Goal: Task Accomplishment & Management: Manage account settings

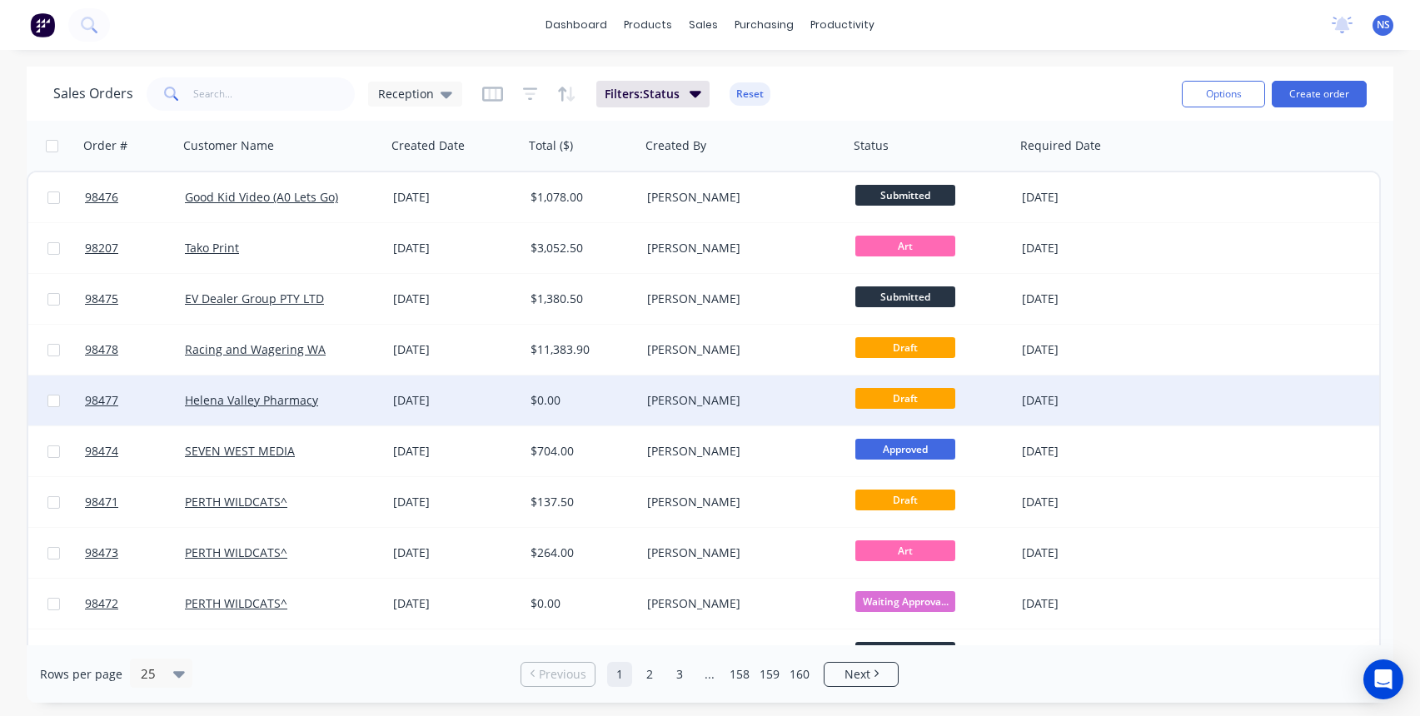
click at [364, 398] on div "Helena Valley Pharmacy" at bounding box center [277, 400] width 185 height 17
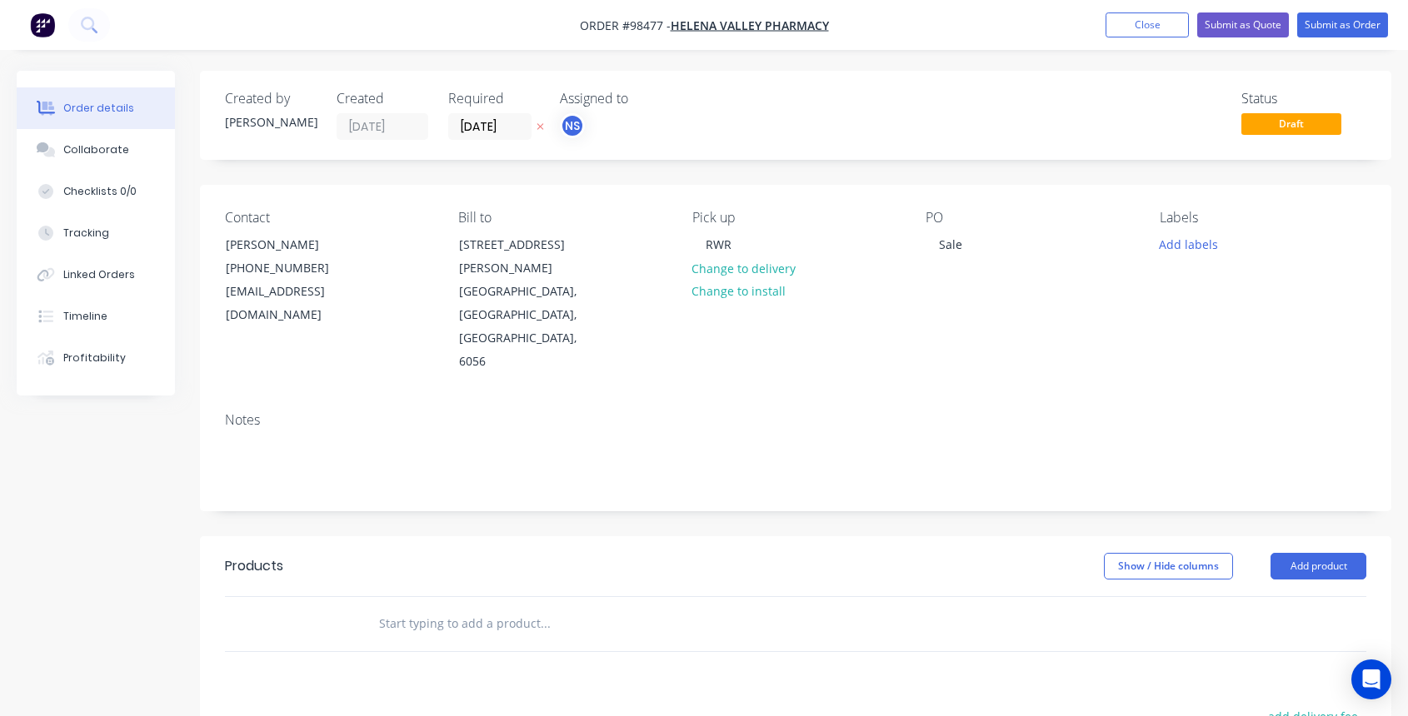
click at [453, 607] on input "text" at bounding box center [544, 623] width 333 height 33
click at [965, 245] on div "Sale" at bounding box center [951, 244] width 50 height 24
click at [1199, 244] on button "Add labels" at bounding box center [1188, 243] width 77 height 22
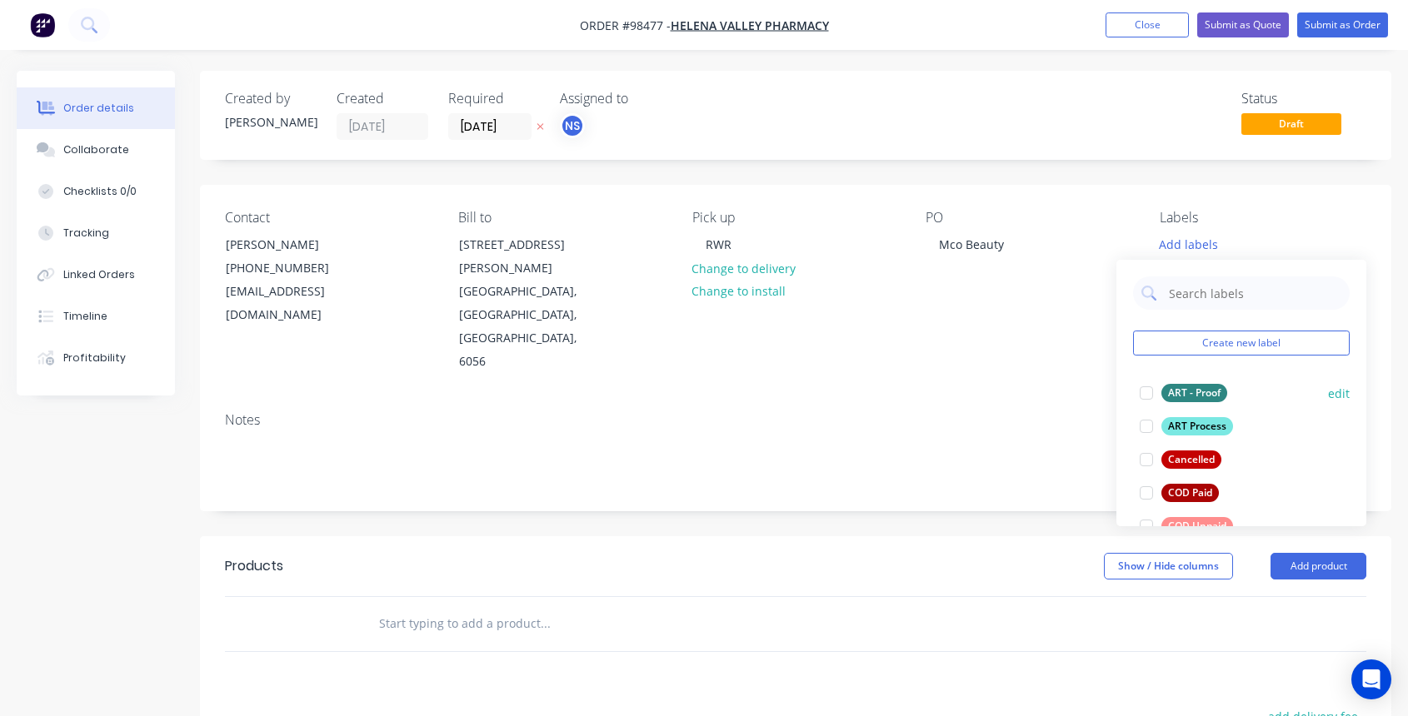
click at [1185, 391] on div "ART - Proof" at bounding box center [1194, 393] width 66 height 18
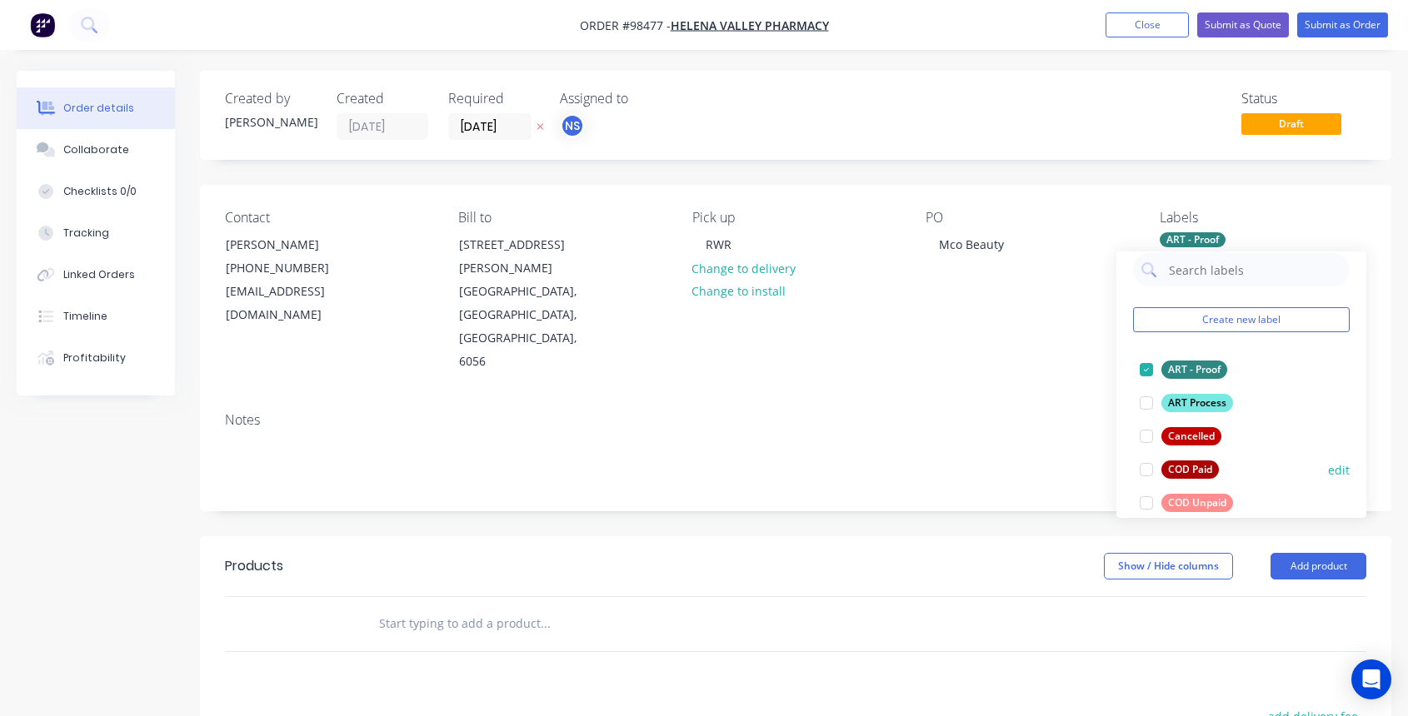
scroll to position [18, 0]
click at [1145, 500] on div at bounding box center [1146, 499] width 33 height 33
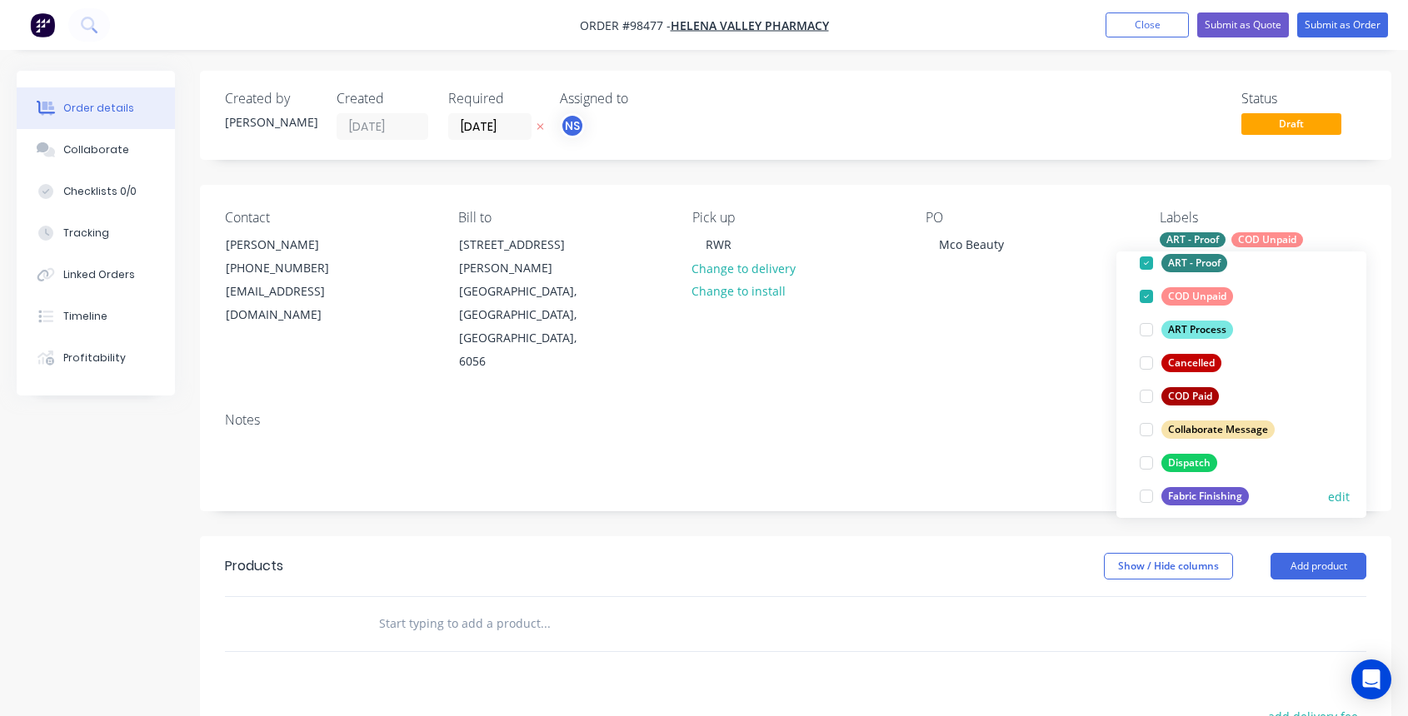
scroll to position [131, 0]
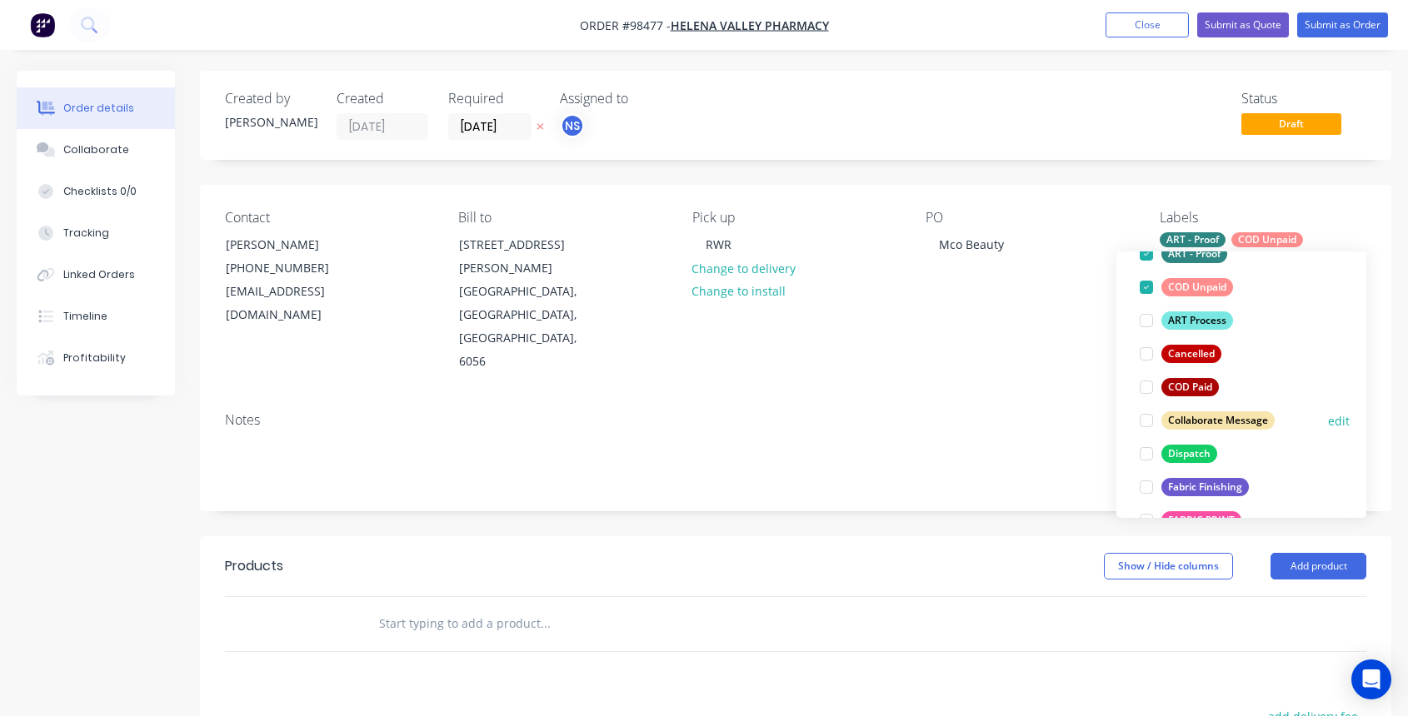
click at [1147, 422] on div at bounding box center [1146, 420] width 33 height 33
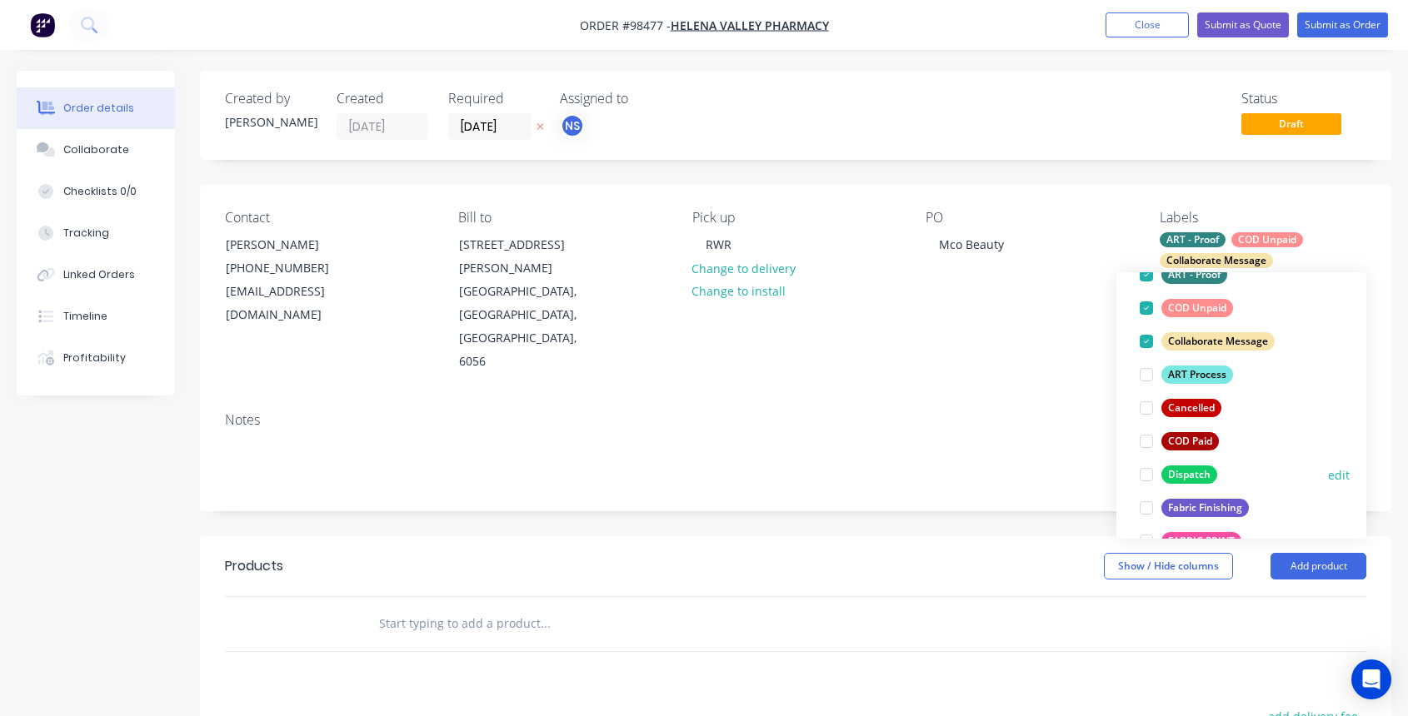
click at [1146, 472] on div at bounding box center [1146, 474] width 33 height 33
click at [1147, 509] on div at bounding box center [1146, 508] width 33 height 33
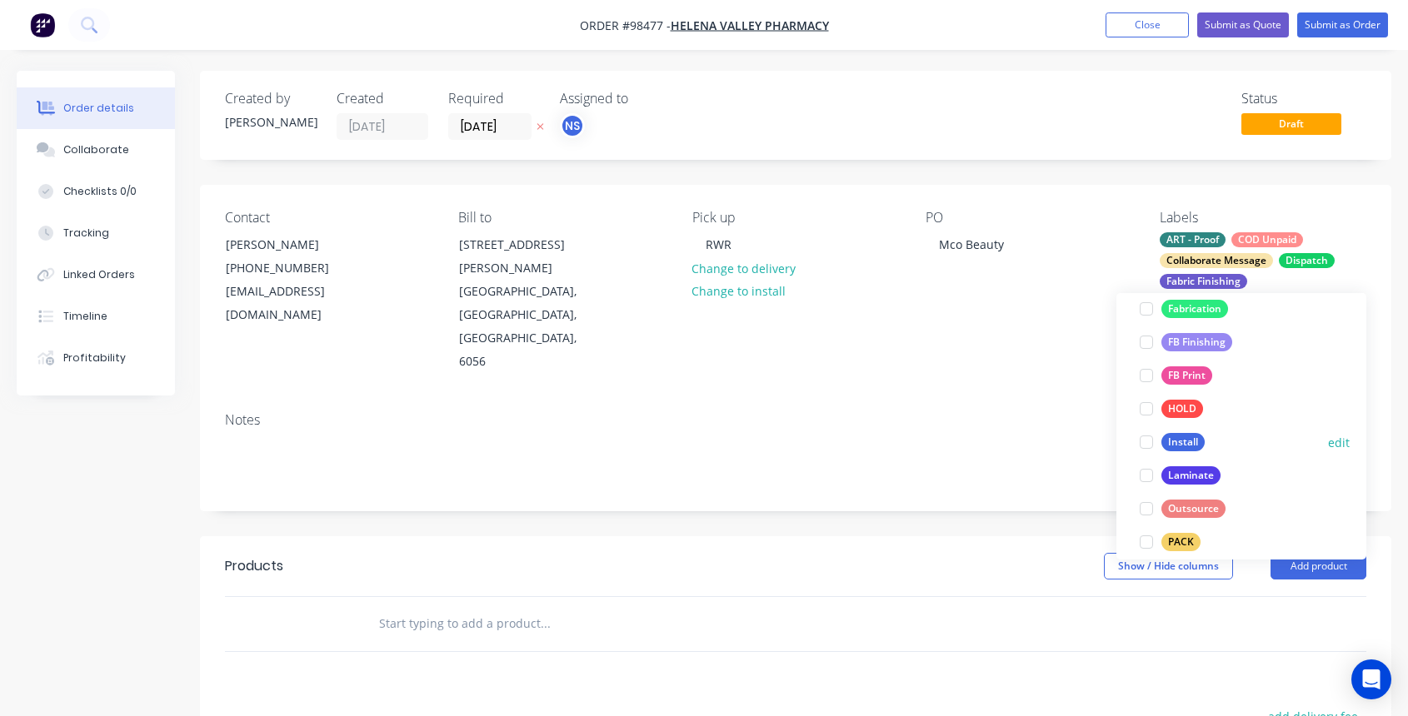
scroll to position [400, 0]
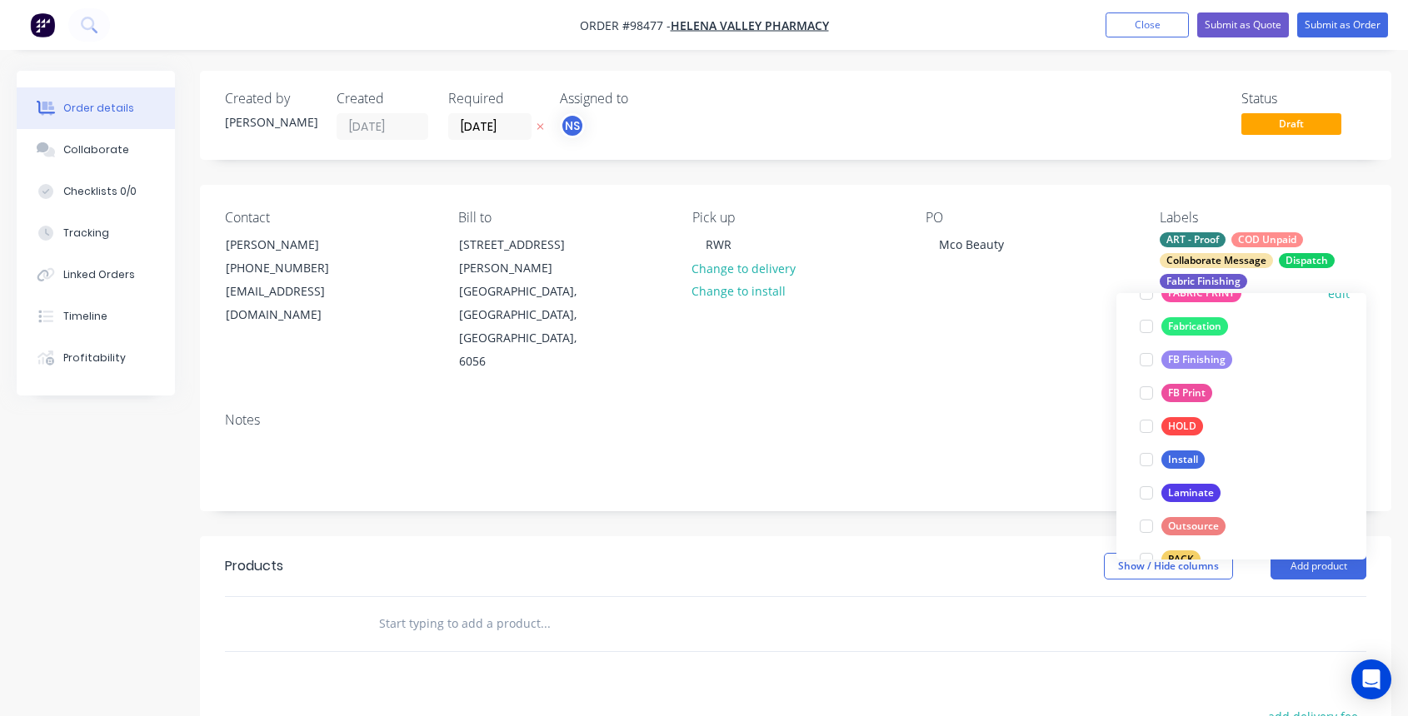
click at [1147, 295] on div at bounding box center [1146, 293] width 33 height 33
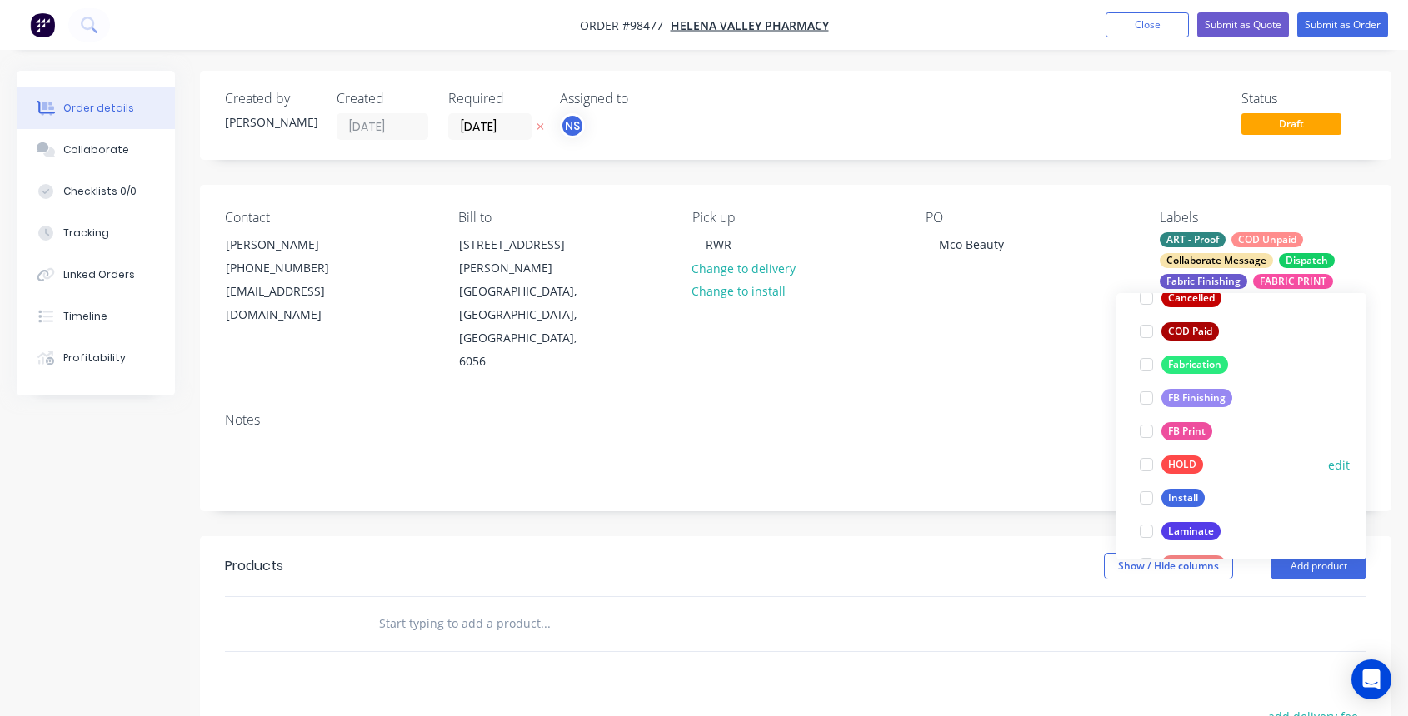
scroll to position [461, 0]
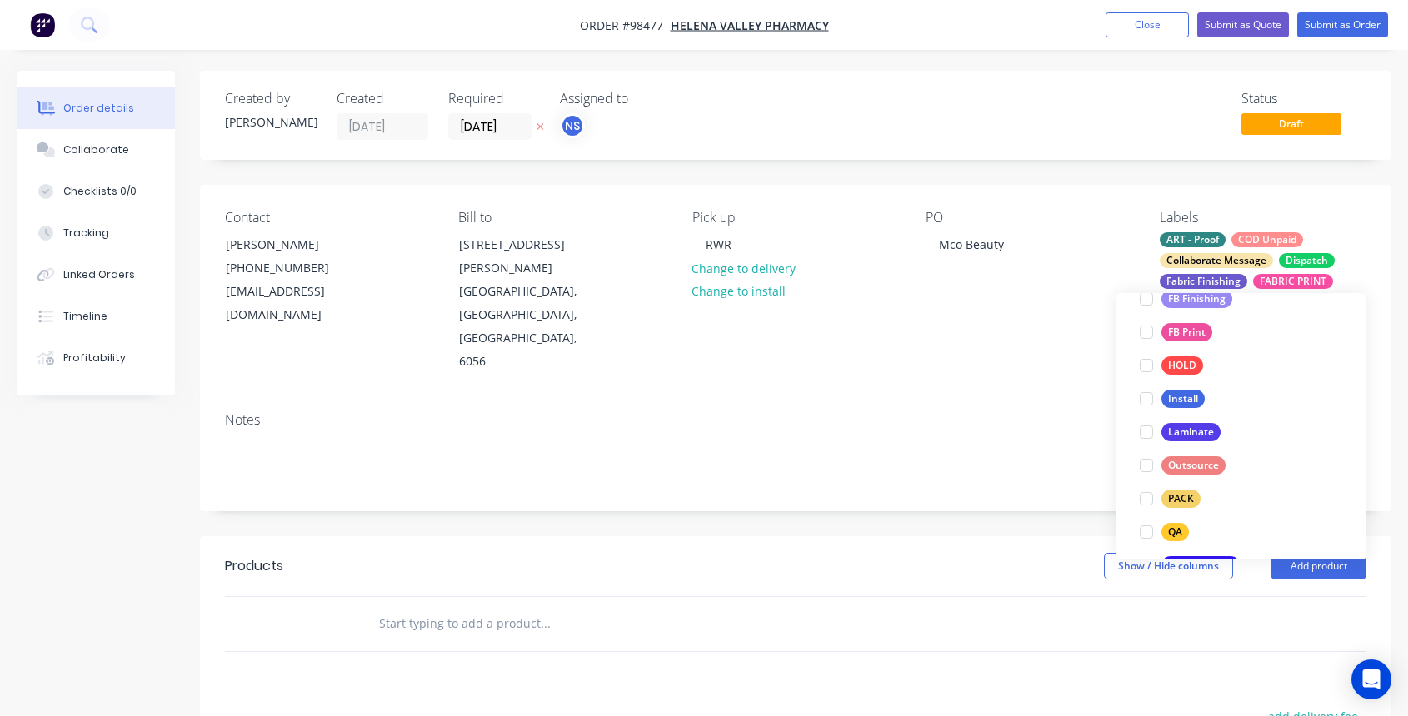
click at [1148, 500] on div at bounding box center [1146, 498] width 33 height 33
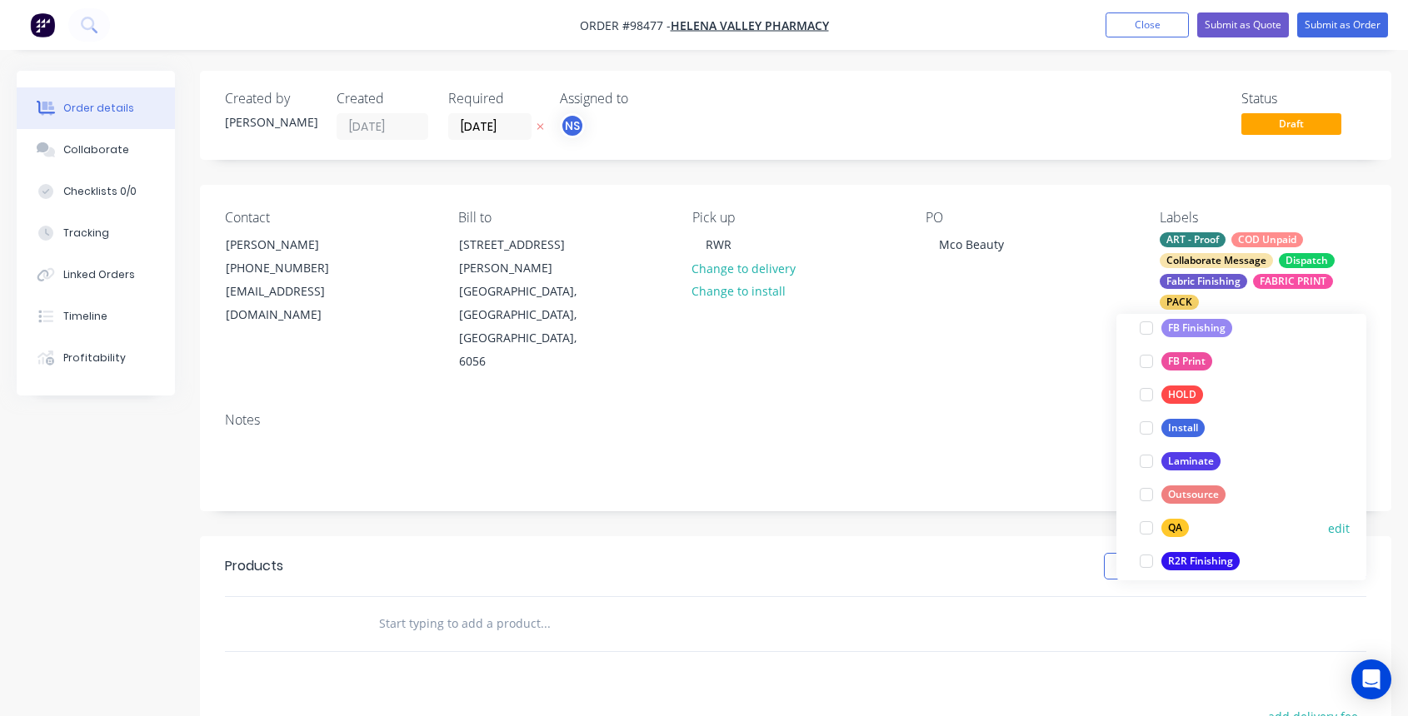
click at [1150, 531] on div at bounding box center [1146, 528] width 33 height 33
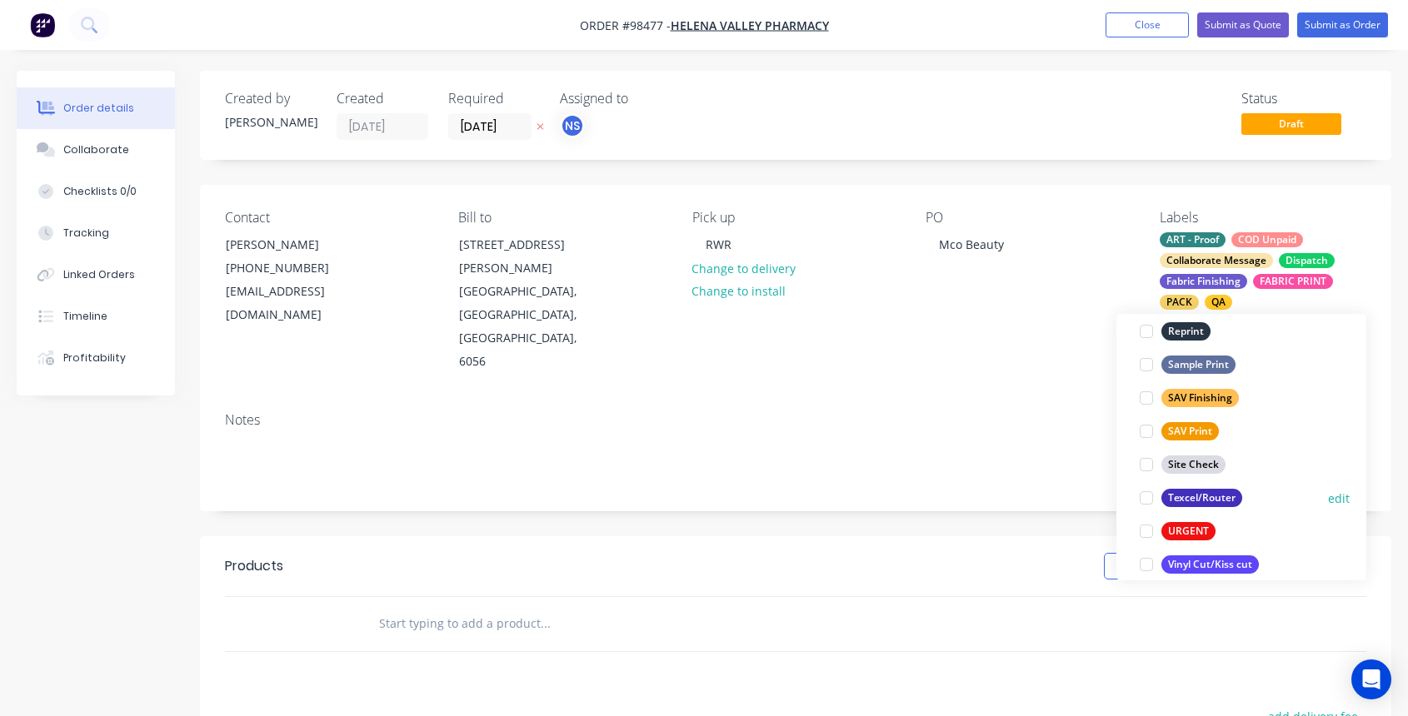
scroll to position [800, 0]
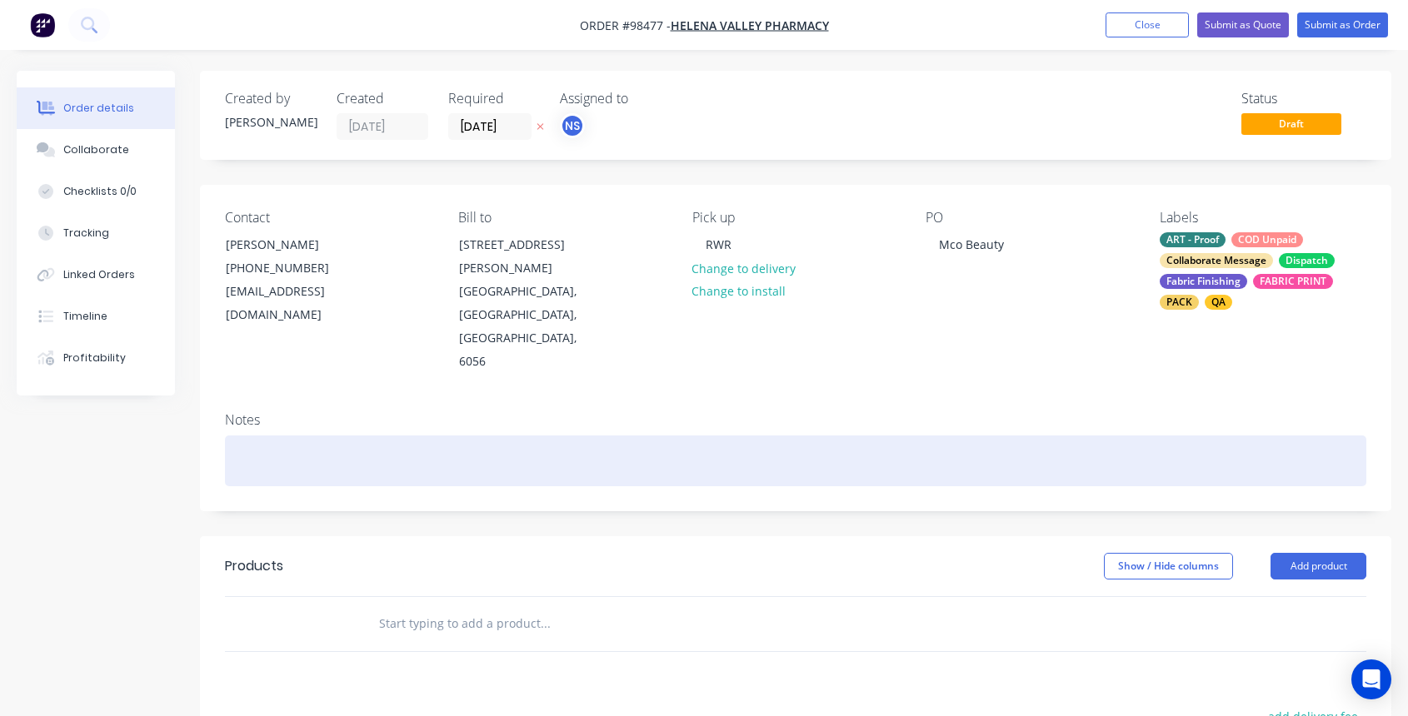
click at [272, 436] on div at bounding box center [795, 461] width 1141 height 51
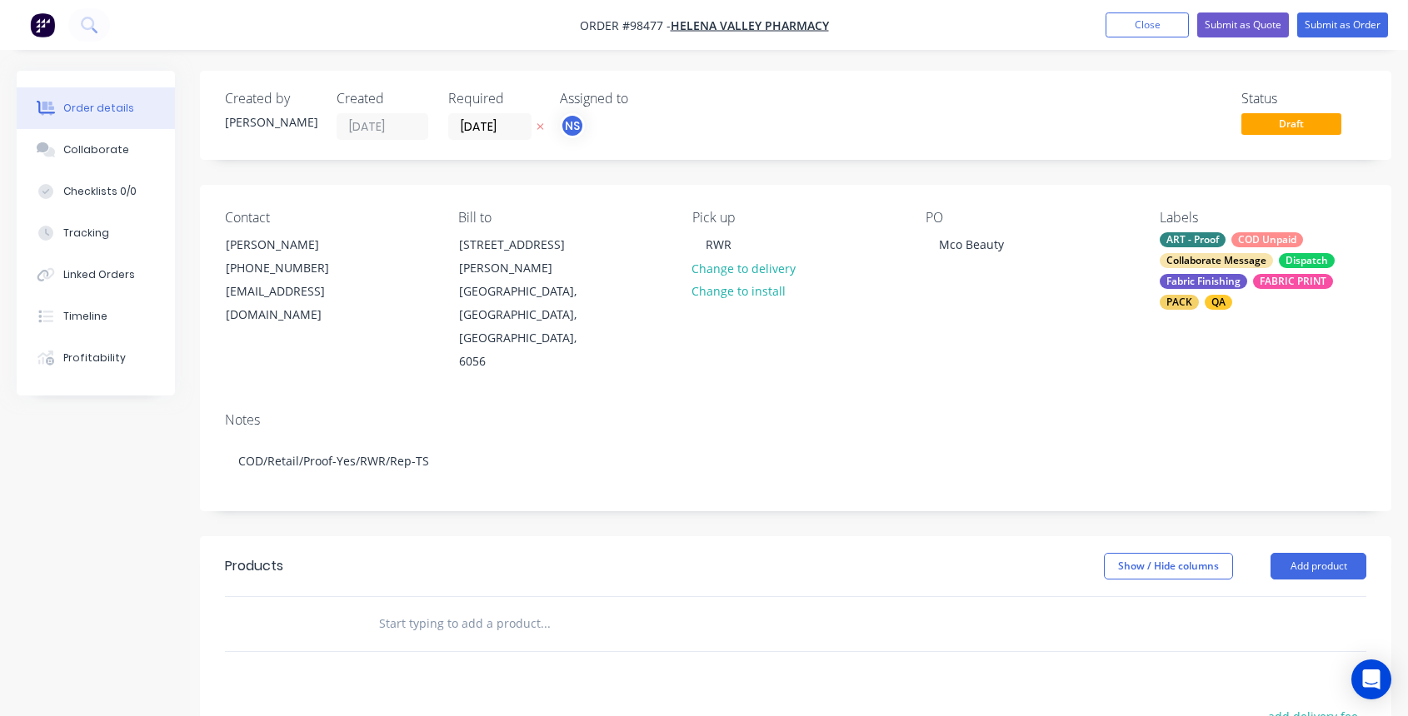
click at [400, 607] on input "text" at bounding box center [544, 623] width 333 height 33
type input "r"
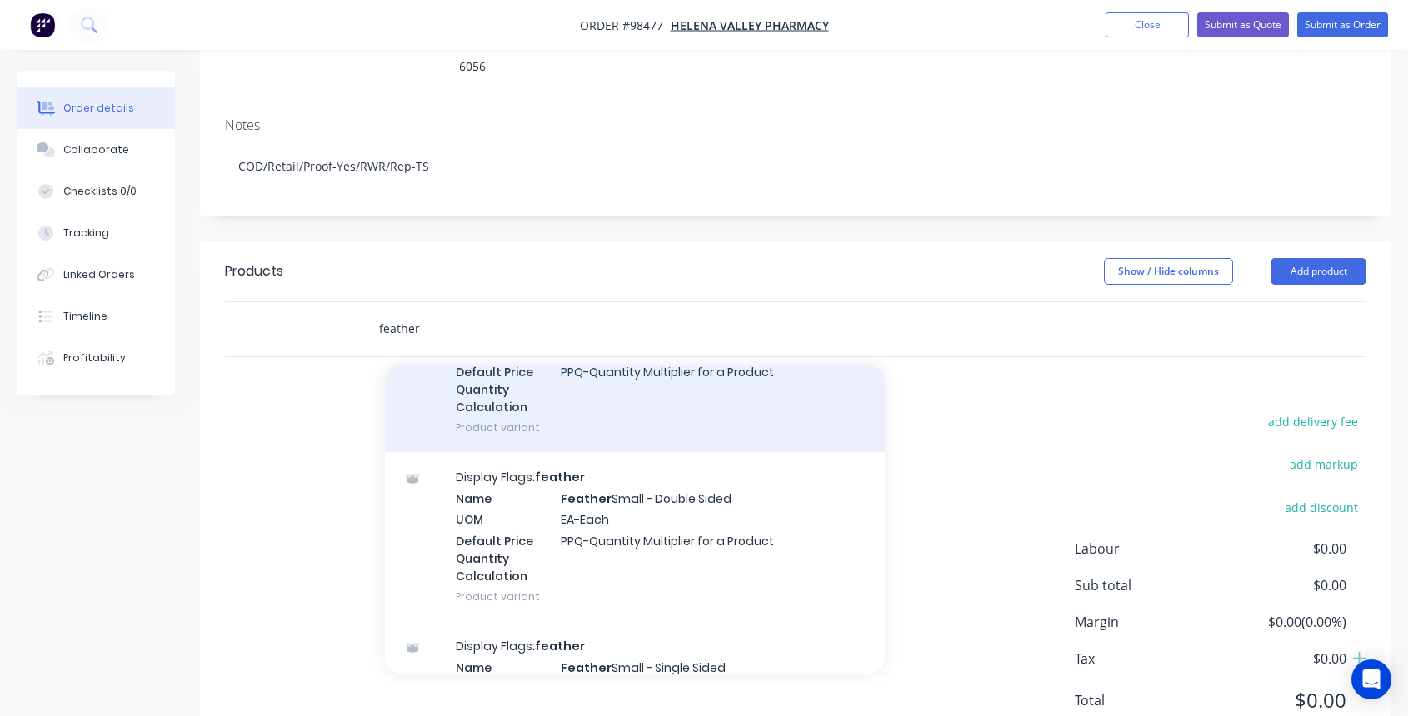
scroll to position [1414, 0]
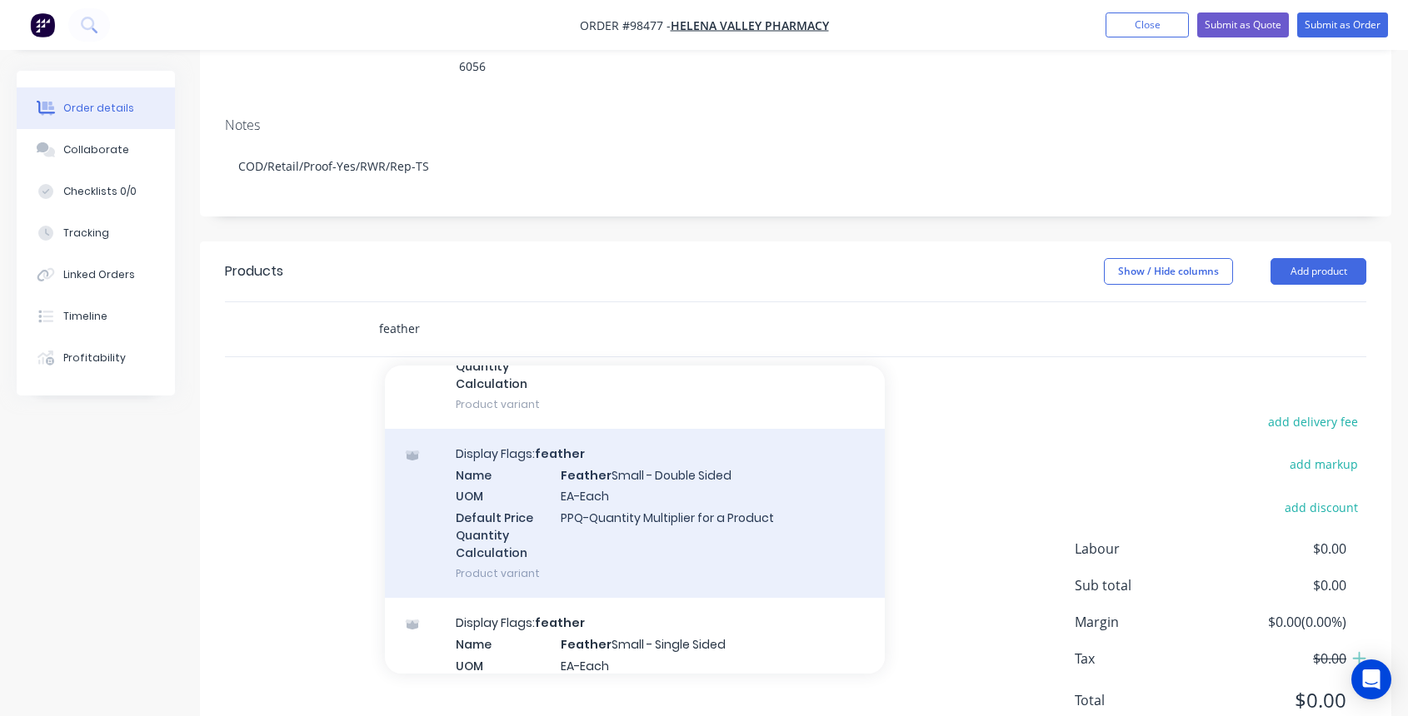
type input "feather"
click at [638, 483] on div "Display Flags: feather Name Feather Small - Double Sided UOM EA-Each Default Pr…" at bounding box center [635, 513] width 500 height 169
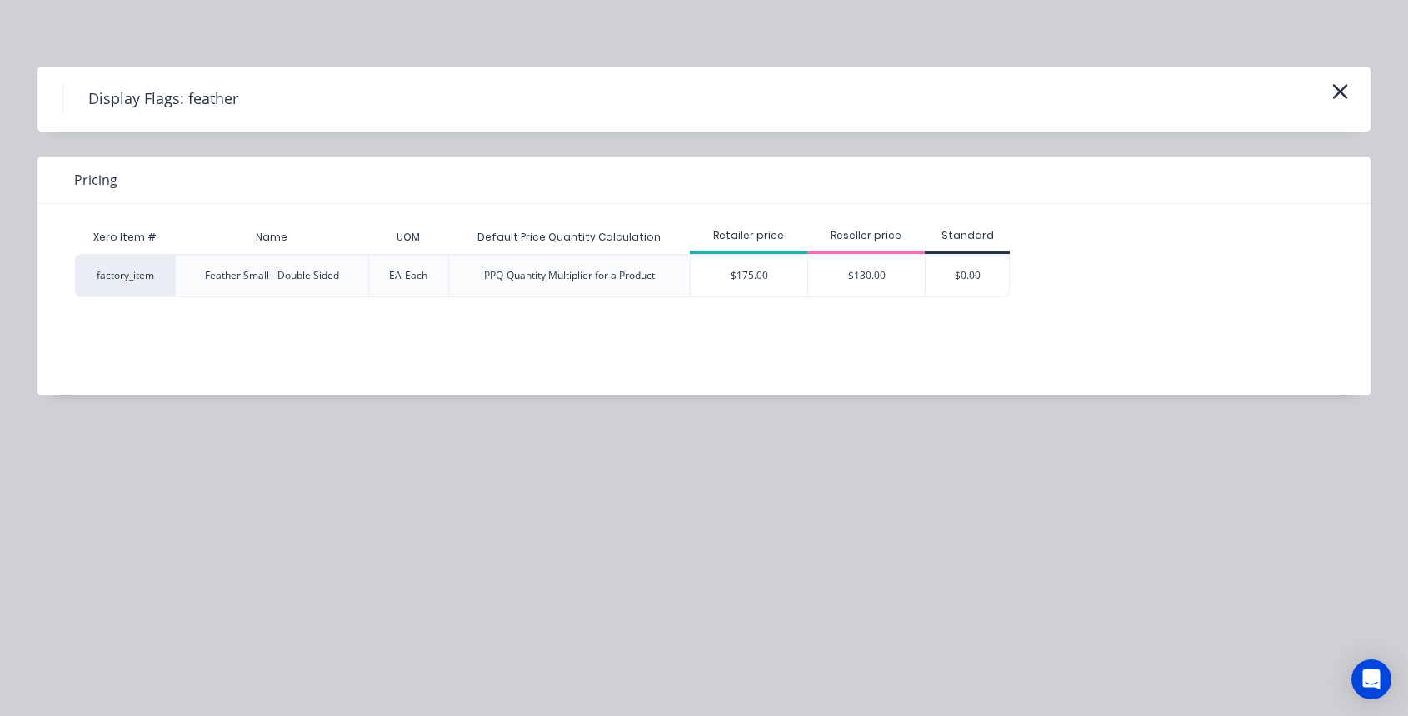
click at [761, 269] on div "$175.00" at bounding box center [749, 276] width 117 height 42
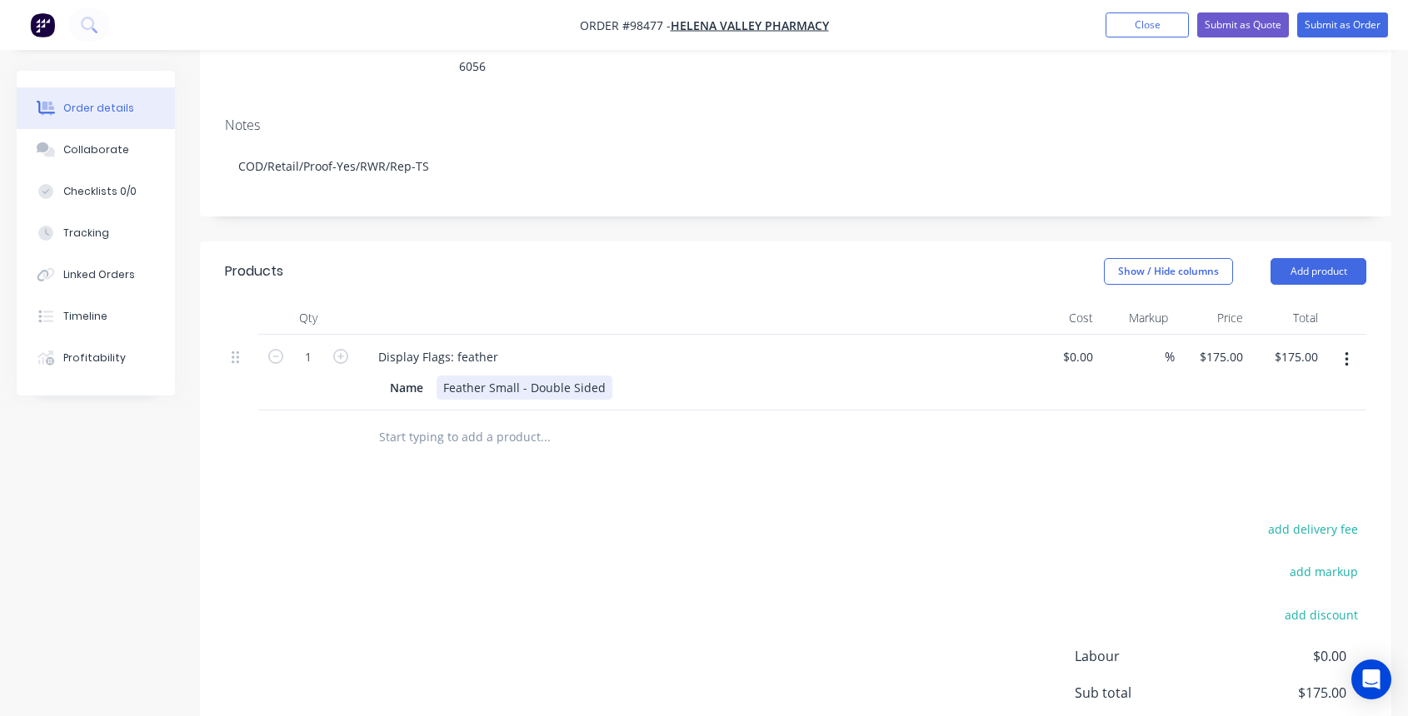
click at [600, 376] on div "Feather Small - Double Sided" at bounding box center [525, 388] width 176 height 24
click at [341, 349] on icon "button" at bounding box center [340, 356] width 15 height 15
type input "2"
type input "$350.00"
click at [435, 421] on input "text" at bounding box center [544, 437] width 333 height 33
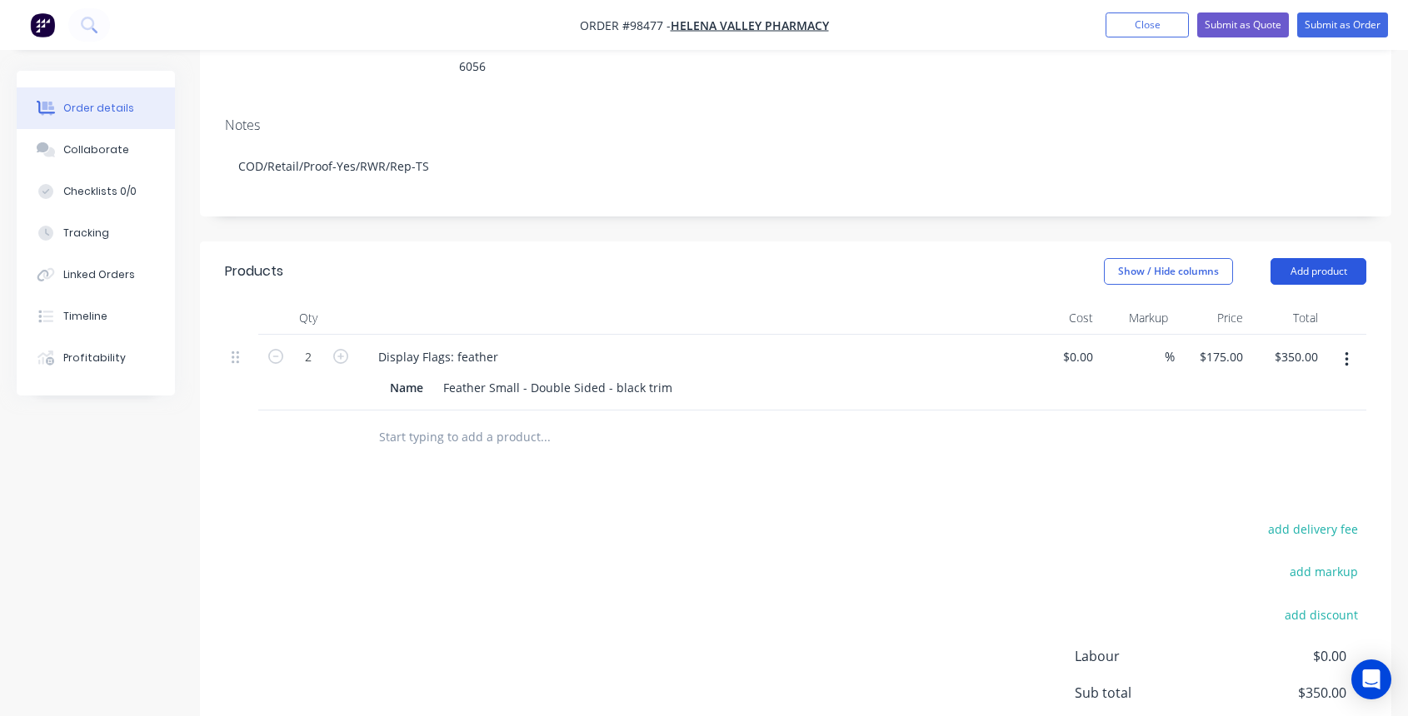
click at [1295, 258] on button "Add product" at bounding box center [1318, 271] width 96 height 27
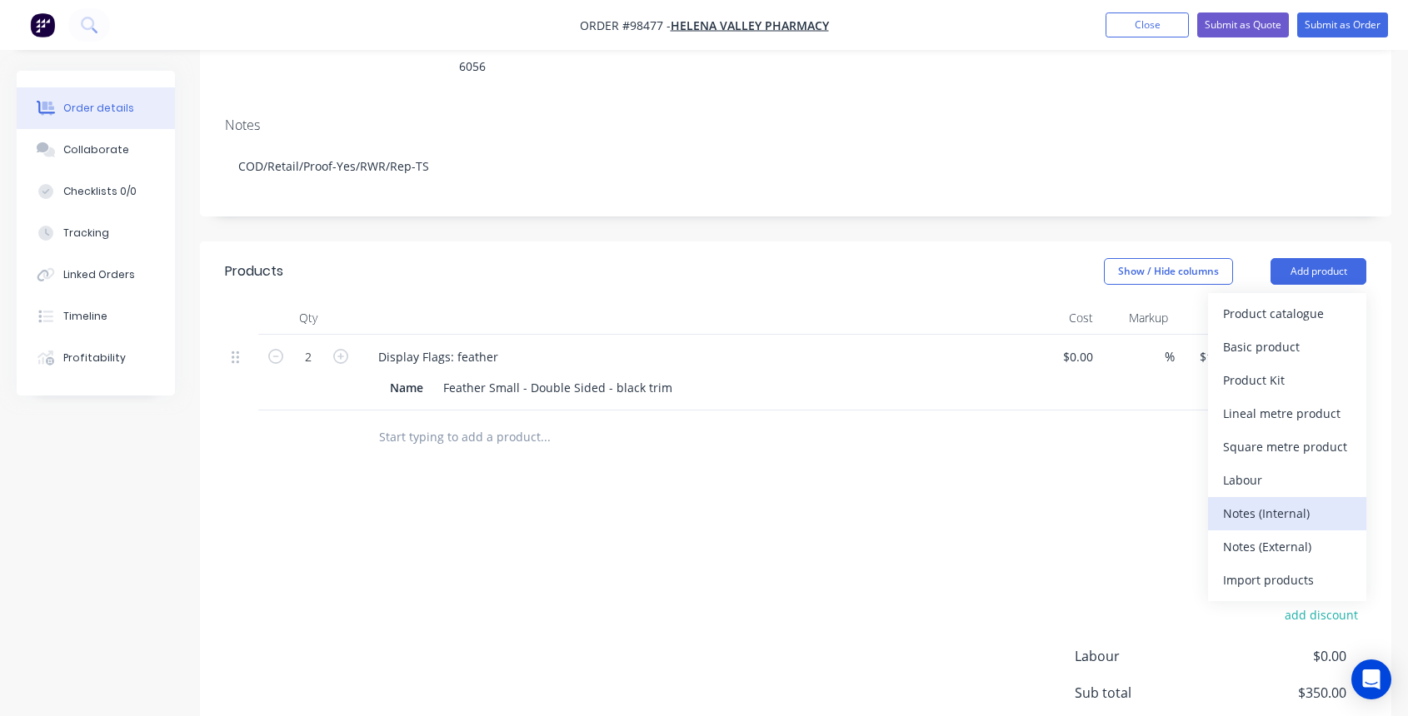
click at [1289, 502] on div "Notes (Internal)" at bounding box center [1287, 514] width 128 height 24
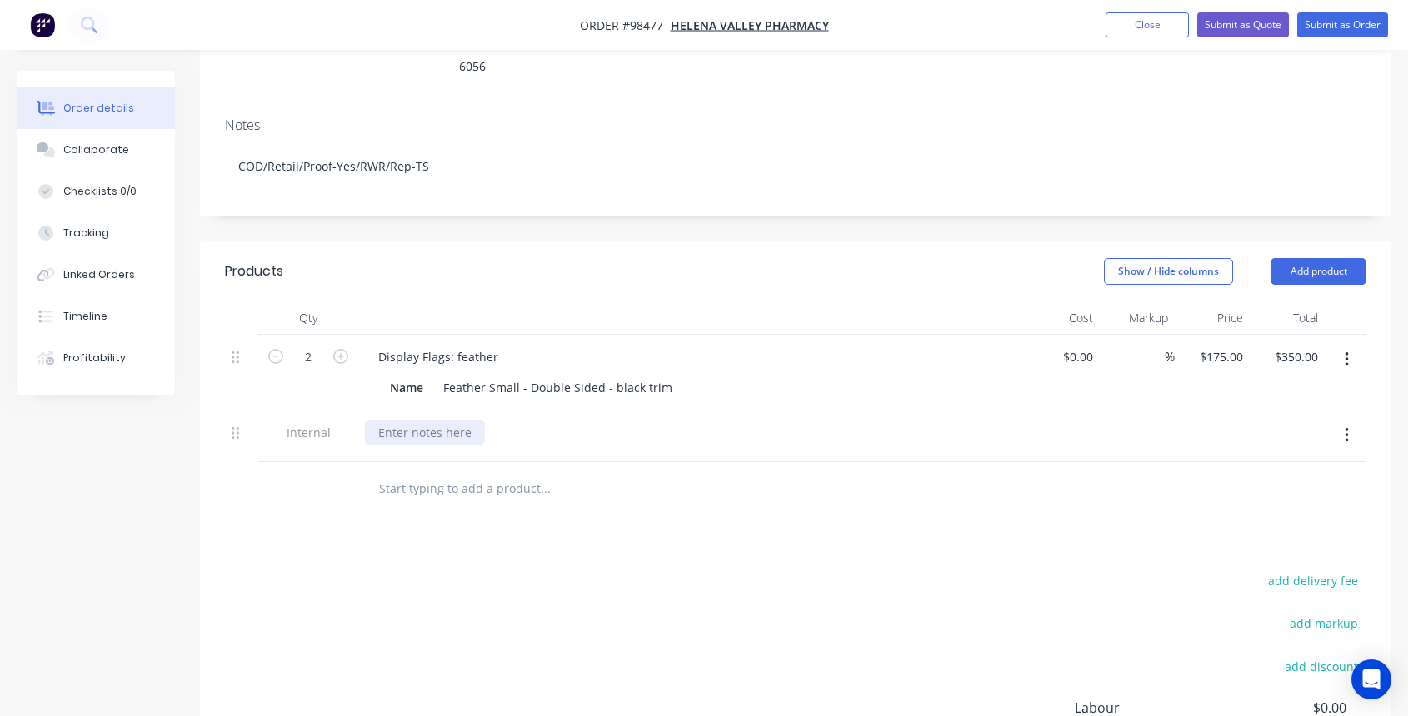
click at [422, 421] on div at bounding box center [425, 433] width 120 height 24
click at [517, 421] on div "Artwork Pink background" at bounding box center [448, 433] width 167 height 24
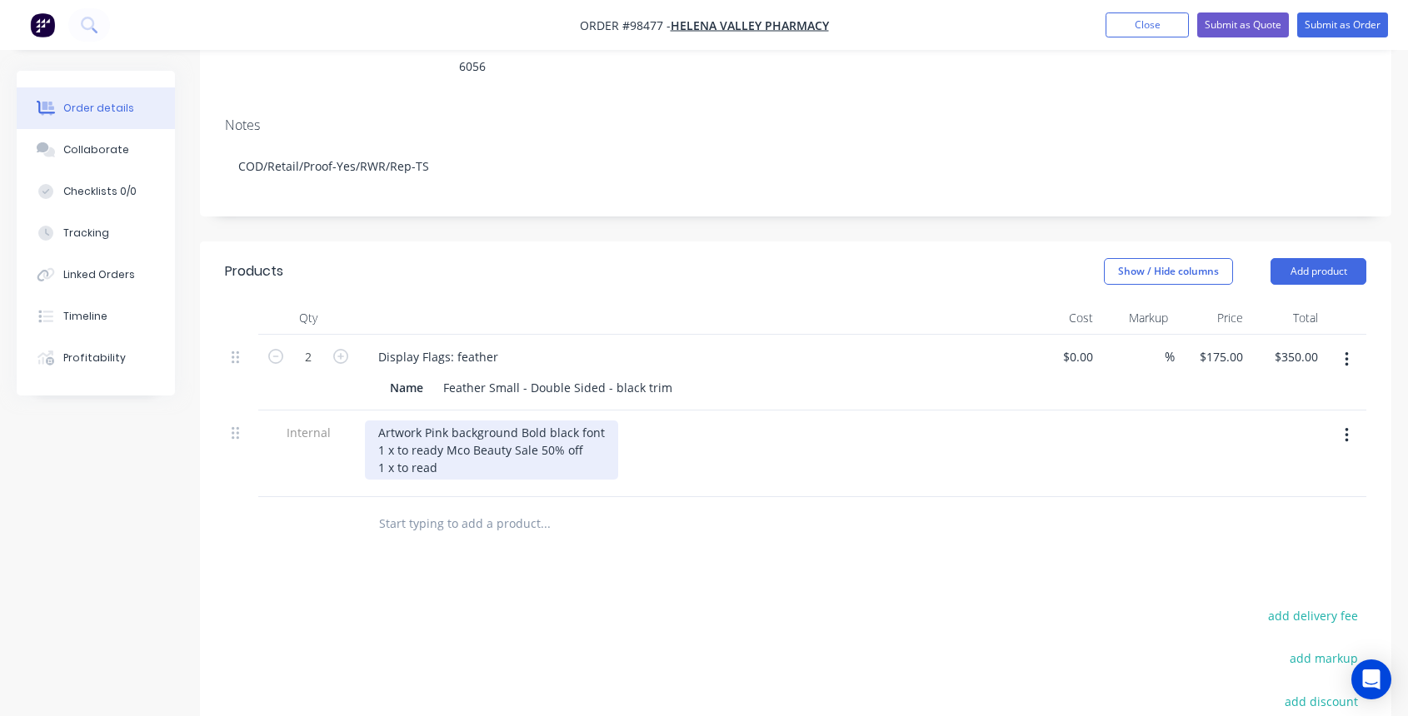
drag, startPoint x: 439, startPoint y: 387, endPoint x: 470, endPoint y: 406, distance: 36.3
click at [439, 421] on div "Artwork Pink background Bold black font 1 x to ready Mco Beauty Sale 50% off 1 …" at bounding box center [491, 450] width 253 height 59
click at [443, 421] on div "Artwork Pink background Bold black font 1 x to read Mco Beauty Sale 50% off 1 x…" at bounding box center [491, 450] width 253 height 59
click at [577, 421] on div "Artwork Pink background Bold black font 1 x to read Mco Beauty Sale 50% off 1 x…" at bounding box center [491, 450] width 253 height 59
click at [514, 421] on div "Artwork Pink background Bold black font 1 x to read Mco Beauty Sale 50% off 1 x…" at bounding box center [491, 450] width 253 height 59
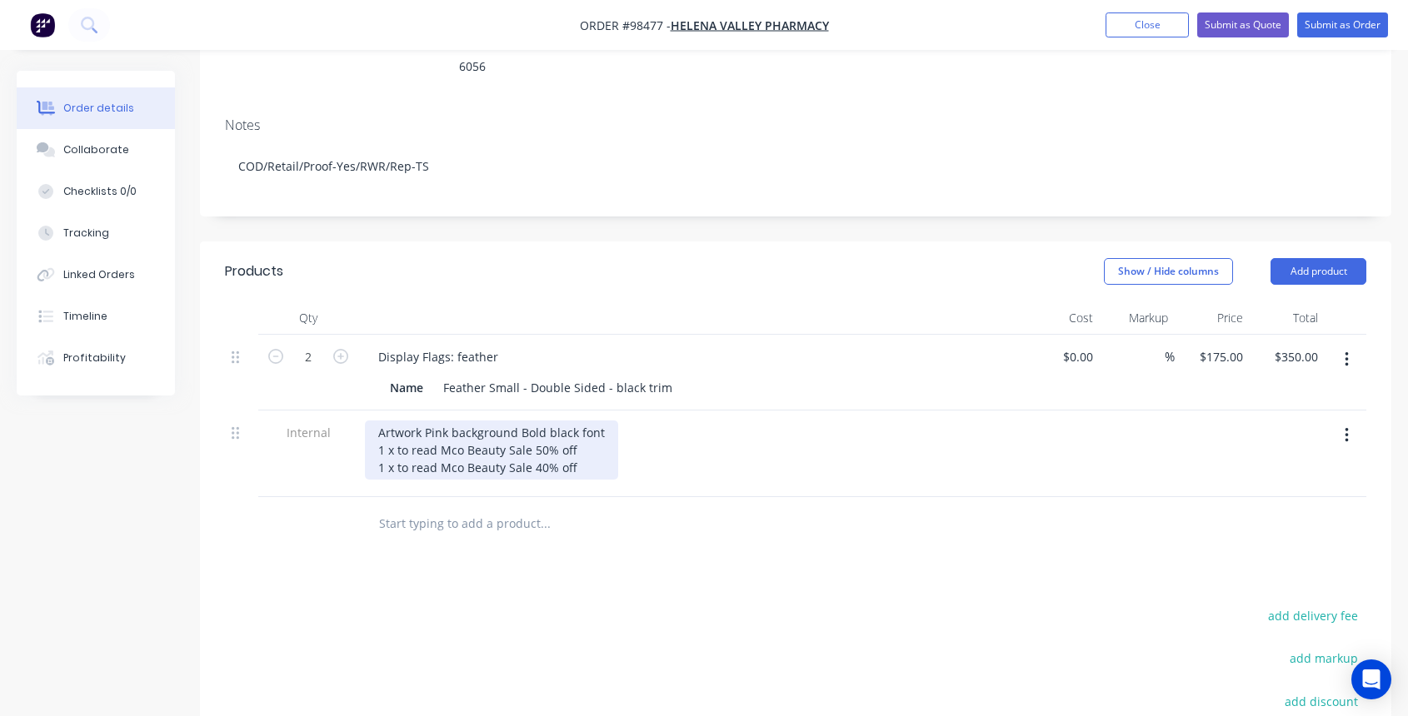
click at [447, 421] on div "Artwork Pink background Bold black font 1 x to read Mco Beauty Sale 50% off 1 x…" at bounding box center [491, 450] width 253 height 59
click at [583, 421] on div "Artwork Pink background Bold black font 1 x to read Mco Beauty Sale 50% off 1 x…" at bounding box center [491, 450] width 253 height 59
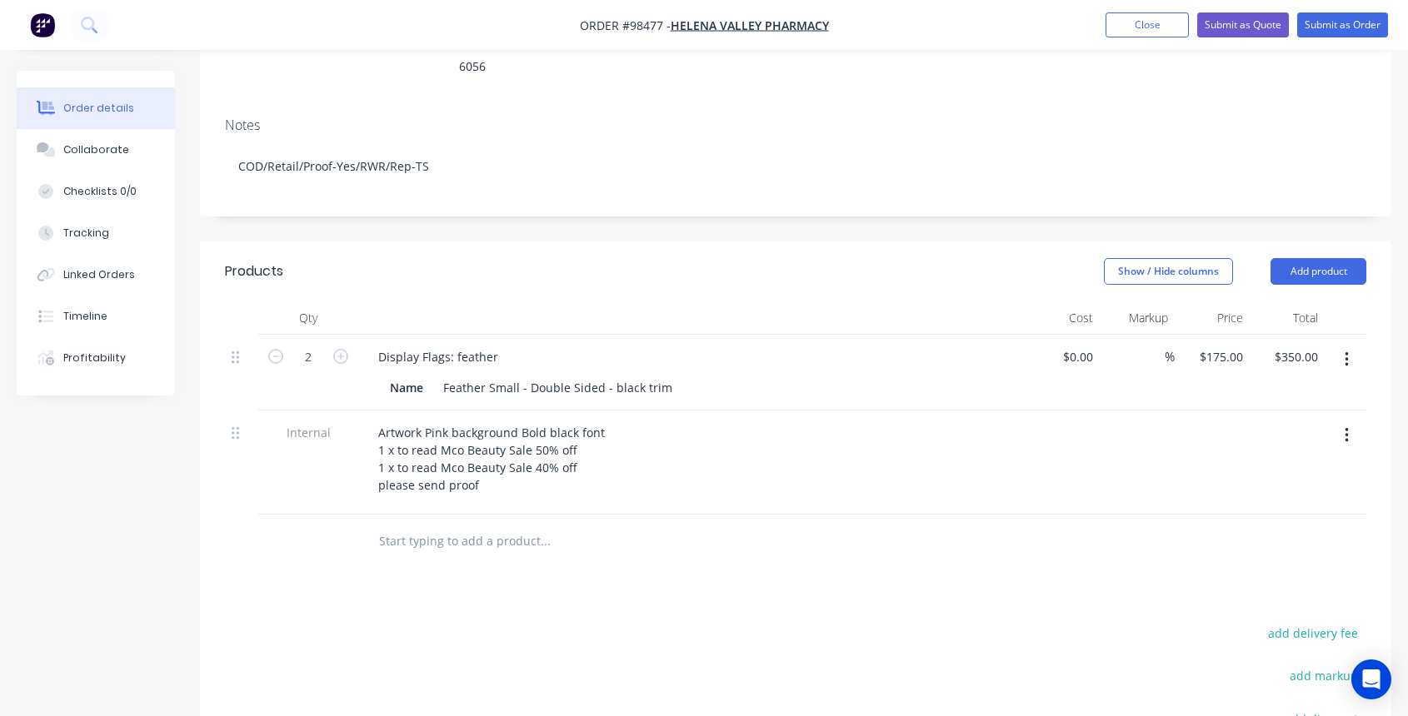
click at [419, 525] on input "text" at bounding box center [544, 541] width 333 height 33
click at [386, 525] on input "psmall pole" at bounding box center [544, 541] width 333 height 33
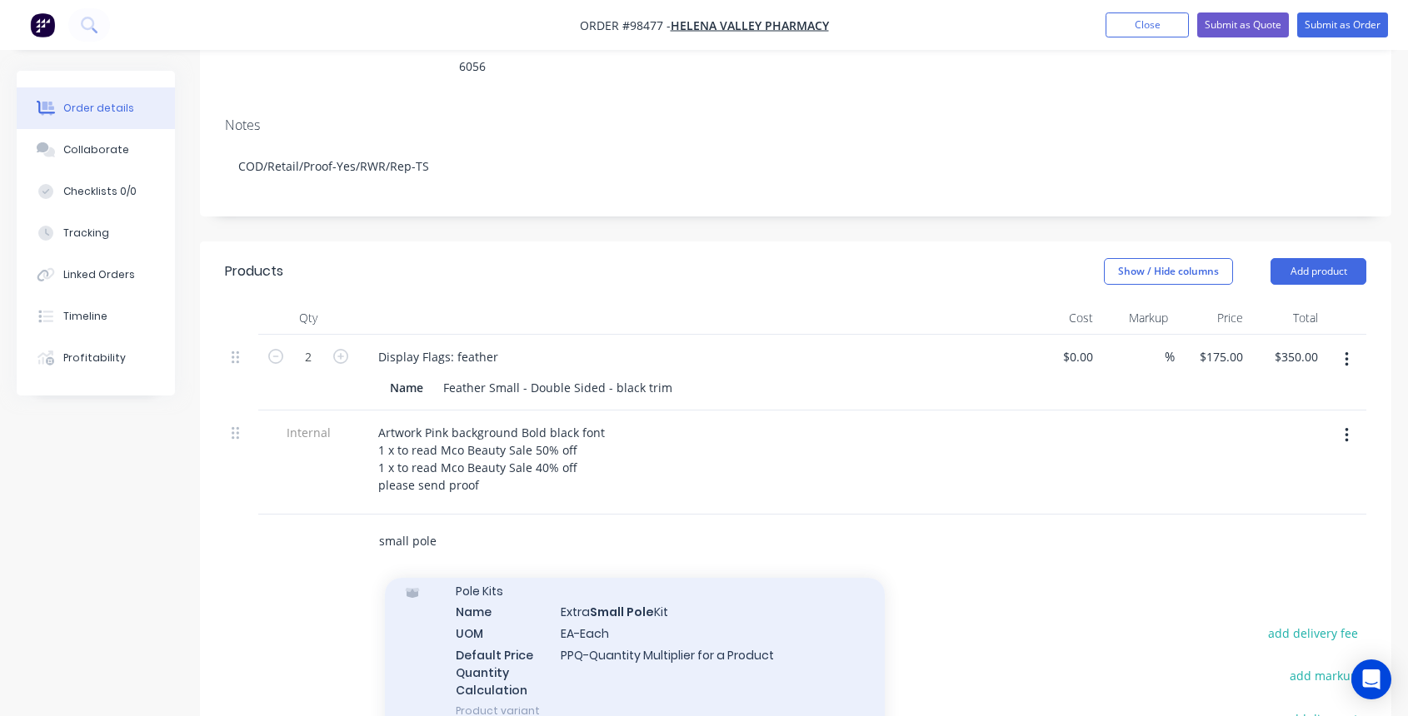
scroll to position [153, 0]
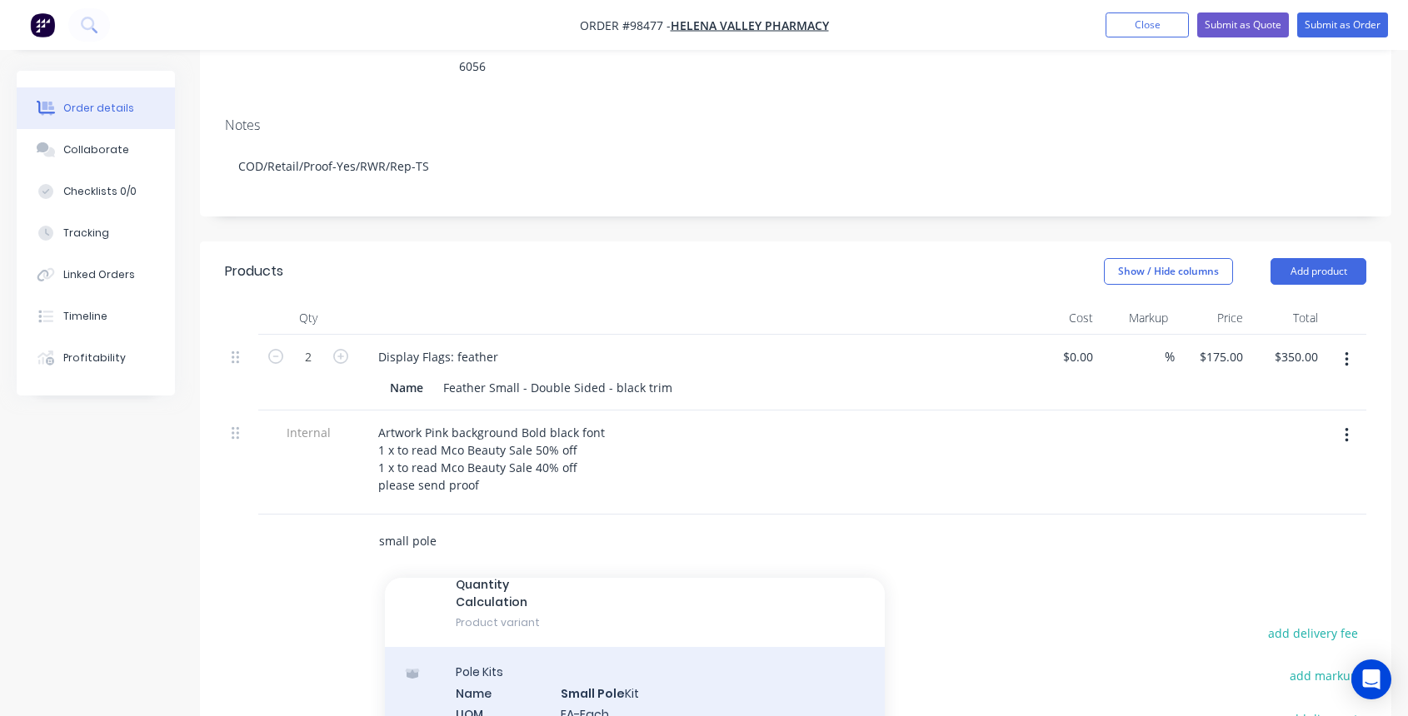
type input "small pole"
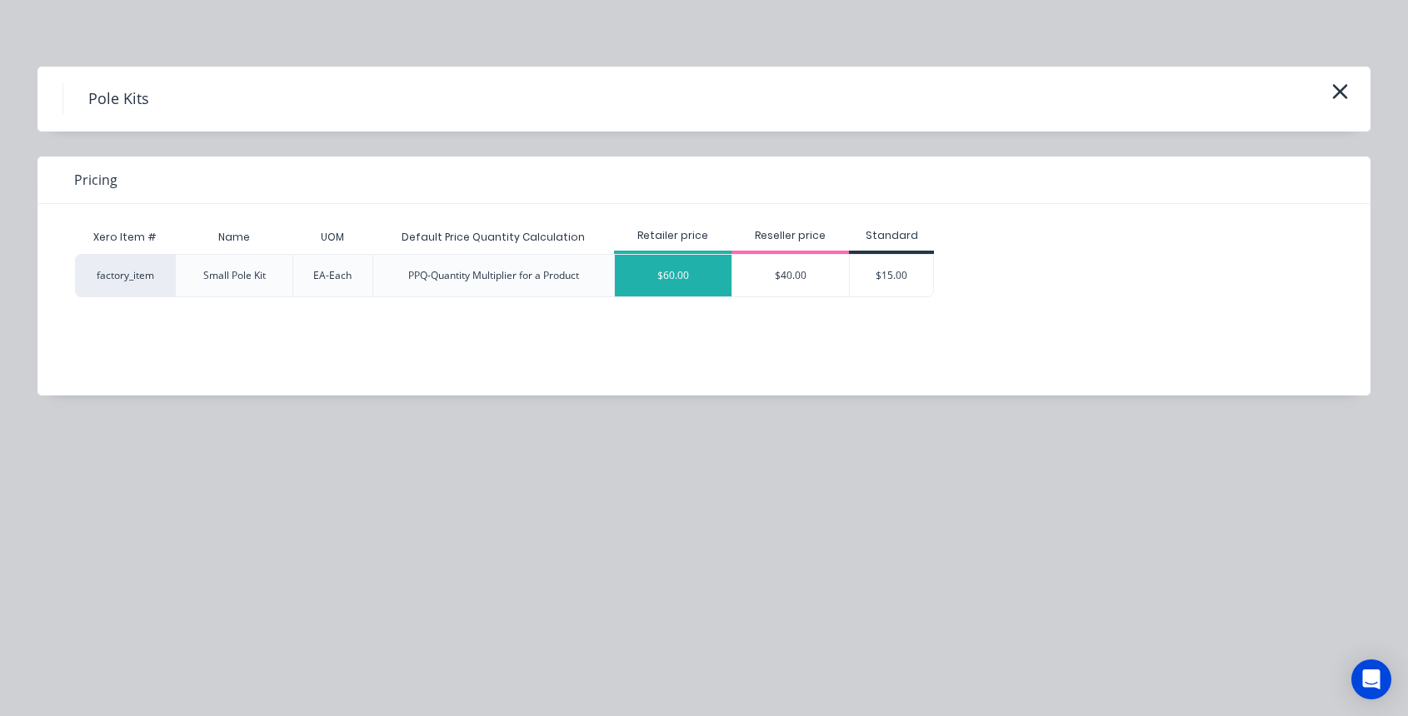
click at [706, 273] on div "$60.00" at bounding box center [673, 276] width 117 height 42
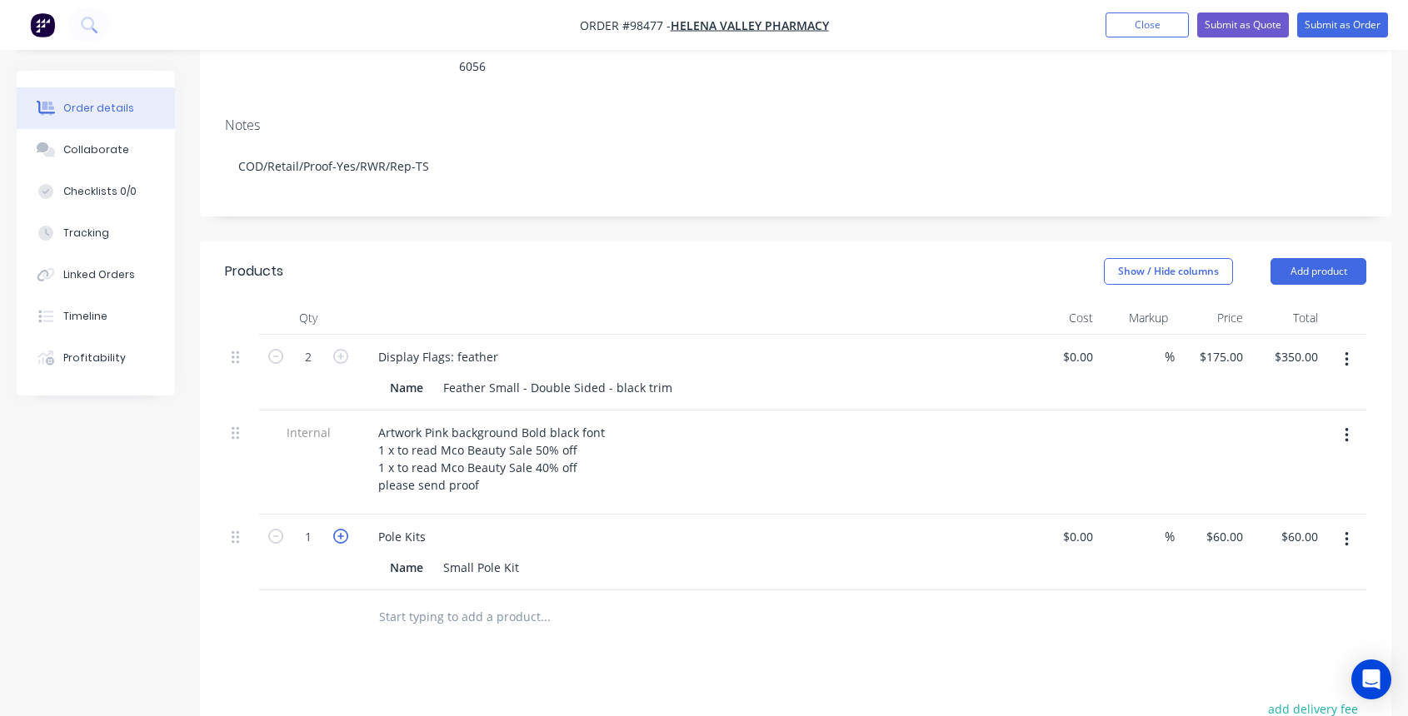
click at [341, 529] on icon "button" at bounding box center [340, 536] width 15 height 15
type input "2"
type input "$120.00"
click at [427, 601] on input "text" at bounding box center [544, 617] width 333 height 33
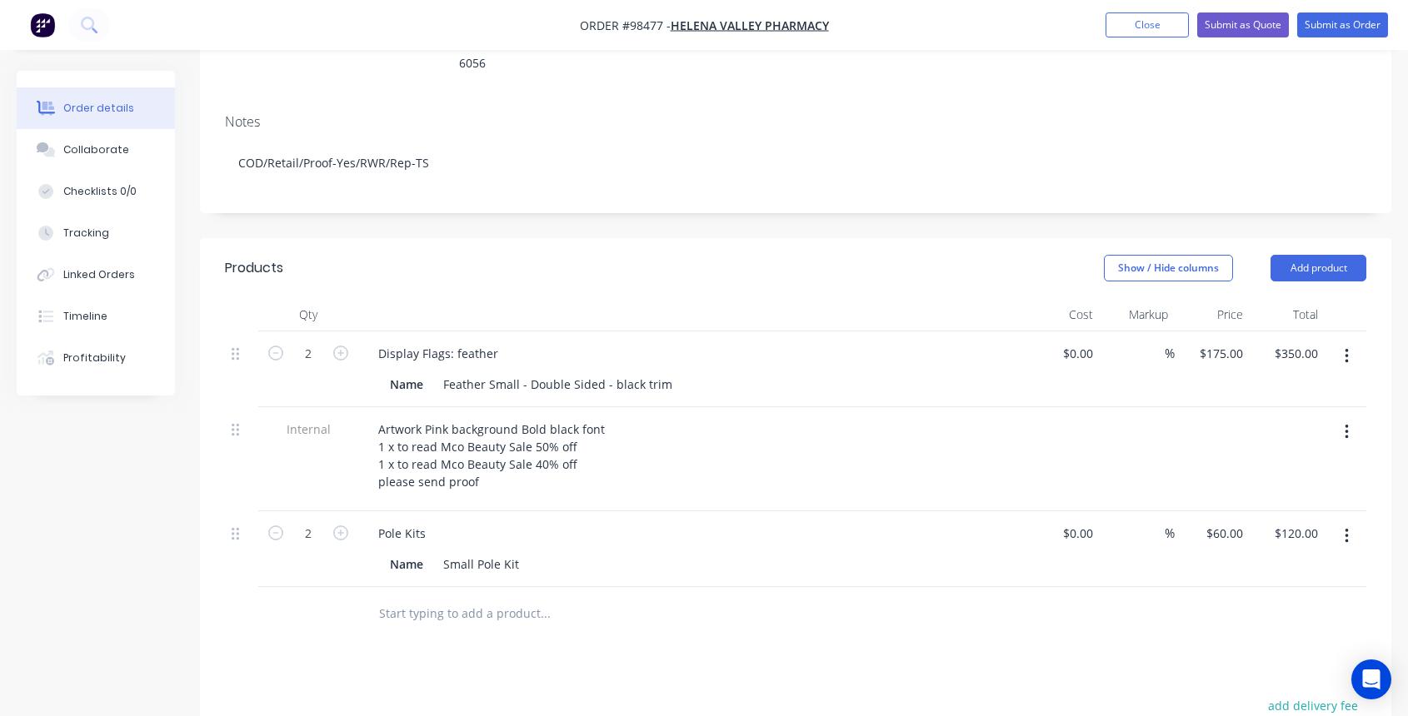
click at [430, 597] on input "text" at bounding box center [544, 613] width 333 height 33
type input "a"
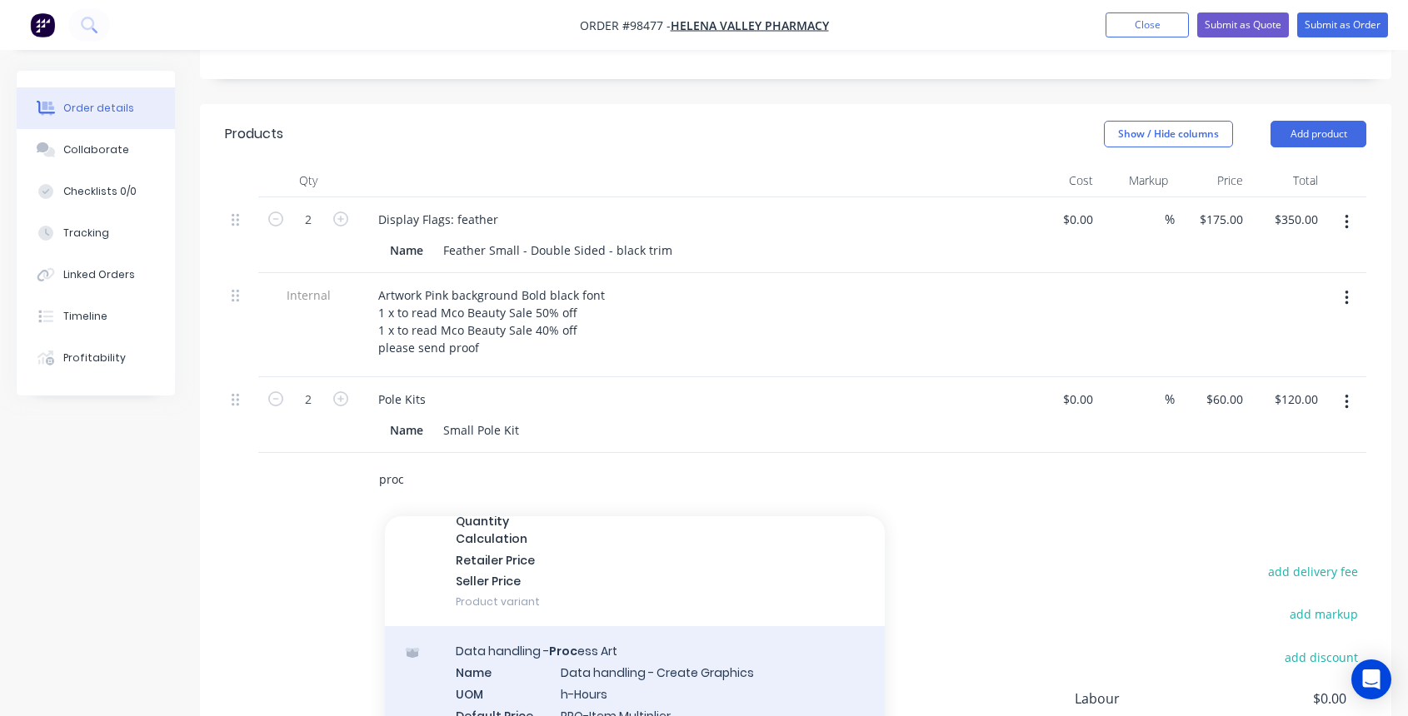
scroll to position [239, 0]
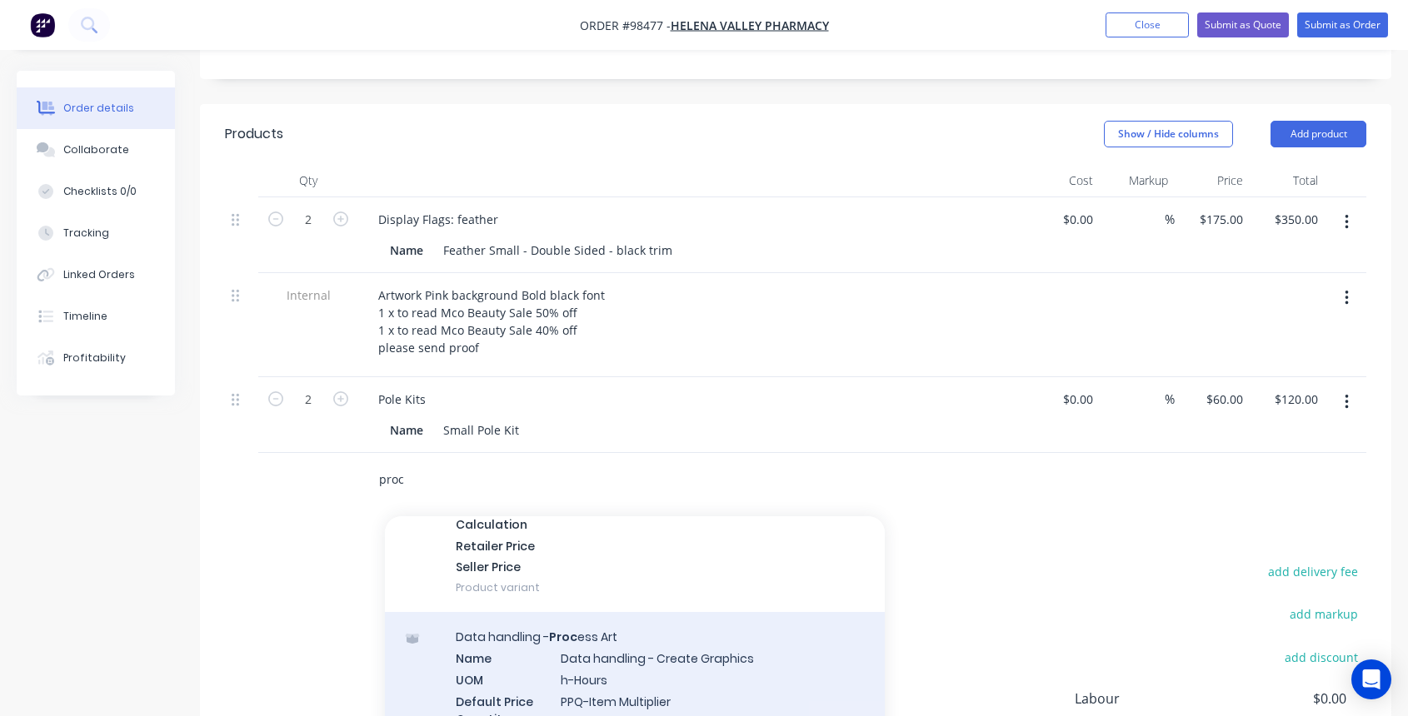
type input "proc"
click at [631, 616] on div "Data handling - Proc ess Art Name Data handling - Create Graphics UOM h-Hours D…" at bounding box center [635, 718] width 500 height 212
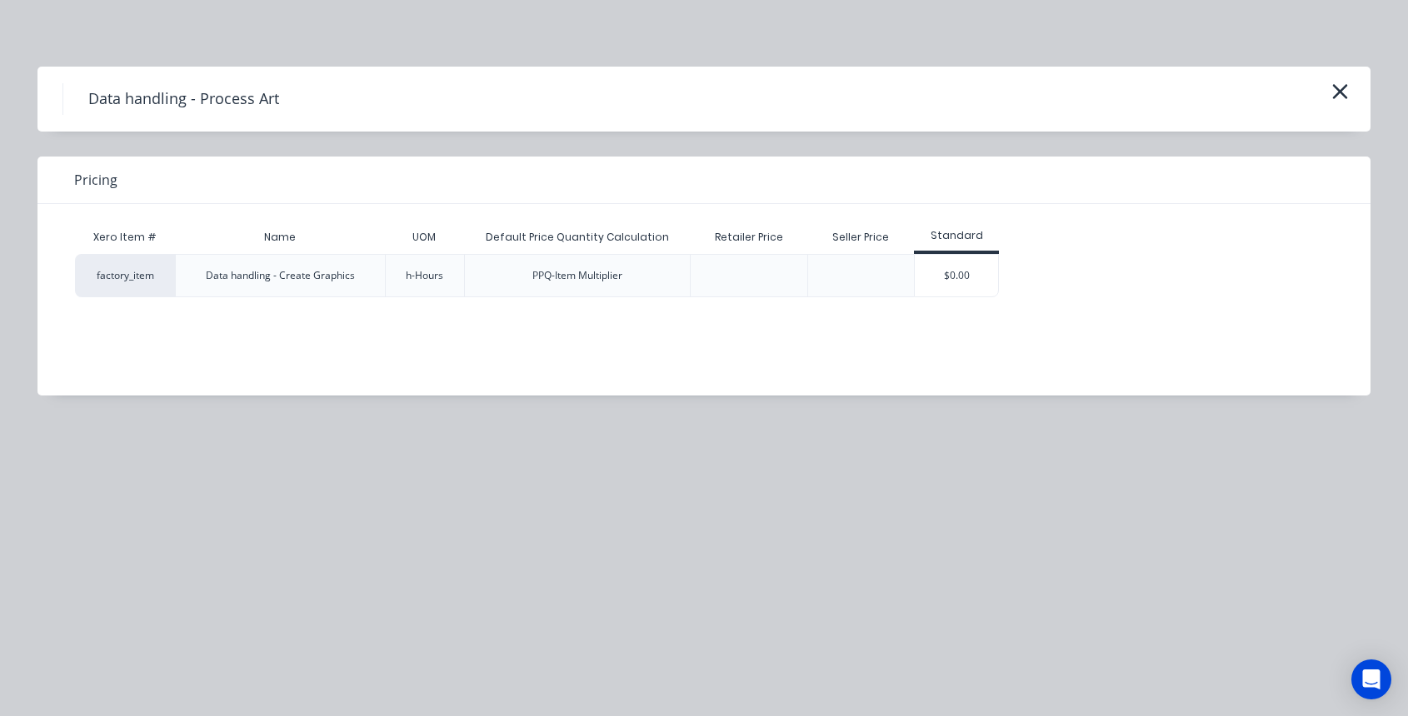
click at [754, 272] on div at bounding box center [749, 275] width 27 height 27
click at [756, 276] on div at bounding box center [749, 275] width 27 height 27
click at [960, 282] on div "$0.00" at bounding box center [956, 276] width 83 height 42
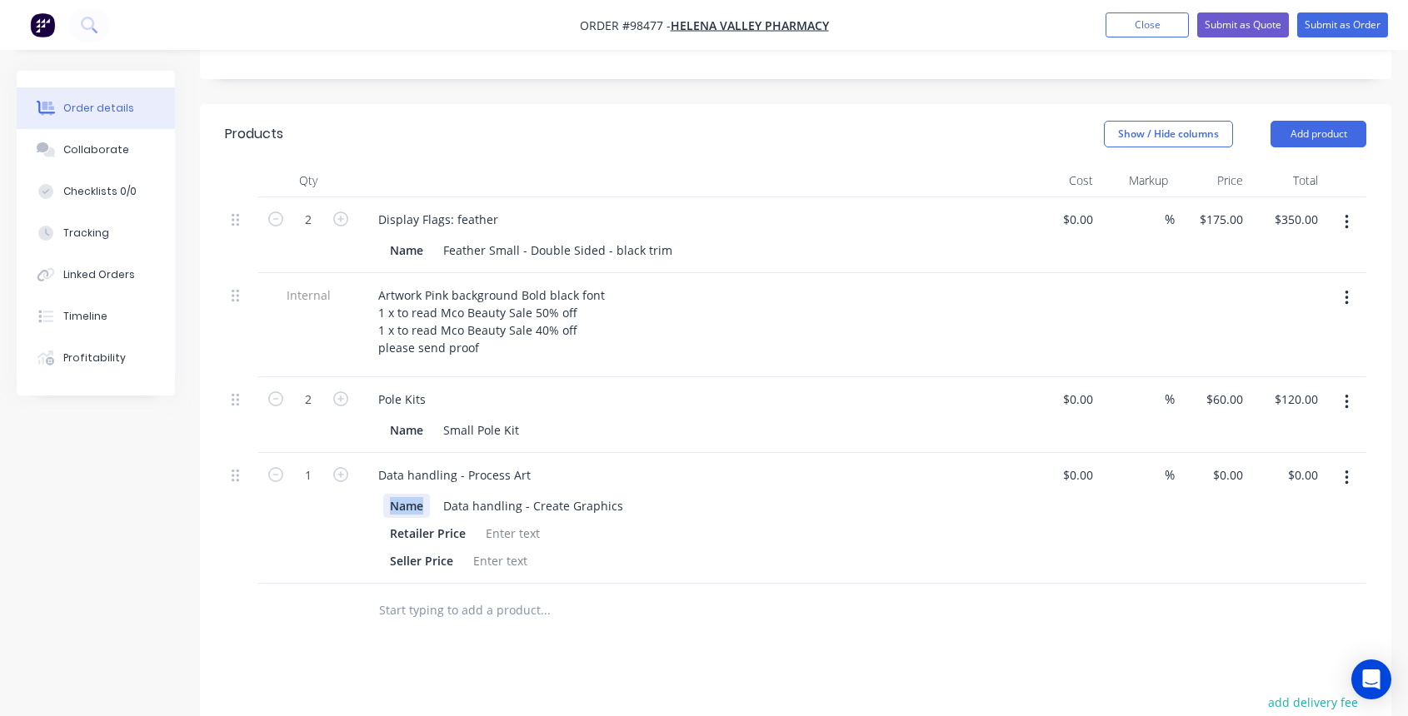
drag, startPoint x: 386, startPoint y: 441, endPoint x: 613, endPoint y: 454, distance: 227.8
click at [614, 491] on div "Name Data handling - Create Graphics Retailer Price Seller Price" at bounding box center [691, 532] width 653 height 82
drag, startPoint x: 487, startPoint y: 448, endPoint x: 655, endPoint y: 449, distance: 168.3
click at [655, 494] on div "Data handling - Create Graphics" at bounding box center [688, 506] width 610 height 24
drag, startPoint x: 385, startPoint y: 470, endPoint x: 468, endPoint y: 472, distance: 83.3
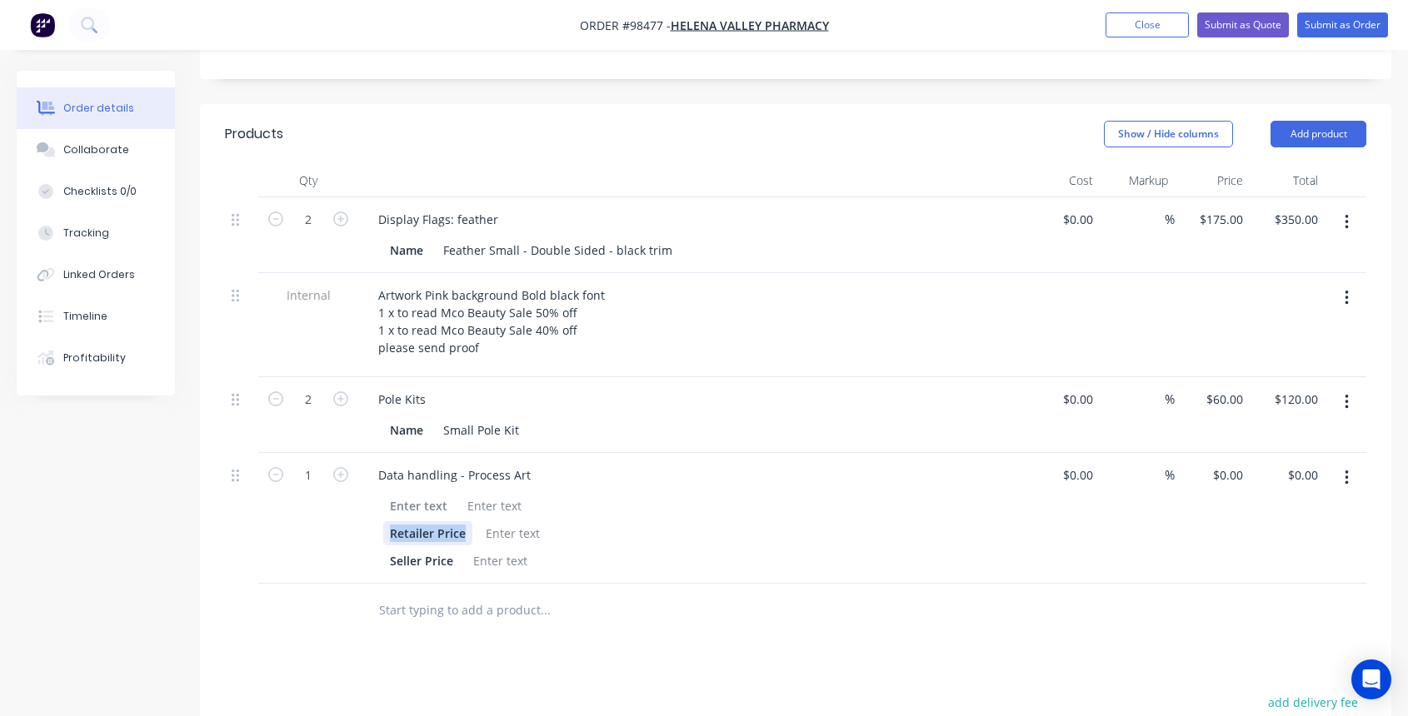
click at [471, 522] on div "Retailer Price" at bounding box center [427, 534] width 89 height 24
drag, startPoint x: 397, startPoint y: 499, endPoint x: 509, endPoint y: 500, distance: 111.6
click at [509, 549] on div "Seller Price" at bounding box center [688, 561] width 610 height 24
drag, startPoint x: 468, startPoint y: 442, endPoint x: 483, endPoint y: 445, distance: 15.4
click at [468, 494] on div at bounding box center [494, 506] width 67 height 24
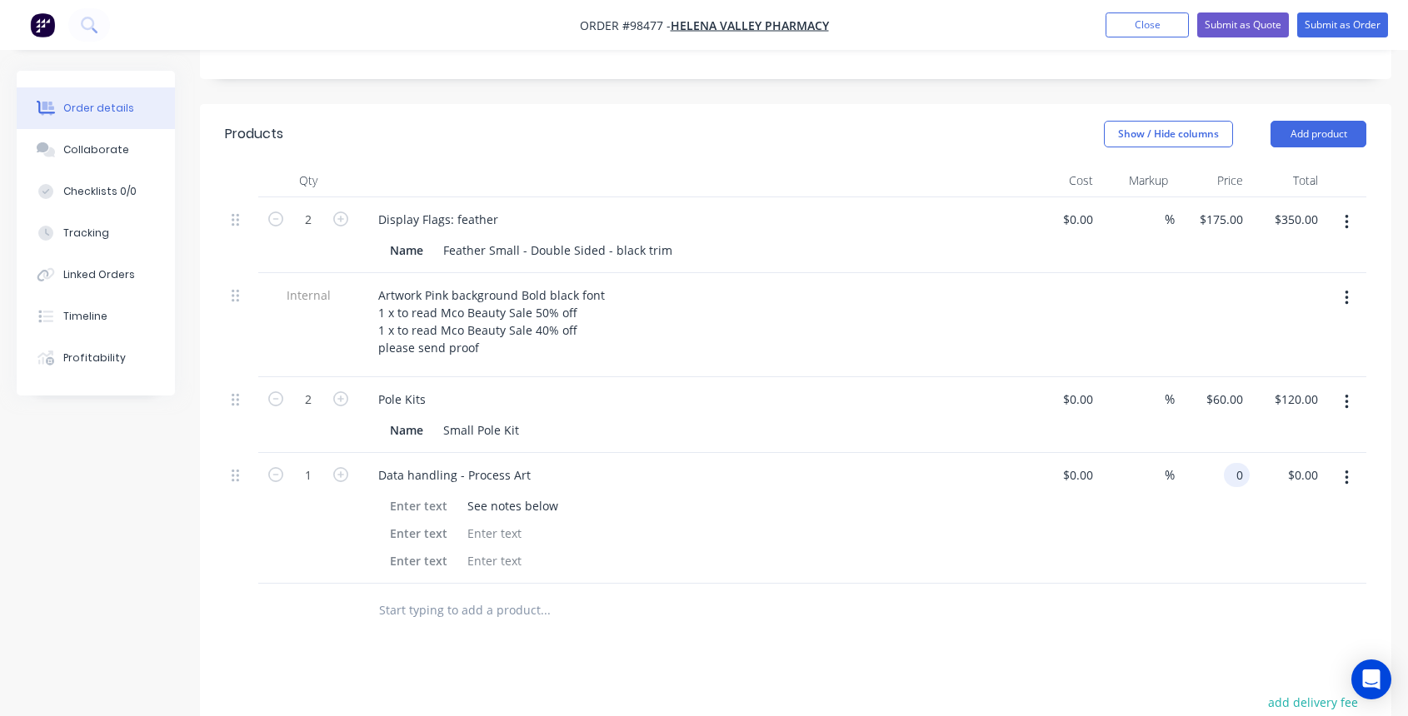
click at [1231, 463] on input "0" at bounding box center [1239, 475] width 19 height 24
type input "$80.00"
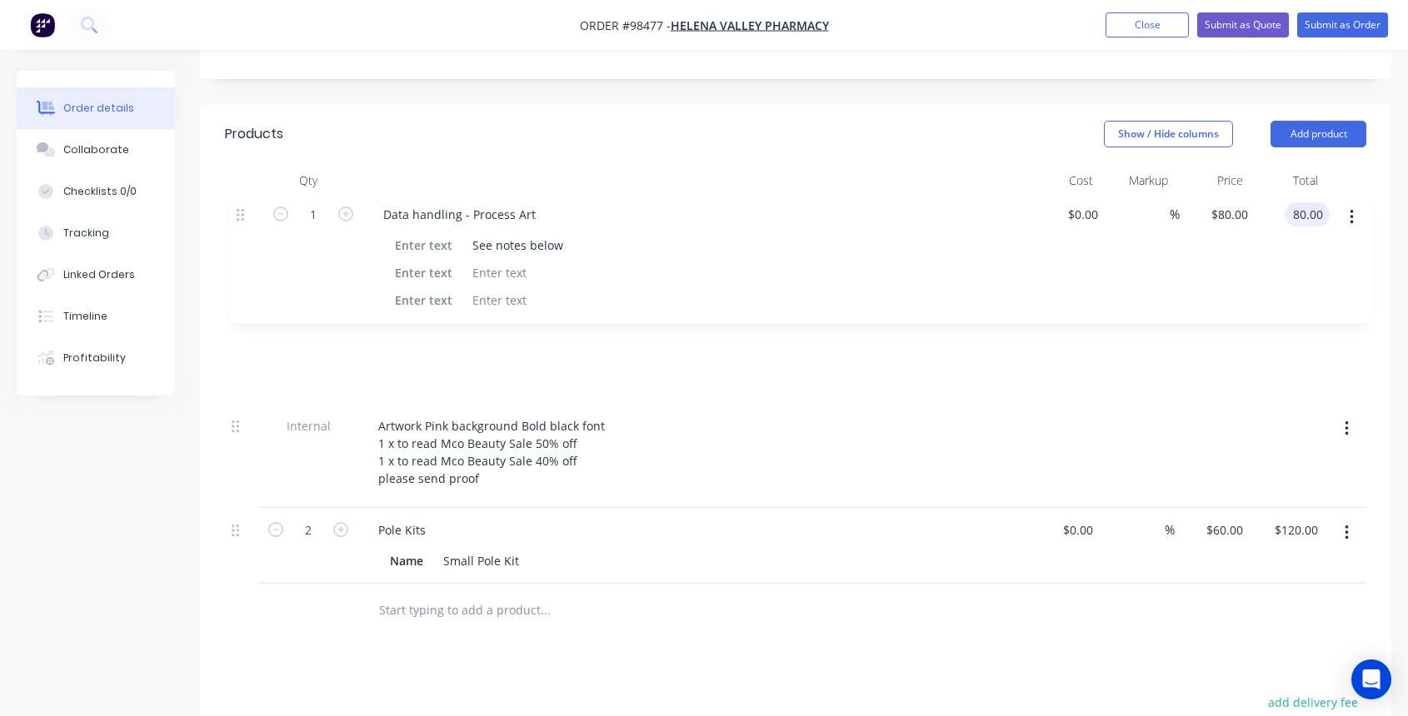
drag, startPoint x: 235, startPoint y: 411, endPoint x: 236, endPoint y: 211, distance: 199.9
click at [237, 210] on div "2 Display Flags: feather Name Feather Small - Double Sided - black trim $0.00 $…" at bounding box center [795, 390] width 1141 height 387
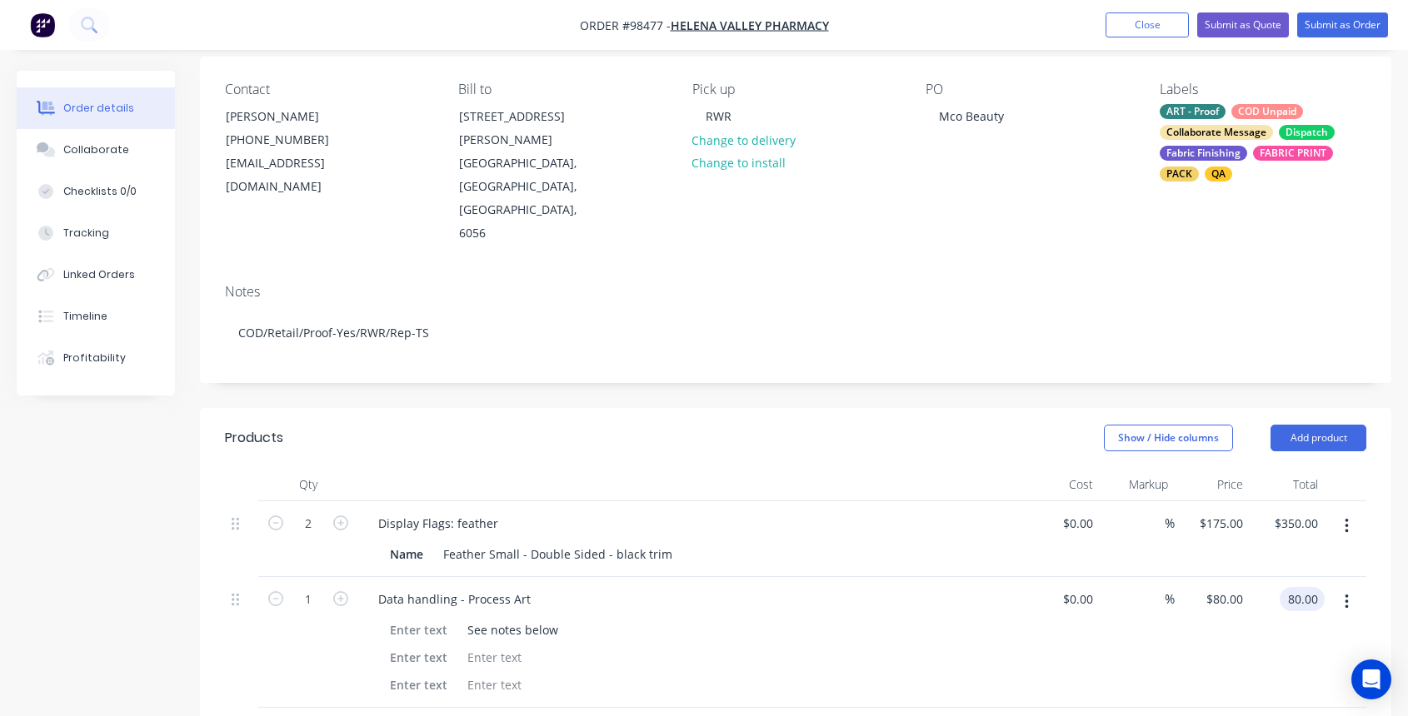
scroll to position [127, 0]
type input "$80.00"
click at [1146, 23] on button "Close" at bounding box center [1146, 24] width 83 height 25
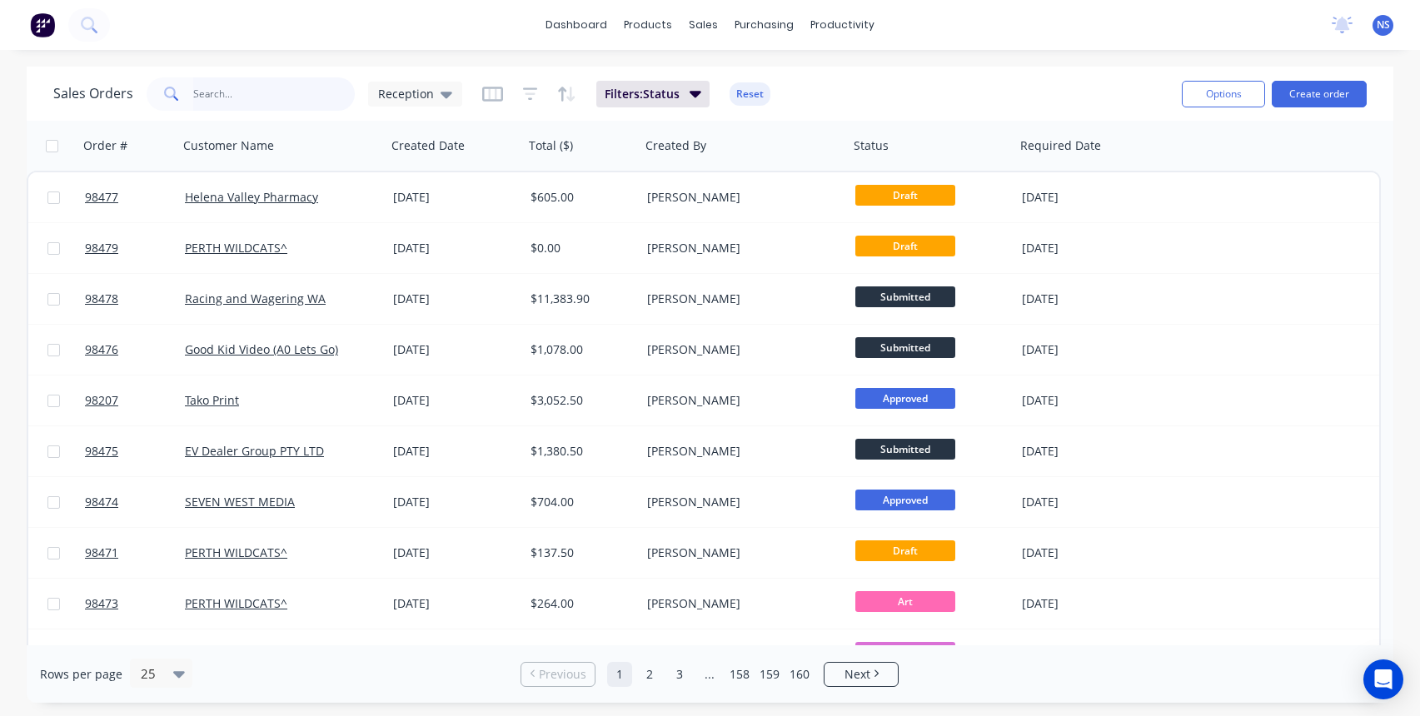
click at [212, 97] on input "text" at bounding box center [274, 93] width 162 height 33
click at [1324, 88] on button "Create order" at bounding box center [1319, 94] width 95 height 27
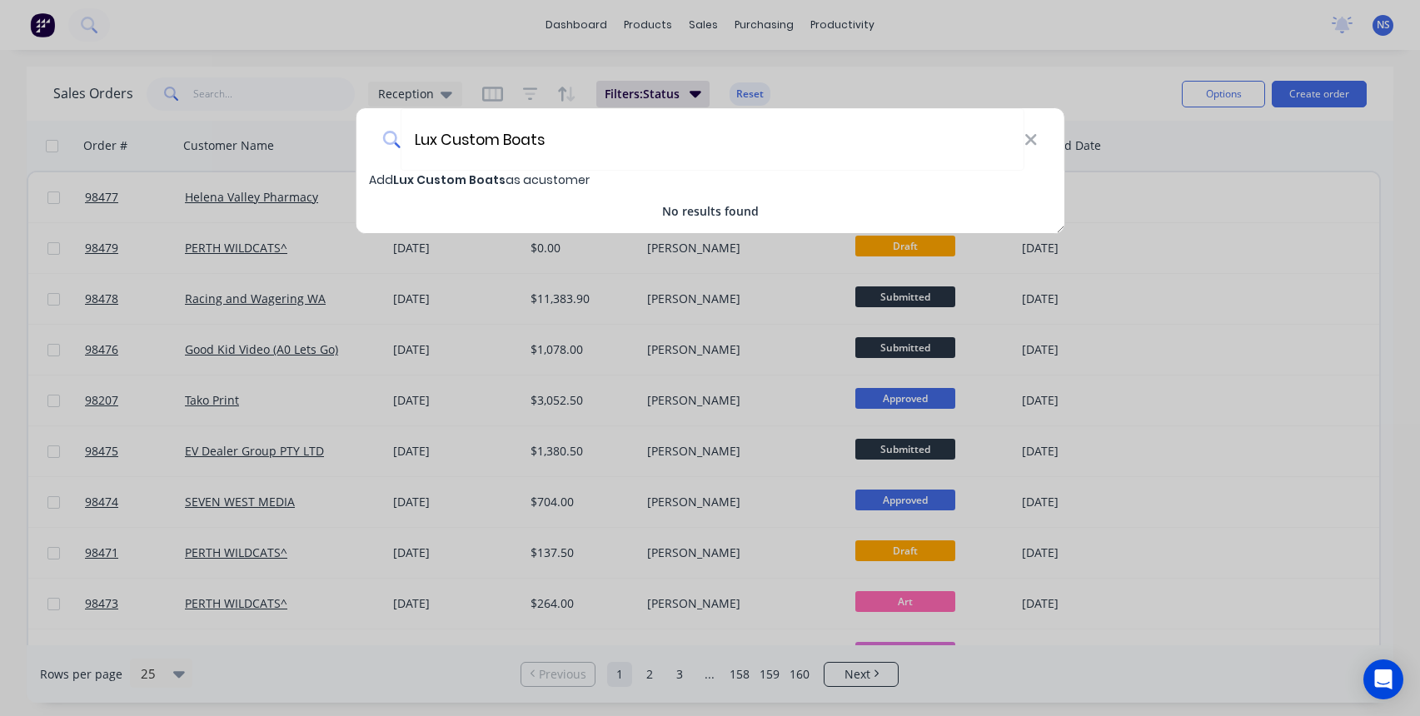
type input "Lux Custom Boats"
click at [451, 174] on span "Lux Custom Boats" at bounding box center [449, 180] width 112 height 17
select select "AU"
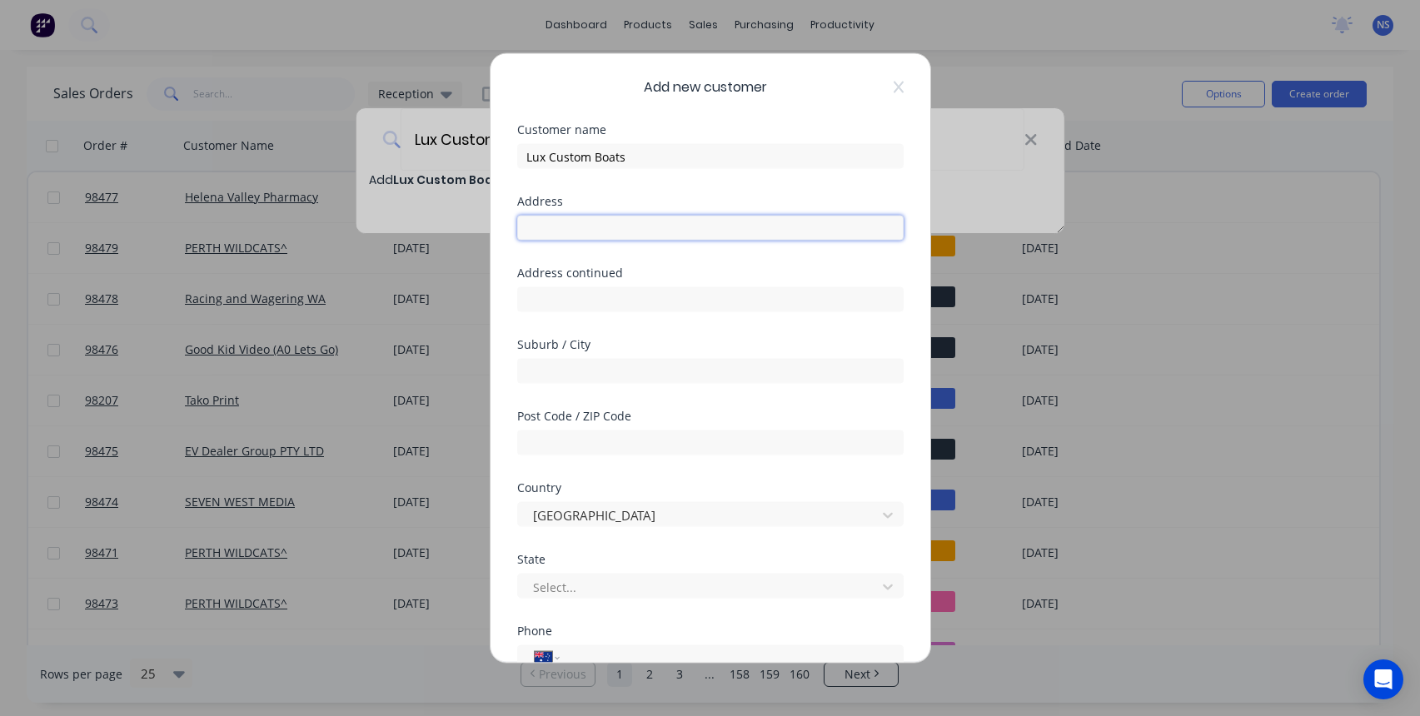
click at [571, 227] on input "text" at bounding box center [710, 228] width 387 height 25
click at [549, 227] on input "[STREET_ADDRESS]" at bounding box center [710, 228] width 387 height 25
type input "[STREET_ADDRESS]"
click at [641, 287] on input "text" at bounding box center [710, 299] width 387 height 25
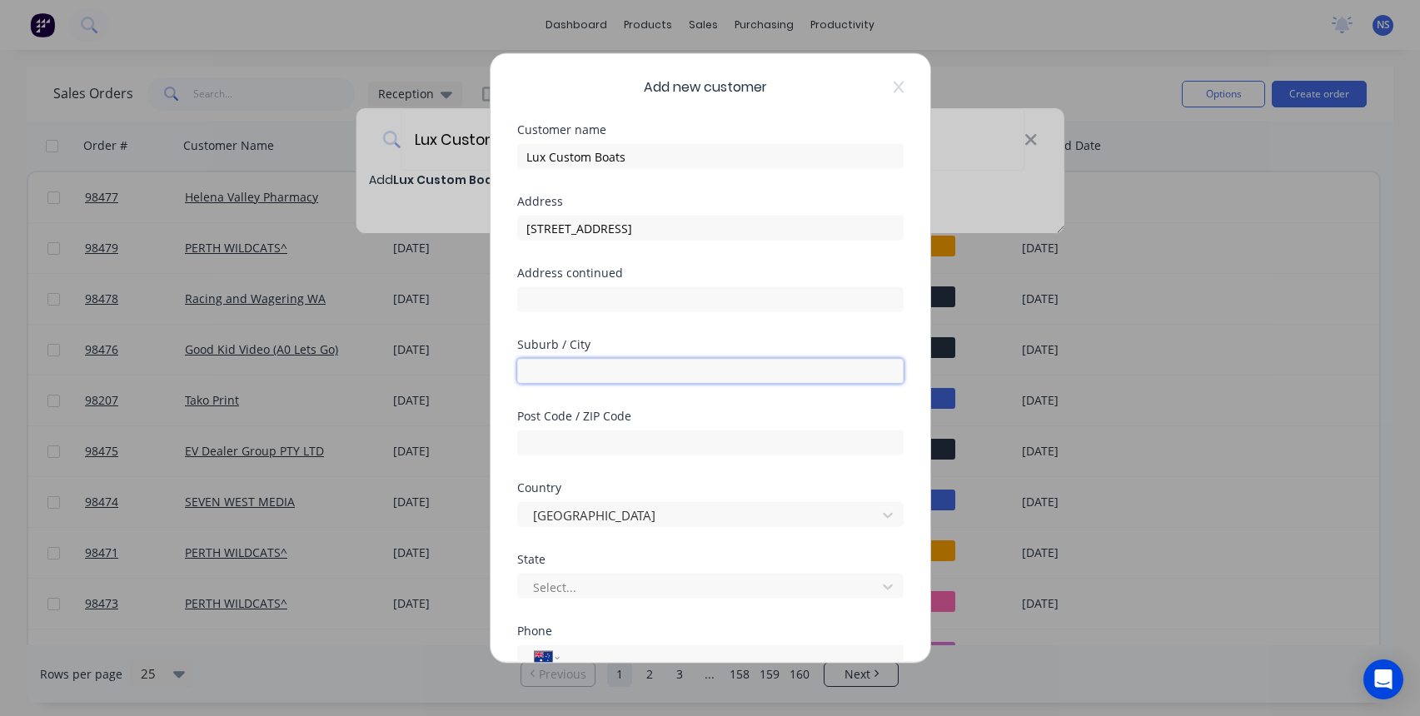
click at [557, 371] on input "text" at bounding box center [710, 371] width 387 height 25
type input "Fremantle"
click at [574, 444] on input "text" at bounding box center [710, 443] width 387 height 25
type input "6160"
click at [605, 586] on div at bounding box center [699, 586] width 337 height 21
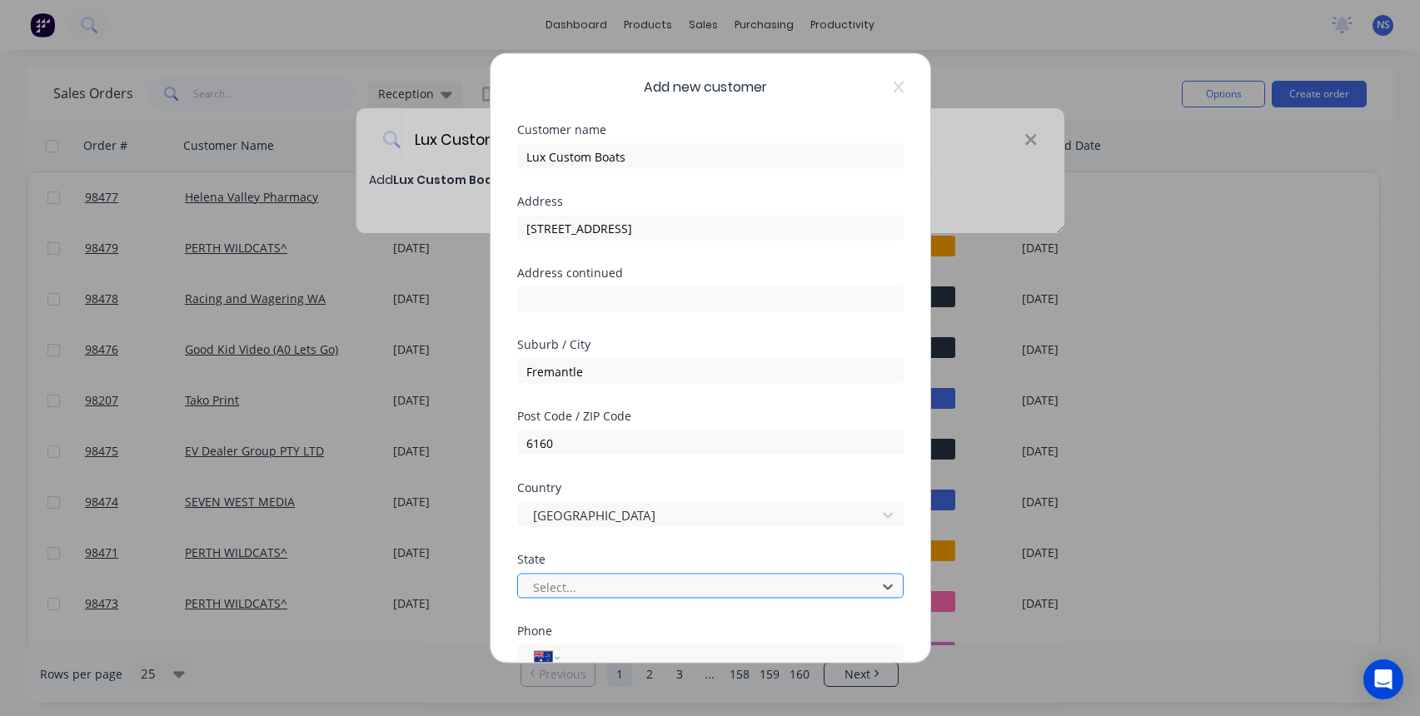
scroll to position [114, 0]
click at [1029, 522] on div "Add new customer Customer name Lux Custom Boats Address [STREET_ADDRESS] Addres…" at bounding box center [710, 358] width 1420 height 716
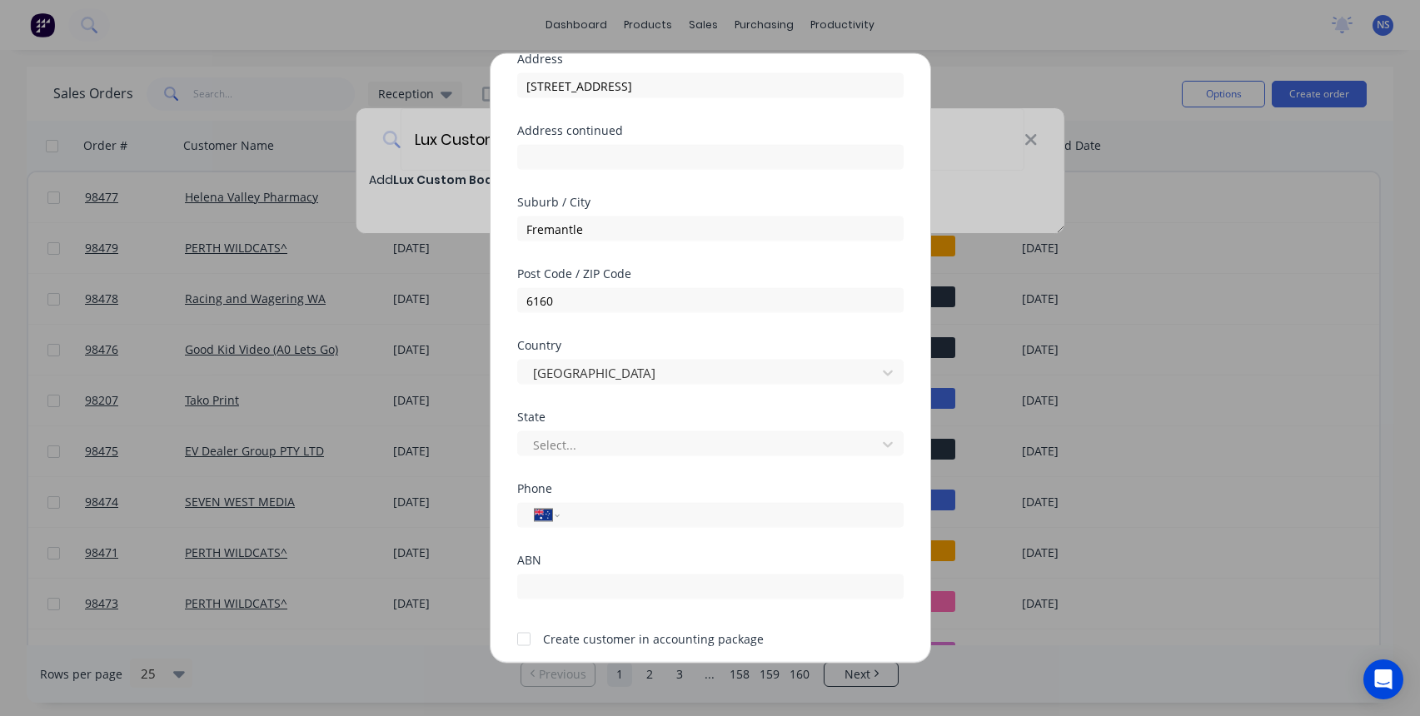
scroll to position [172, 0]
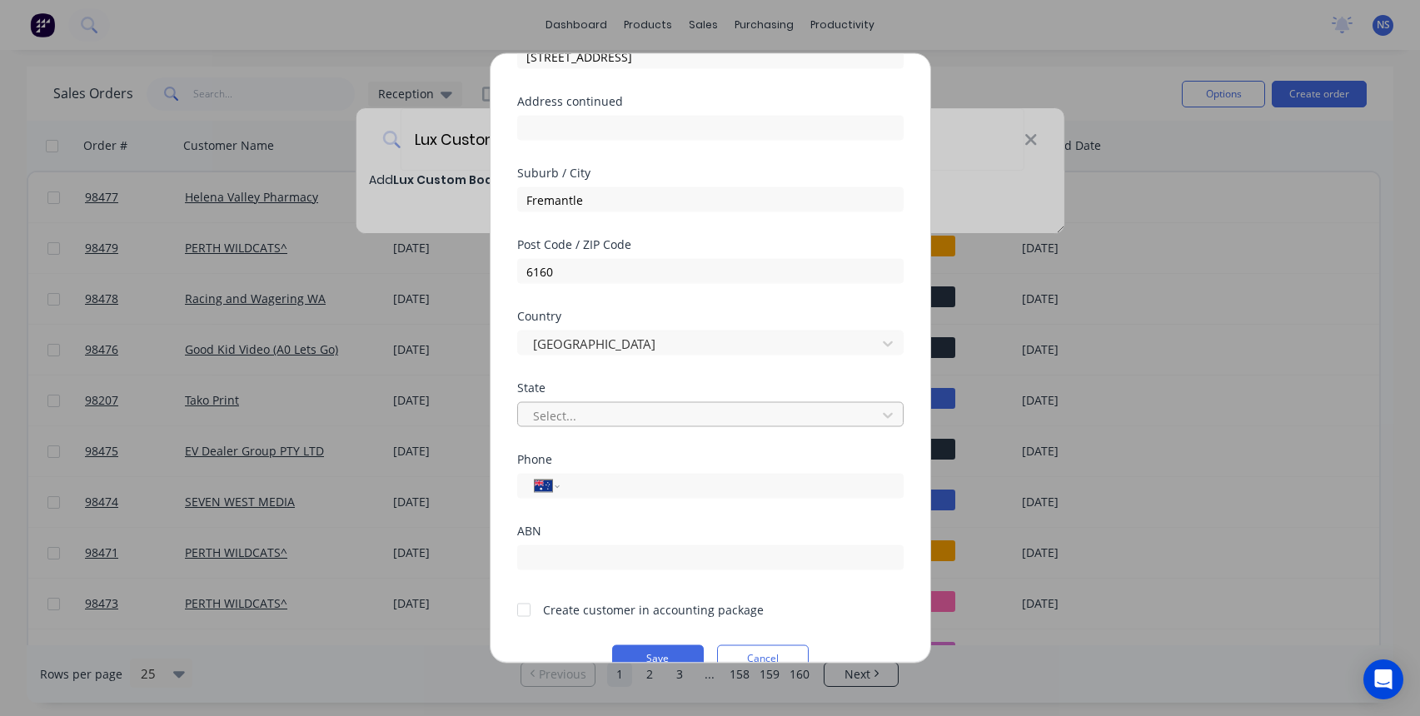
click at [616, 418] on div at bounding box center [699, 415] width 337 height 21
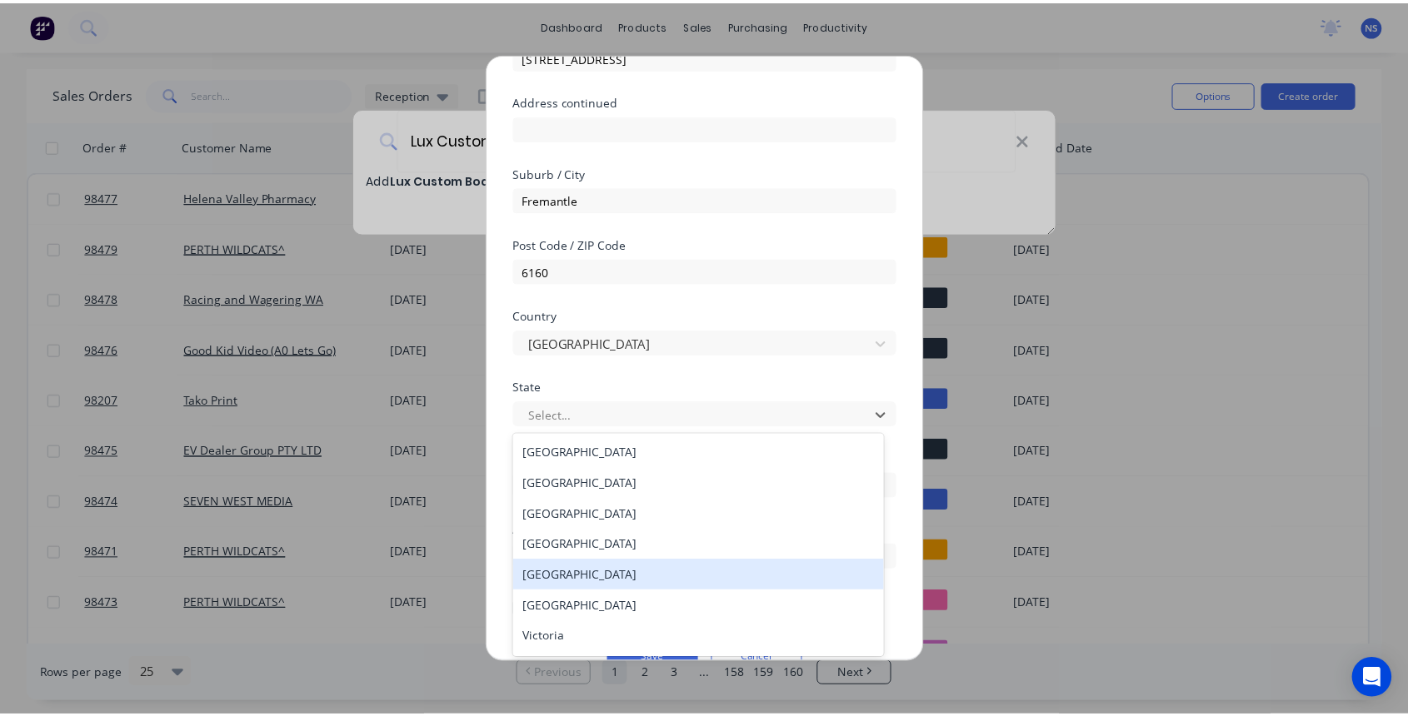
scroll to position [28, 0]
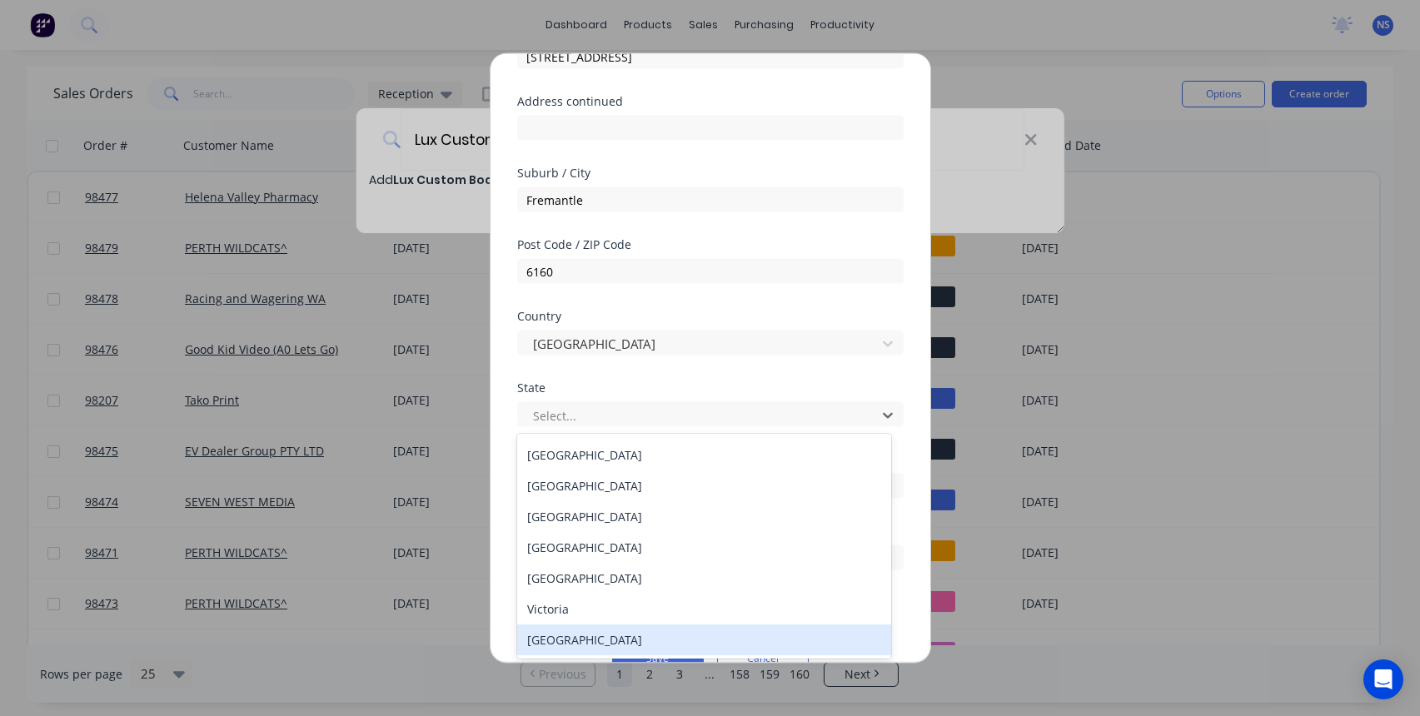
click at [689, 635] on div "[GEOGRAPHIC_DATA]" at bounding box center [704, 640] width 374 height 31
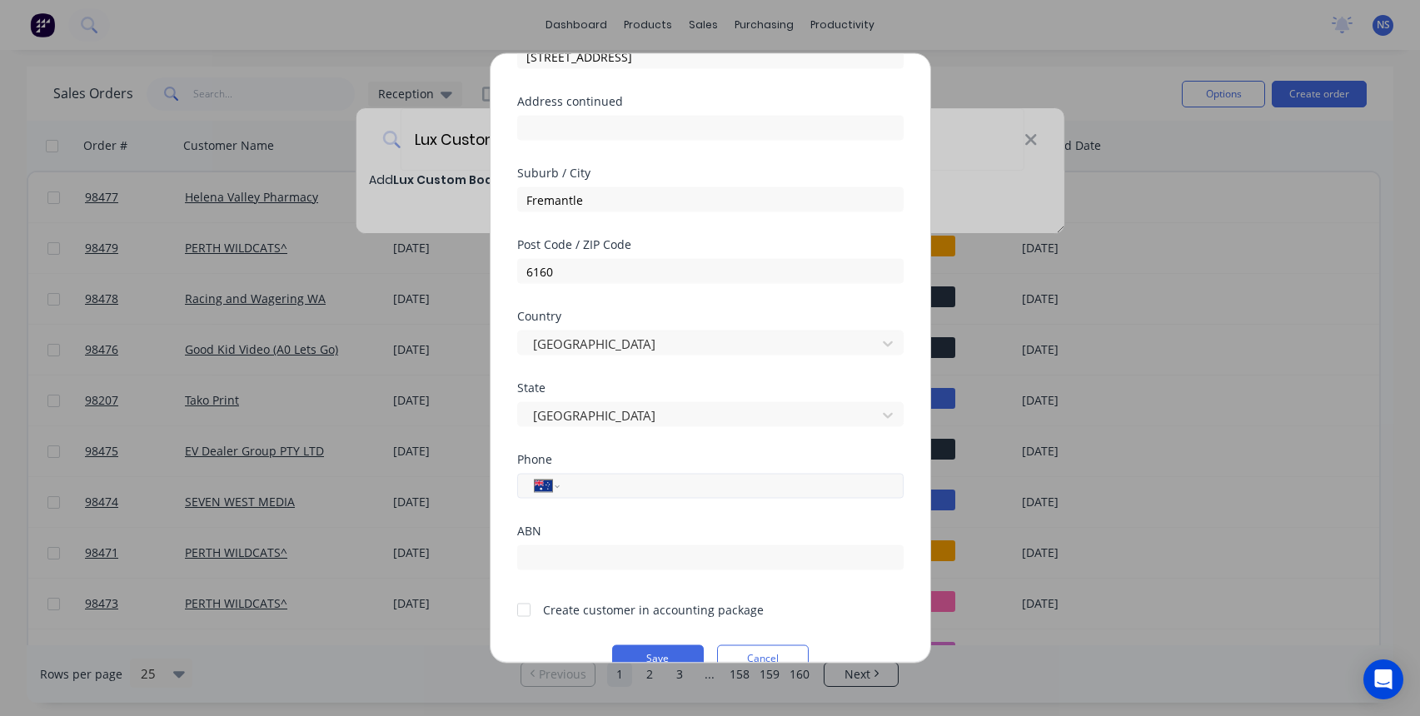
click at [626, 493] on input "tel" at bounding box center [728, 486] width 314 height 19
type input "0450 887 908"
click at [527, 608] on div at bounding box center [523, 609] width 33 height 33
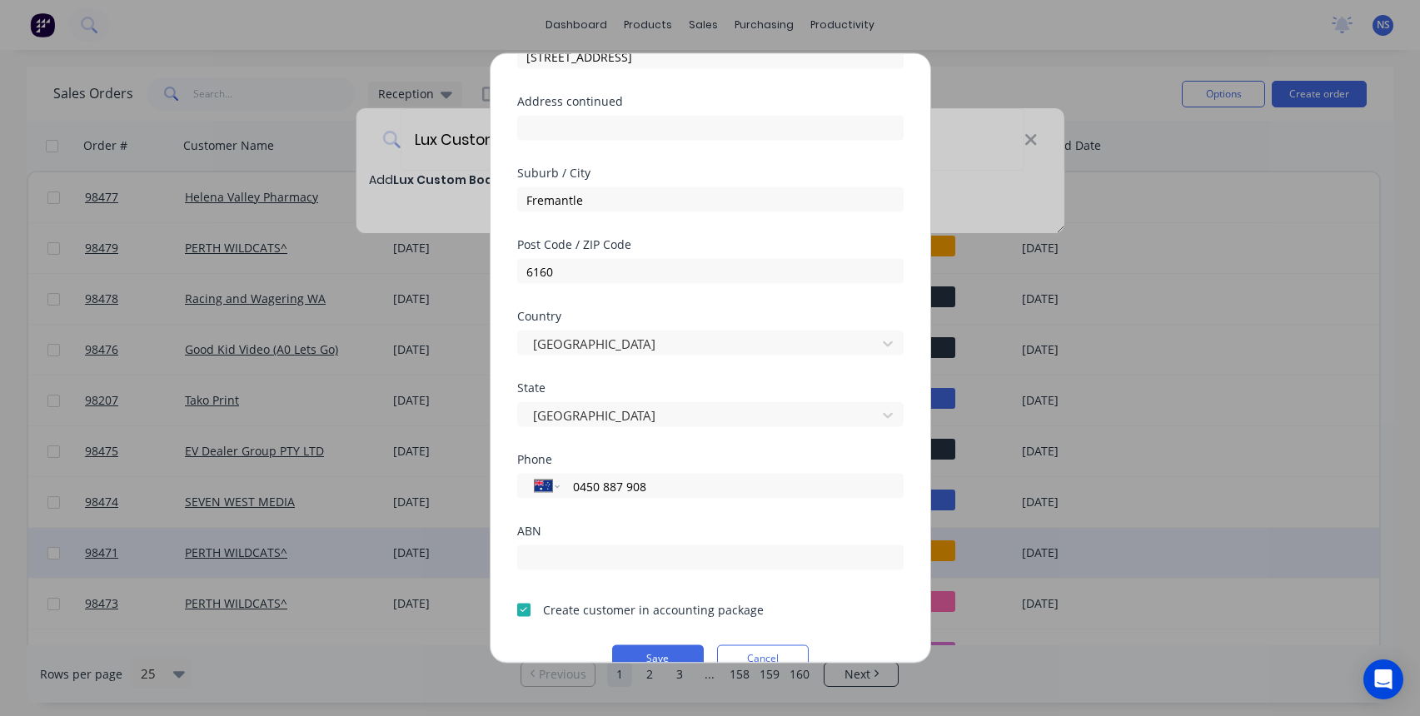
click at [651, 651] on button "Save" at bounding box center [658, 659] width 92 height 27
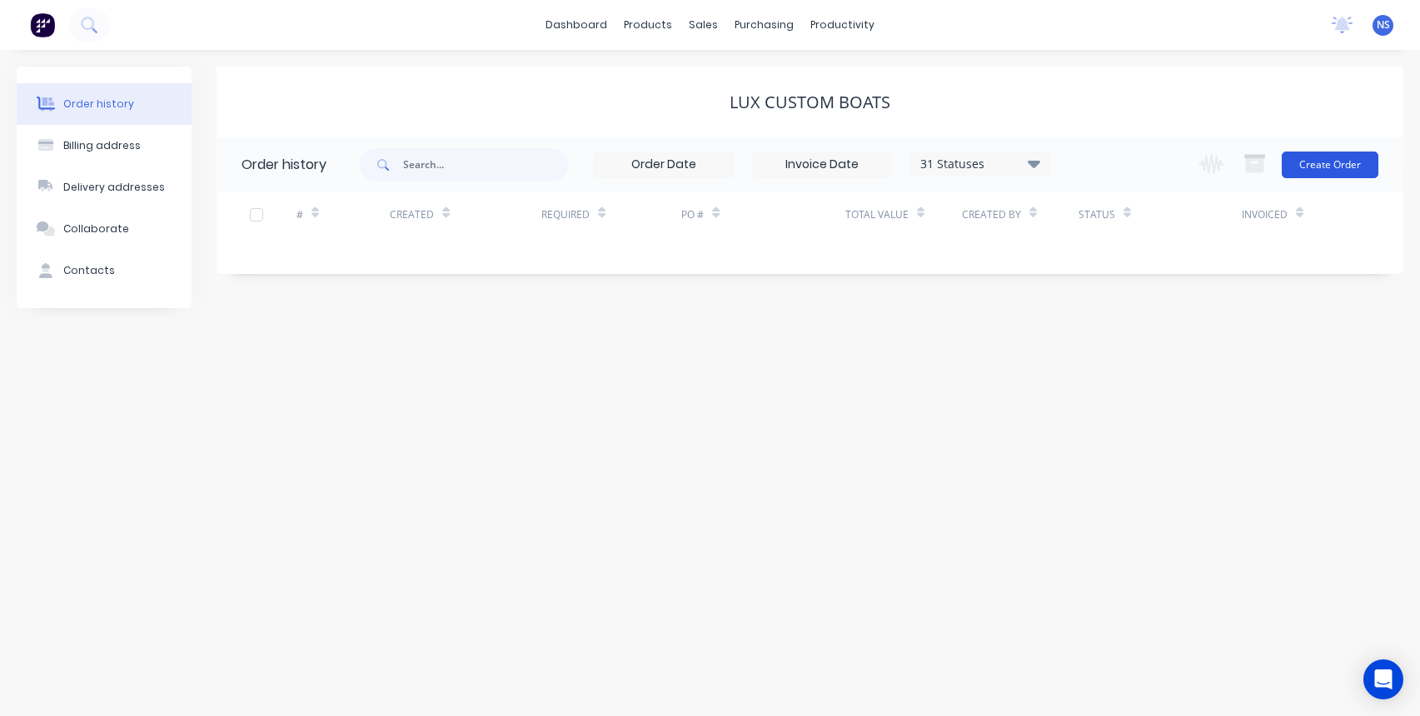
click at [1321, 169] on button "Create Order" at bounding box center [1330, 165] width 97 height 27
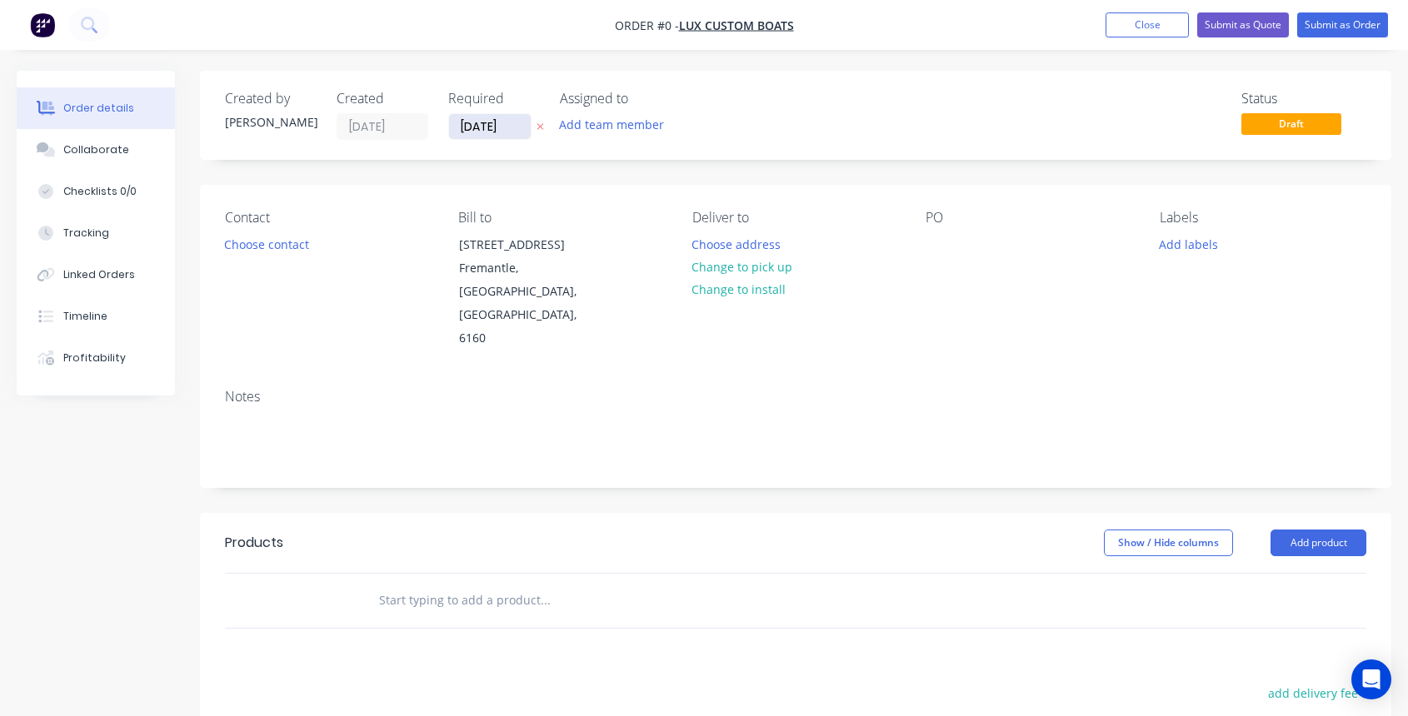
click at [472, 125] on input "[DATE]" at bounding box center [490, 126] width 82 height 25
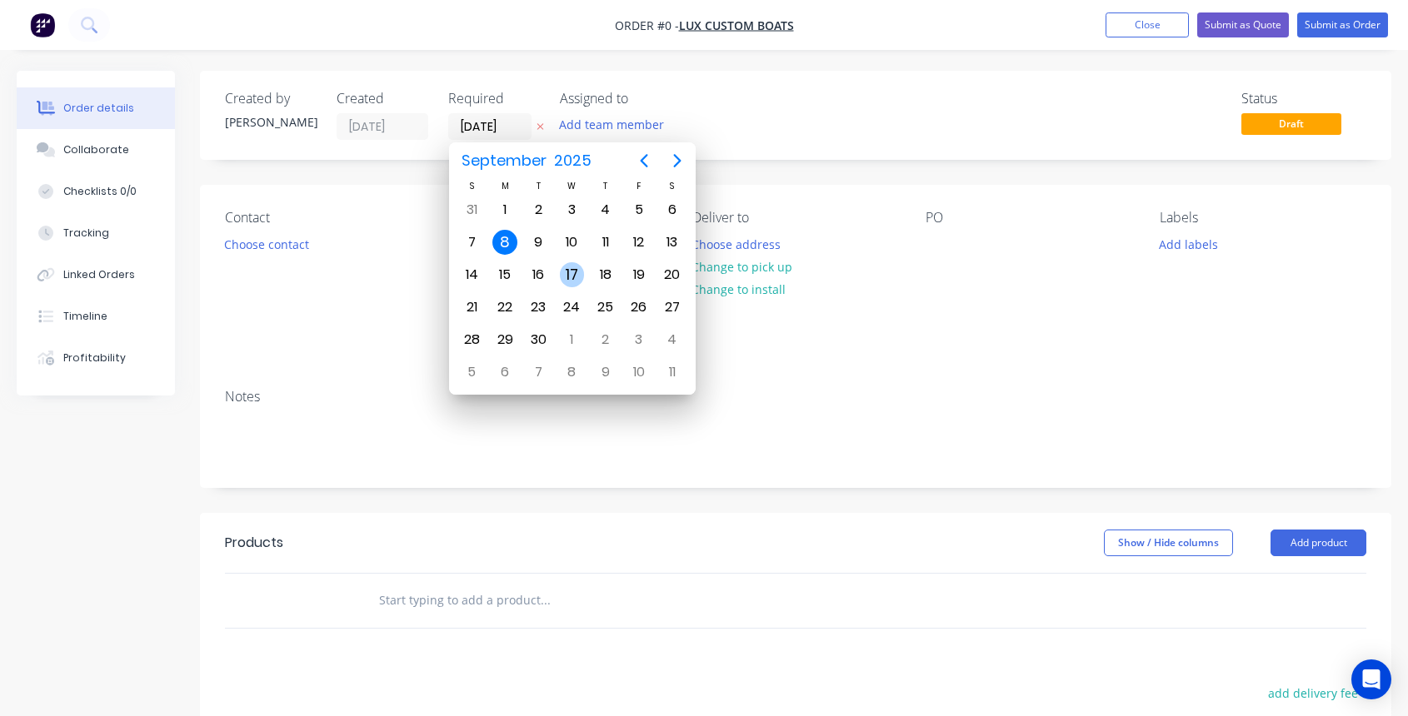
click at [574, 275] on div "17" at bounding box center [572, 274] width 25 height 25
type input "[DATE]"
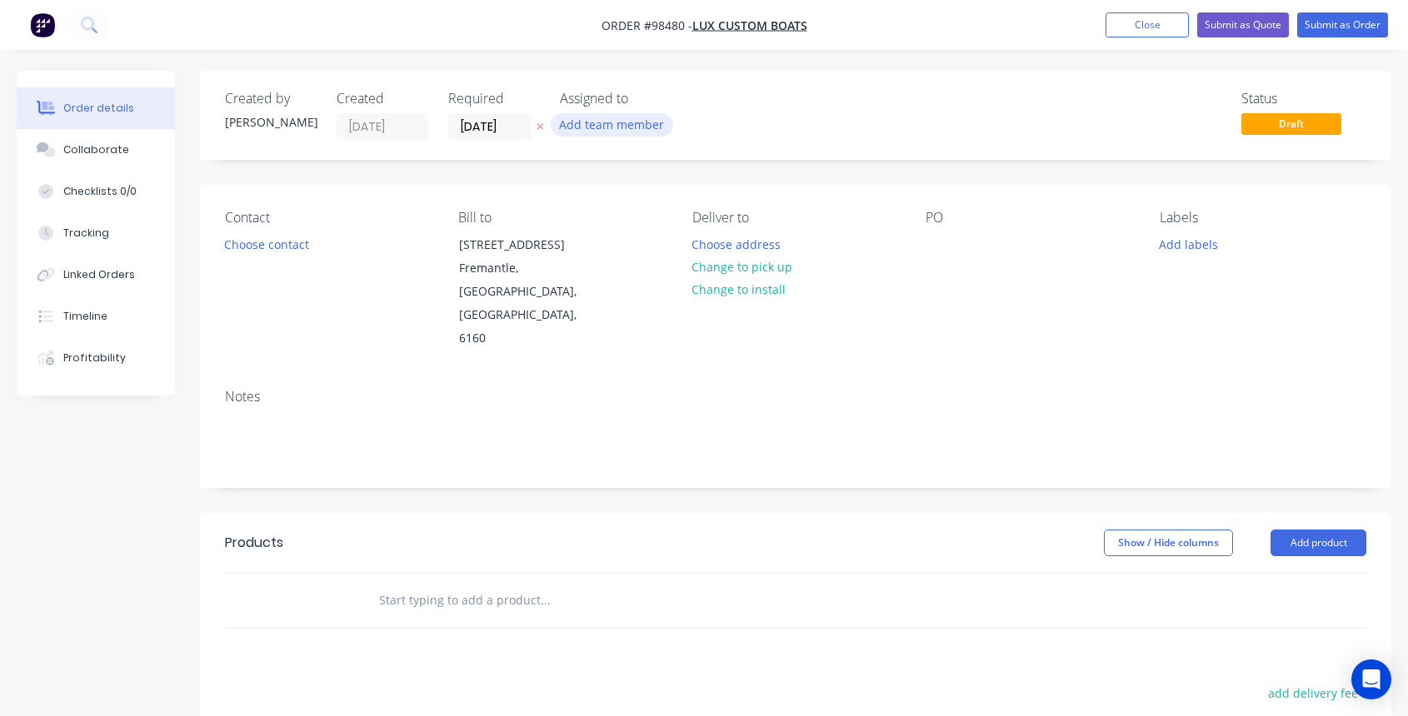
click at [571, 124] on button "Add team member" at bounding box center [612, 124] width 122 height 22
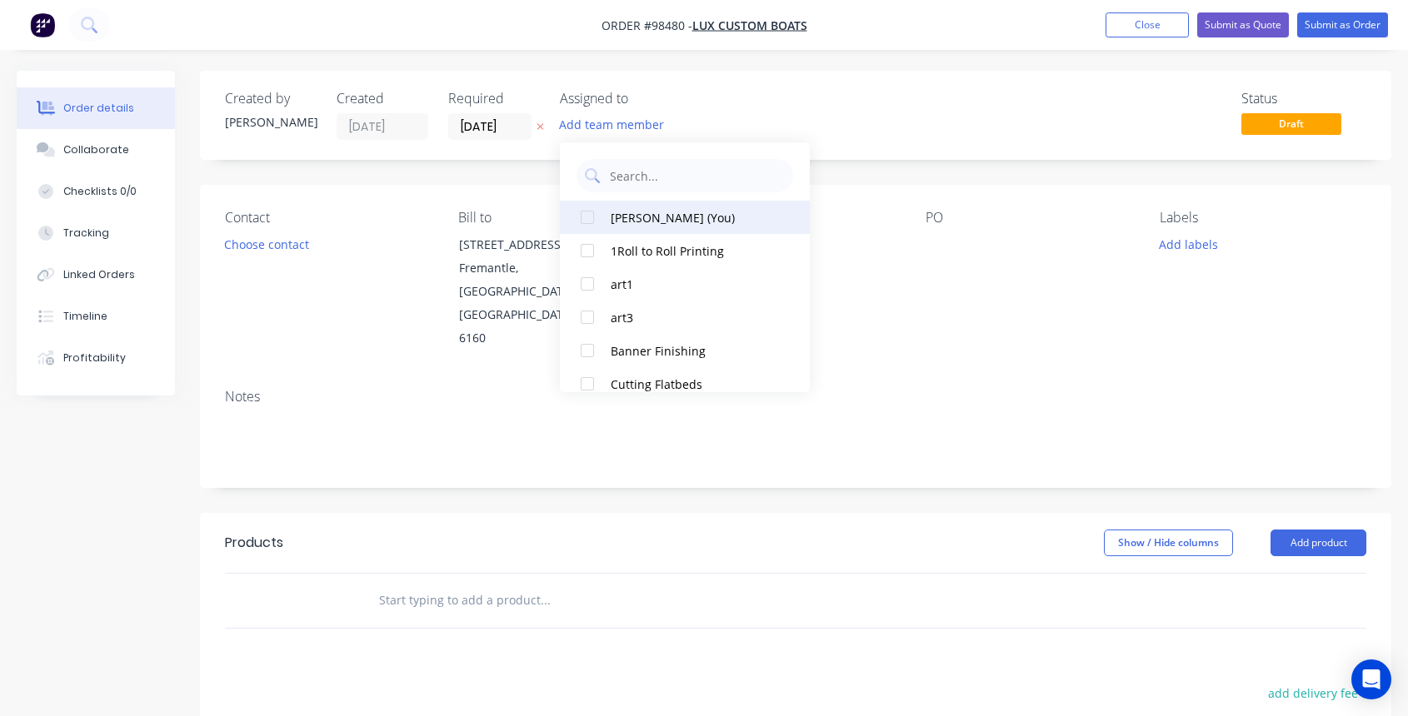
click at [611, 222] on div "[PERSON_NAME] (You)" at bounding box center [694, 217] width 167 height 17
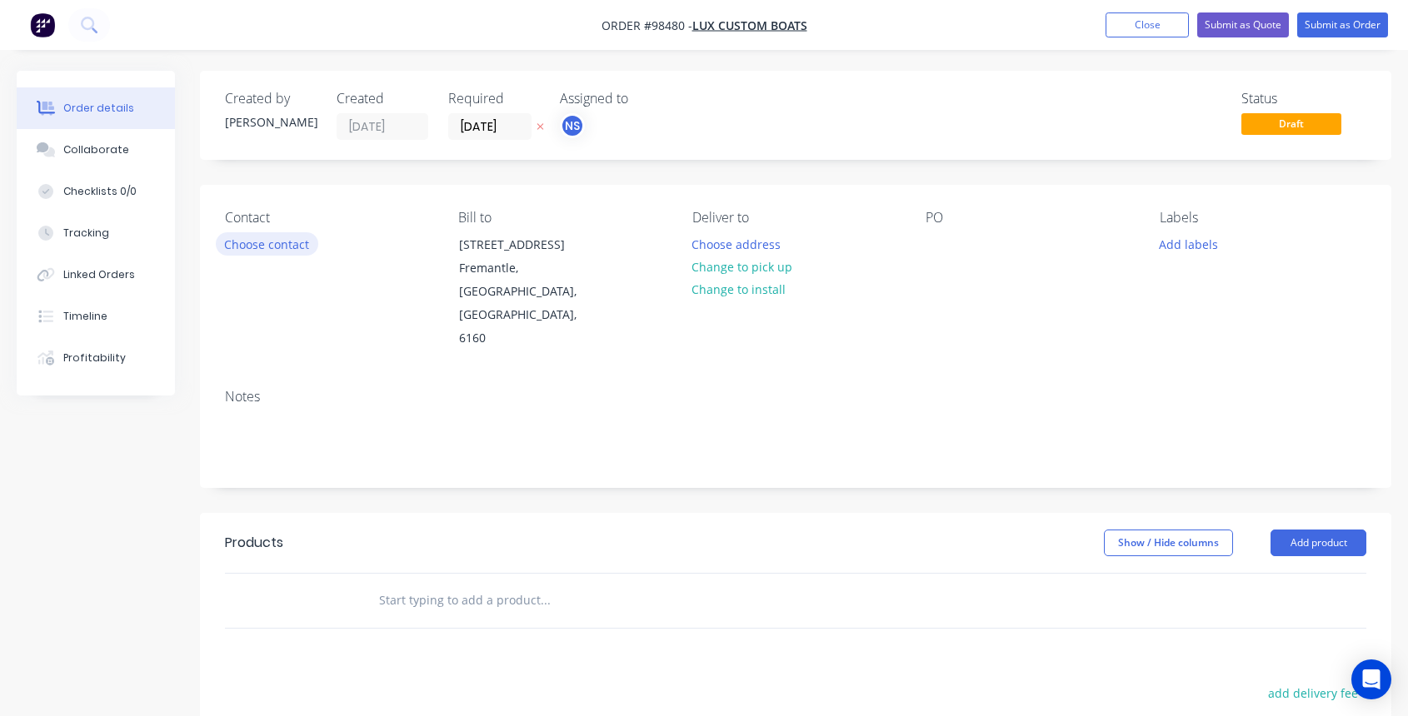
click at [261, 247] on button "Choose contact" at bounding box center [267, 243] width 102 height 22
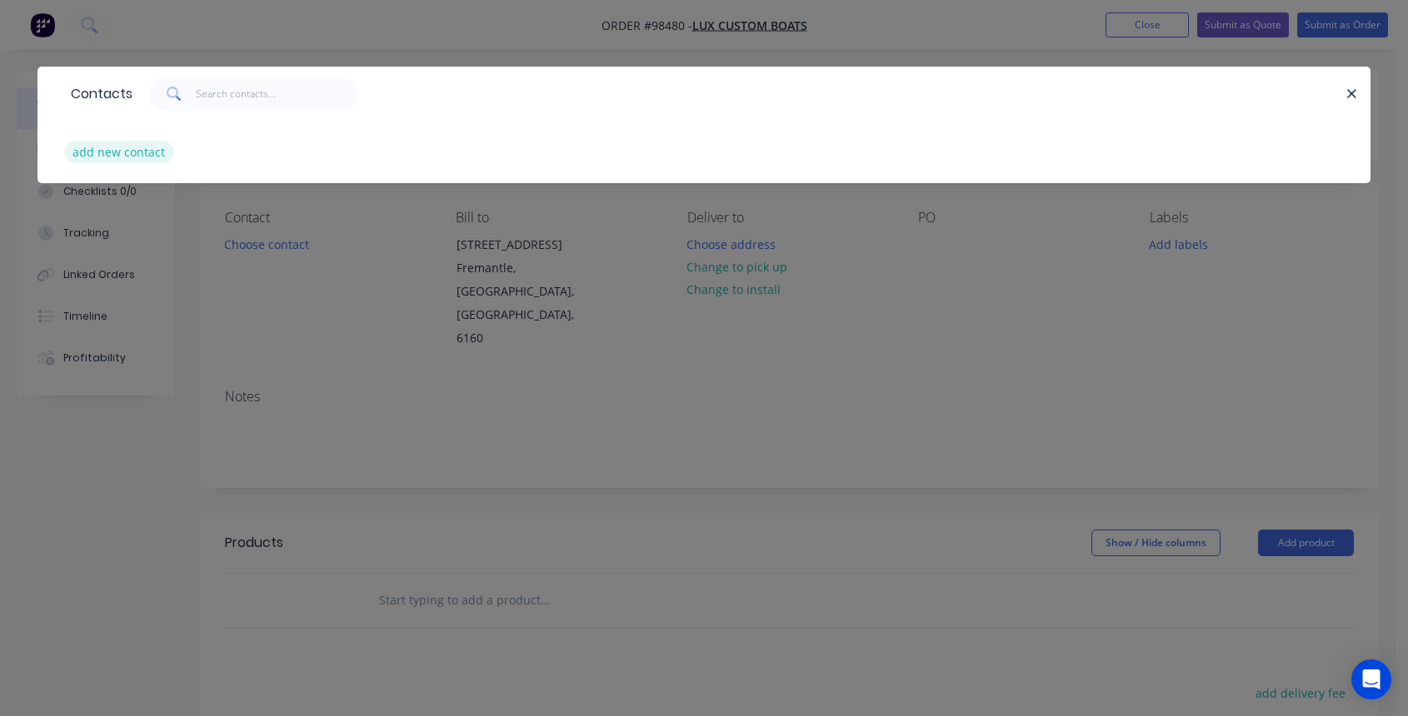
click at [134, 151] on button "add new contact" at bounding box center [119, 152] width 110 height 22
select select "AU"
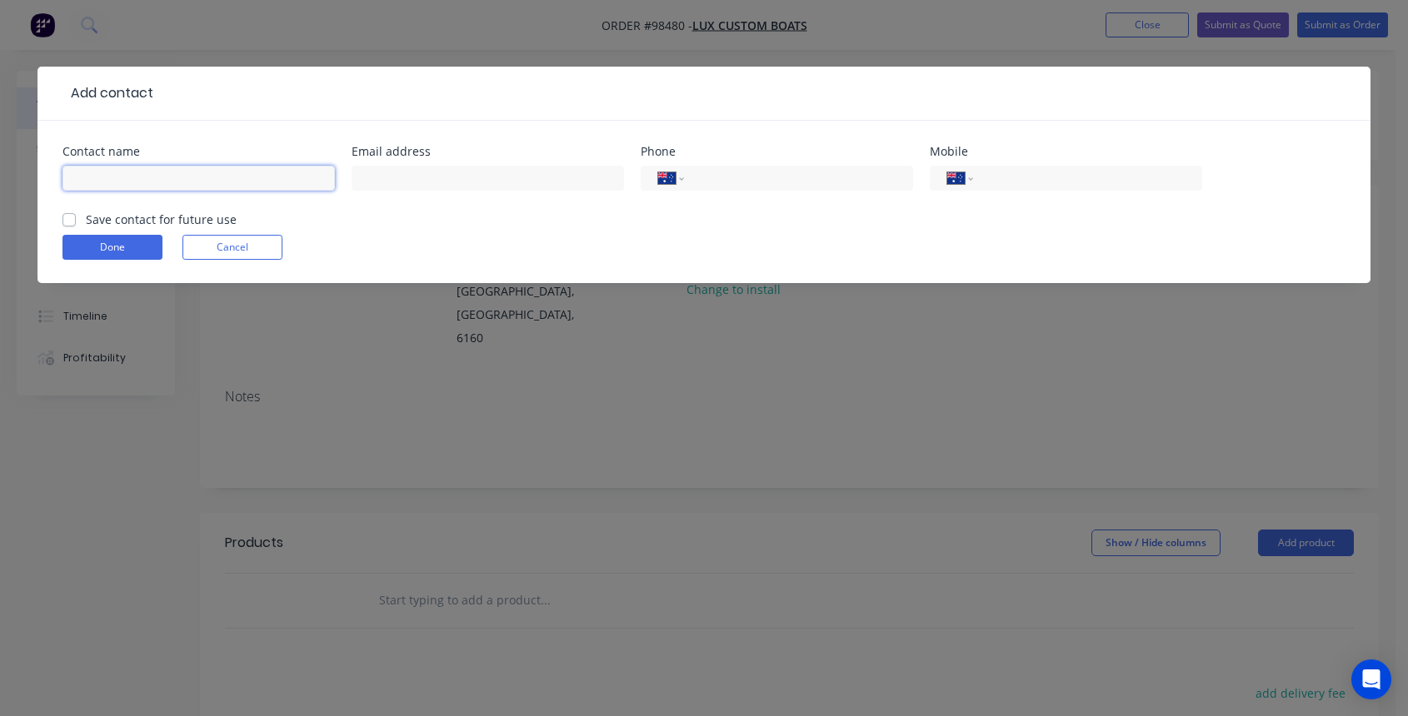
click at [89, 177] on input "text" at bounding box center [198, 178] width 272 height 25
type input "[PERSON_NAME]"
click at [371, 178] on input "text" at bounding box center [488, 178] width 272 height 25
paste input "[EMAIL_ADDRESS][DOMAIN_NAME]"
type input "[EMAIL_ADDRESS][DOMAIN_NAME]"
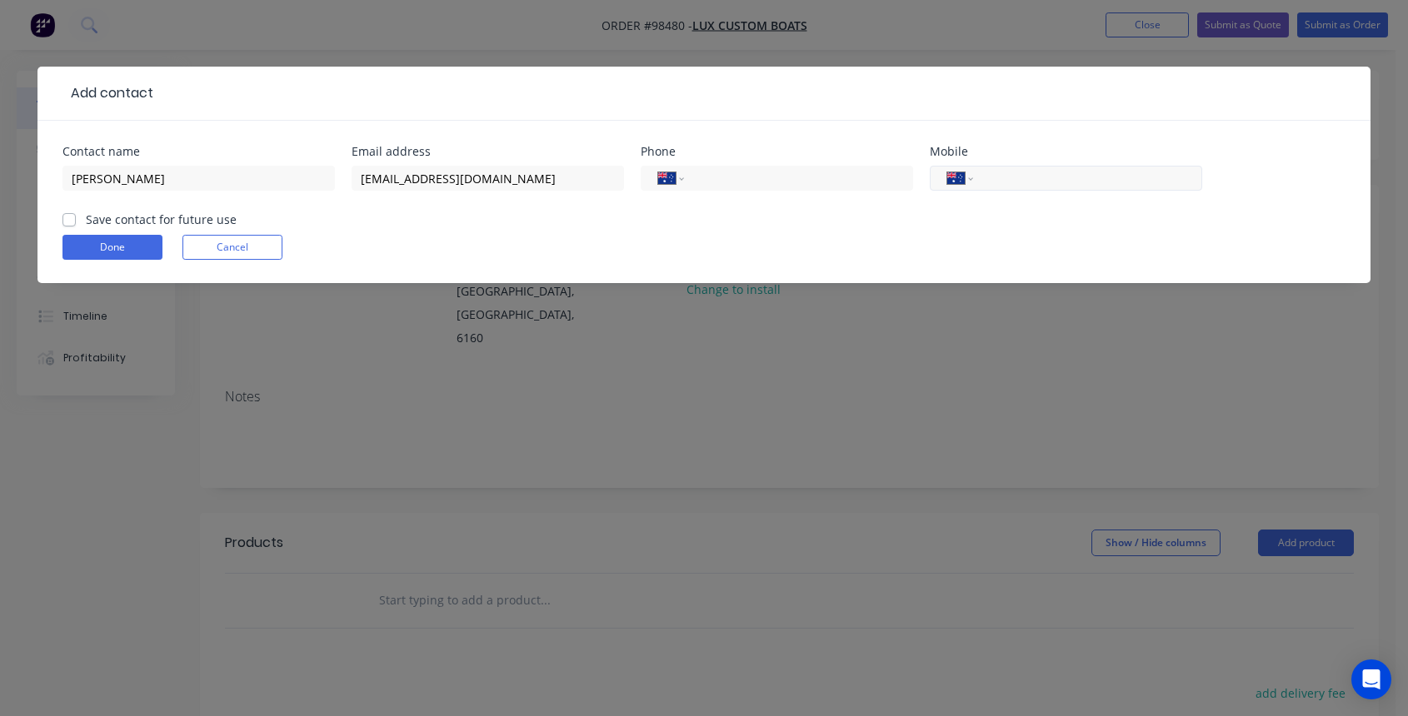
click at [1015, 182] on input "tel" at bounding box center [1085, 178] width 200 height 19
type input "0450 887 908"
click at [86, 221] on label "Save contact for future use" at bounding box center [161, 219] width 151 height 17
click at [68, 221] on input "Save contact for future use" at bounding box center [68, 219] width 13 height 16
checkbox input "true"
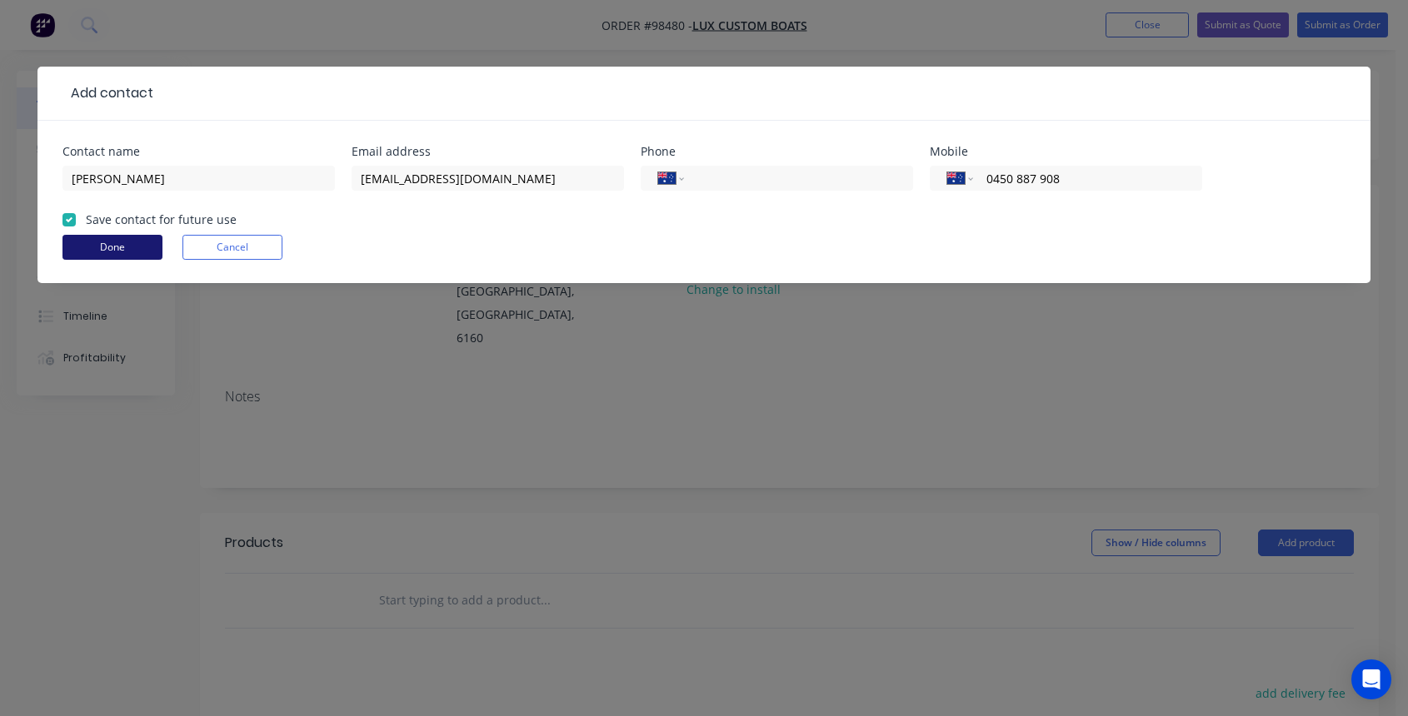
click at [100, 249] on button "Done" at bounding box center [112, 247] width 100 height 25
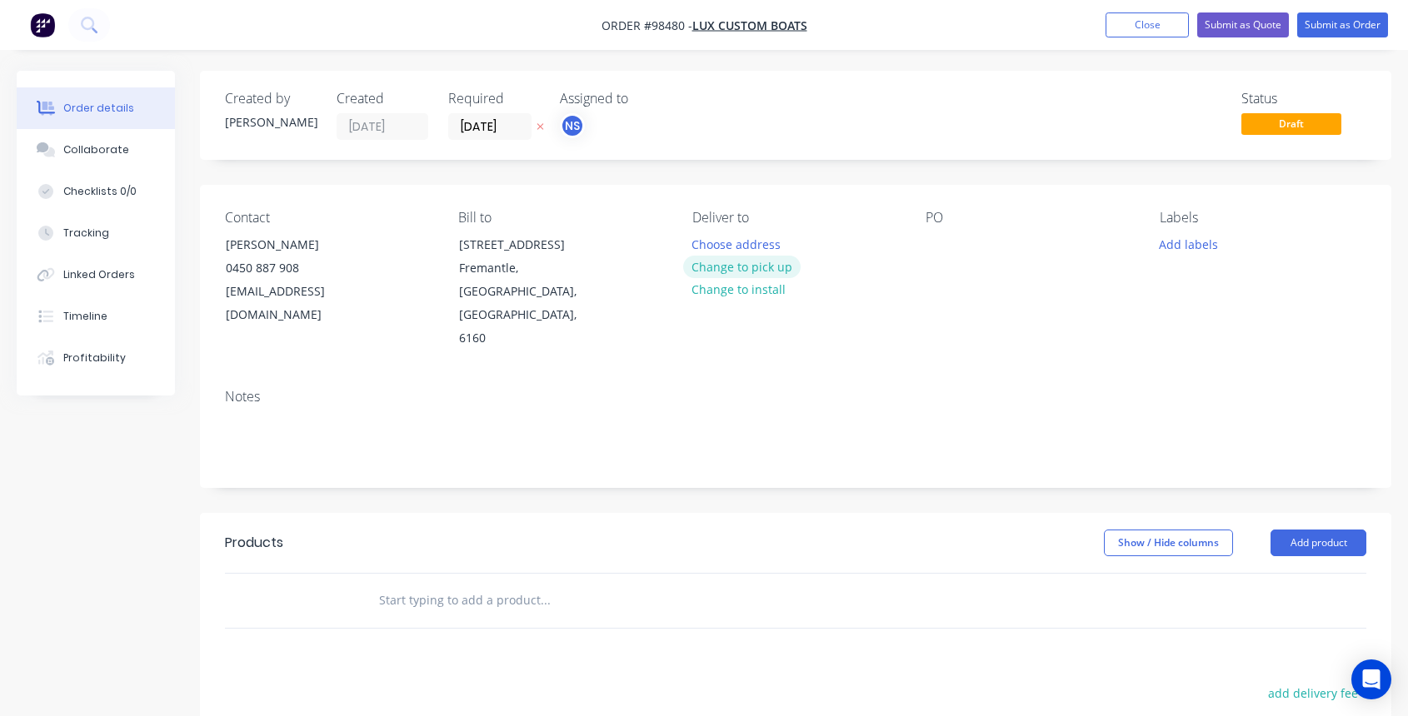
click at [743, 267] on button "Change to pick up" at bounding box center [742, 267] width 118 height 22
click at [715, 240] on div at bounding box center [705, 244] width 27 height 24
click at [931, 243] on div at bounding box center [939, 244] width 27 height 24
click at [1183, 254] on button "Add labels" at bounding box center [1188, 243] width 77 height 22
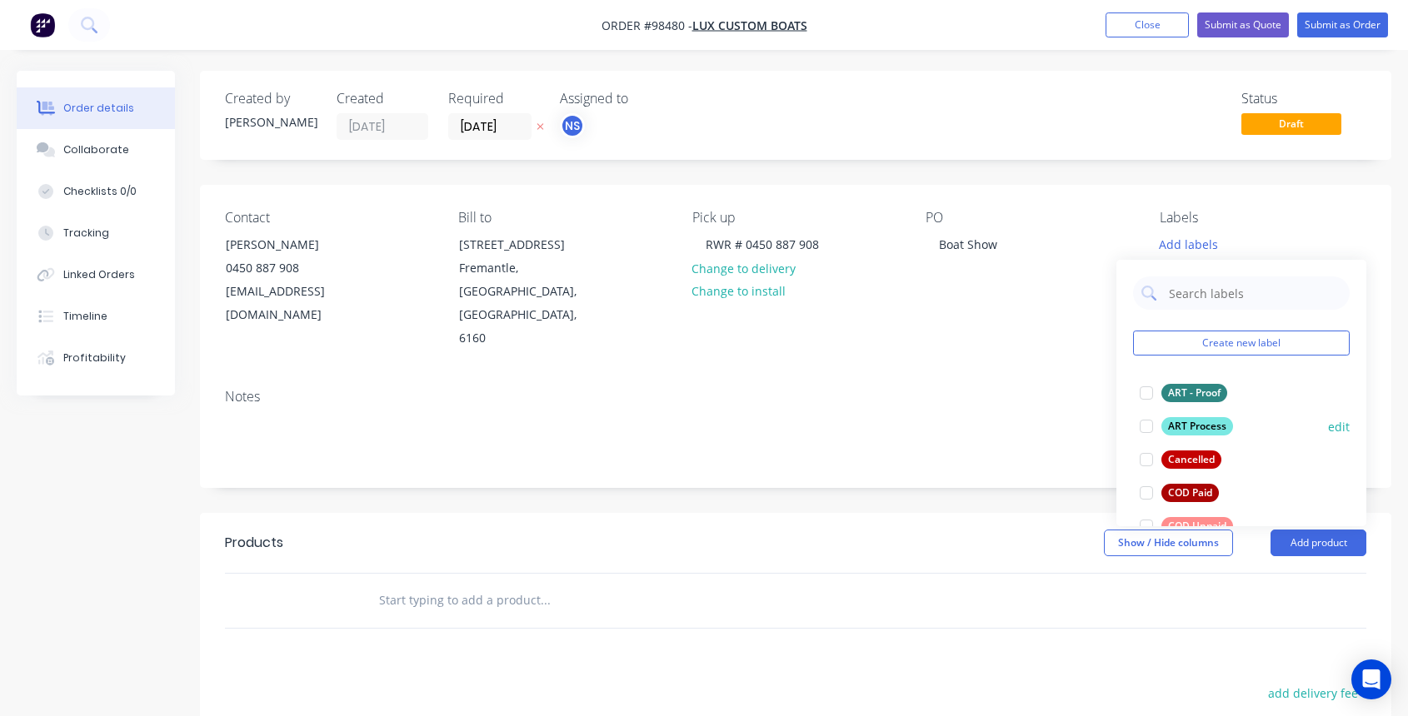
click at [1148, 427] on div at bounding box center [1146, 426] width 33 height 33
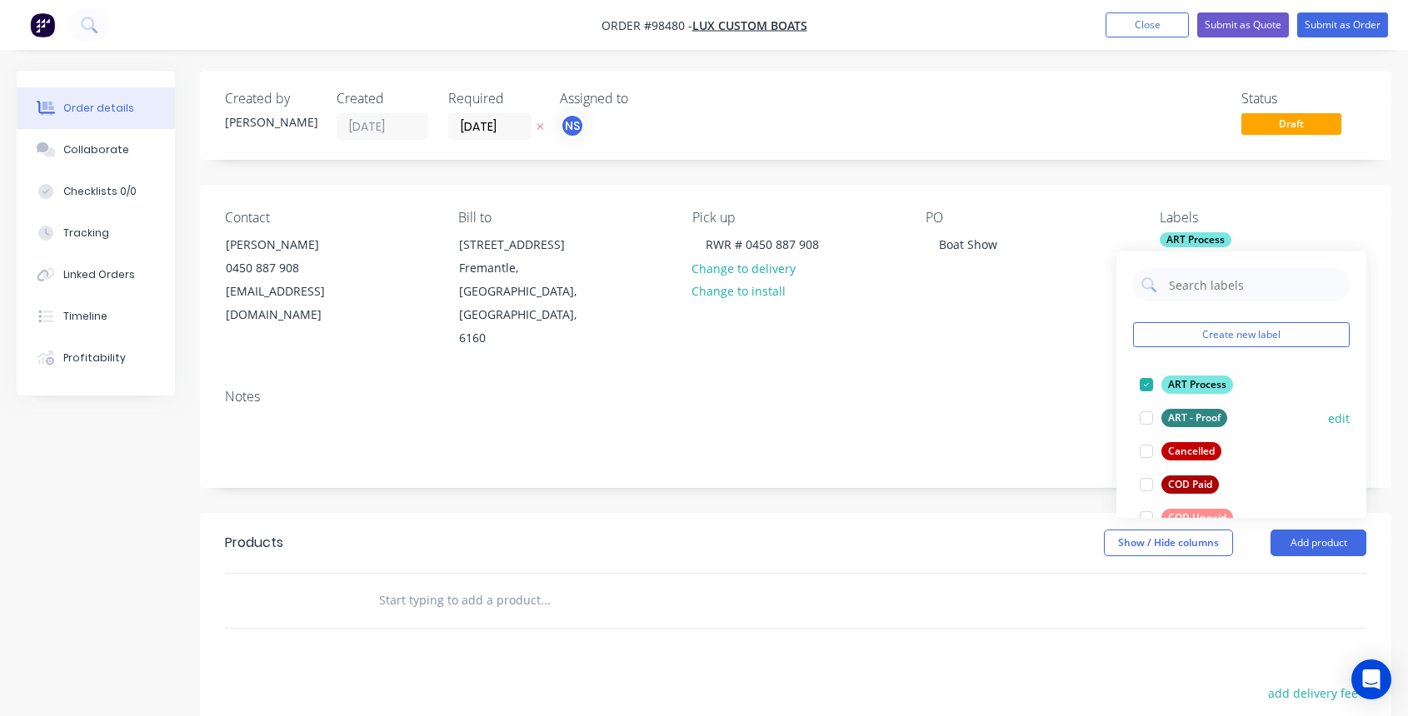
click at [1148, 417] on div at bounding box center [1146, 418] width 33 height 33
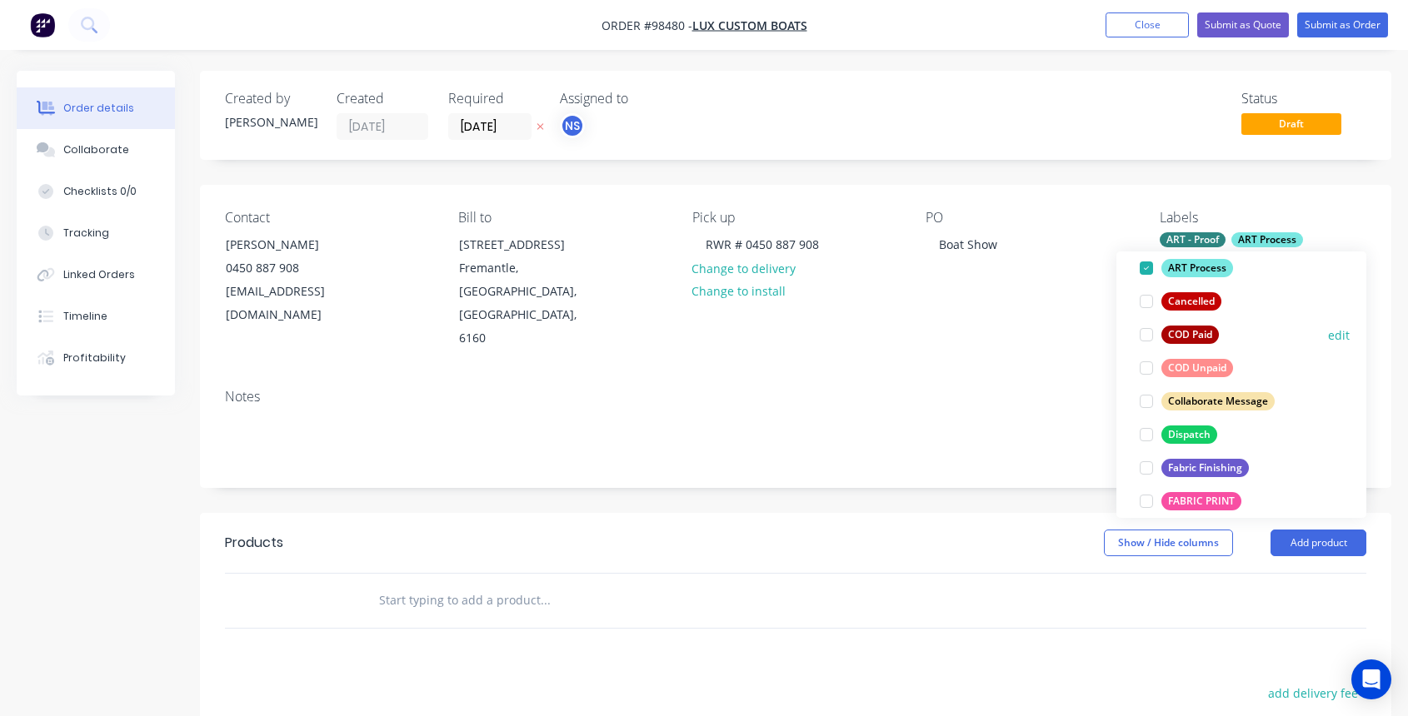
scroll to position [156, 0]
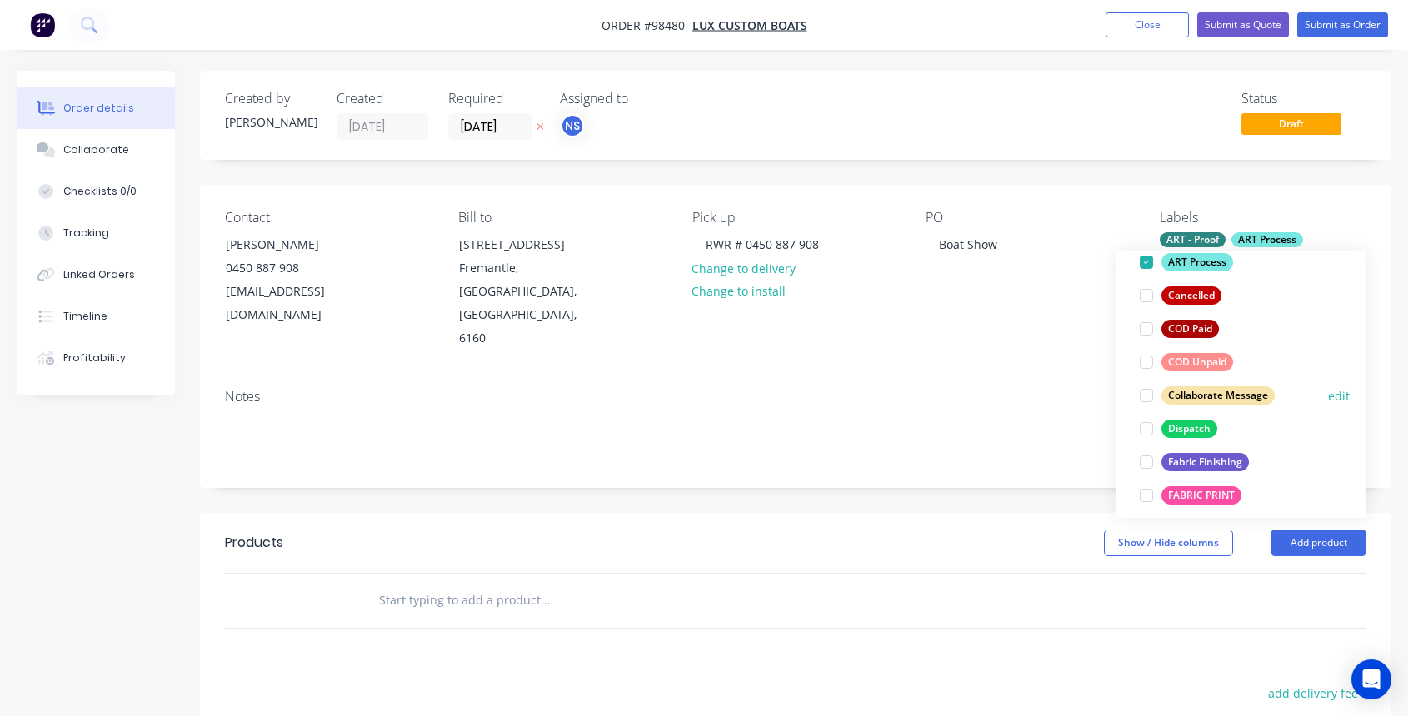
click at [1147, 394] on div at bounding box center [1146, 395] width 33 height 33
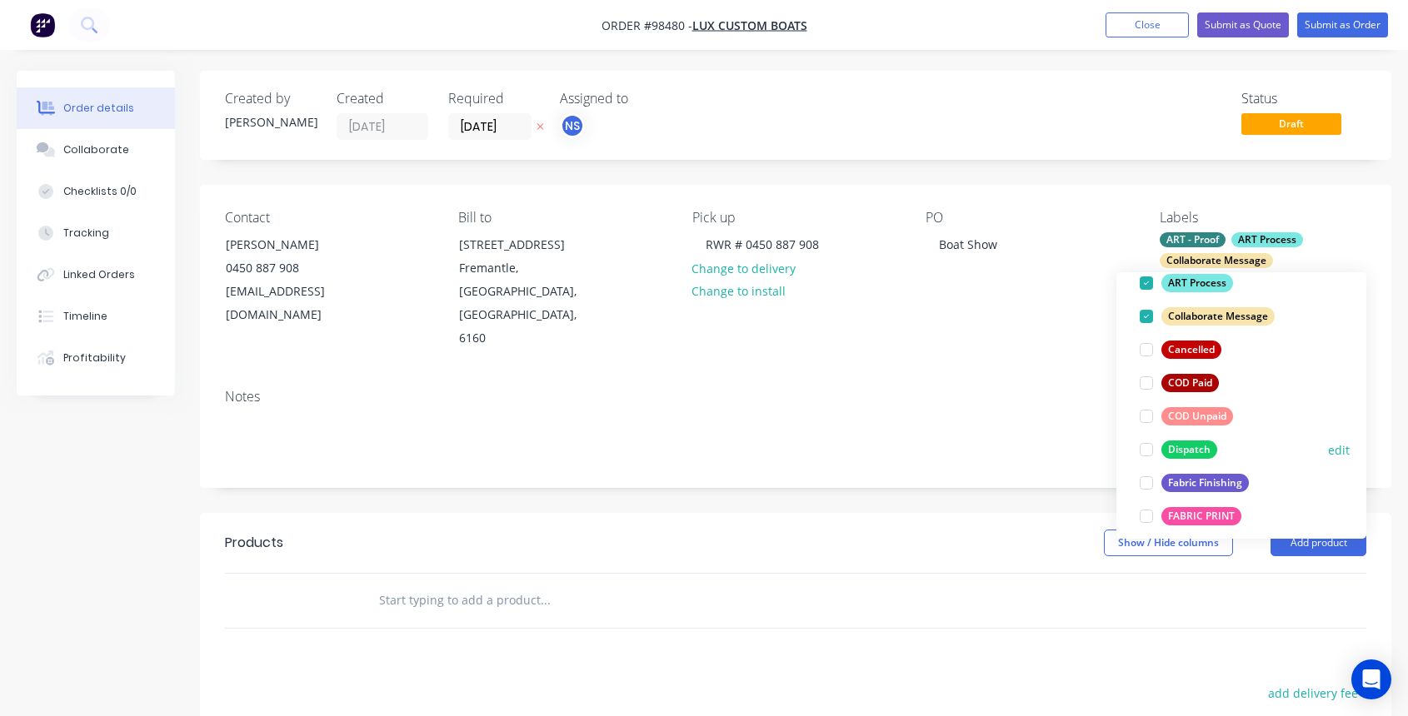
click at [1149, 452] on div at bounding box center [1146, 449] width 33 height 33
click at [1149, 486] on div at bounding box center [1146, 483] width 33 height 33
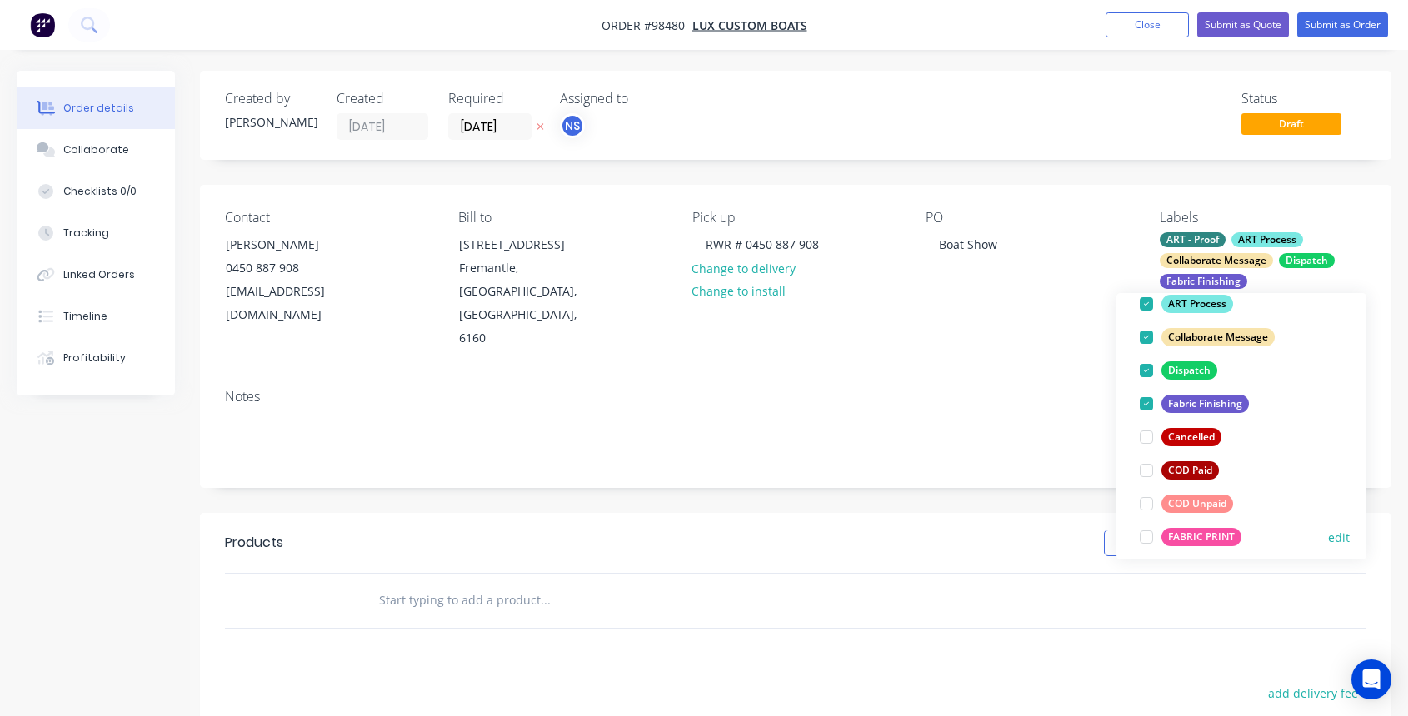
click at [1147, 538] on div at bounding box center [1146, 537] width 33 height 33
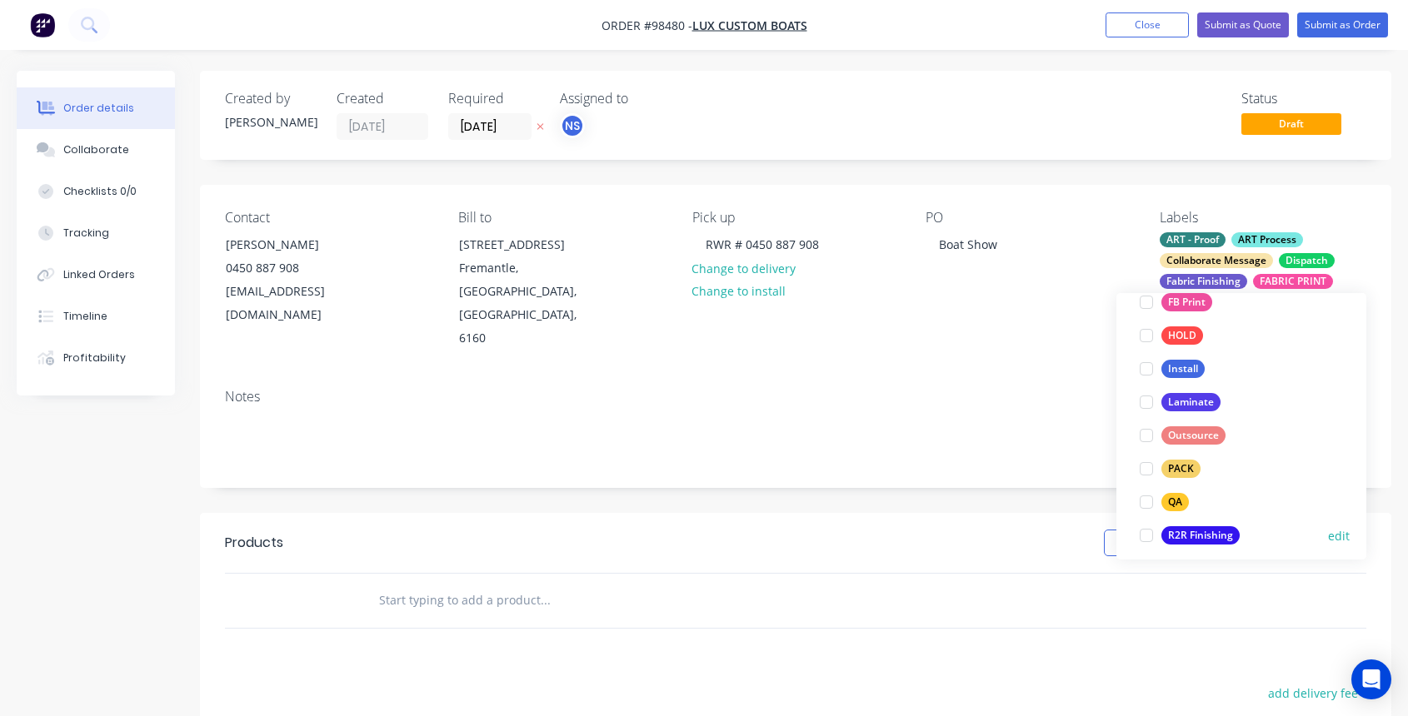
scroll to position [571, 0]
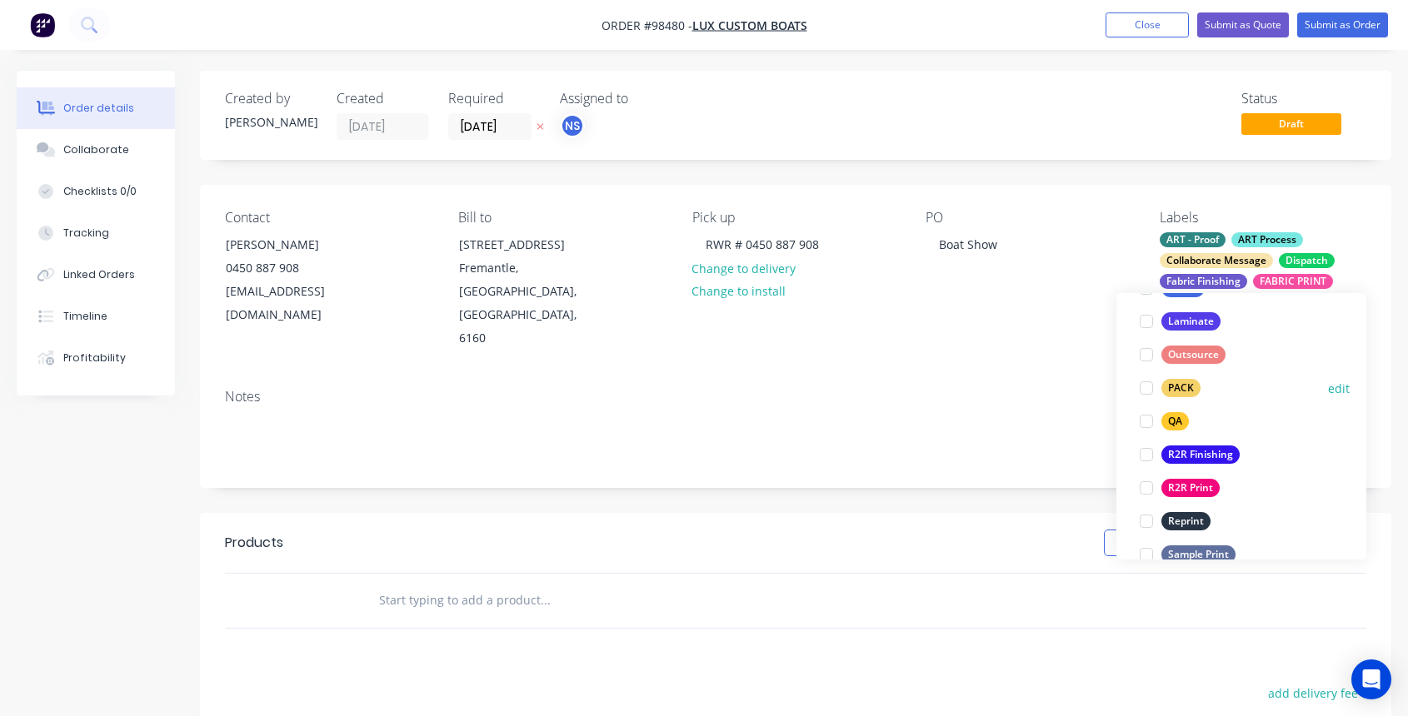
click at [1145, 390] on div at bounding box center [1146, 388] width 33 height 33
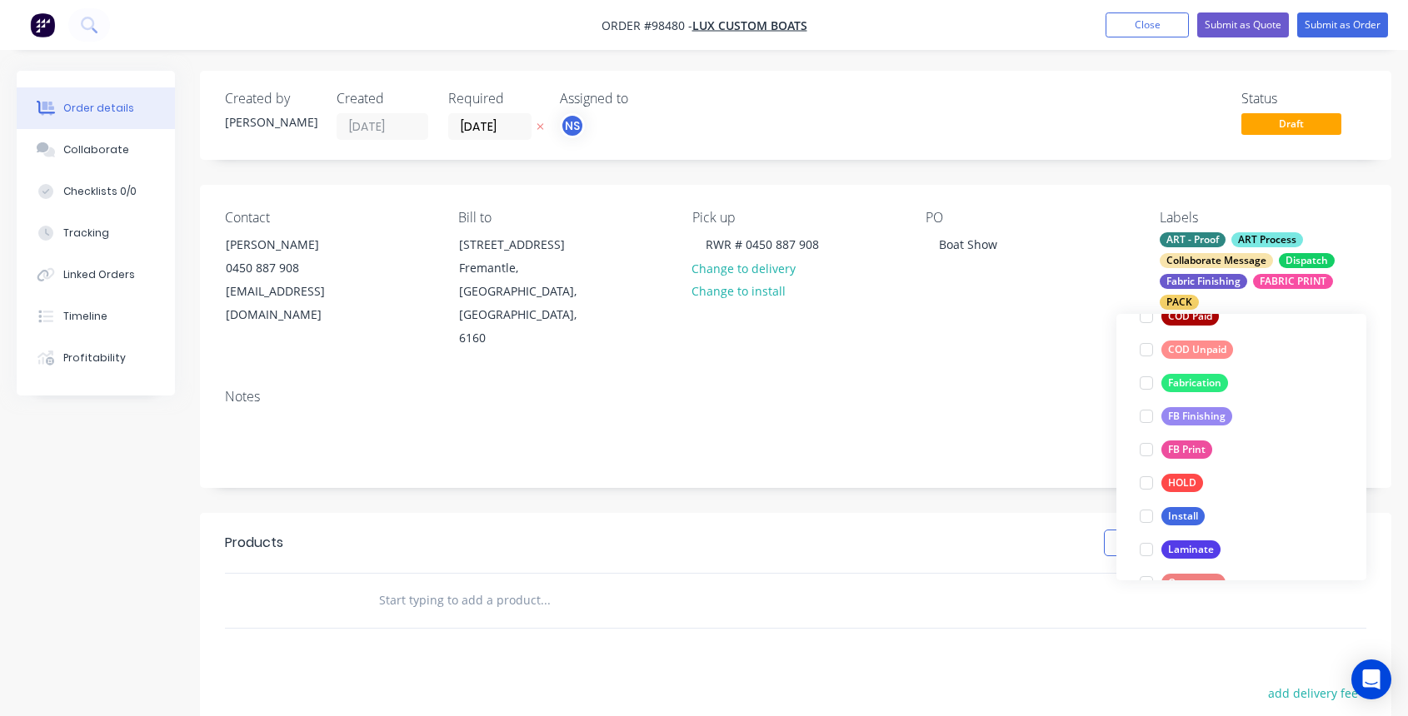
scroll to position [757, 0]
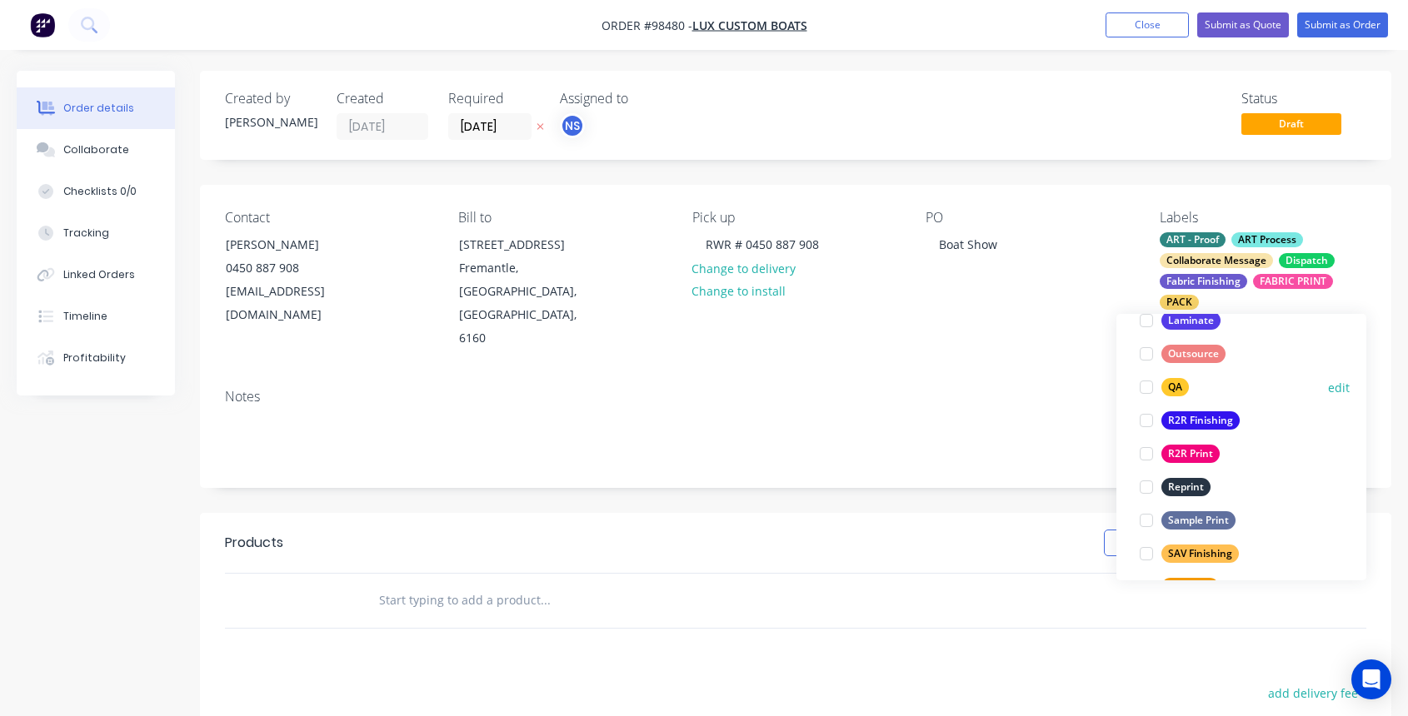
click at [1145, 392] on div at bounding box center [1146, 387] width 33 height 33
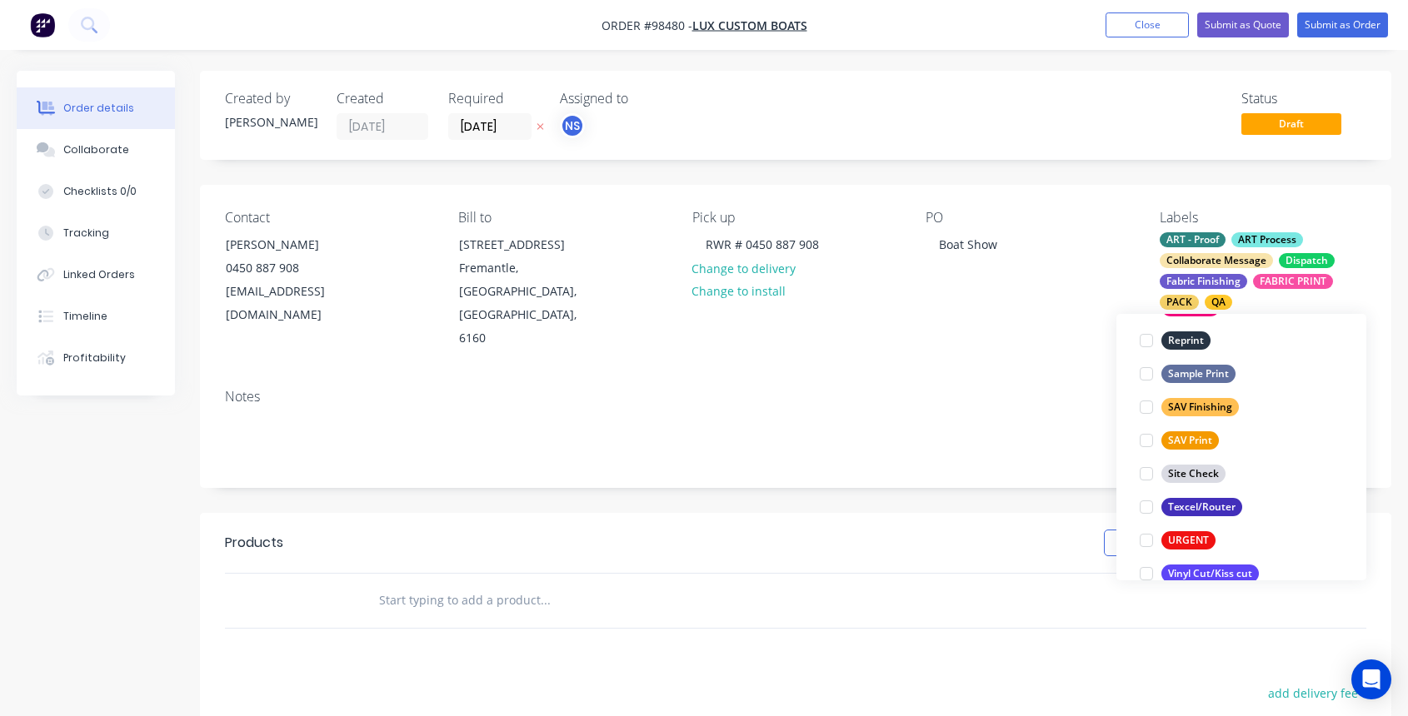
scroll to position [800, 0]
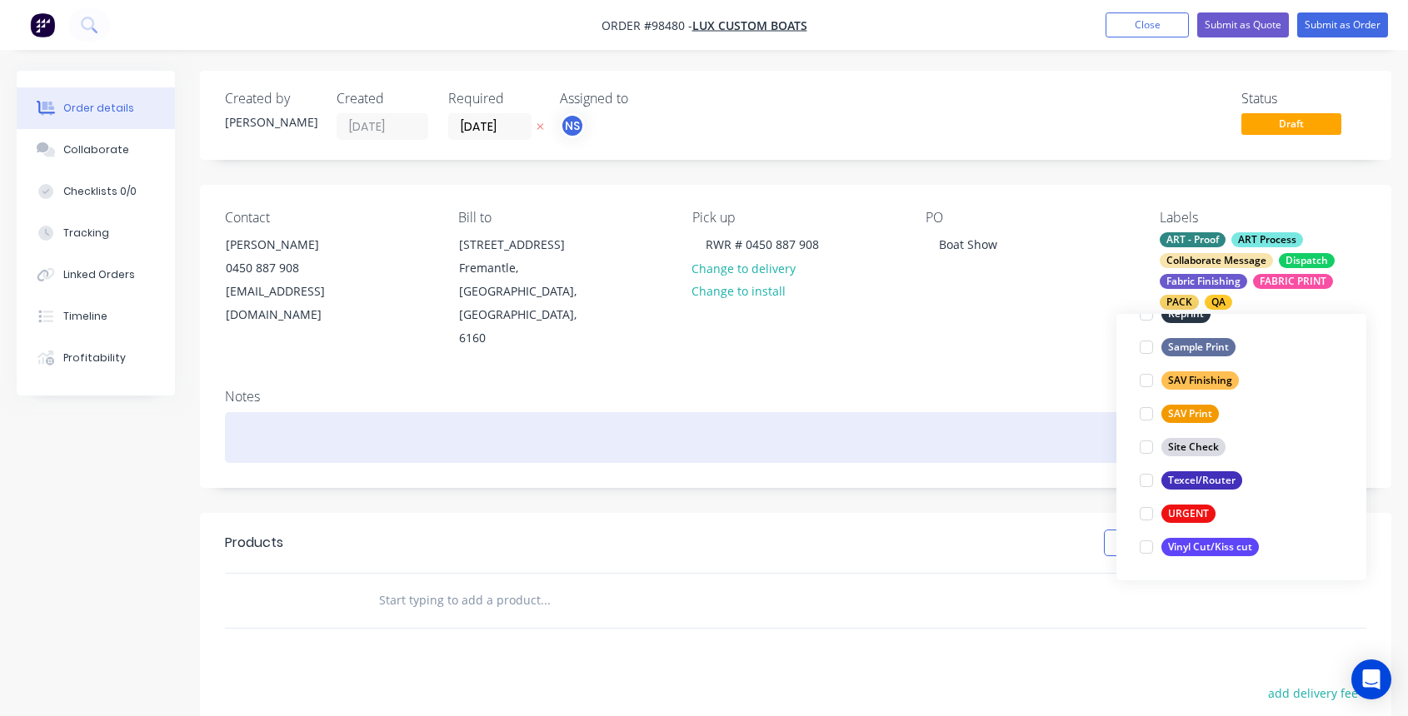
click at [448, 412] on div at bounding box center [795, 437] width 1141 height 51
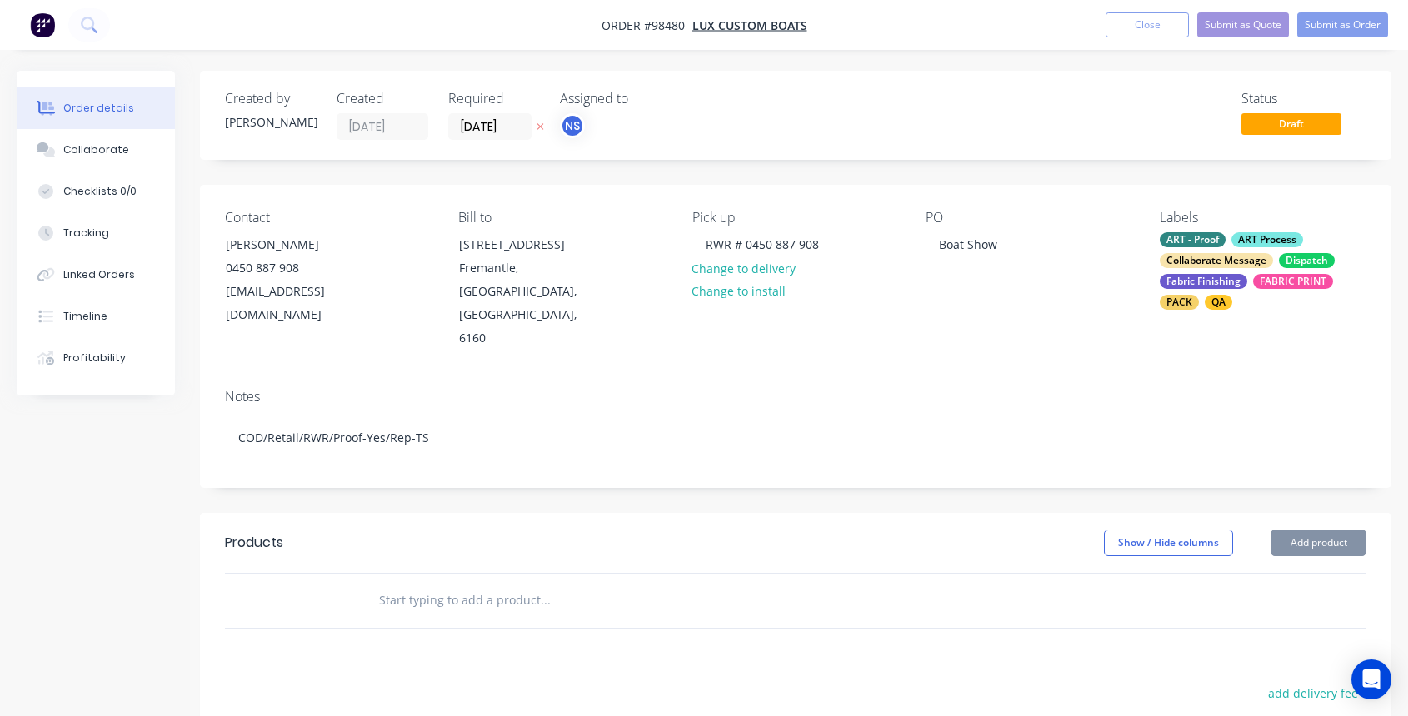
click at [415, 584] on input "text" at bounding box center [544, 600] width 333 height 33
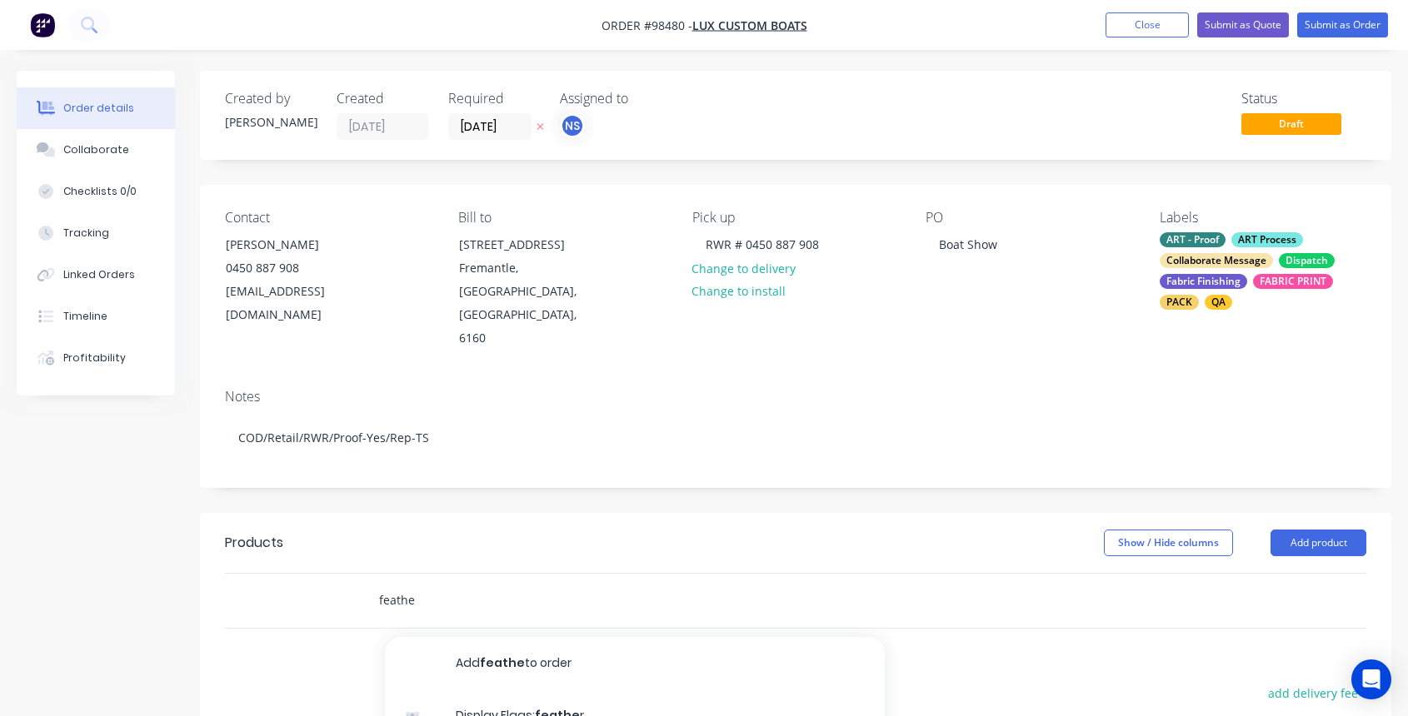
drag, startPoint x: 417, startPoint y: 556, endPoint x: 507, endPoint y: 573, distance: 91.5
click at [367, 584] on div "feathe Add feathe to order Display Flags: feathe r Product Display Flags: feath…" at bounding box center [615, 600] width 500 height 33
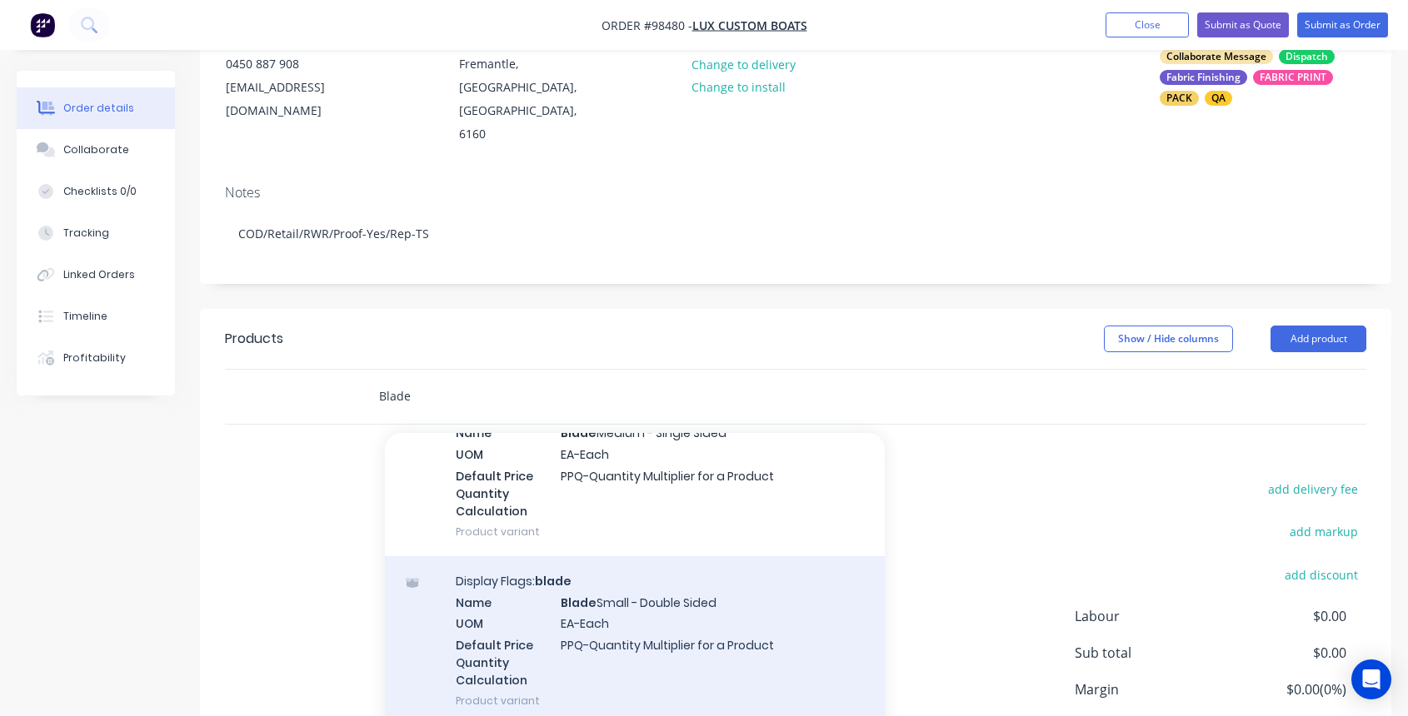
scroll to position [1270, 0]
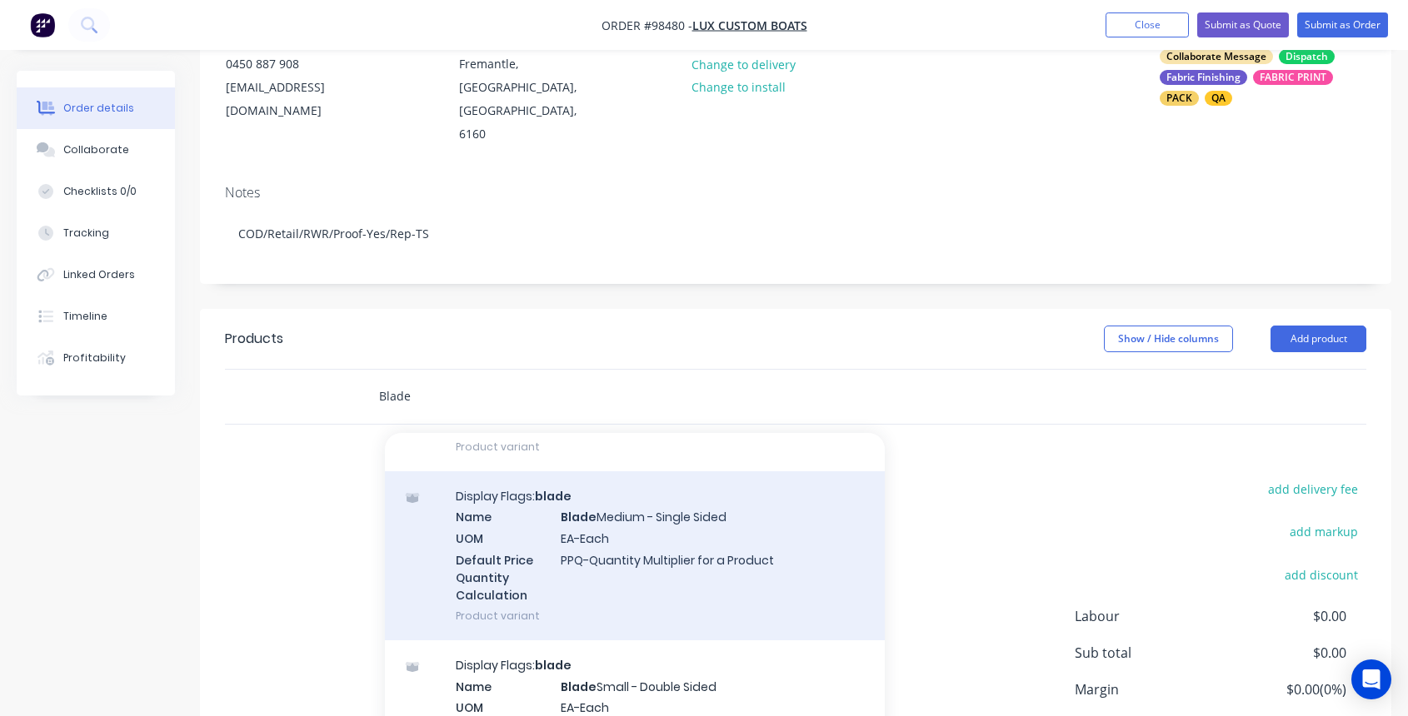
type input "Blade"
click at [685, 533] on div "Display Flags: blade Name Blade Medium - Single Sided UOM EA-Each Default Price…" at bounding box center [635, 556] width 500 height 169
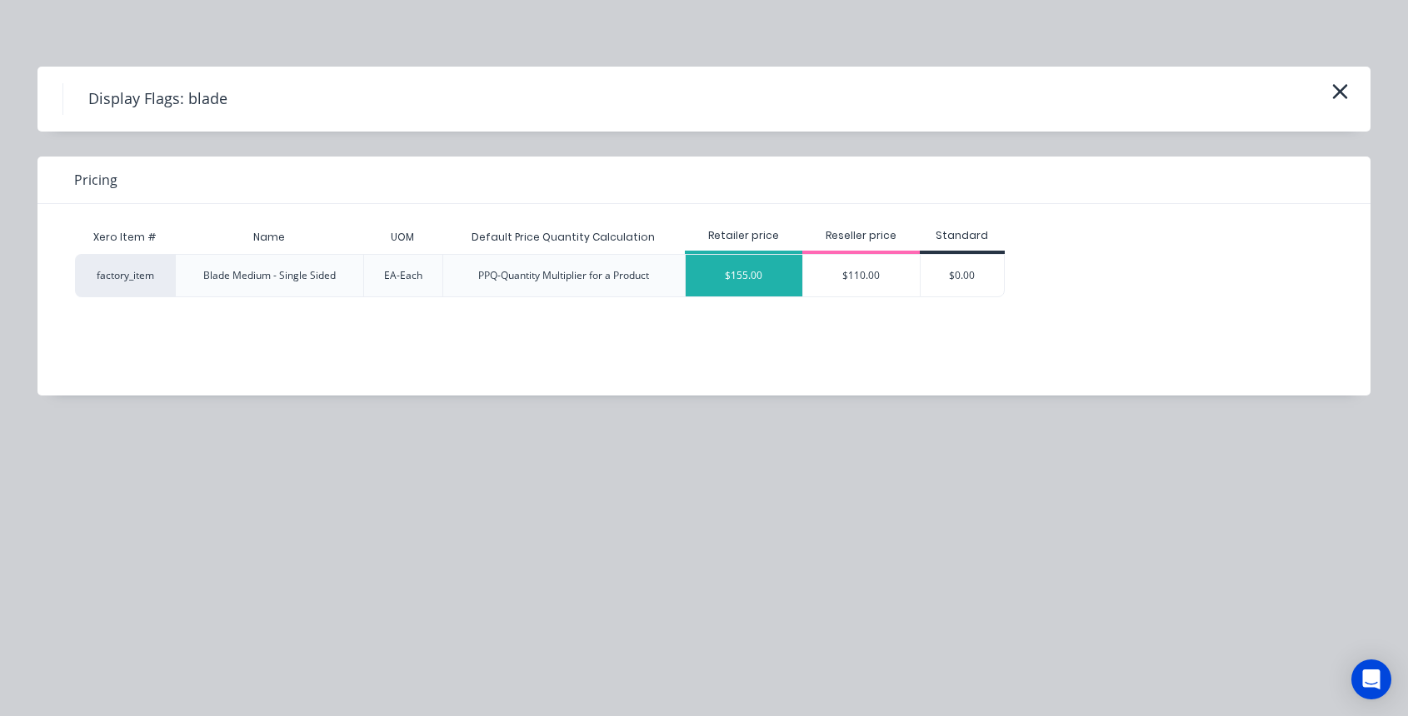
click at [753, 271] on div "$155.00" at bounding box center [744, 276] width 117 height 42
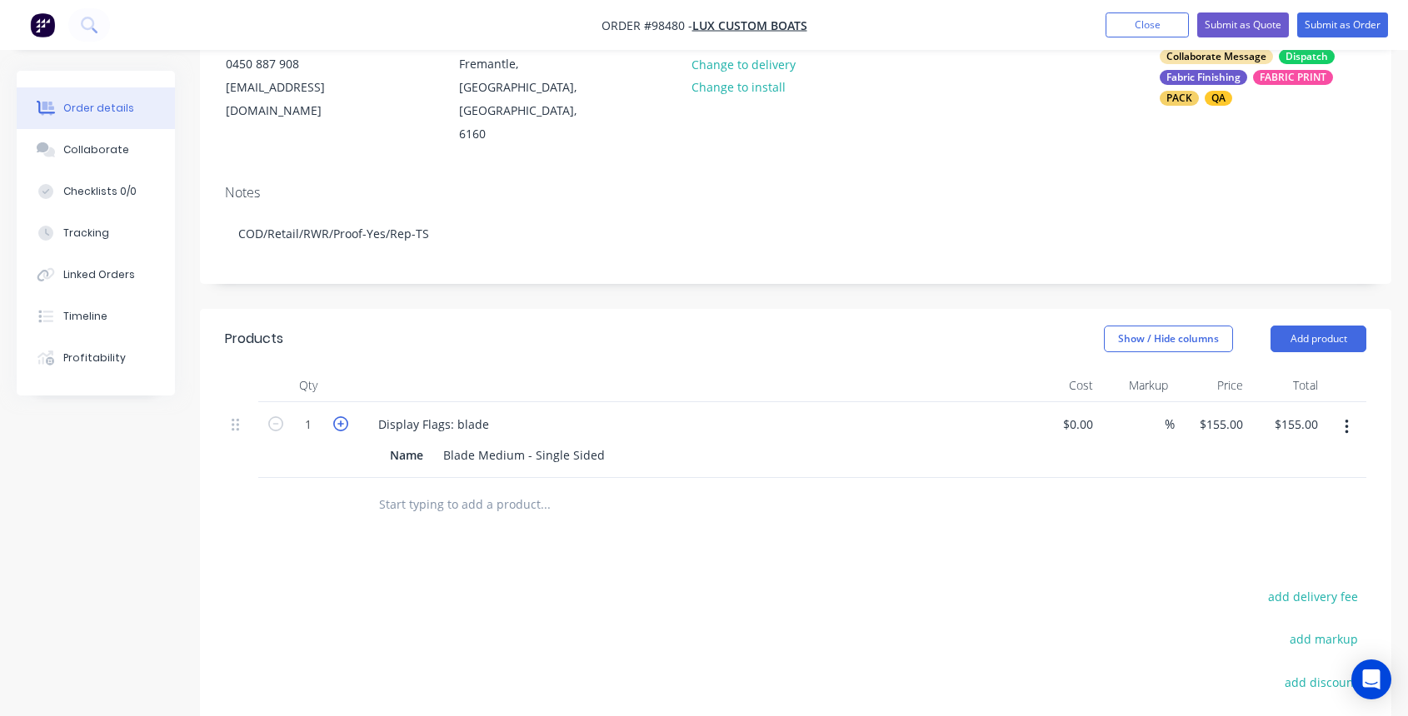
click at [340, 417] on icon "button" at bounding box center [340, 424] width 15 height 15
type input "2"
type input "$310.00"
click at [341, 417] on icon "button" at bounding box center [340, 424] width 15 height 15
type input "3"
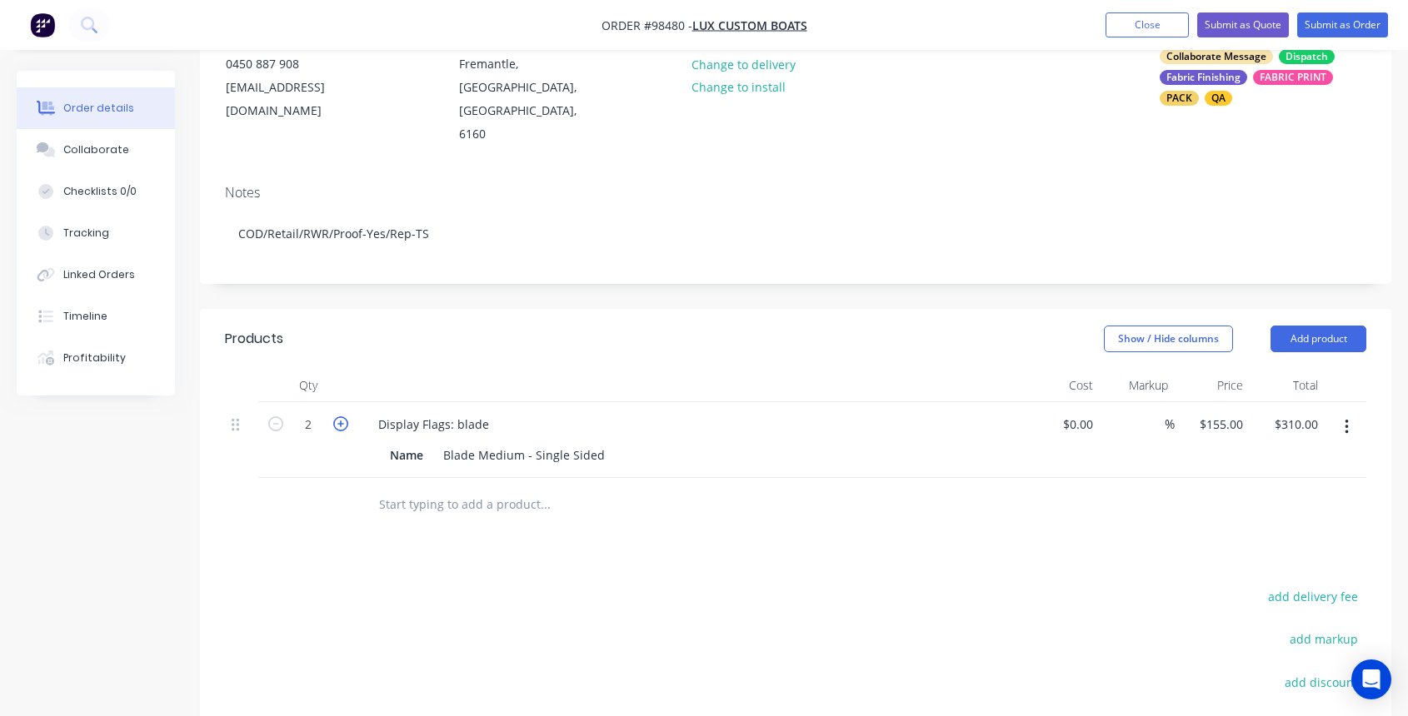
type input "$465.00"
click at [342, 417] on icon "button" at bounding box center [340, 424] width 15 height 15
type input "4"
type input "$620.00"
click at [342, 417] on icon "button" at bounding box center [340, 424] width 15 height 15
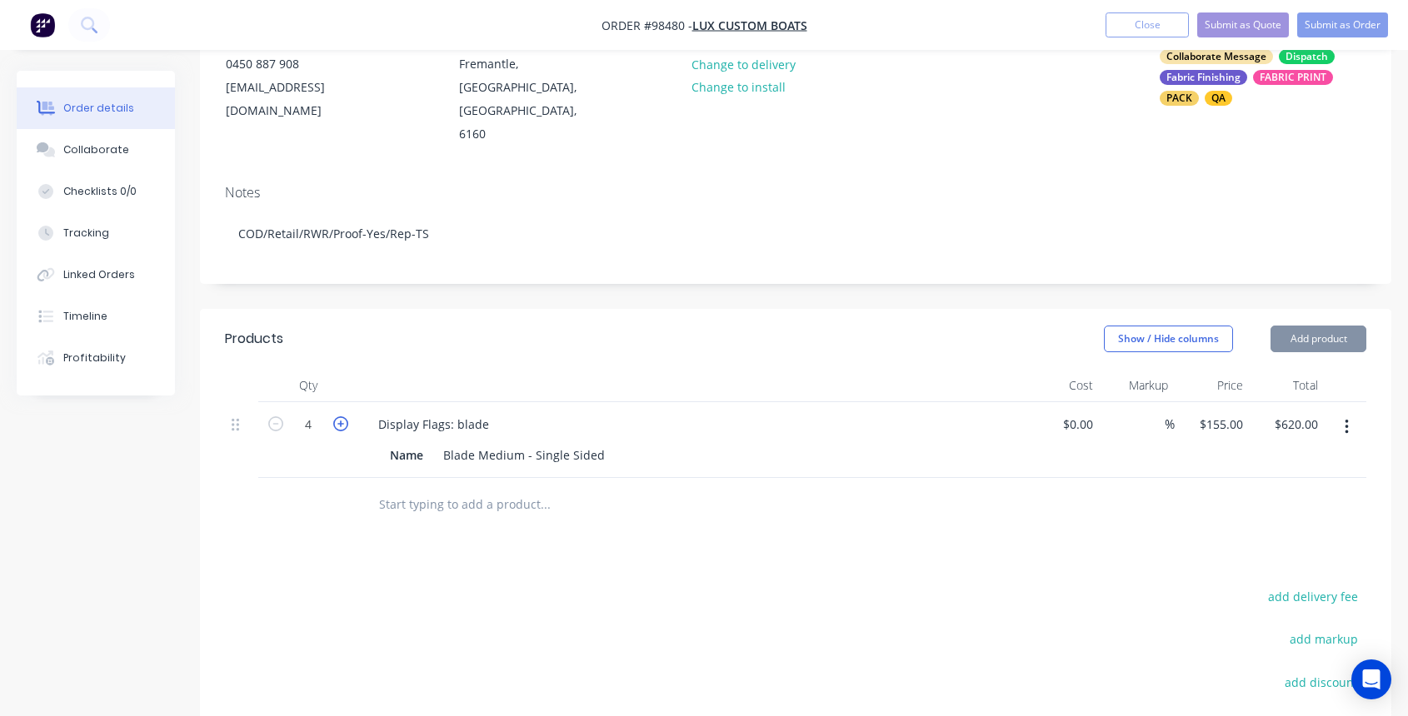
type input "5"
type input "$775.00"
click at [342, 417] on icon "button" at bounding box center [340, 424] width 15 height 15
type input "6"
type input "$930.00"
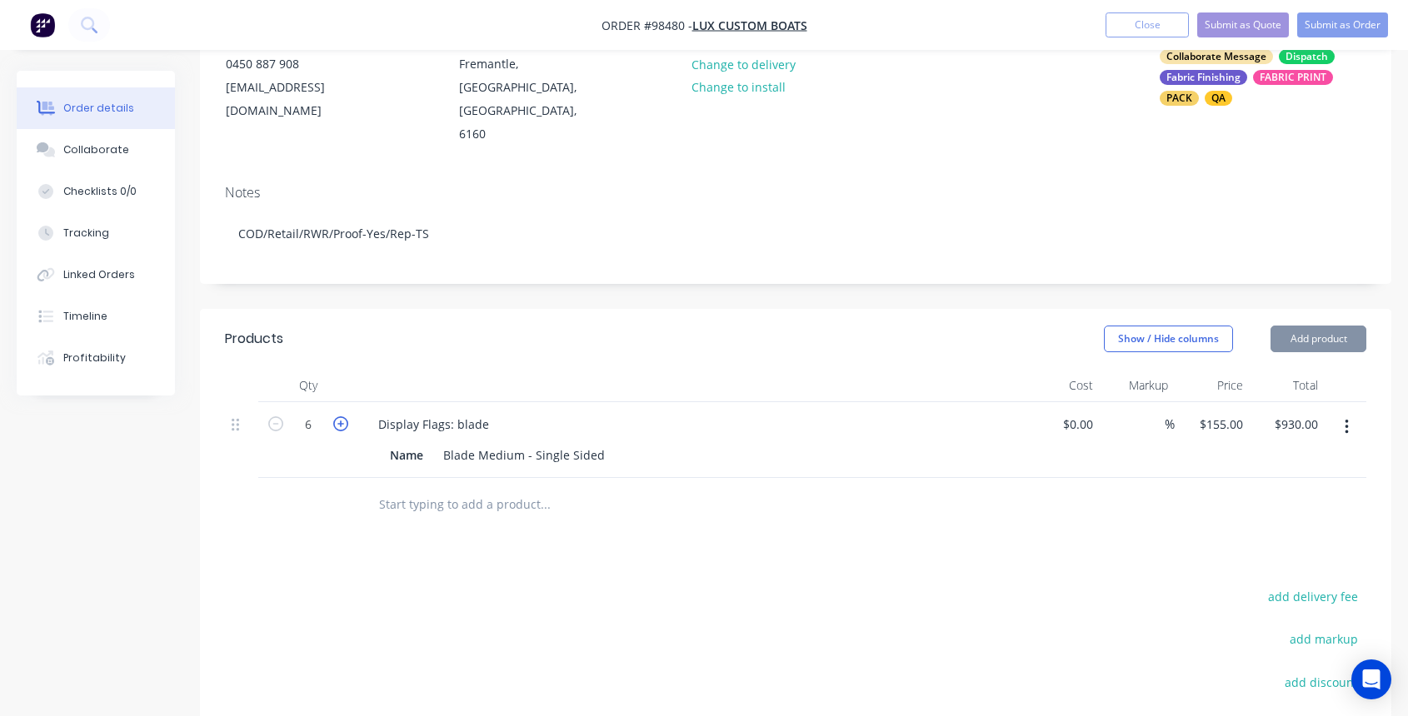
click at [342, 417] on icon "button" at bounding box center [340, 424] width 15 height 15
type input "8"
type input "$1,085.00"
click at [342, 417] on icon "button" at bounding box center [340, 424] width 15 height 15
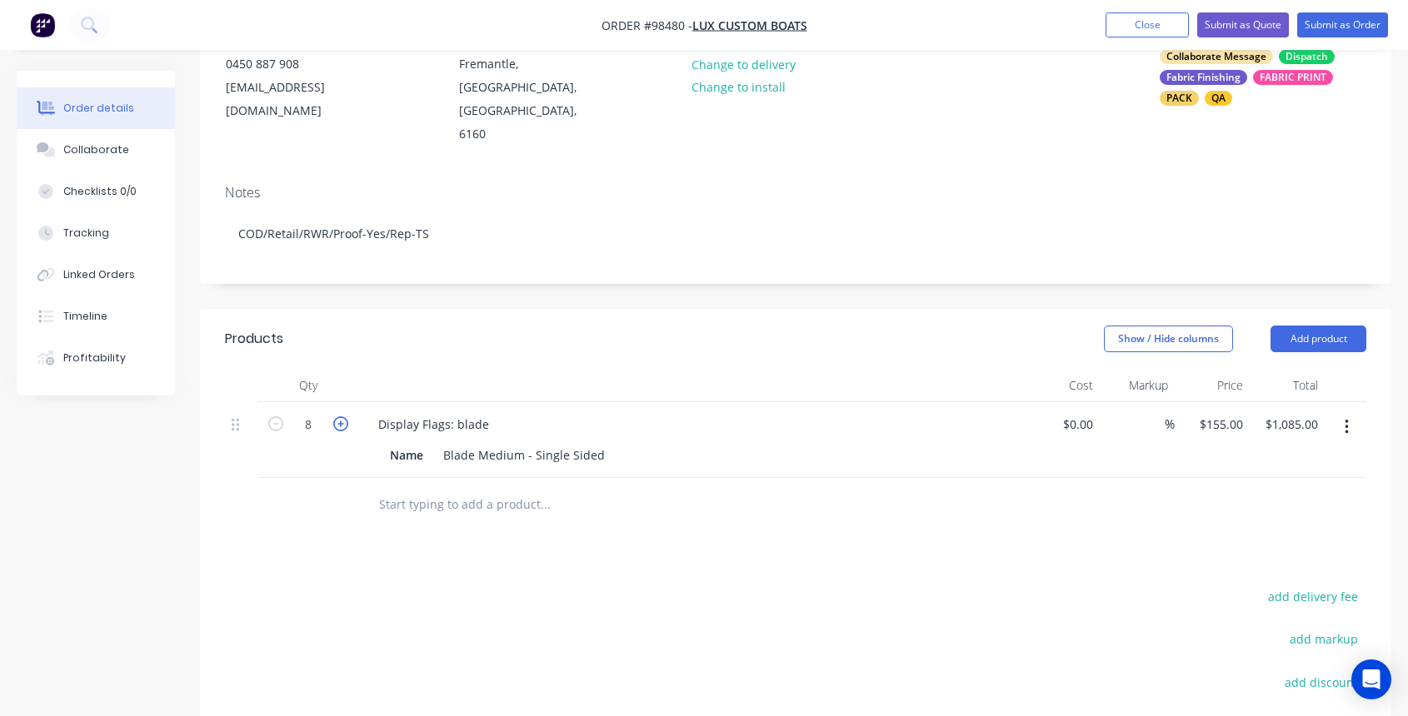
type input "9"
type input "$1,395.00"
click at [342, 417] on icon "button" at bounding box center [340, 424] width 15 height 15
type input "10"
type input "$1,550.00"
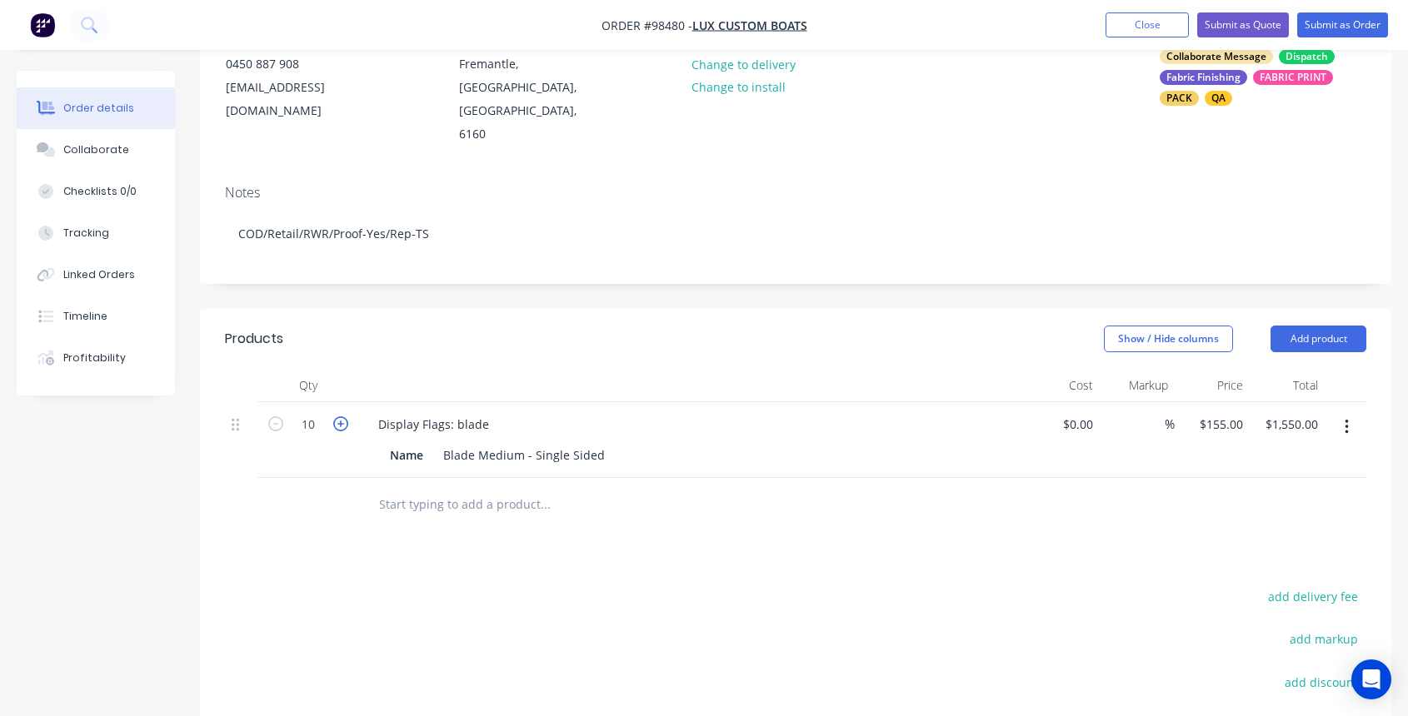
click at [342, 417] on icon "button" at bounding box center [340, 424] width 15 height 15
type input "11"
type input "$1,705.00"
click at [342, 417] on icon "button" at bounding box center [340, 424] width 15 height 15
type input "12"
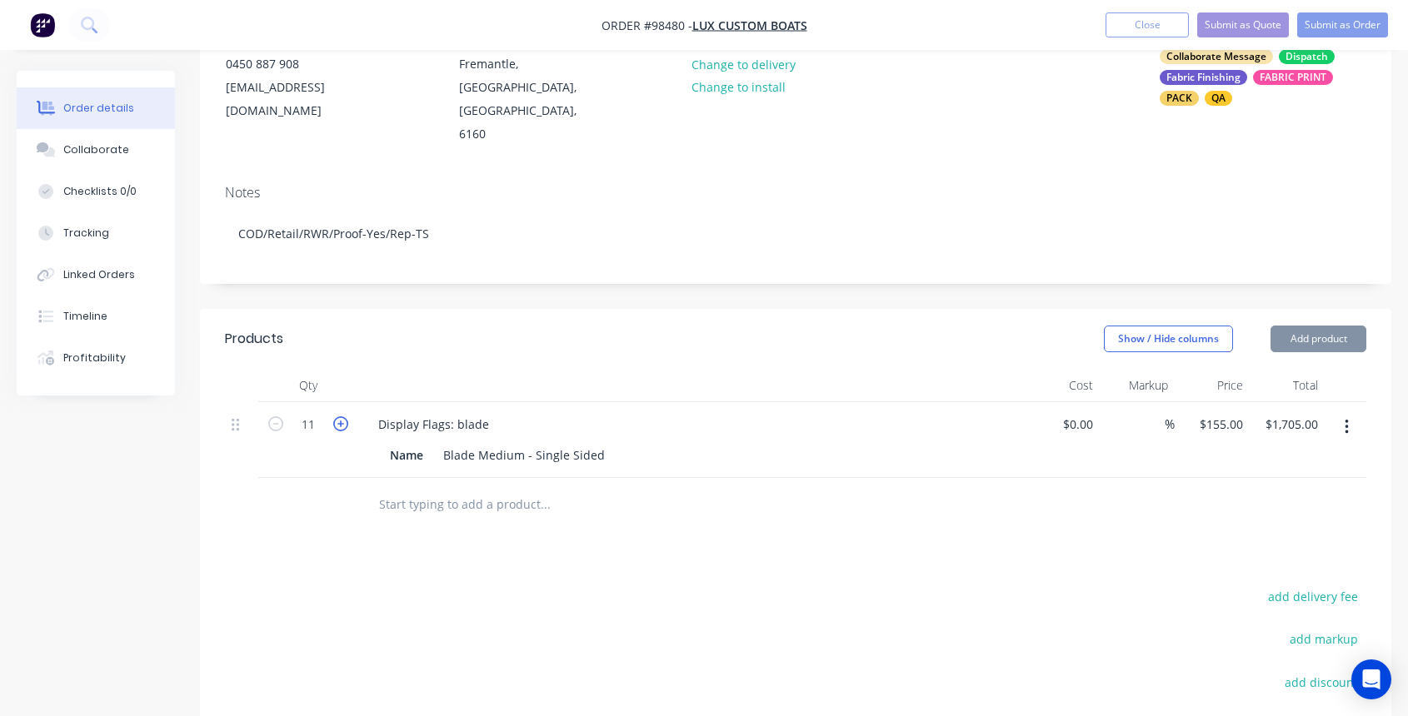
type input "$1,860.00"
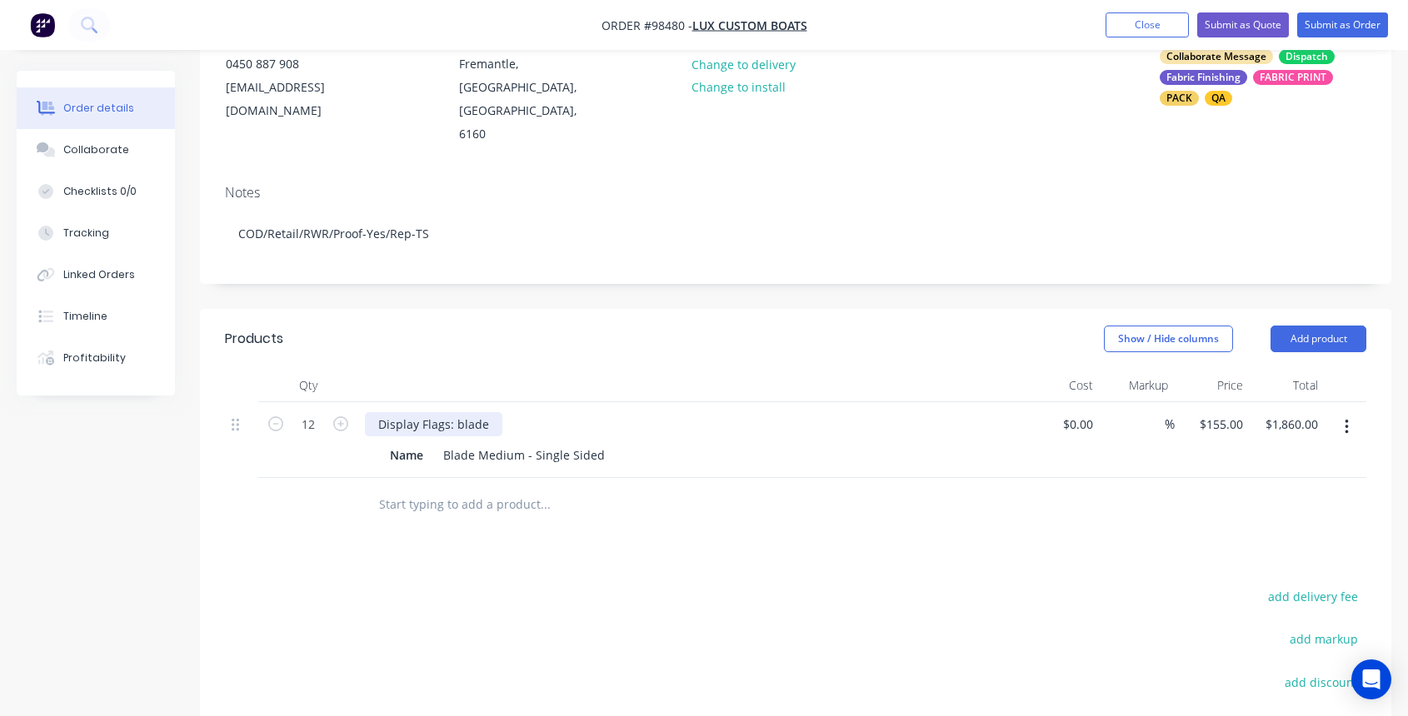
click at [456, 412] on div "Display Flags: blade" at bounding box center [433, 424] width 137 height 24
click at [462, 412] on div "Display Flags: blade" at bounding box center [433, 424] width 137 height 24
drag, startPoint x: 600, startPoint y: 417, endPoint x: 443, endPoint y: 417, distance: 156.6
click at [443, 443] on div "Blade Medium - Single Sided" at bounding box center [524, 455] width 175 height 24
copy div "Single Sided"
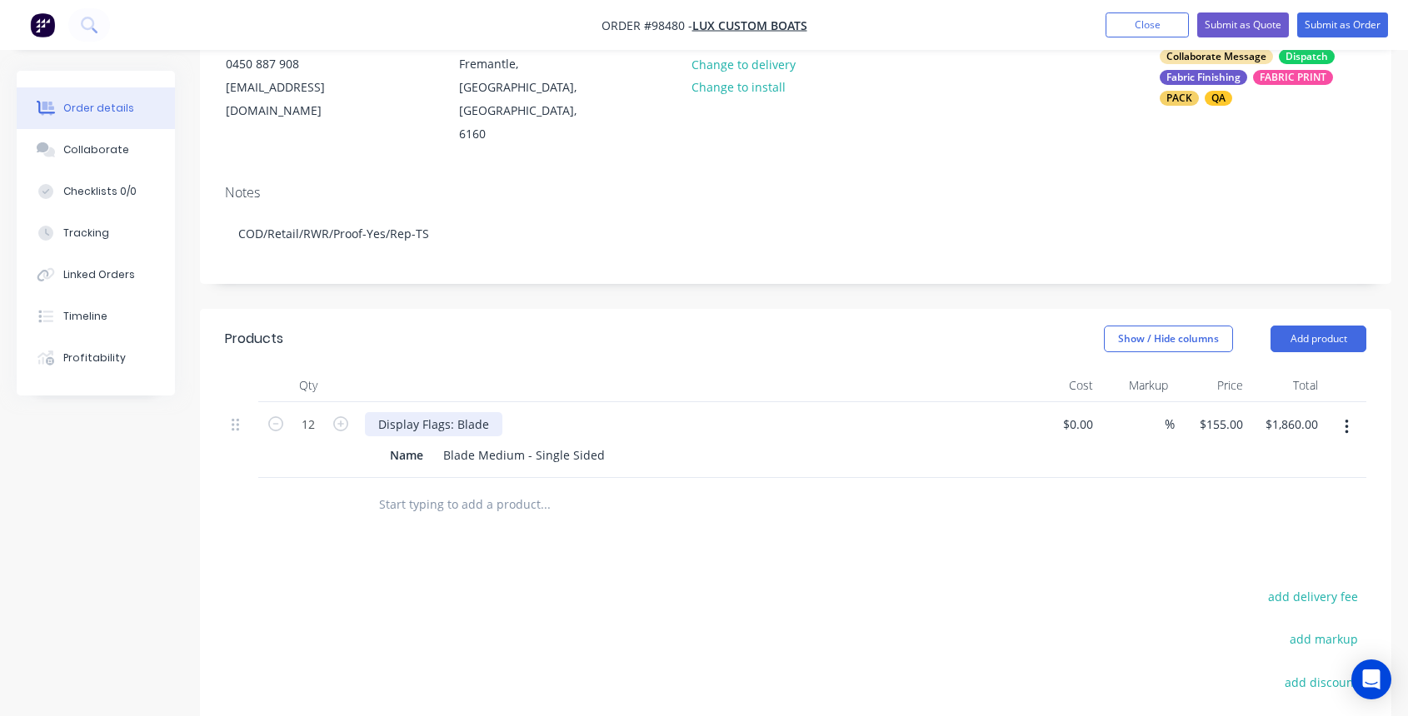
click at [489, 412] on div "Display Flags: Blade" at bounding box center [433, 424] width 137 height 24
click at [486, 412] on div "Display Flags: BladeSingle Sided" at bounding box center [468, 424] width 207 height 24
drag, startPoint x: 442, startPoint y: 414, endPoint x: 580, endPoint y: 415, distance: 138.3
click at [580, 443] on div "Blade Medium - Single Sided" at bounding box center [524, 455] width 175 height 24
click at [446, 443] on div "Blade Medium - Single Sided" at bounding box center [524, 455] width 175 height 24
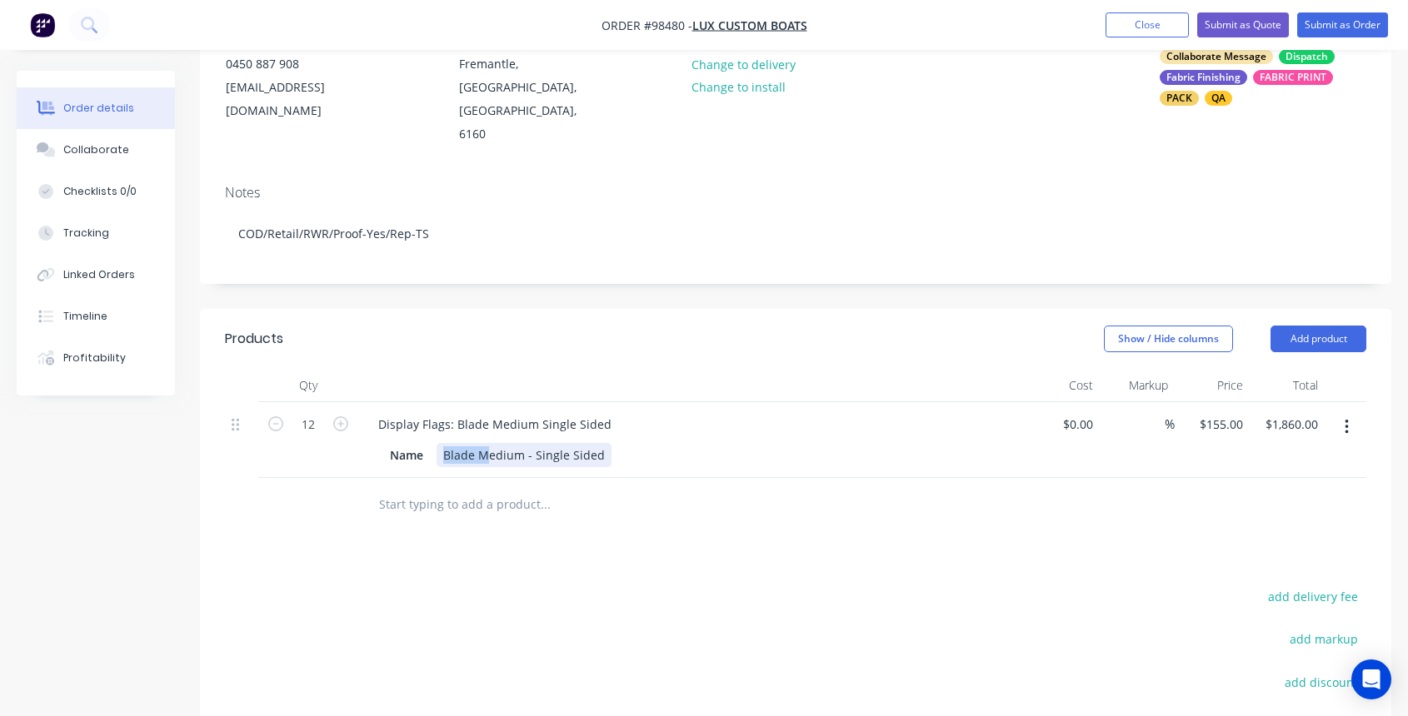
drag, startPoint x: 445, startPoint y: 412, endPoint x: 483, endPoint y: 417, distance: 38.5
click at [483, 443] on div "Blade Medium - Single Sided" at bounding box center [524, 455] width 175 height 24
drag, startPoint x: 443, startPoint y: 415, endPoint x: 487, endPoint y: 419, distance: 43.5
click at [487, 443] on div "edium - Single Sided" at bounding box center [501, 455] width 129 height 24
drag, startPoint x: 446, startPoint y: 417, endPoint x: 514, endPoint y: 422, distance: 68.5
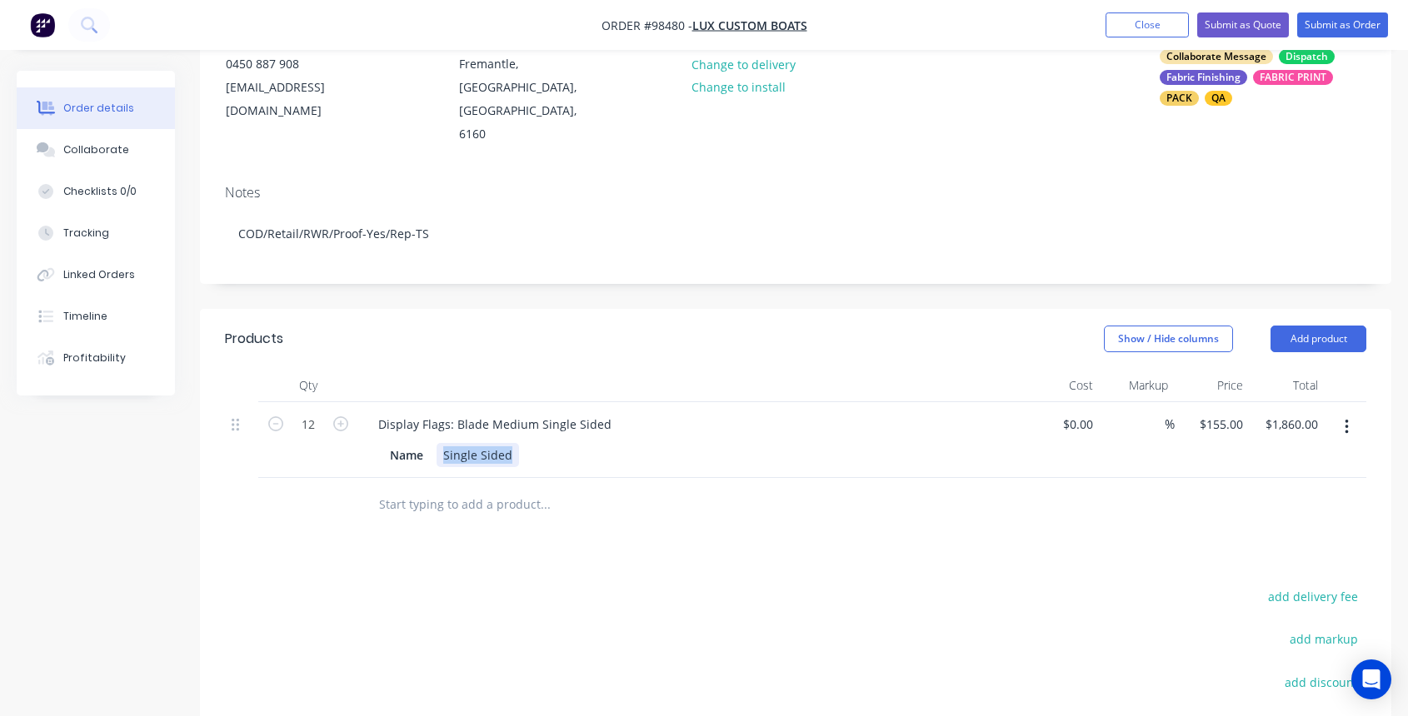
click at [513, 443] on div "Single Sided" at bounding box center [478, 455] width 82 height 24
drag, startPoint x: 390, startPoint y: 414, endPoint x: 447, endPoint y: 417, distance: 56.7
click at [447, 443] on div "Name" at bounding box center [688, 455] width 610 height 24
click at [606, 412] on div "Display Flags: Blade Medium Single Sided" at bounding box center [495, 424] width 260 height 24
click at [473, 488] on input "text" at bounding box center [544, 504] width 333 height 33
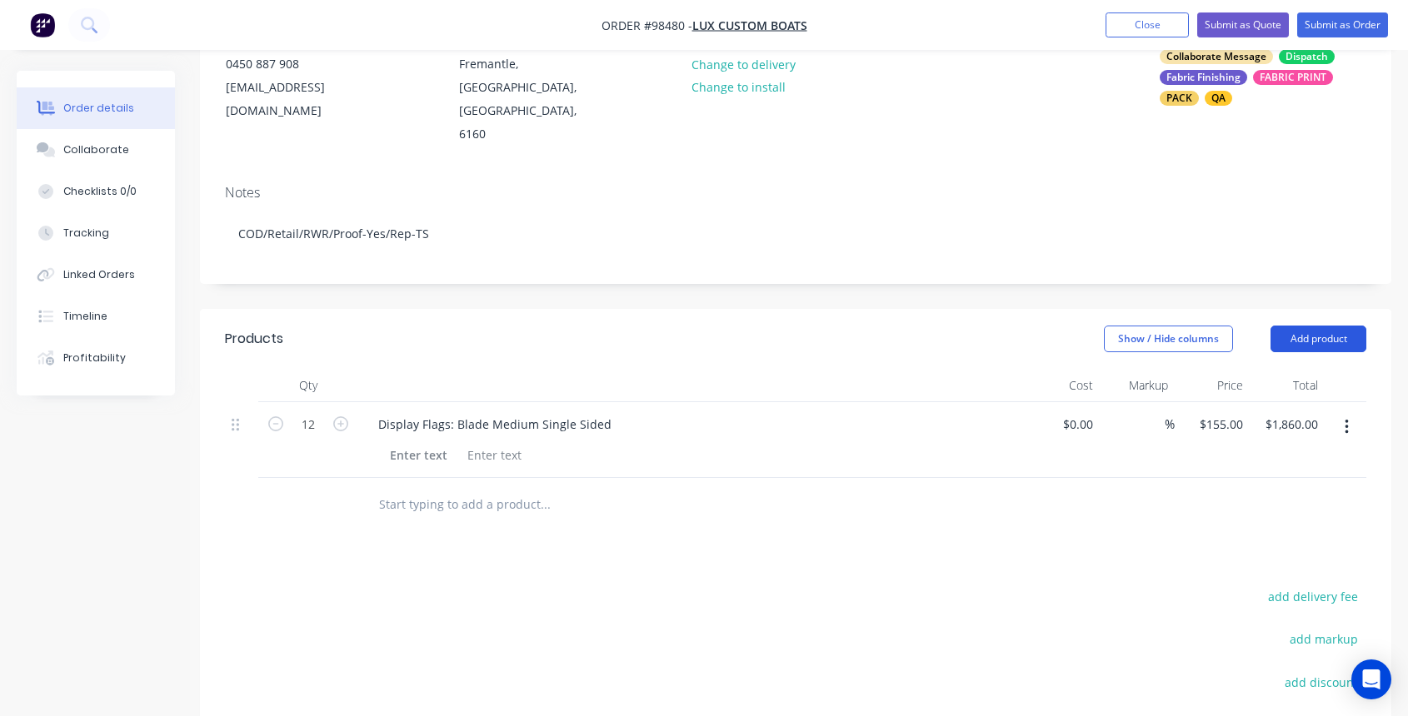
click at [1327, 326] on button "Add product" at bounding box center [1318, 339] width 96 height 27
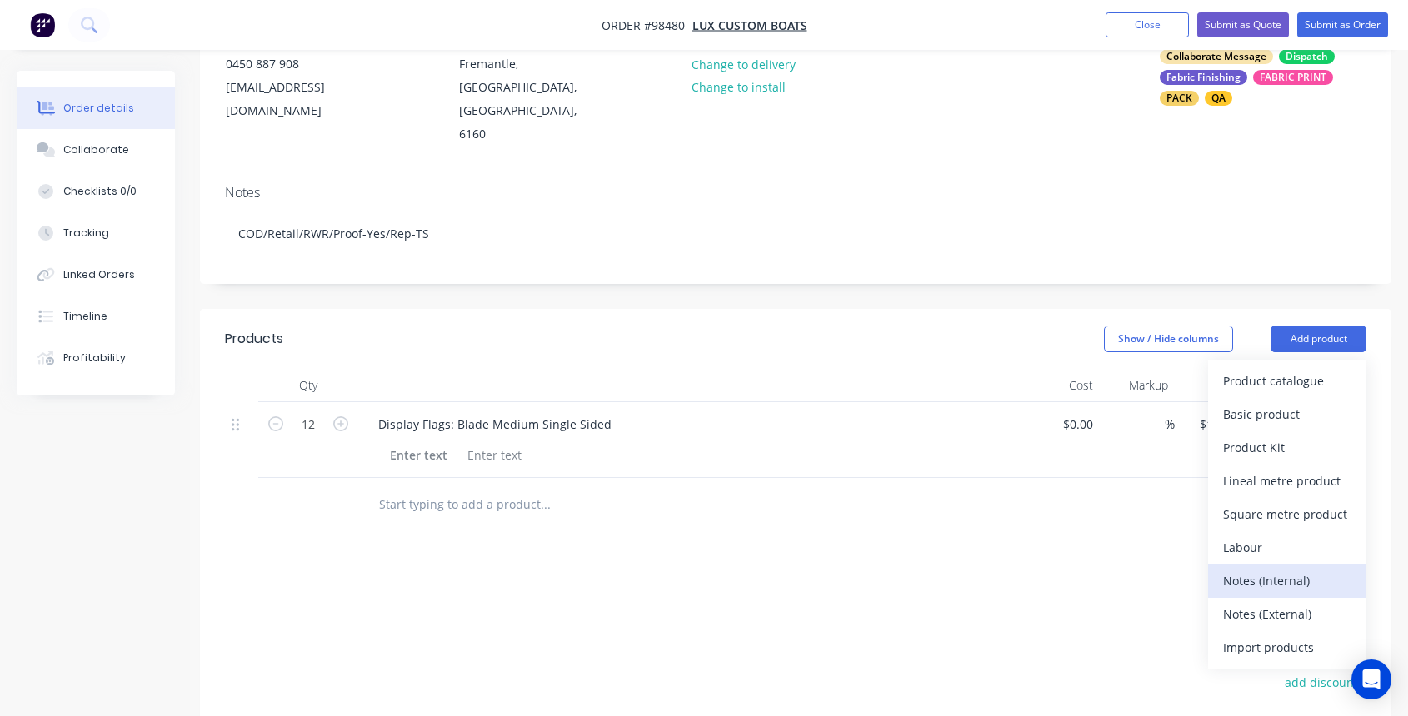
click at [1286, 569] on div "Notes (Internal)" at bounding box center [1287, 581] width 128 height 24
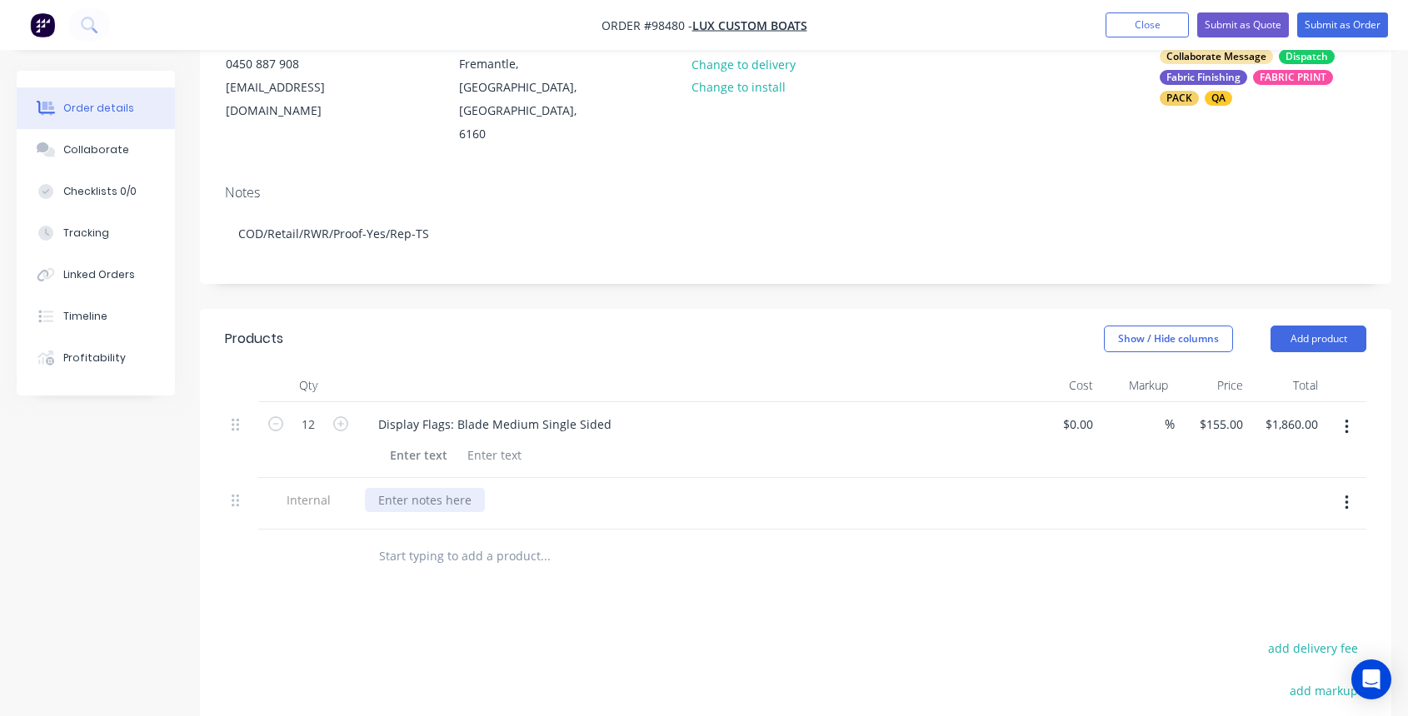
click at [379, 488] on div at bounding box center [425, 500] width 120 height 24
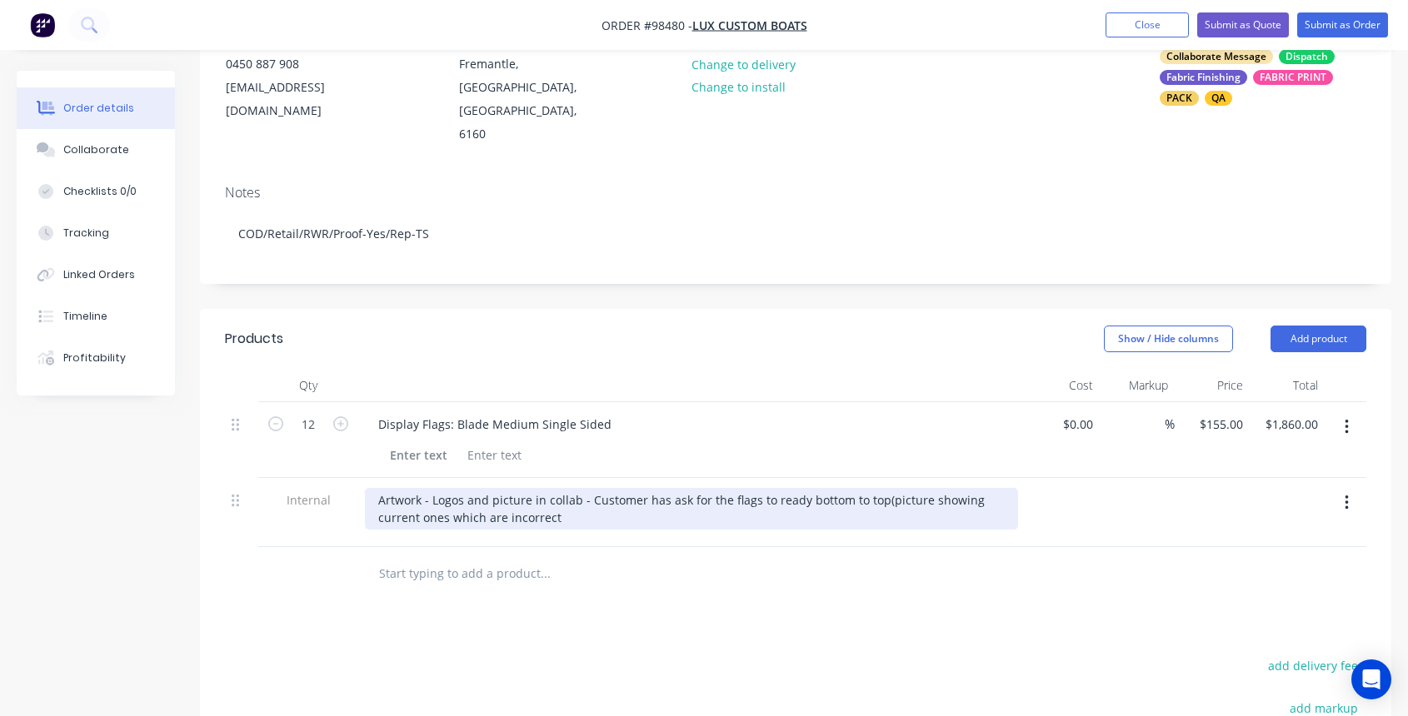
click at [448, 488] on div "Artwork - Logos and picture in collab - Customer has ask for the flags to ready…" at bounding box center [691, 509] width 653 height 42
drag, startPoint x: 553, startPoint y: 478, endPoint x: 621, endPoint y: 494, distance: 70.1
click at [554, 488] on div "Artwork - Logos and picture in collab - Customer has ask for the flags to ready…" at bounding box center [691, 509] width 653 height 42
drag, startPoint x: 882, startPoint y: 462, endPoint x: 918, endPoint y: 465, distance: 36.0
click at [918, 488] on div "Artwork - Logos and picture in collab - Customer has ask for the flags to ready…" at bounding box center [691, 509] width 653 height 42
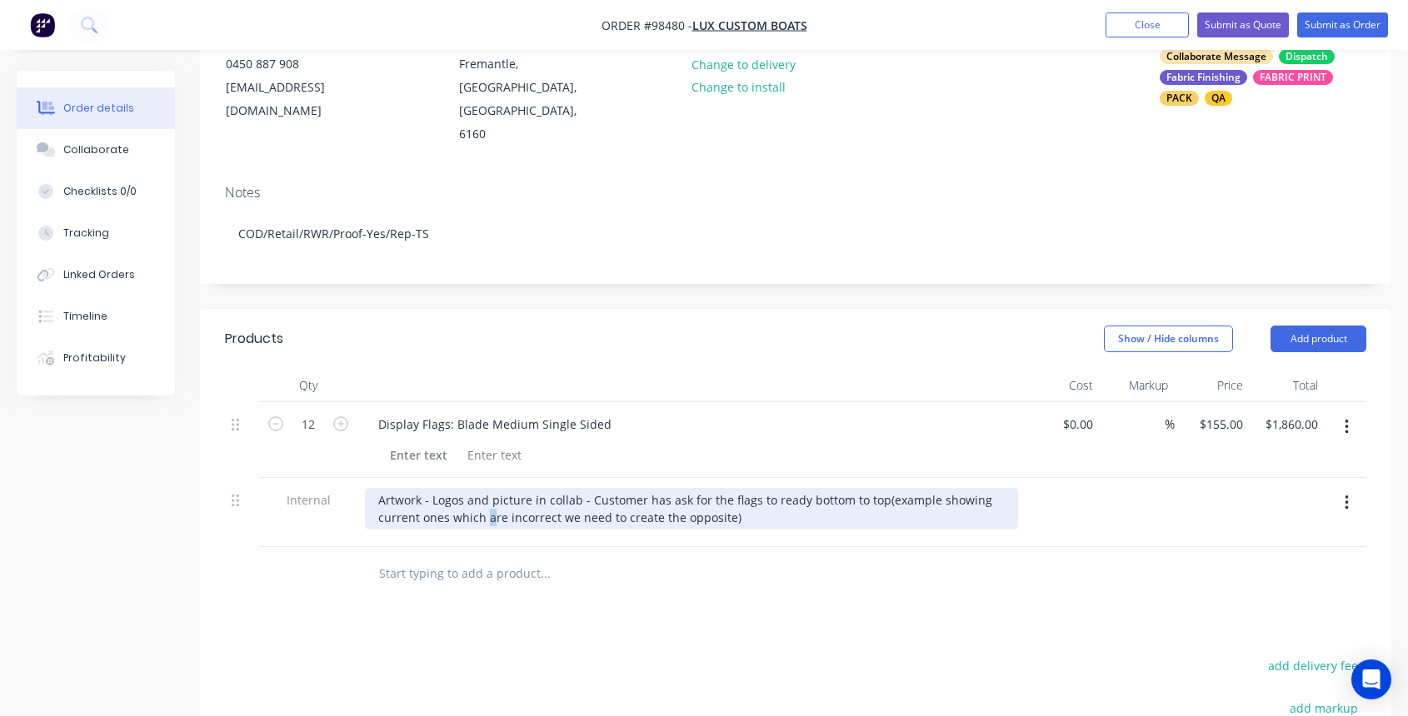
click at [492, 488] on div "Artwork - Logos and picture in collab - Customer has ask for the flags to ready…" at bounding box center [691, 509] width 653 height 42
drag, startPoint x: 421, startPoint y: 477, endPoint x: 501, endPoint y: 479, distance: 80.0
click at [500, 488] on div "Artwork - Logos and picture in collab - Customer has ask for the flags to ready…" at bounding box center [691, 509] width 653 height 42
drag, startPoint x: 471, startPoint y: 477, endPoint x: 504, endPoint y: 484, distance: 34.2
click at [472, 488] on div "Artwork - Logos and picture in collab - Customer has ask for the flags to ready…" at bounding box center [691, 509] width 653 height 42
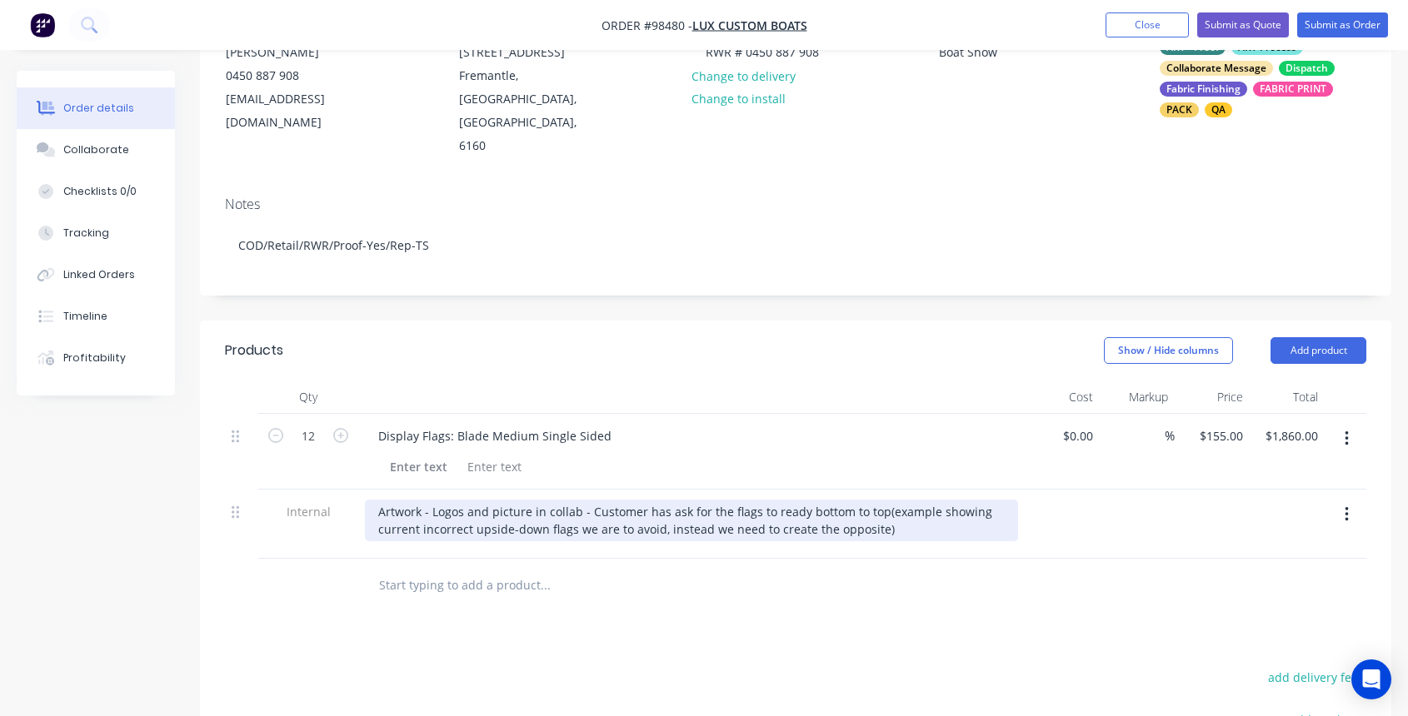
scroll to position [249, 0]
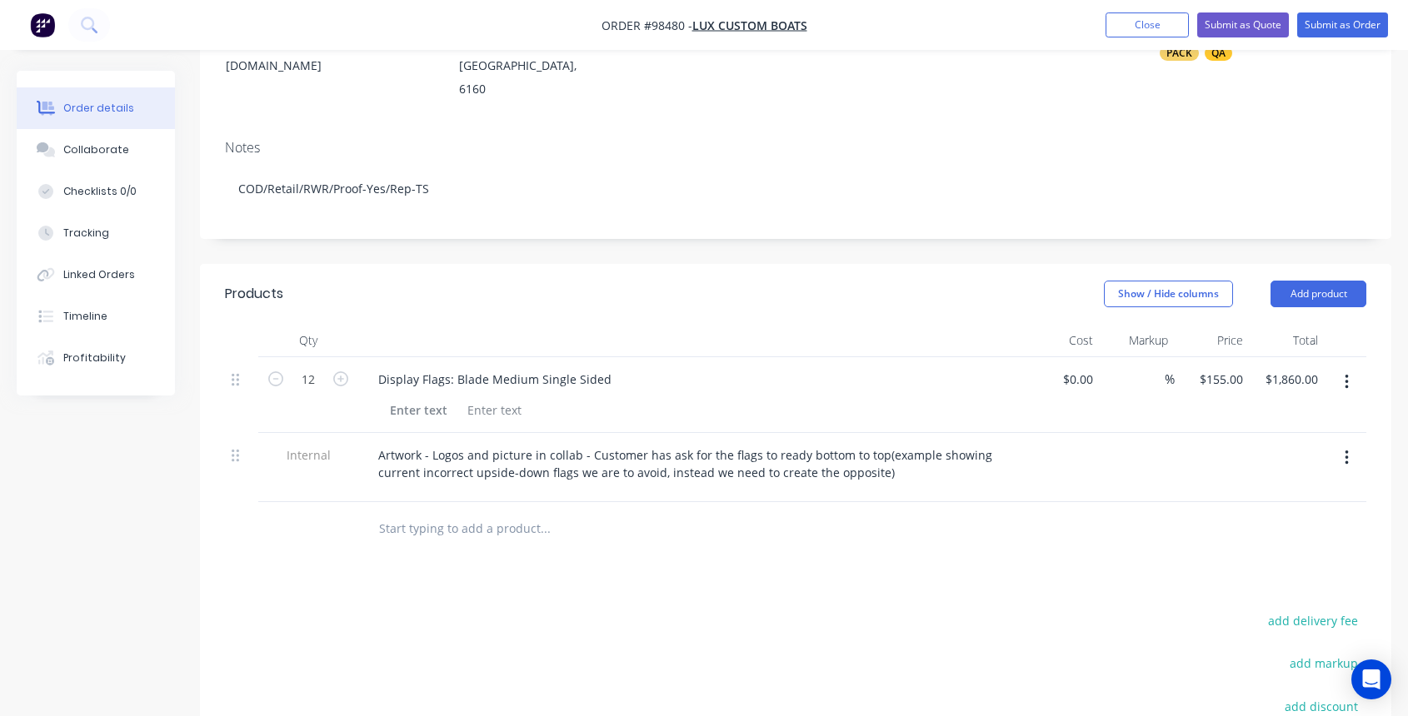
click at [472, 512] on input "text" at bounding box center [544, 528] width 333 height 33
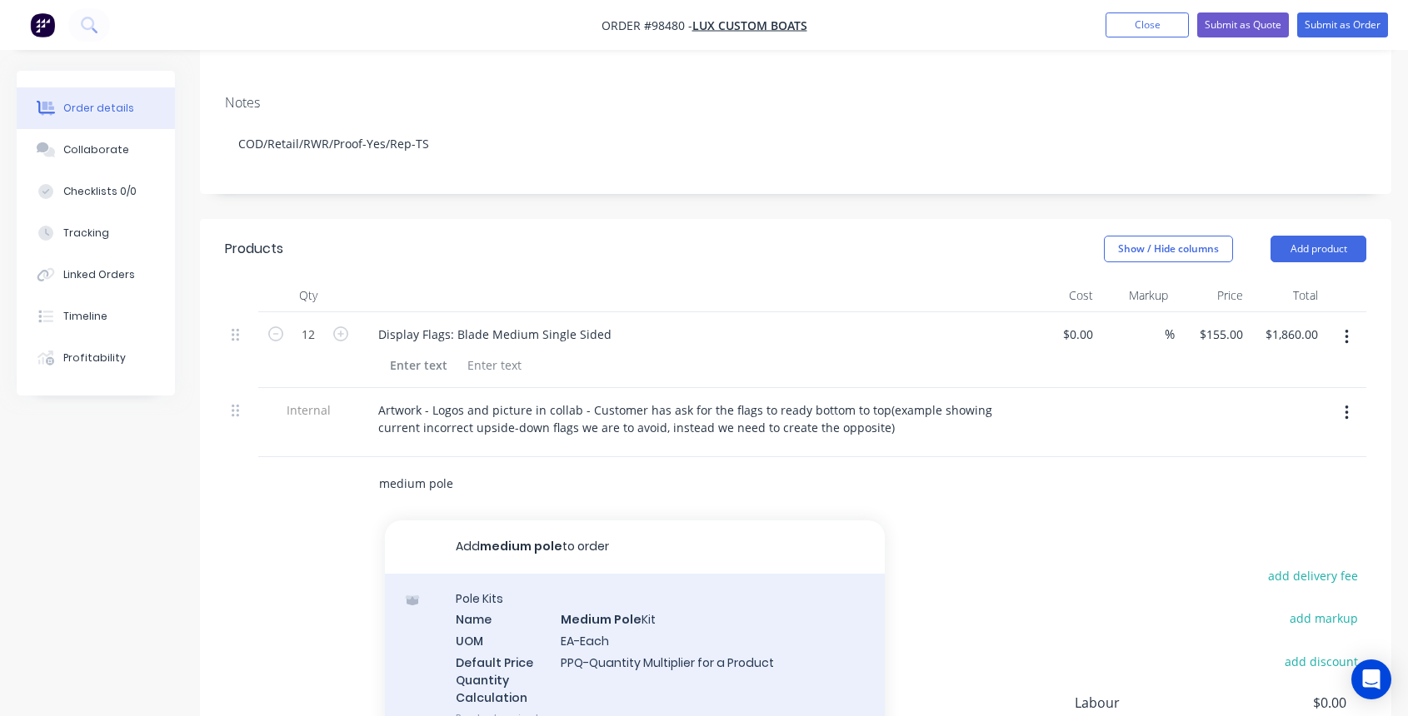
scroll to position [302, 0]
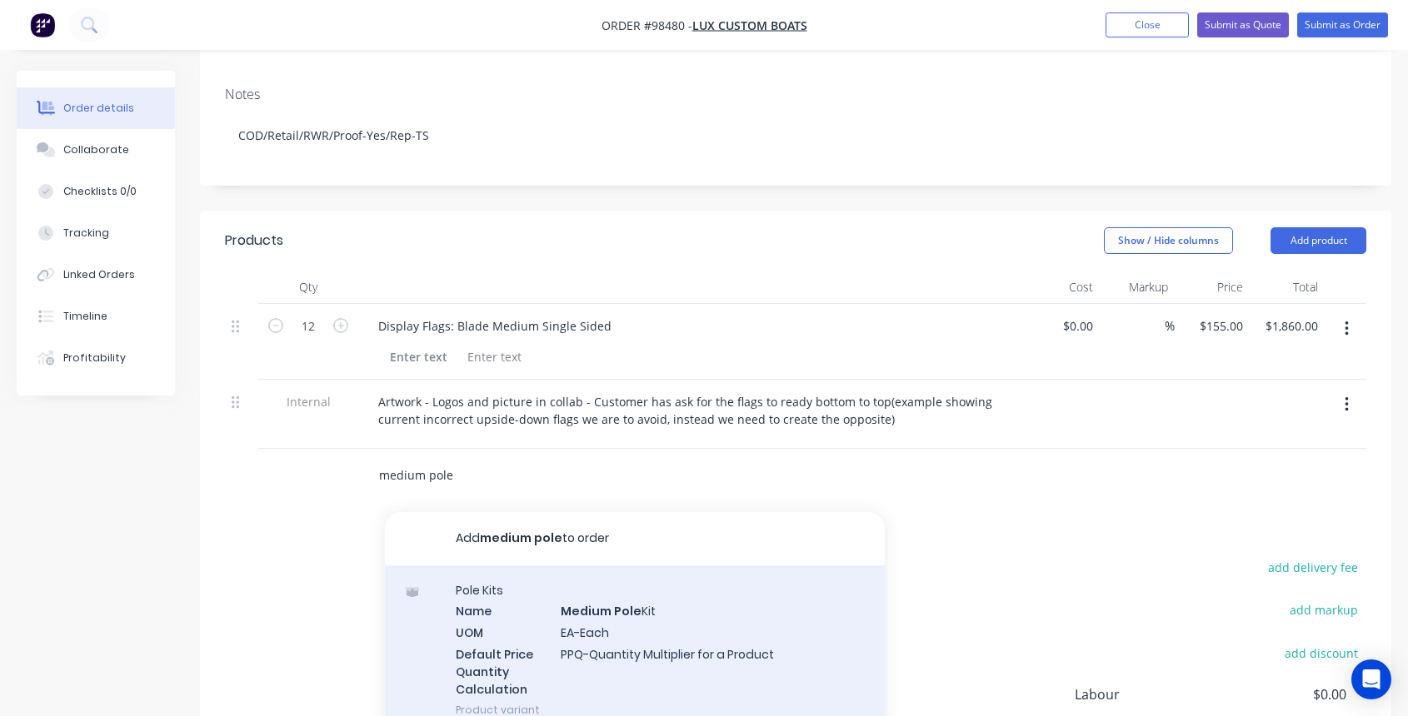
type input "medium pole"
click at [653, 617] on div "Pole Kits Name Medium Pole Kit UOM EA-Each Default Price Quantity Calculation P…" at bounding box center [635, 650] width 500 height 169
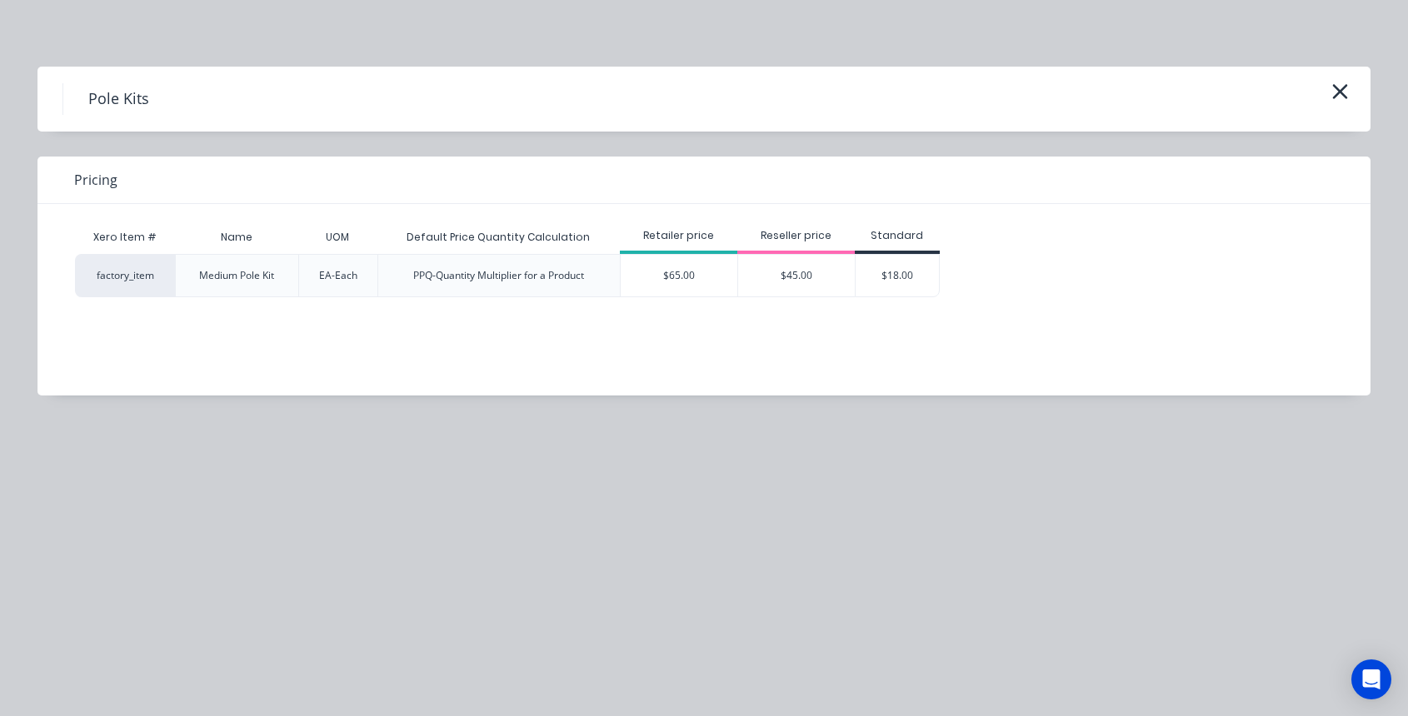
click at [667, 268] on div "$65.00" at bounding box center [679, 276] width 117 height 42
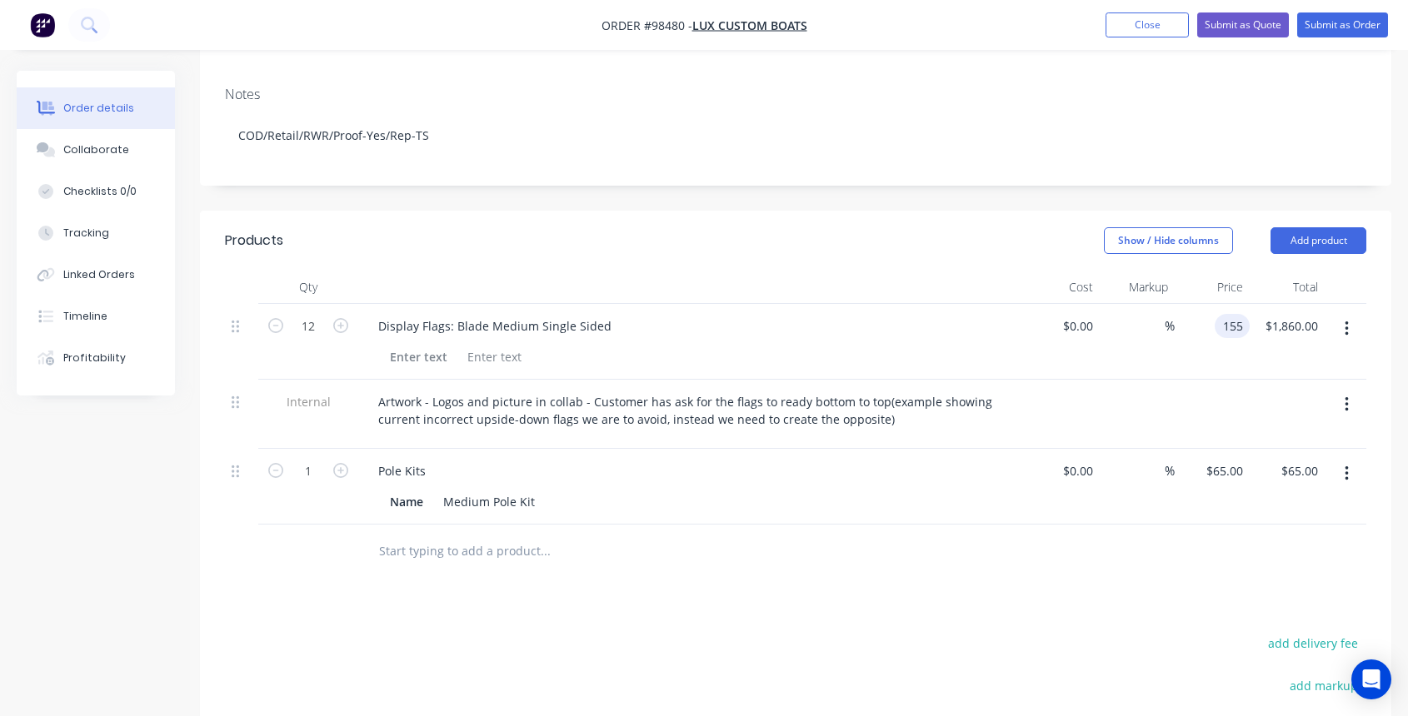
click at [1225, 314] on input "155" at bounding box center [1235, 326] width 28 height 24
type input "$110.00"
type input "$1,320.00"
click at [1223, 459] on div "65 65" at bounding box center [1235, 471] width 28 height 24
type input "$50.00"
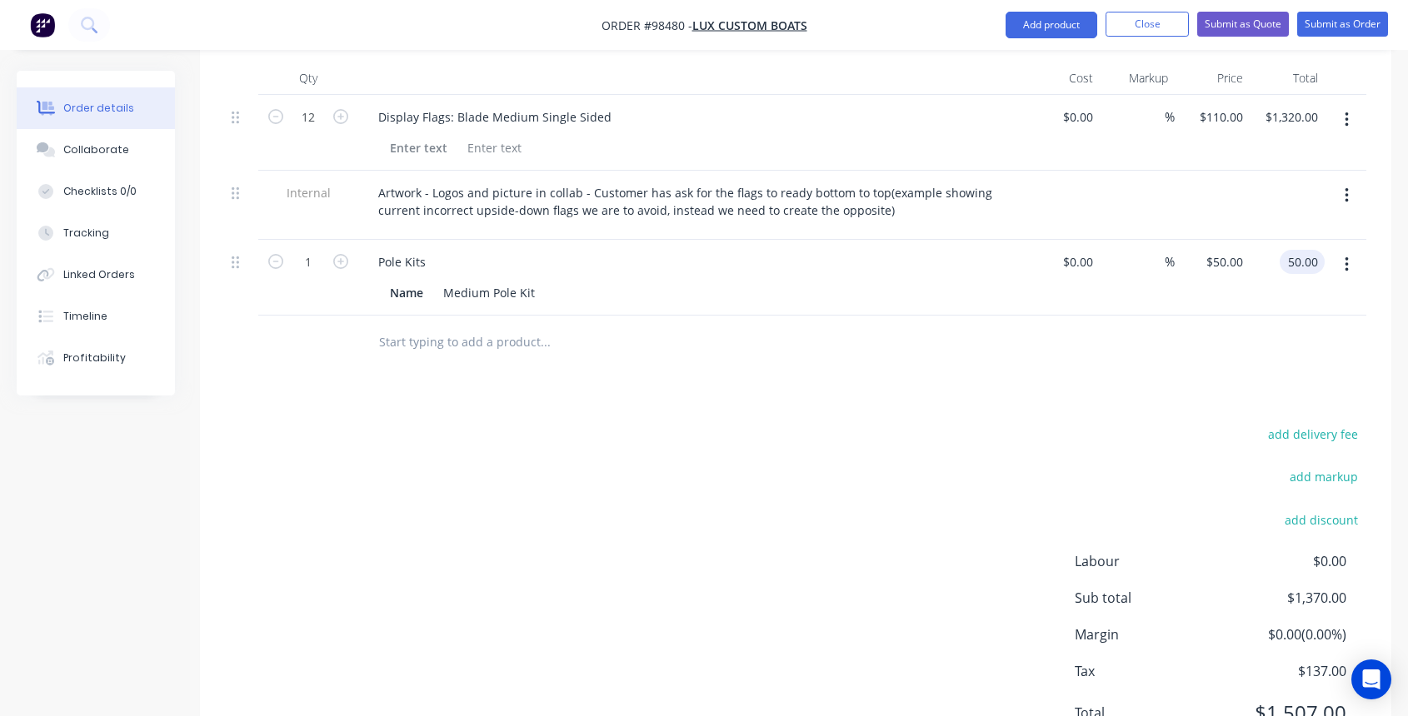
scroll to position [549, 0]
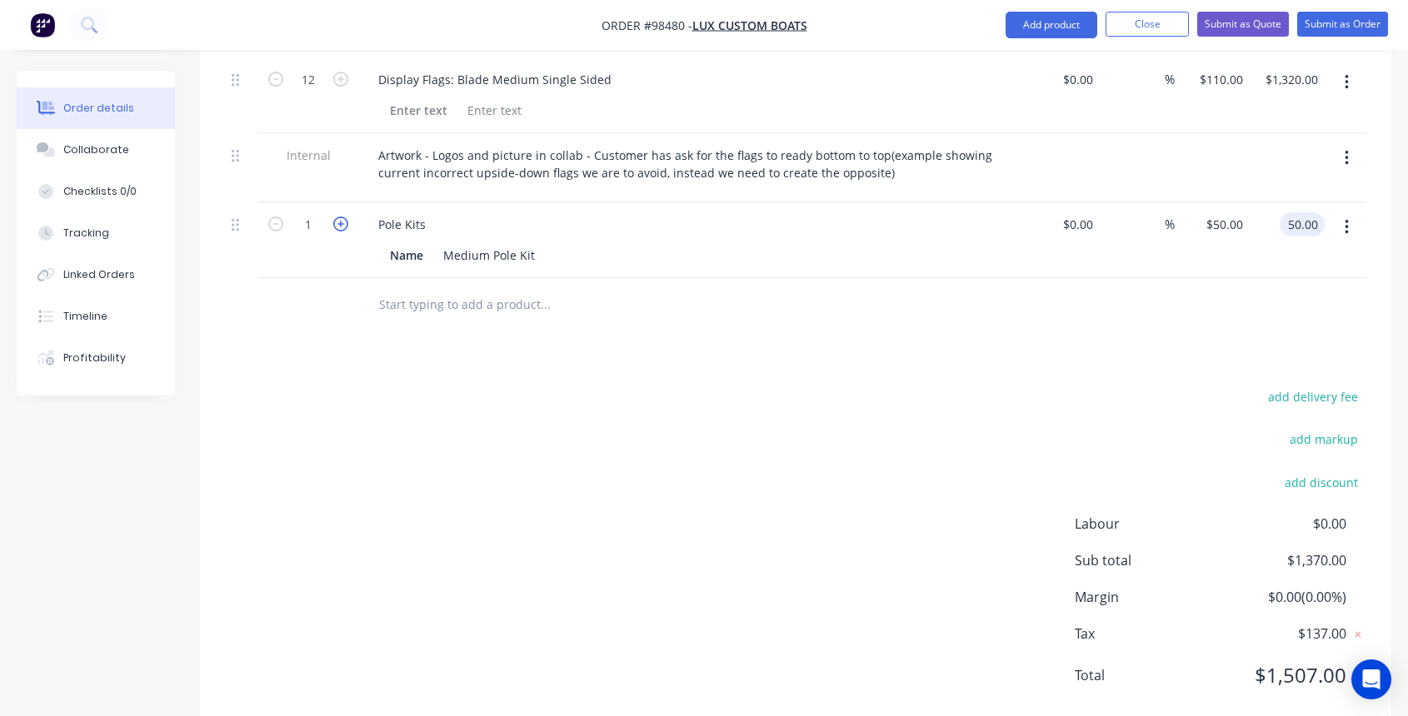
type input "$50.00"
click at [342, 217] on icon "button" at bounding box center [340, 224] width 15 height 15
type input "2"
type input "$100.00"
click at [342, 217] on icon "button" at bounding box center [340, 224] width 15 height 15
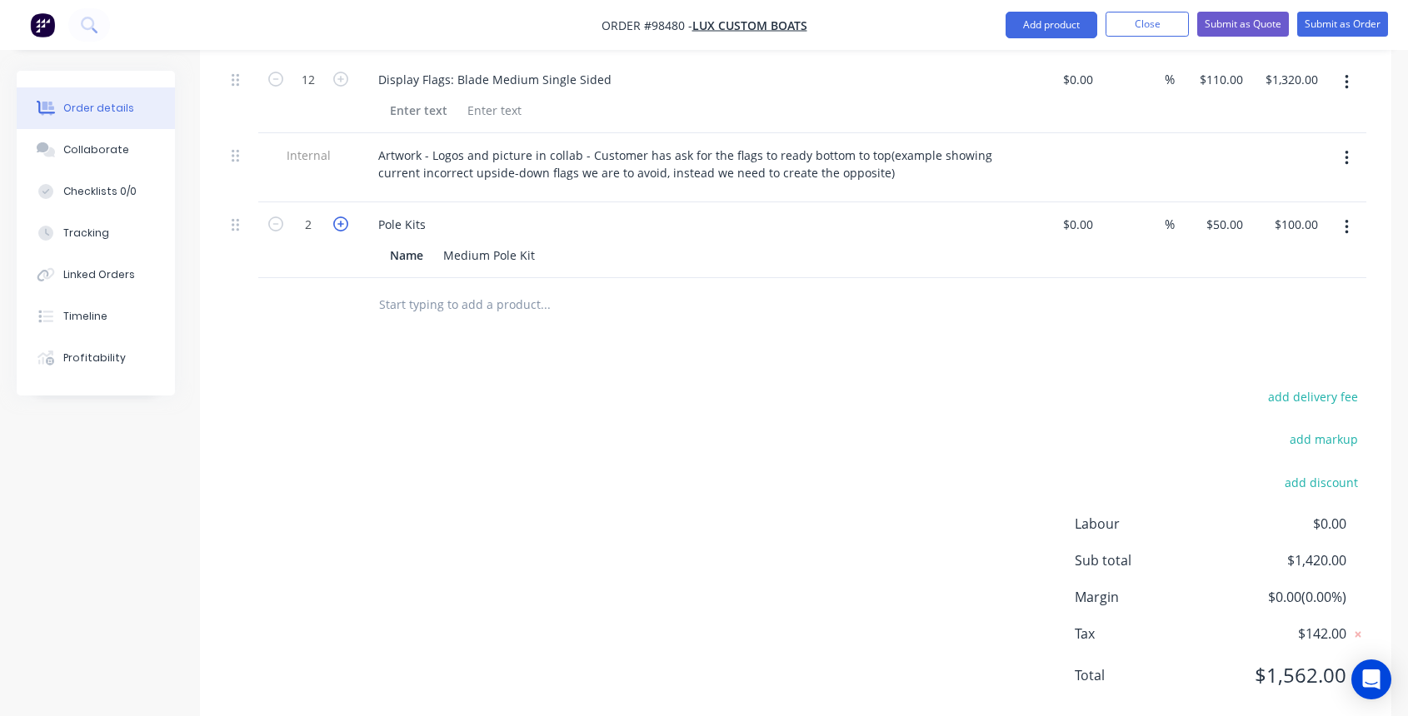
type input "3"
type input "$150.00"
click at [342, 217] on icon "button" at bounding box center [340, 224] width 15 height 15
type input "4"
type input "$200.00"
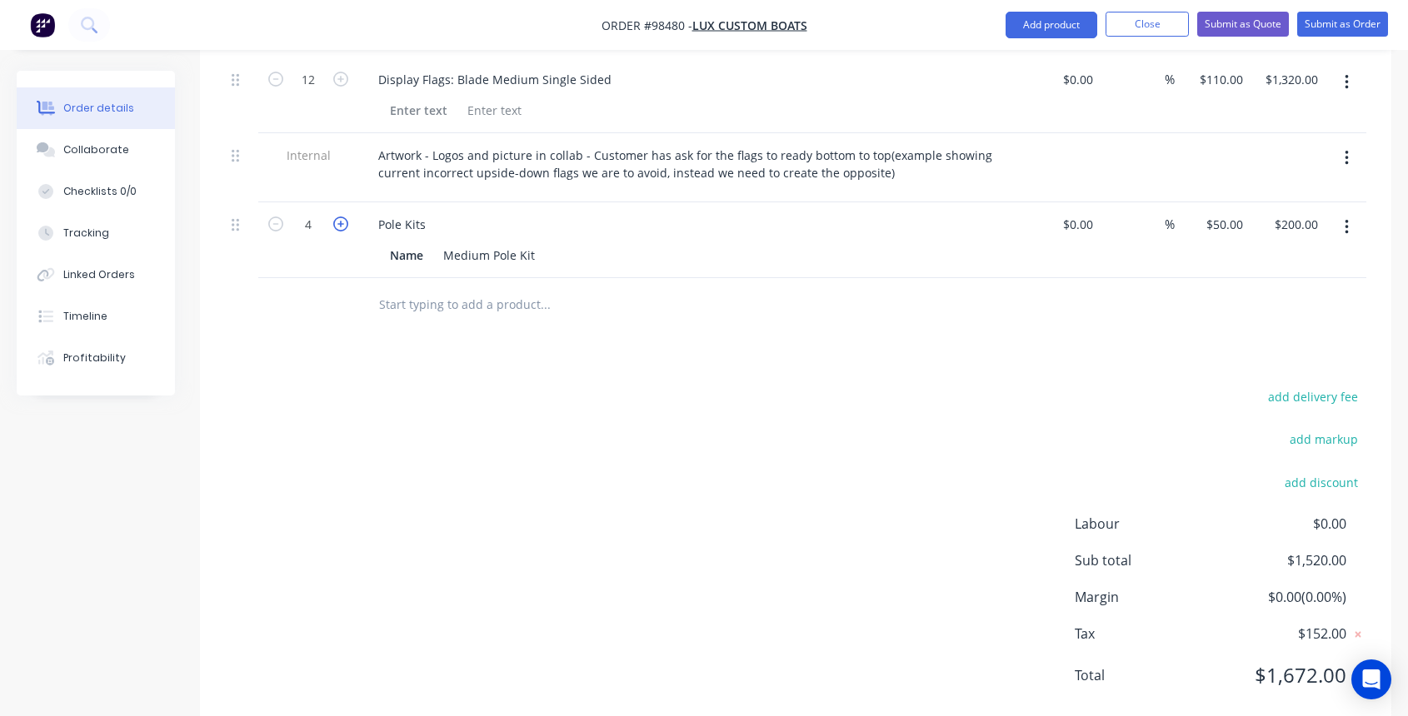
click at [342, 217] on icon "button" at bounding box center [340, 224] width 15 height 15
type input "5"
type input "$250.00"
click at [342, 217] on icon "button" at bounding box center [340, 224] width 15 height 15
type input "6"
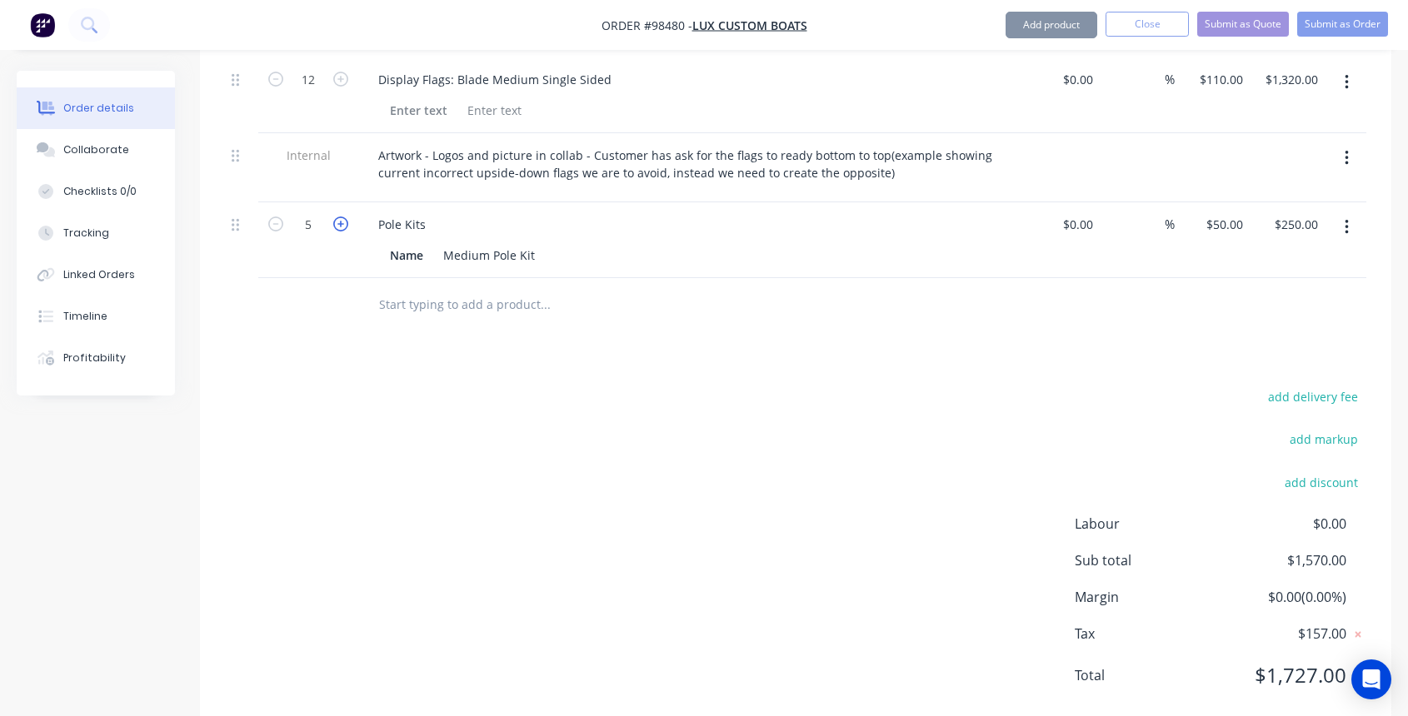
type input "$300.00"
click at [342, 217] on icon "button" at bounding box center [340, 224] width 15 height 15
type input "7"
type input "$350.00"
click at [342, 217] on icon "button" at bounding box center [340, 224] width 15 height 15
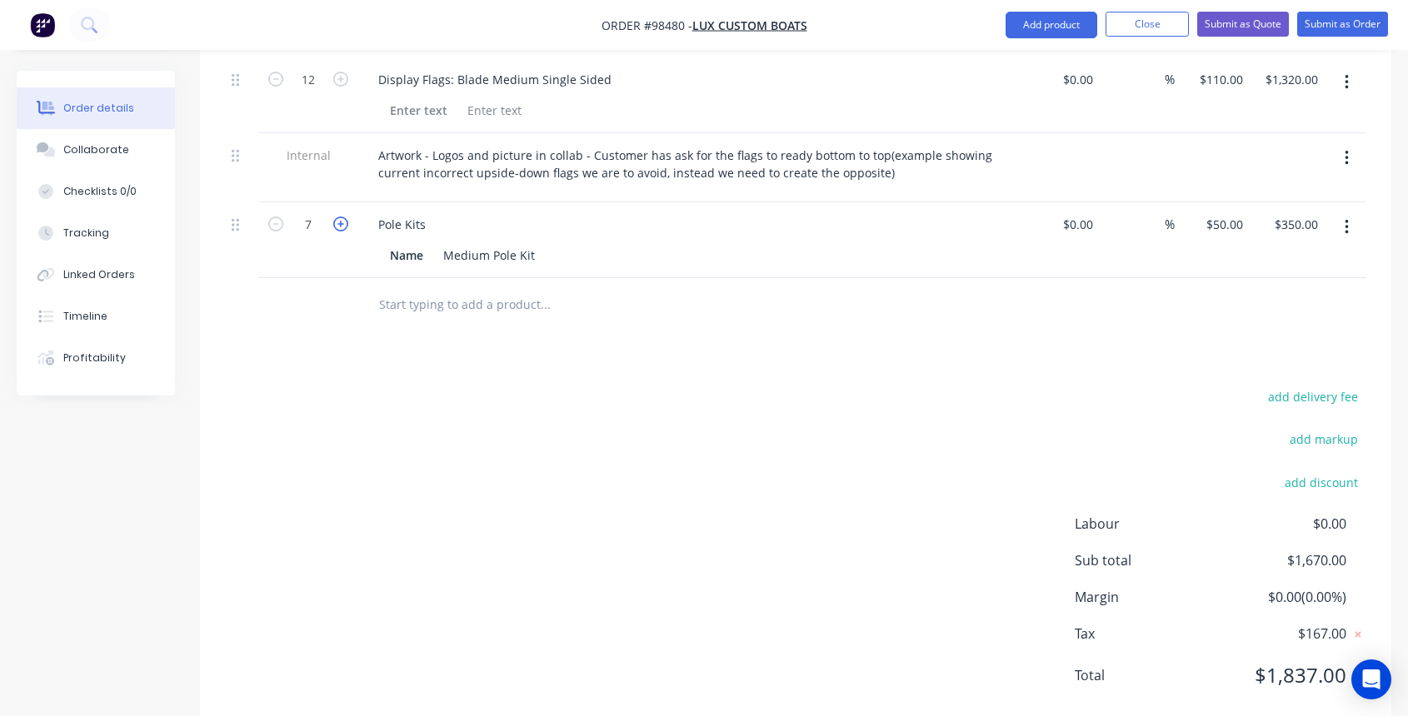
type input "8"
type input "$400.00"
click at [342, 217] on icon "button" at bounding box center [340, 224] width 15 height 15
type input "9"
type input "$450.00"
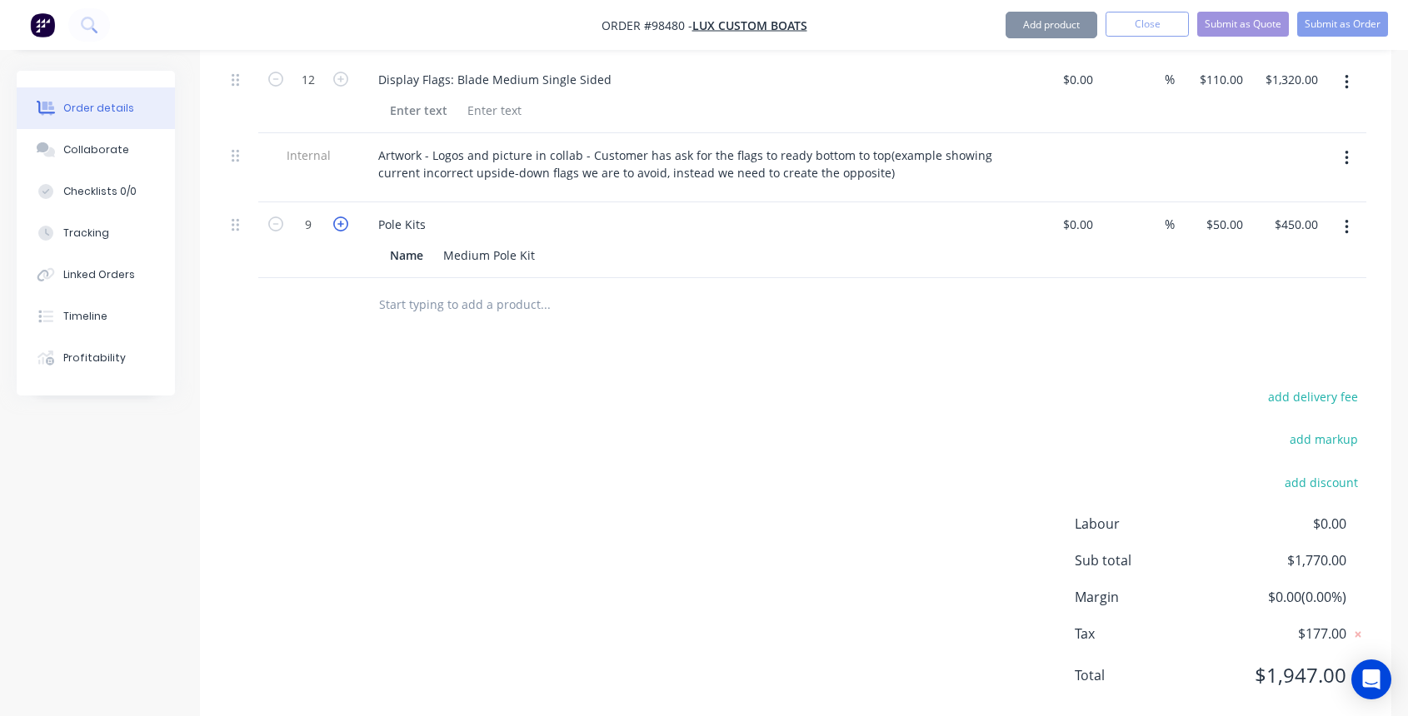
click at [342, 217] on icon "button" at bounding box center [340, 224] width 15 height 15
type input "10"
type input "$500.00"
click at [342, 217] on icon "button" at bounding box center [340, 224] width 15 height 15
type input "11"
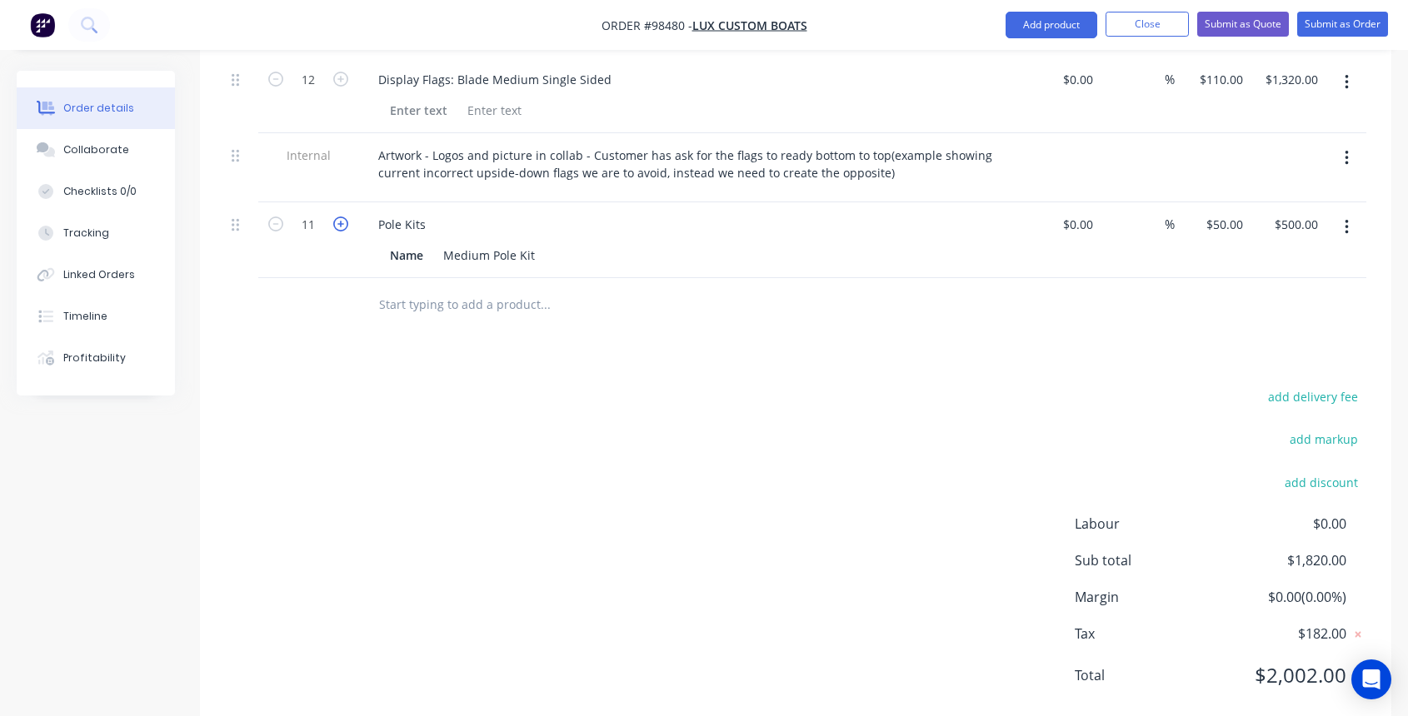
type input "$550.00"
click at [342, 217] on icon "button" at bounding box center [340, 224] width 15 height 15
type input "12"
type input "$600.00"
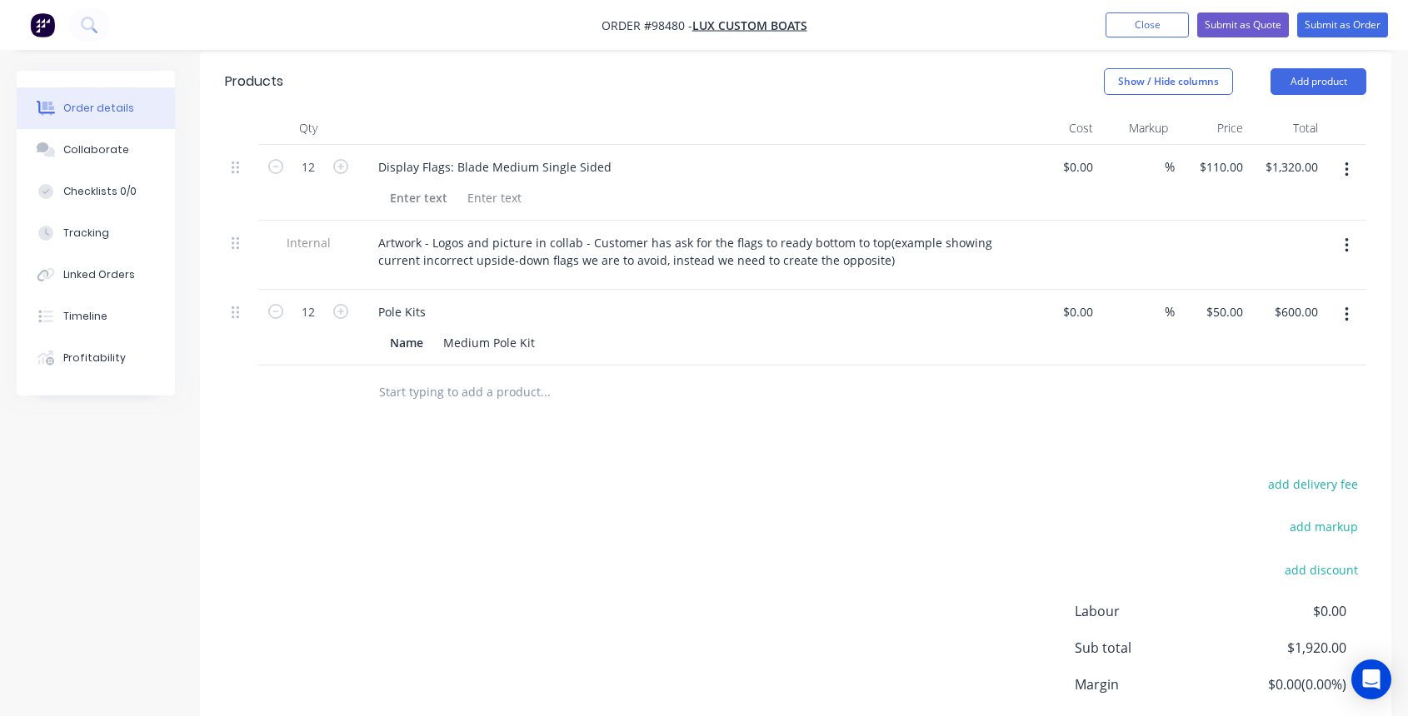
scroll to position [444, 0]
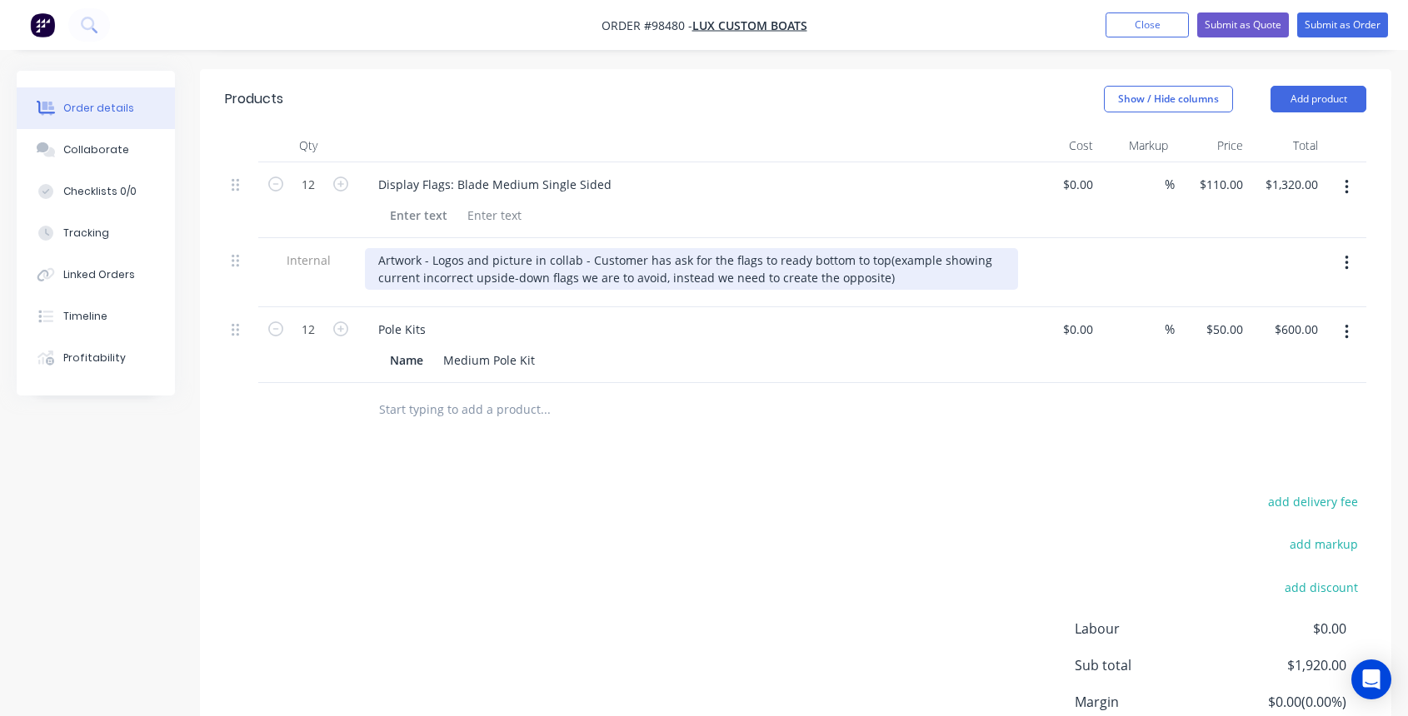
click at [873, 248] on div "Artwork - Logos and picture in collab - Customer has ask for the flags to ready…" at bounding box center [691, 269] width 653 height 42
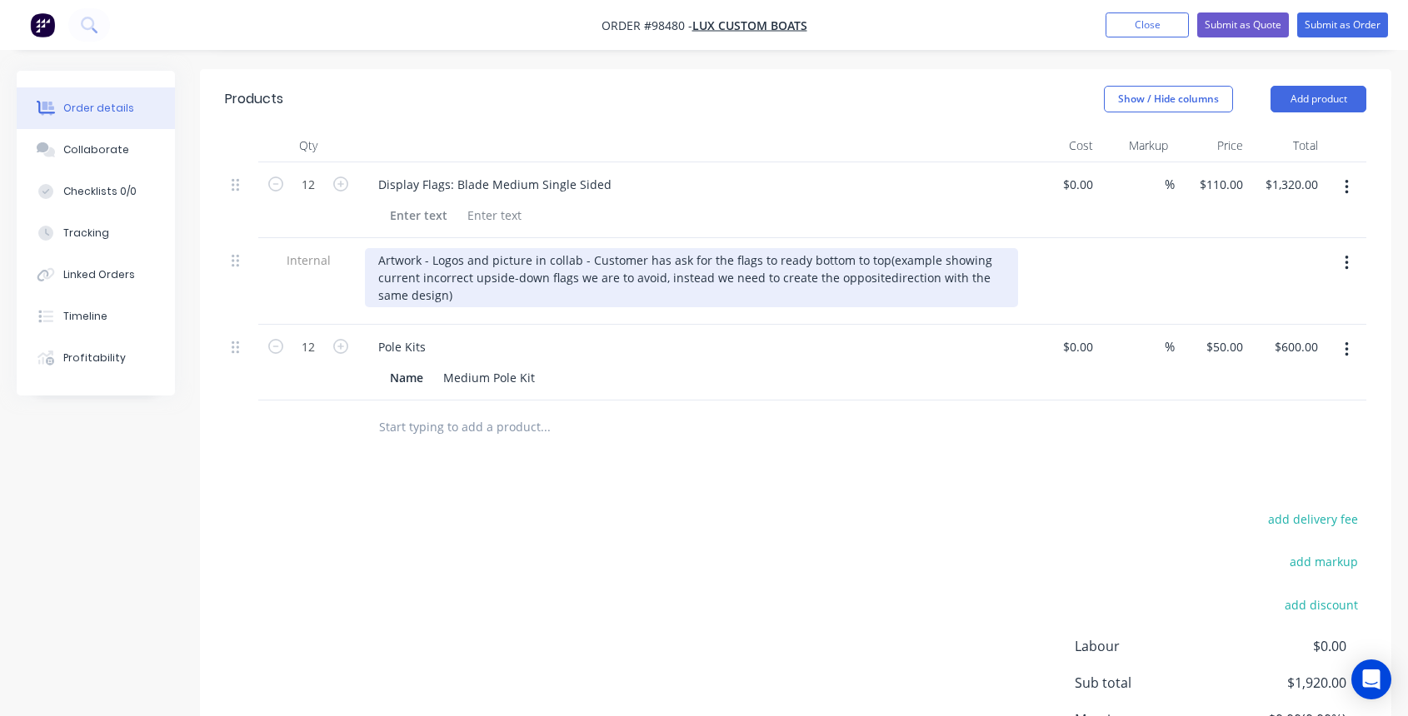
click at [872, 248] on div "Artwork - Logos and picture in collab - Customer has ask for the flags to ready…" at bounding box center [691, 277] width 653 height 59
click at [949, 248] on div "Artwork - Logos and picture in collab - Customer has ask for the flags to ready…" at bounding box center [691, 277] width 653 height 59
click at [410, 254] on div "Artwork - Logos and picture in collab - Customer has ask for the flags to ready…" at bounding box center [691, 277] width 653 height 59
click at [466, 257] on div "Artwork - Logos and picture in collab - Customer has ask for the flags to ready…" at bounding box center [691, 277] width 653 height 59
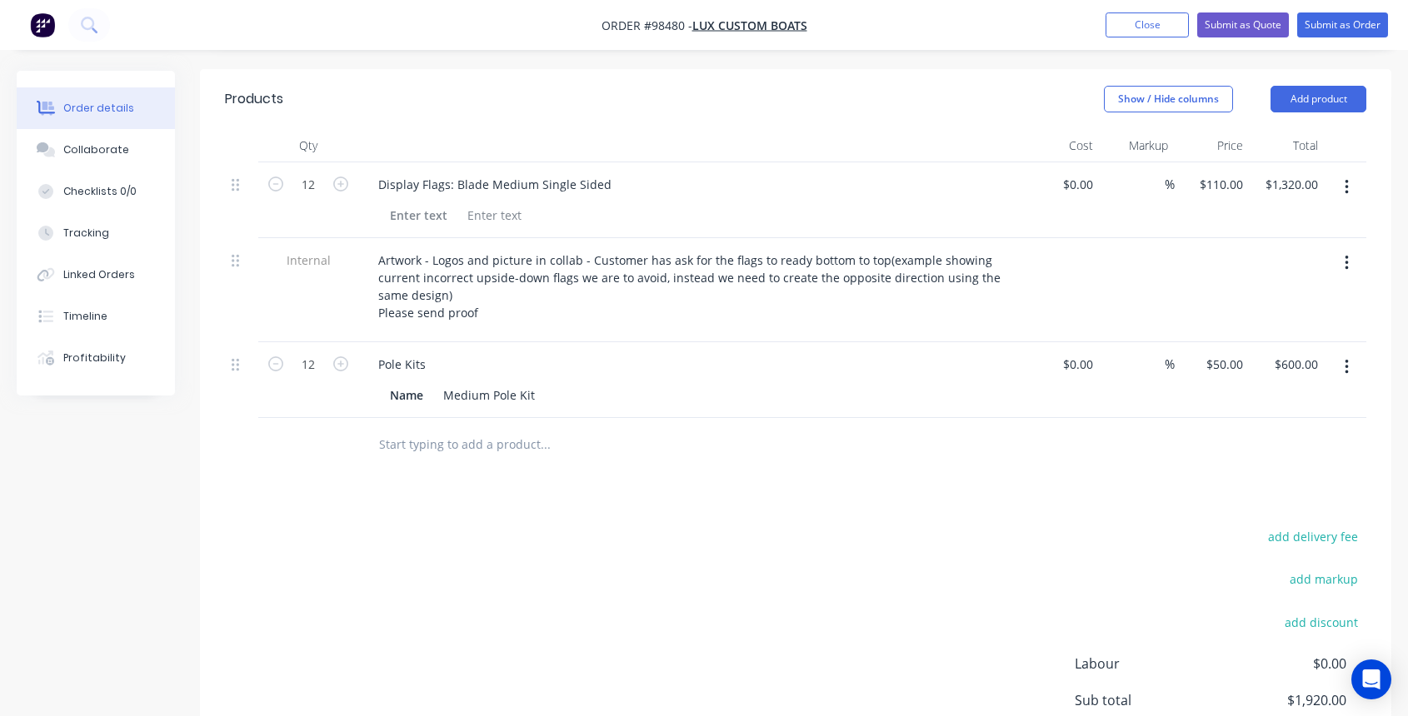
click at [407, 428] on input "text" at bounding box center [544, 444] width 333 height 33
type input "D"
click at [1336, 86] on button "Add product" at bounding box center [1318, 99] width 96 height 27
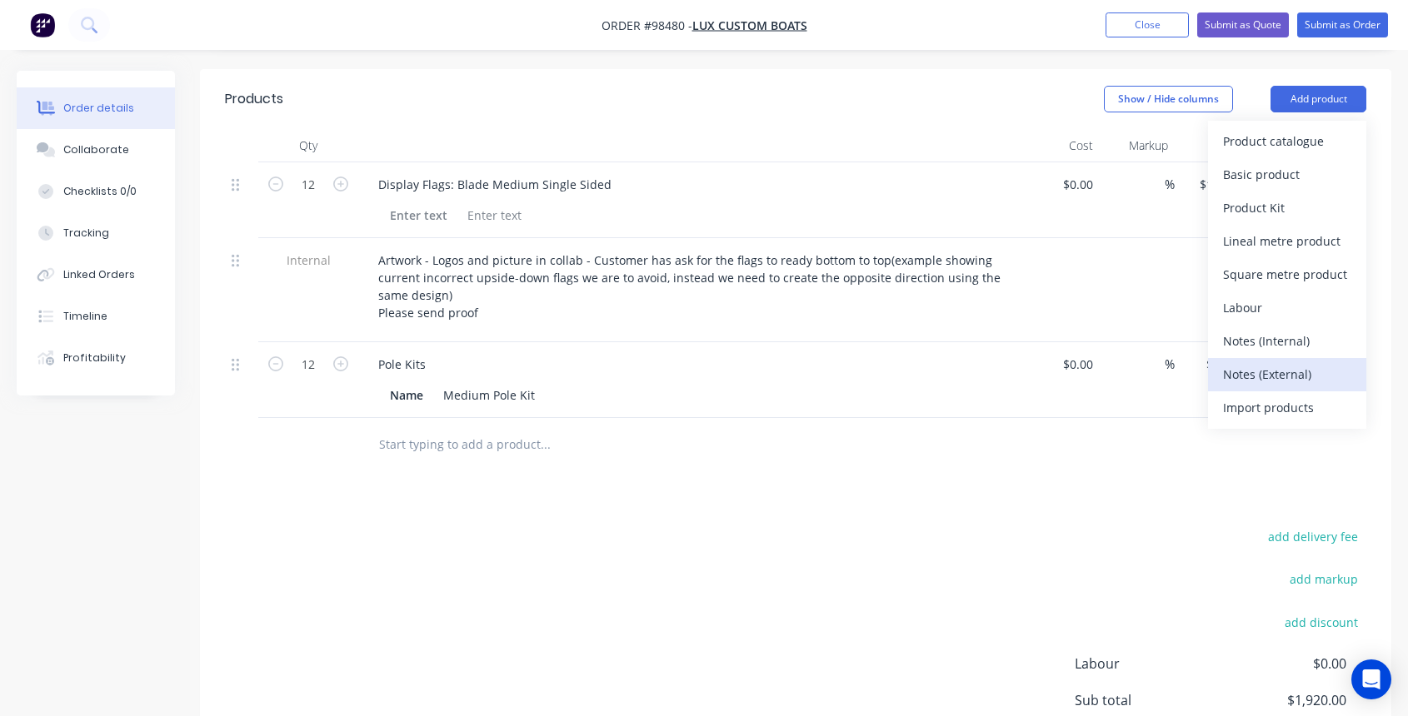
click at [1273, 362] on div "Notes (External)" at bounding box center [1287, 374] width 128 height 24
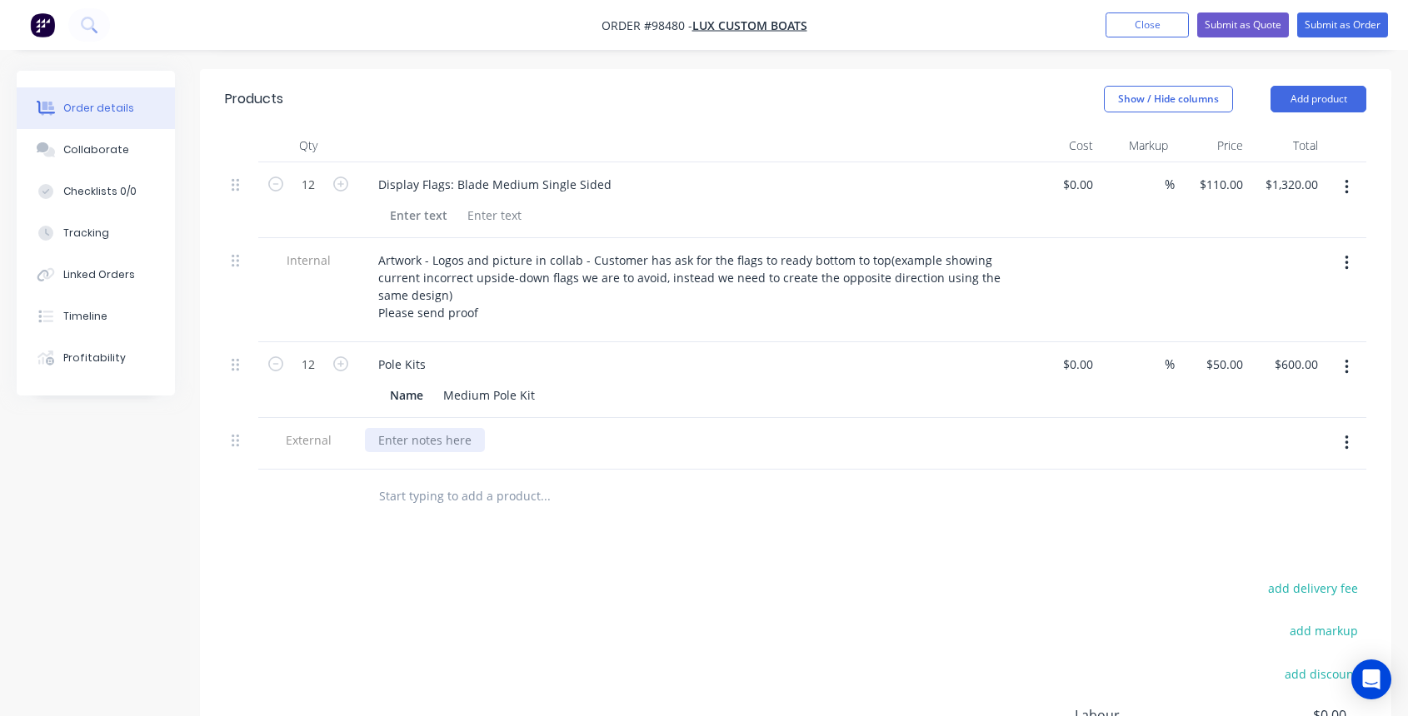
click at [394, 428] on div at bounding box center [425, 440] width 120 height 24
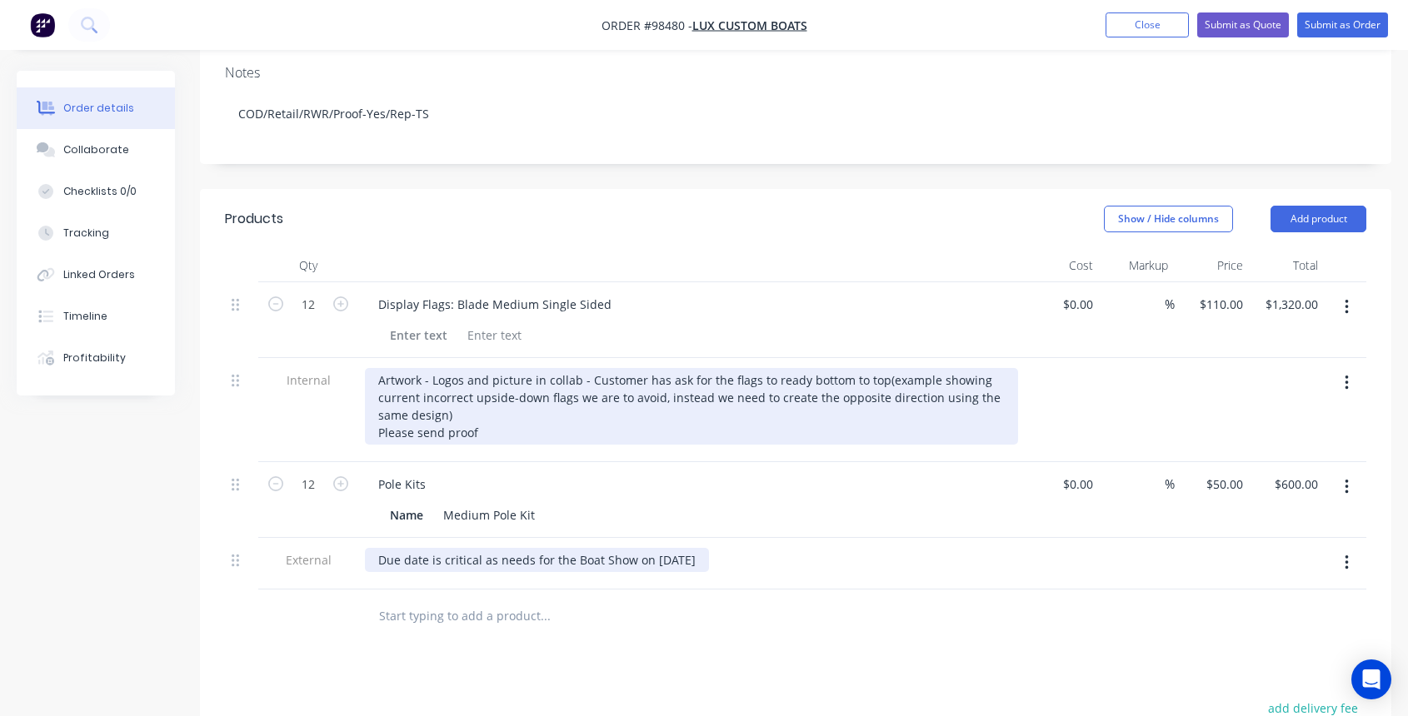
scroll to position [308, 0]
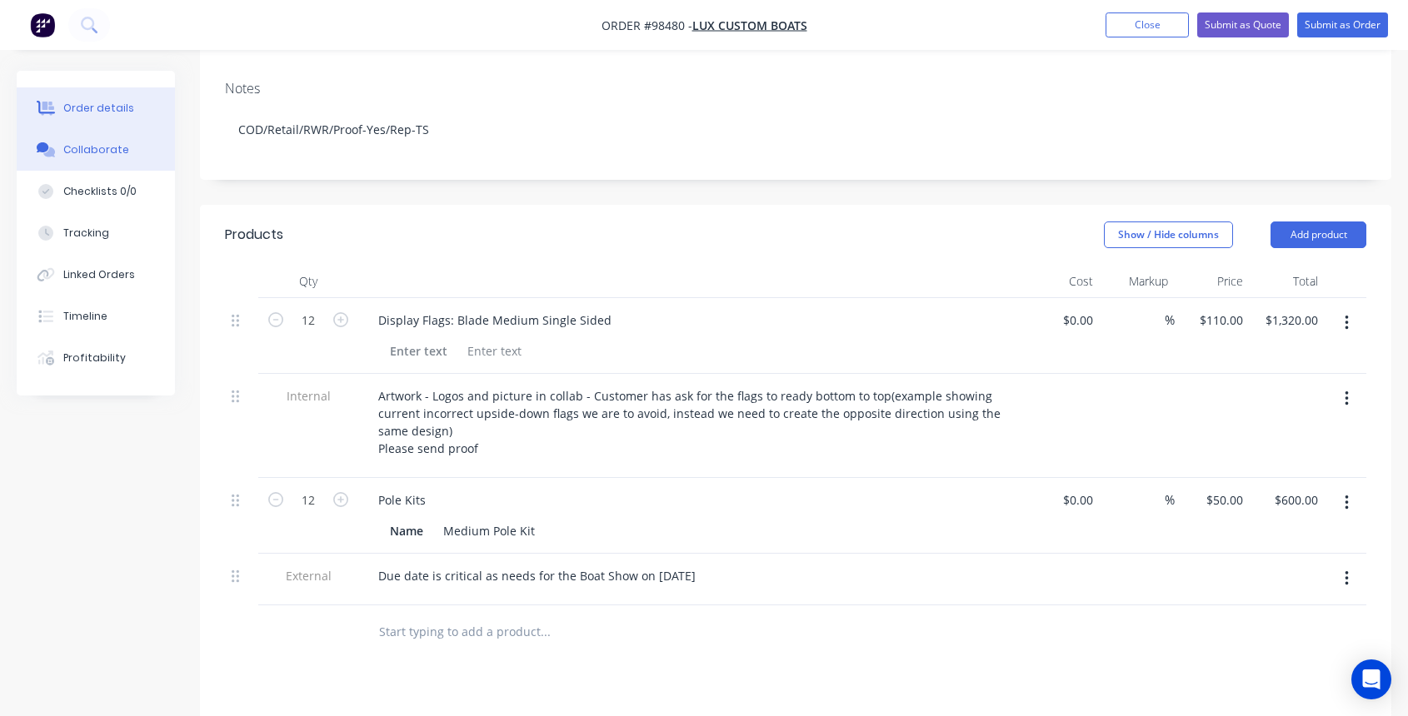
drag, startPoint x: 87, startPoint y: 144, endPoint x: 109, endPoint y: 154, distance: 24.6
click at [87, 144] on div "Collaborate" at bounding box center [96, 149] width 66 height 15
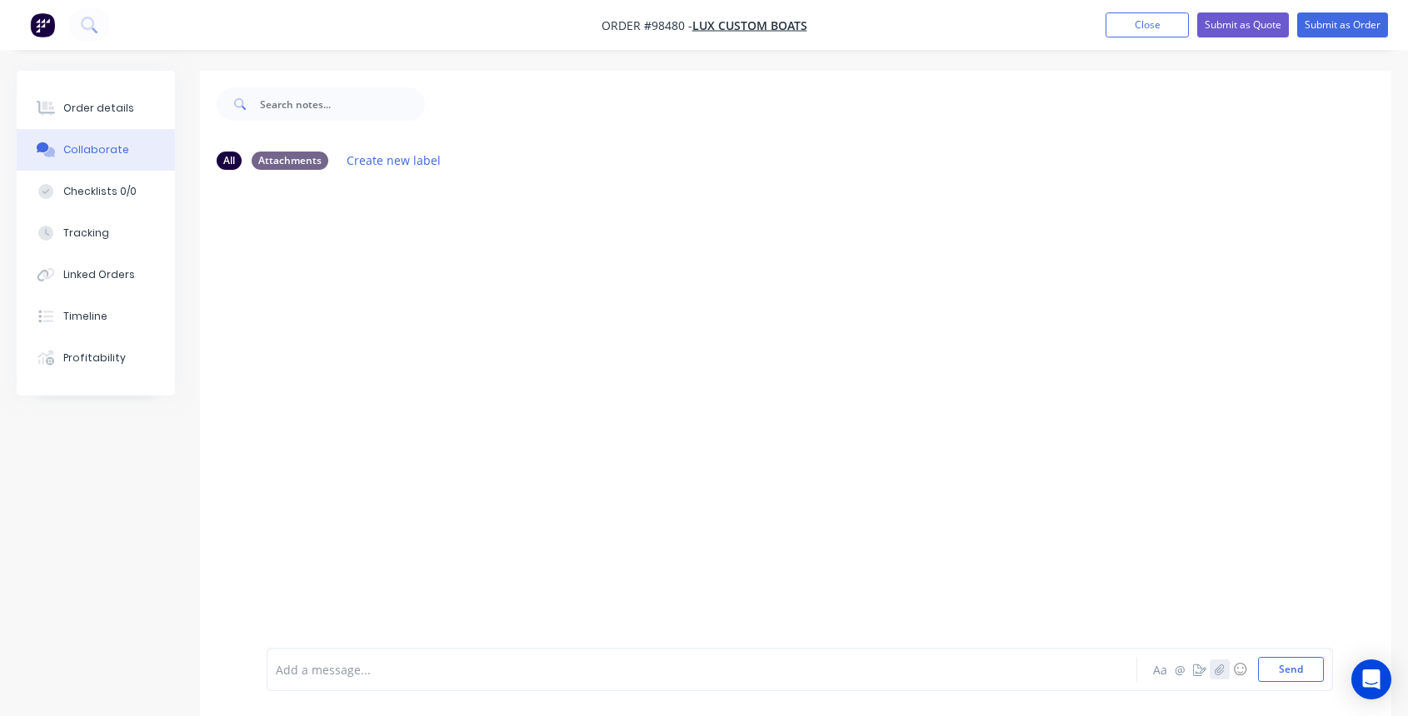
click at [1219, 669] on icon "button" at bounding box center [1219, 669] width 9 height 11
click at [1283, 671] on button "Send" at bounding box center [1291, 669] width 66 height 25
click at [1221, 672] on icon "button" at bounding box center [1219, 669] width 9 height 11
click at [1275, 671] on button "Send" at bounding box center [1291, 669] width 66 height 25
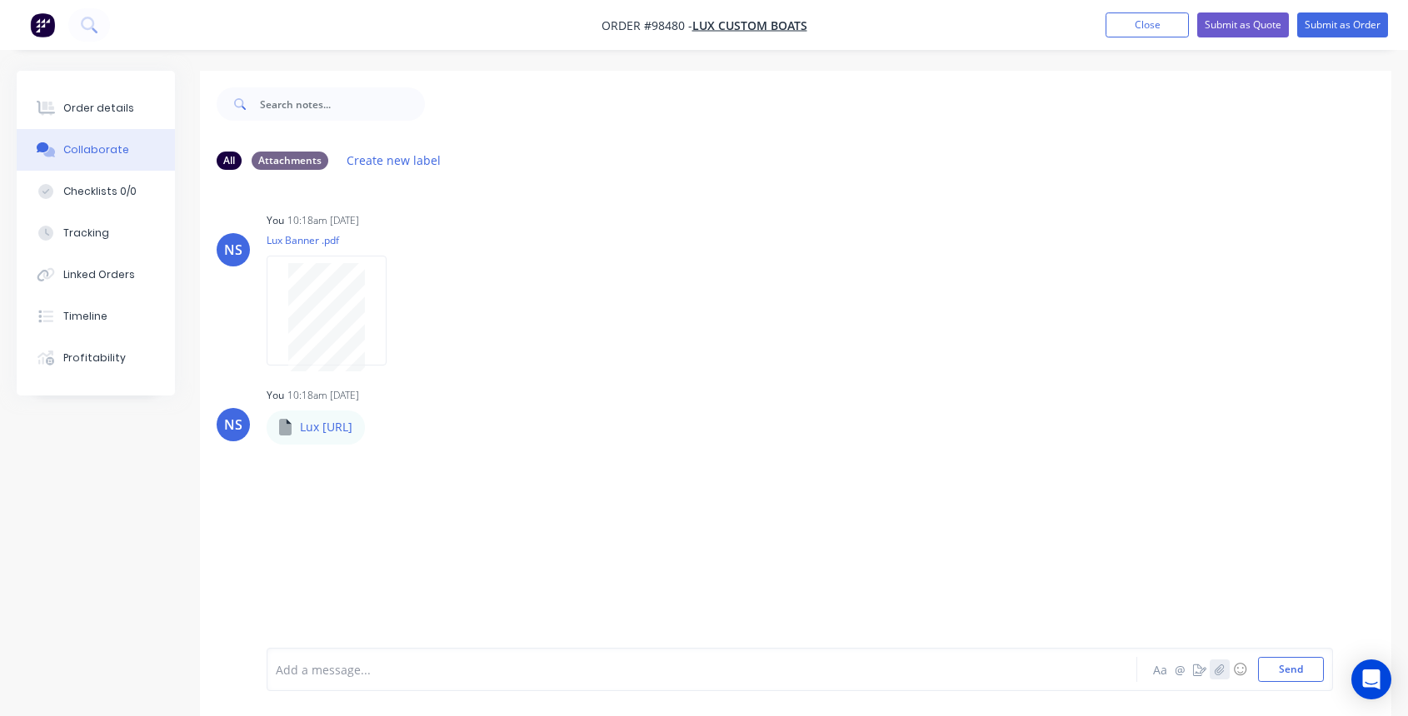
click at [1221, 671] on icon "button" at bounding box center [1219, 669] width 9 height 11
click at [1280, 672] on button "Send" at bounding box center [1291, 669] width 66 height 25
click at [1130, 28] on button "Close" at bounding box center [1146, 24] width 83 height 25
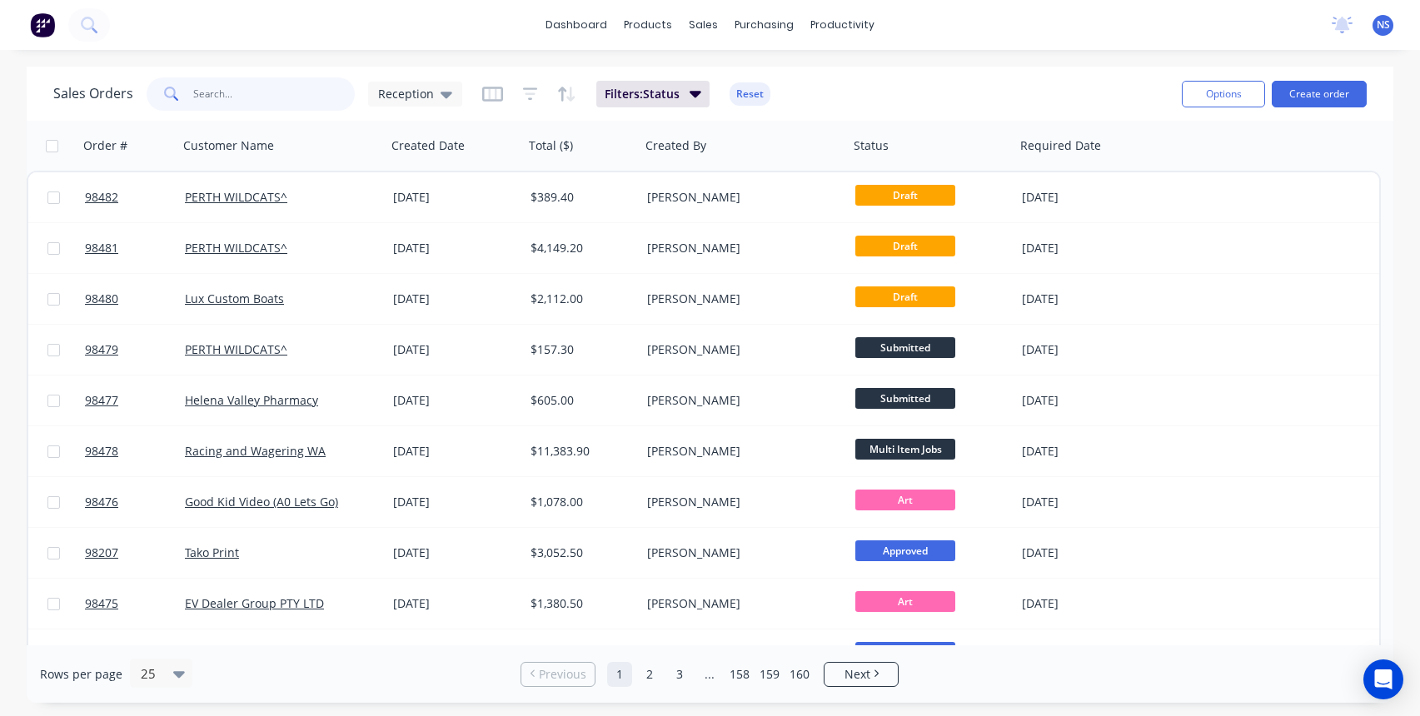
click at [229, 95] on input "text" at bounding box center [274, 93] width 162 height 33
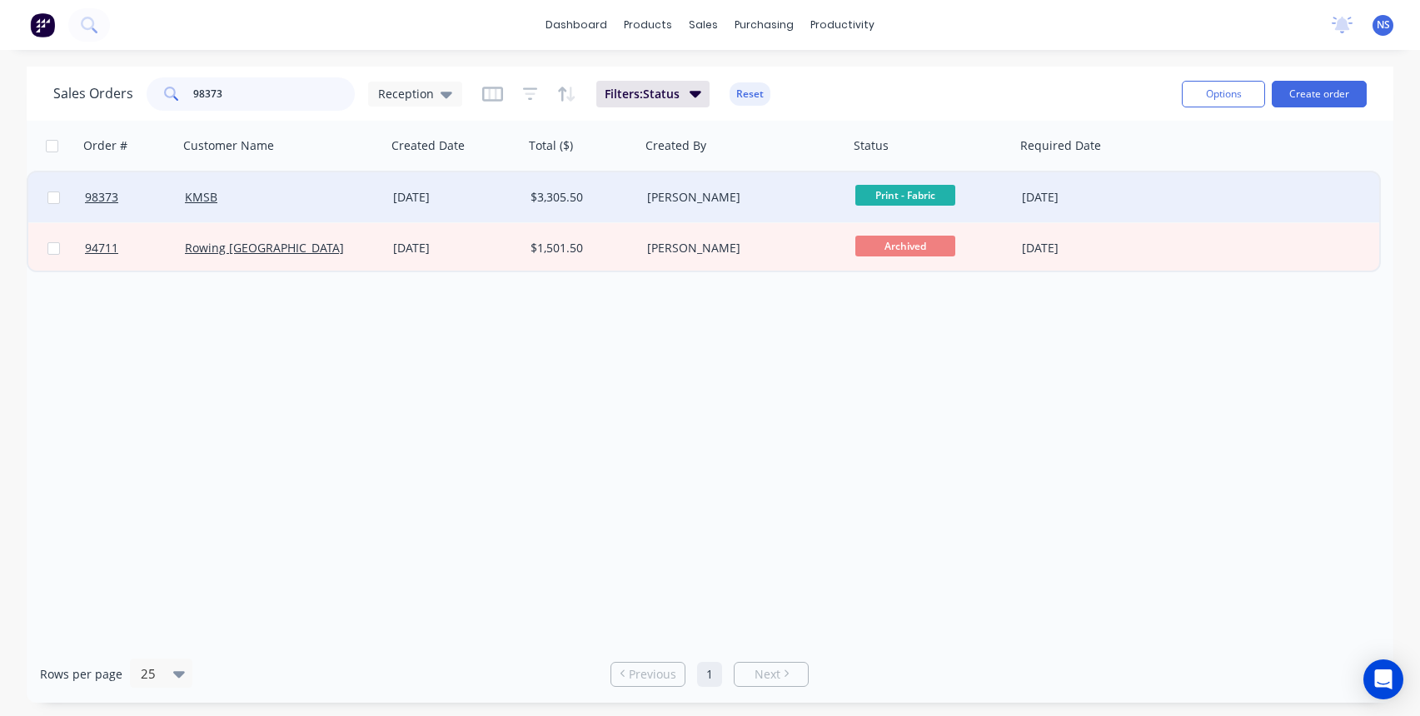
type input "98373"
click at [353, 207] on div "KMSB" at bounding box center [282, 197] width 208 height 50
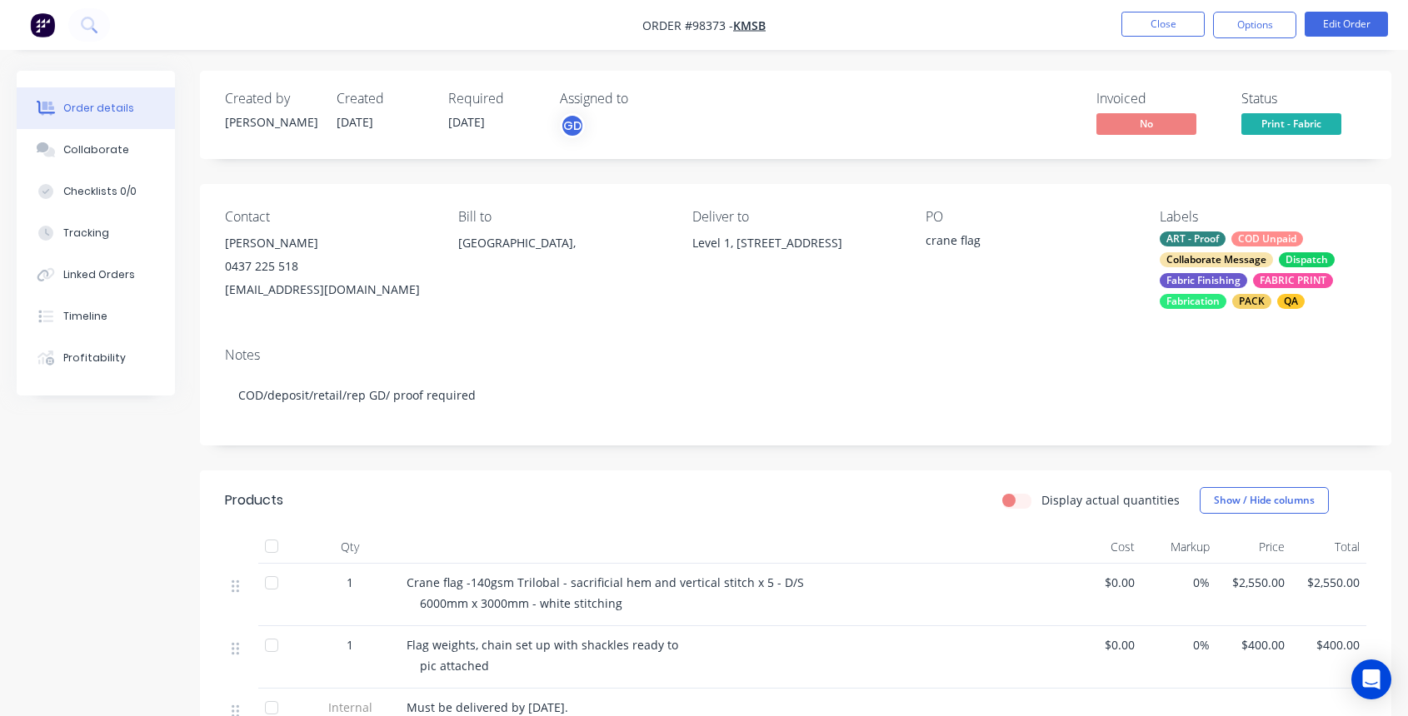
click at [1228, 245] on div "ART - Proof COD Unpaid Collaborate Message Dispatch Fabric Finishing FABRIC PRI…" at bounding box center [1263, 270] width 207 height 77
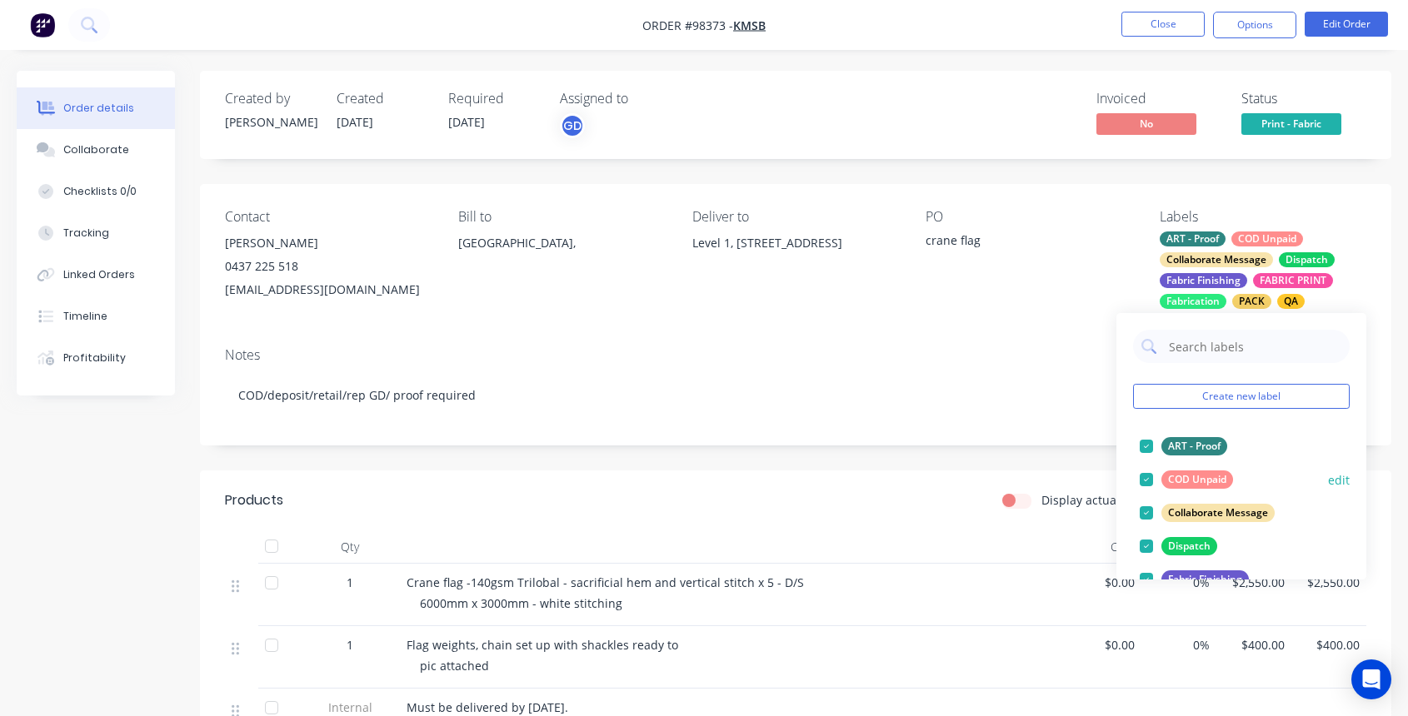
click at [1144, 479] on div at bounding box center [1146, 479] width 33 height 33
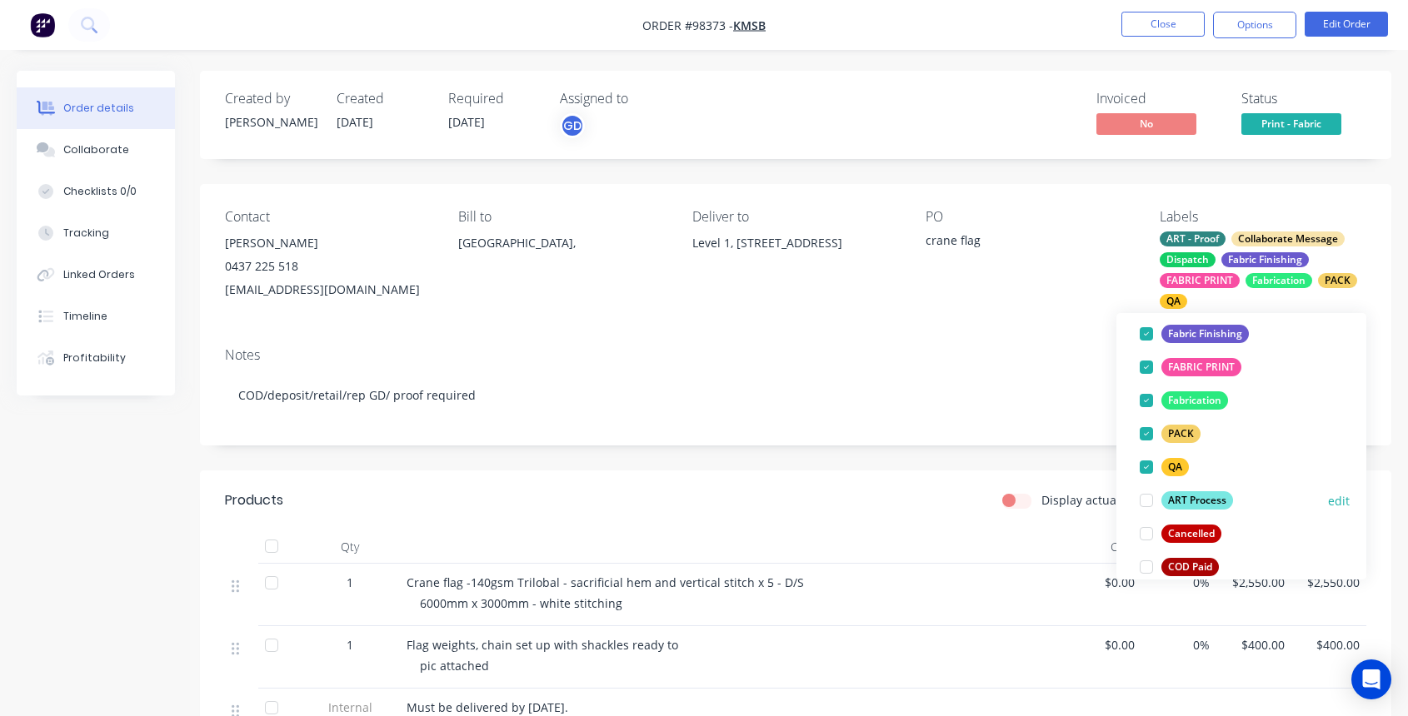
scroll to position [242, 0]
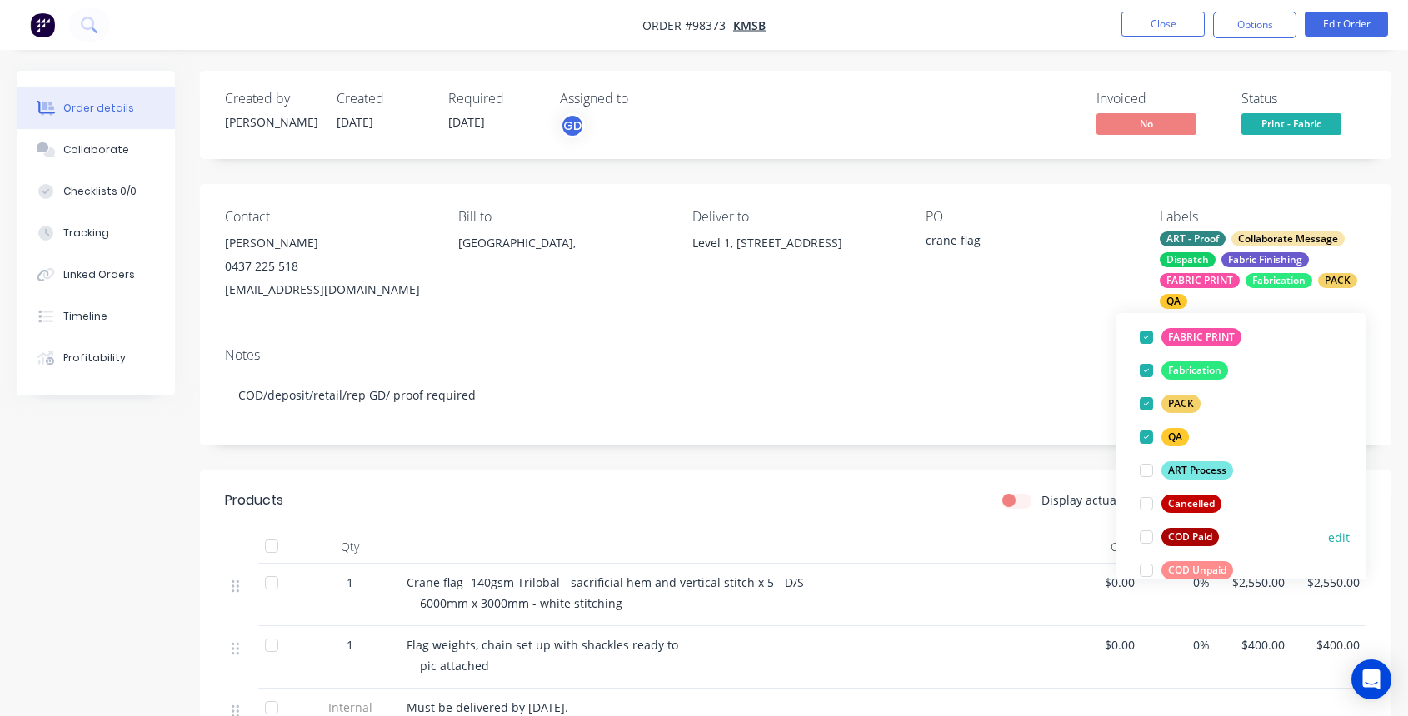
click at [1149, 539] on div at bounding box center [1146, 537] width 33 height 33
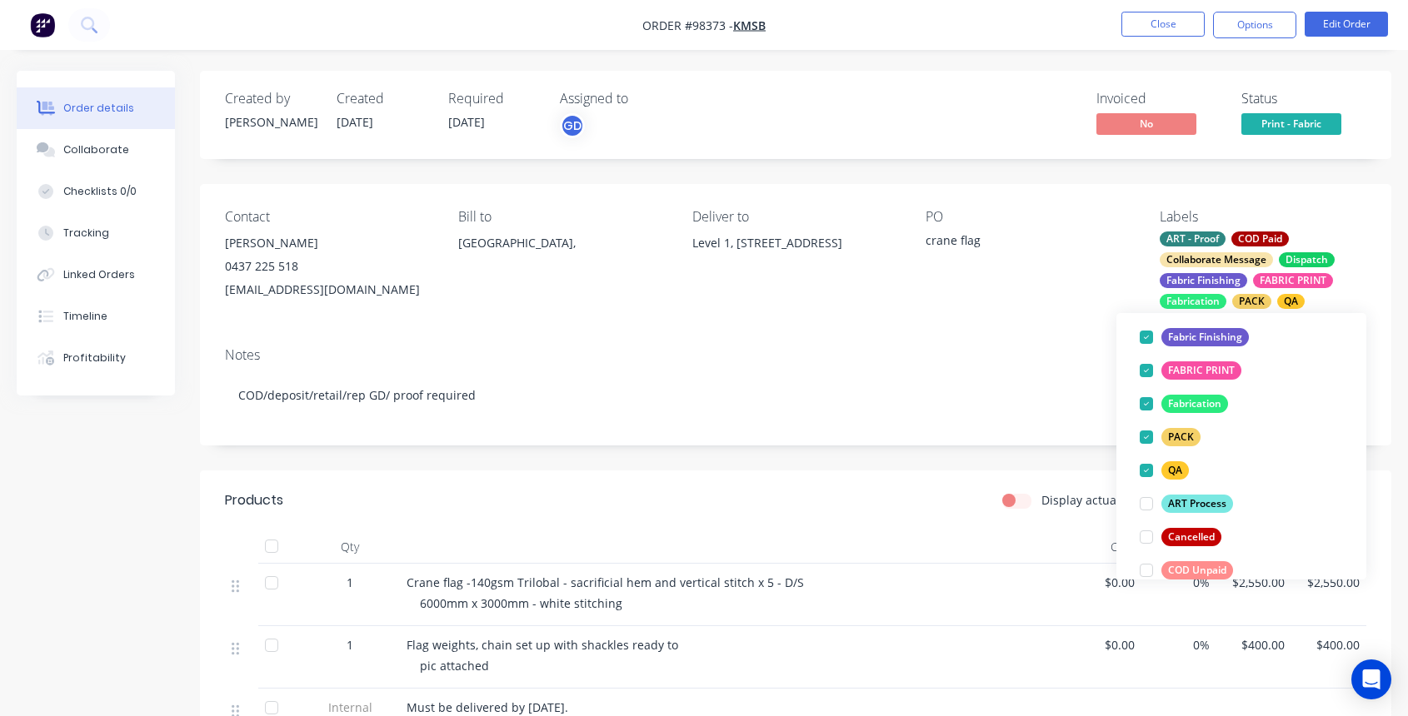
scroll to position [0, 0]
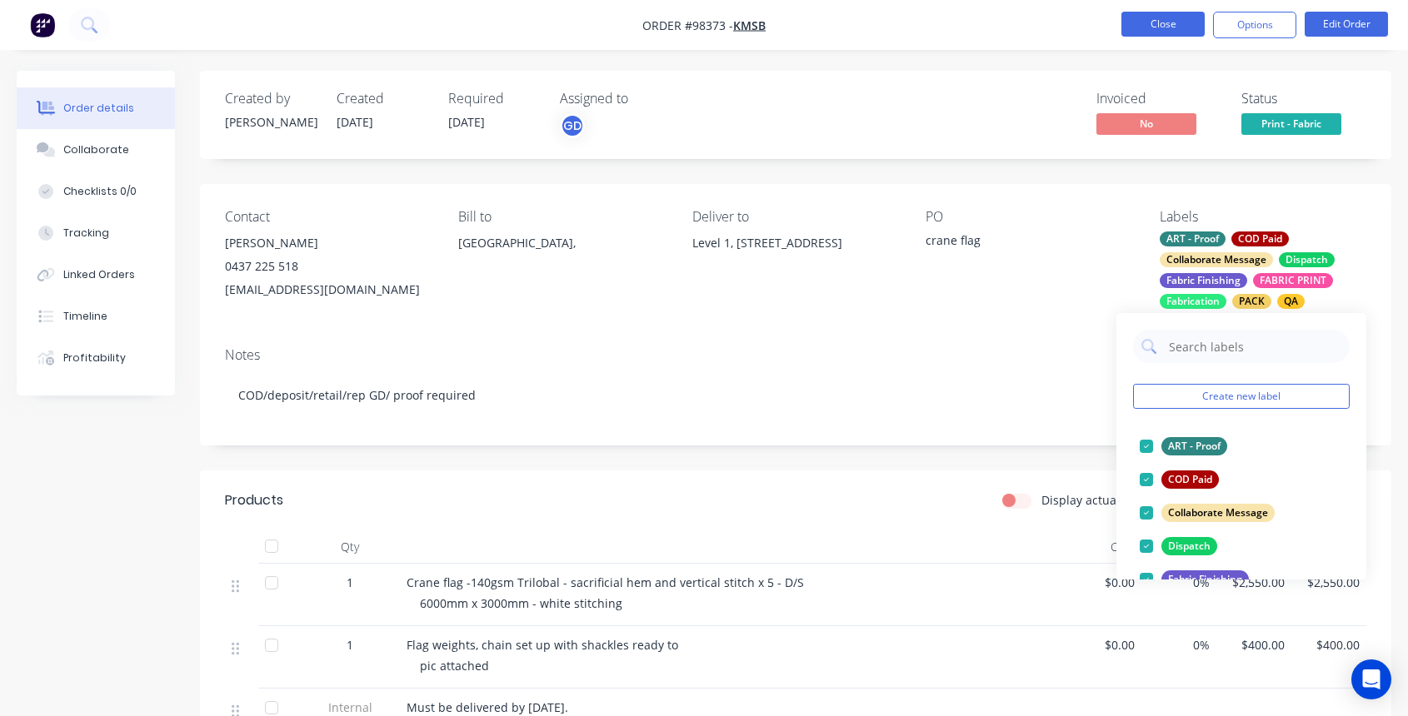
click at [1160, 28] on button "Close" at bounding box center [1162, 24] width 83 height 25
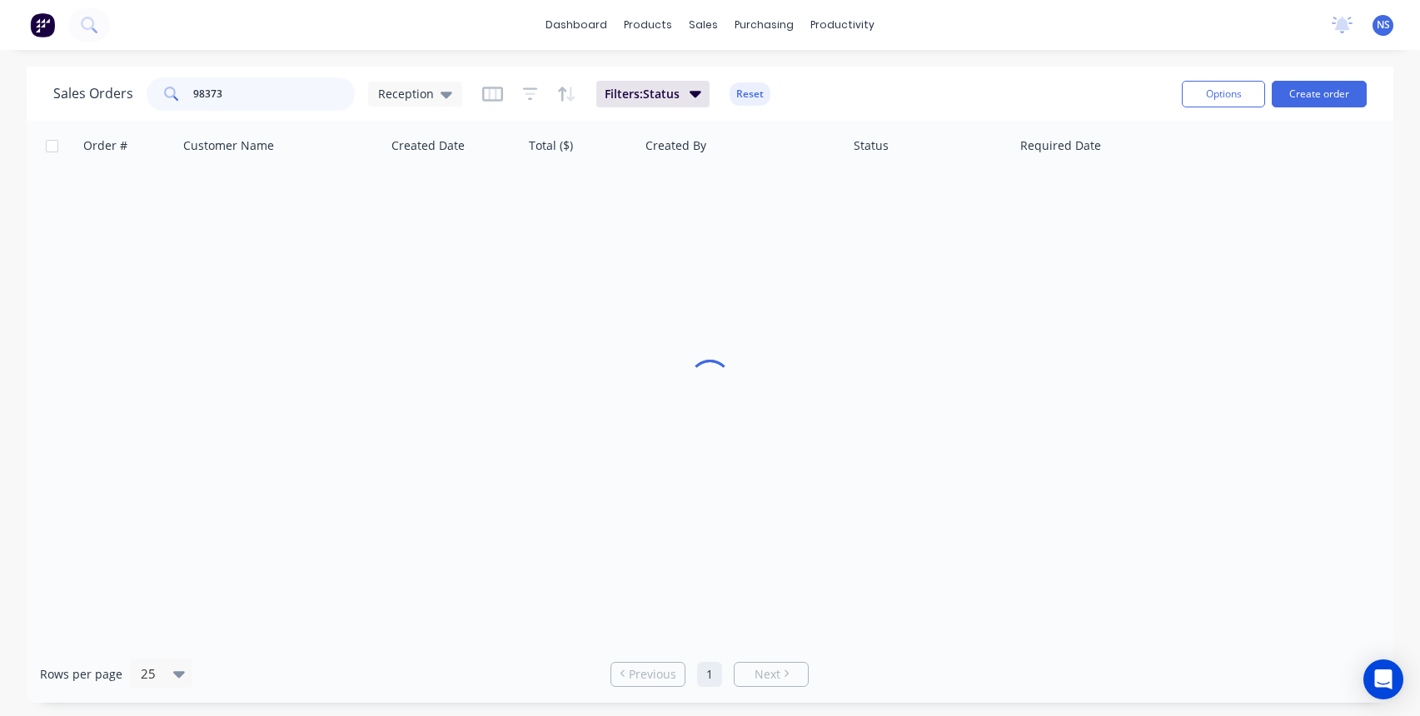
drag, startPoint x: 273, startPoint y: 97, endPoint x: 135, endPoint y: 90, distance: 138.5
click at [135, 90] on div "Sales Orders 98373 Reception" at bounding box center [257, 93] width 409 height 33
click at [1304, 88] on button "Create order" at bounding box center [1319, 94] width 95 height 27
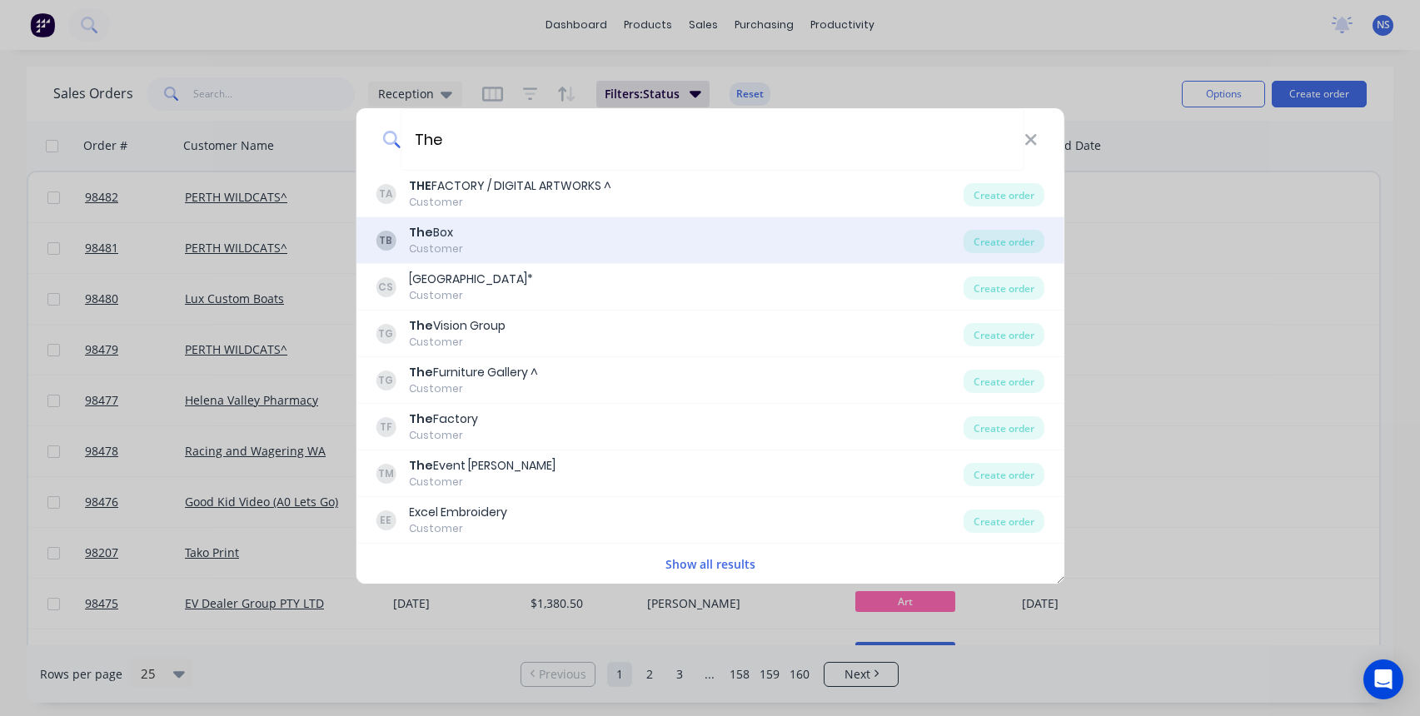
type input "The"
click at [466, 237] on div "TB The Box Customer" at bounding box center [670, 240] width 588 height 32
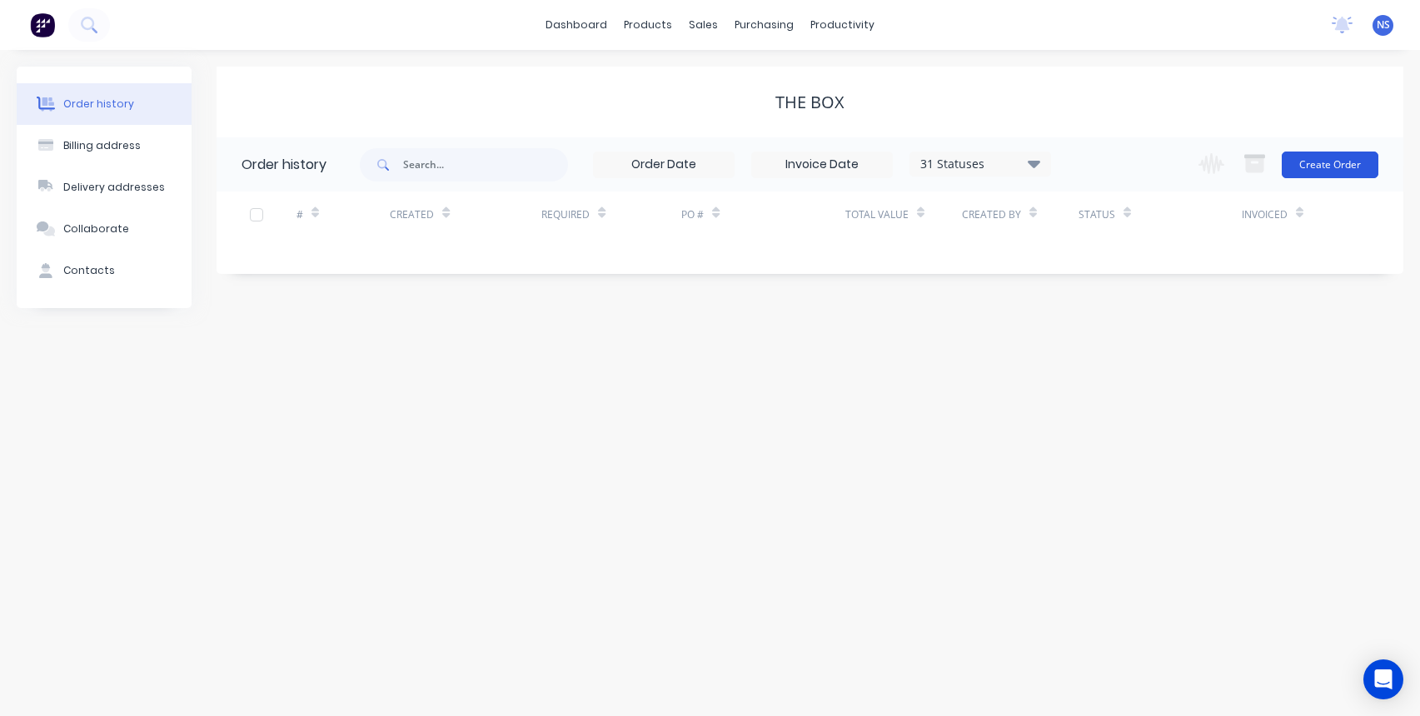
click at [1338, 158] on button "Create Order" at bounding box center [1330, 165] width 97 height 27
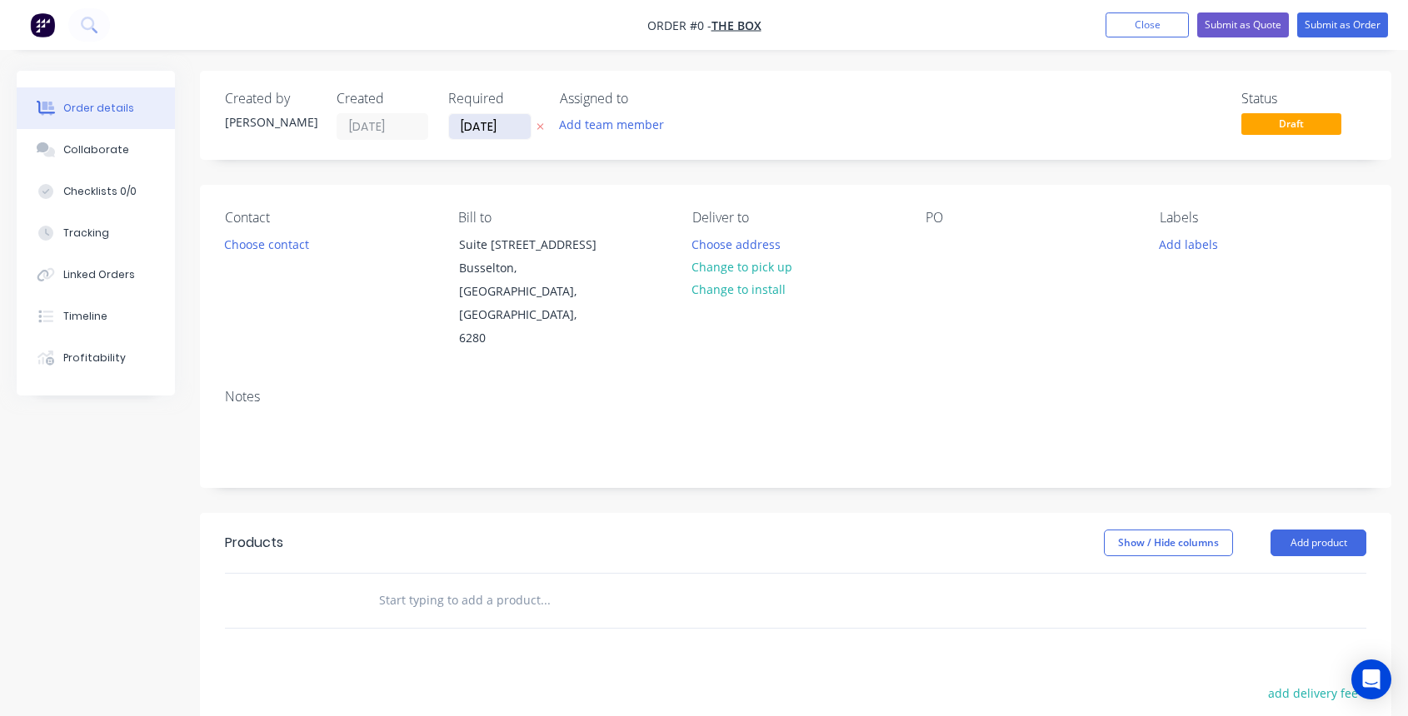
click at [492, 127] on input "[DATE]" at bounding box center [490, 126] width 82 height 25
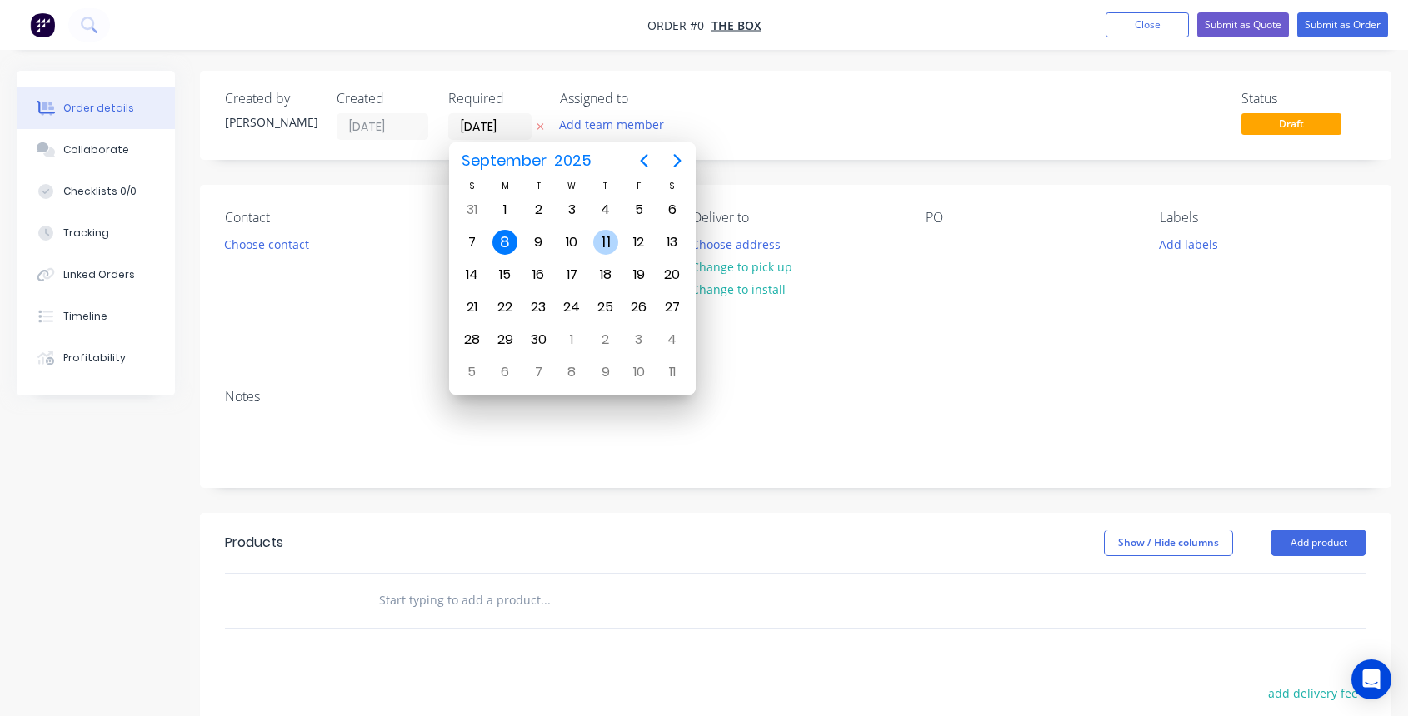
click at [601, 243] on div "11" at bounding box center [605, 242] width 25 height 25
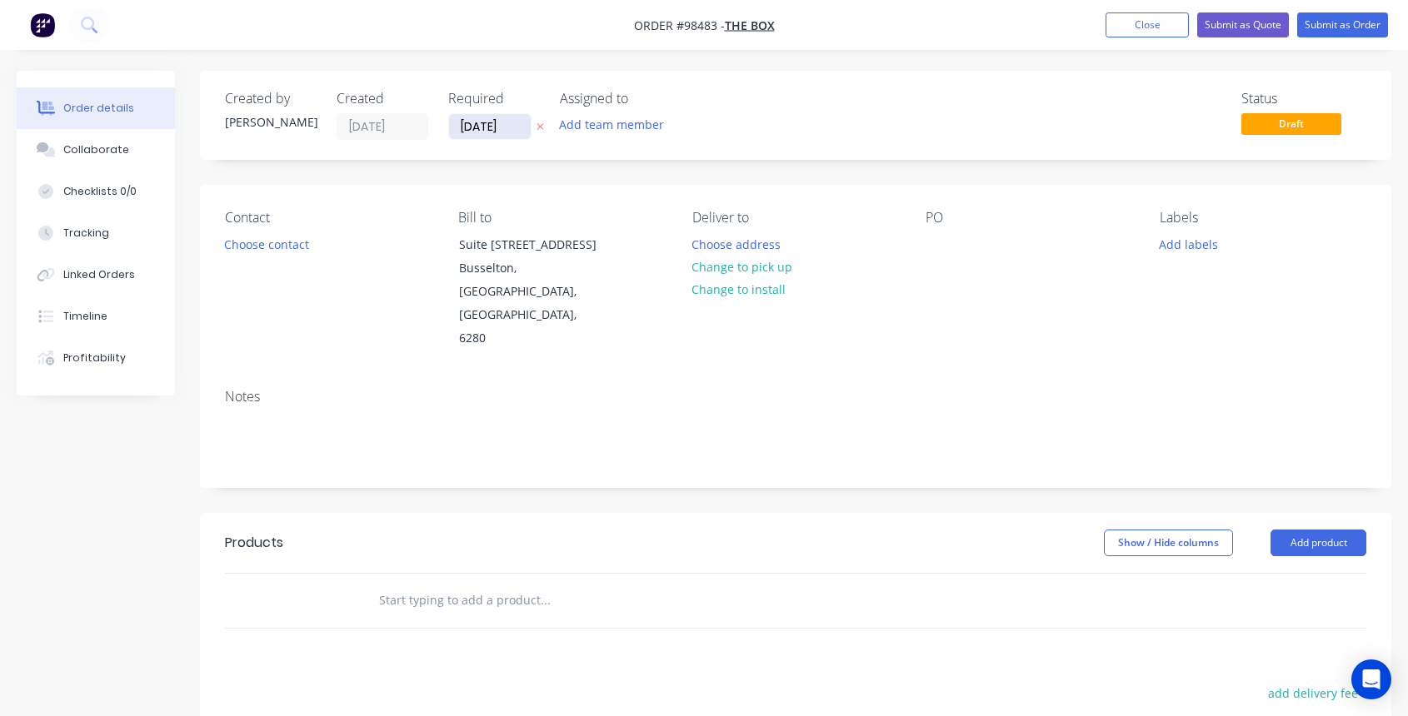
click at [479, 127] on input "[DATE]" at bounding box center [490, 126] width 82 height 25
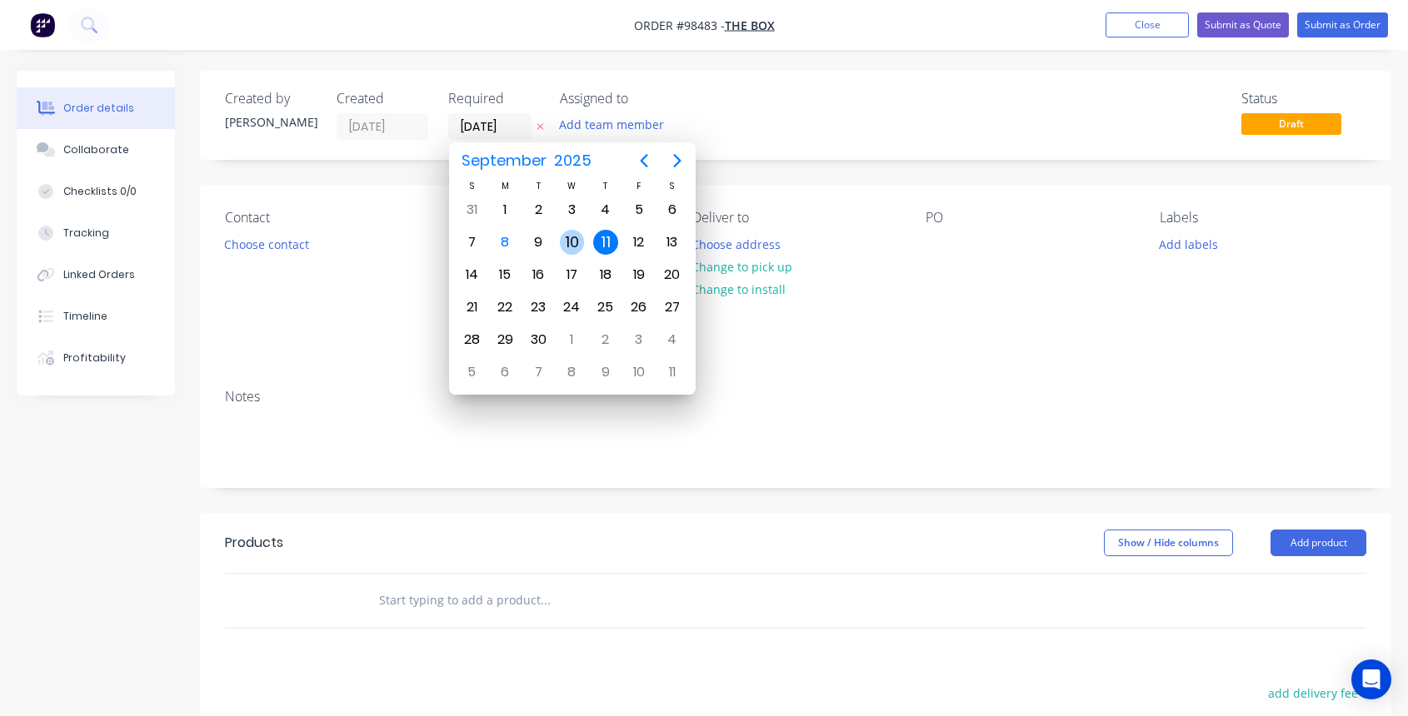
click at [571, 244] on div "10" at bounding box center [572, 242] width 25 height 25
type input "[DATE]"
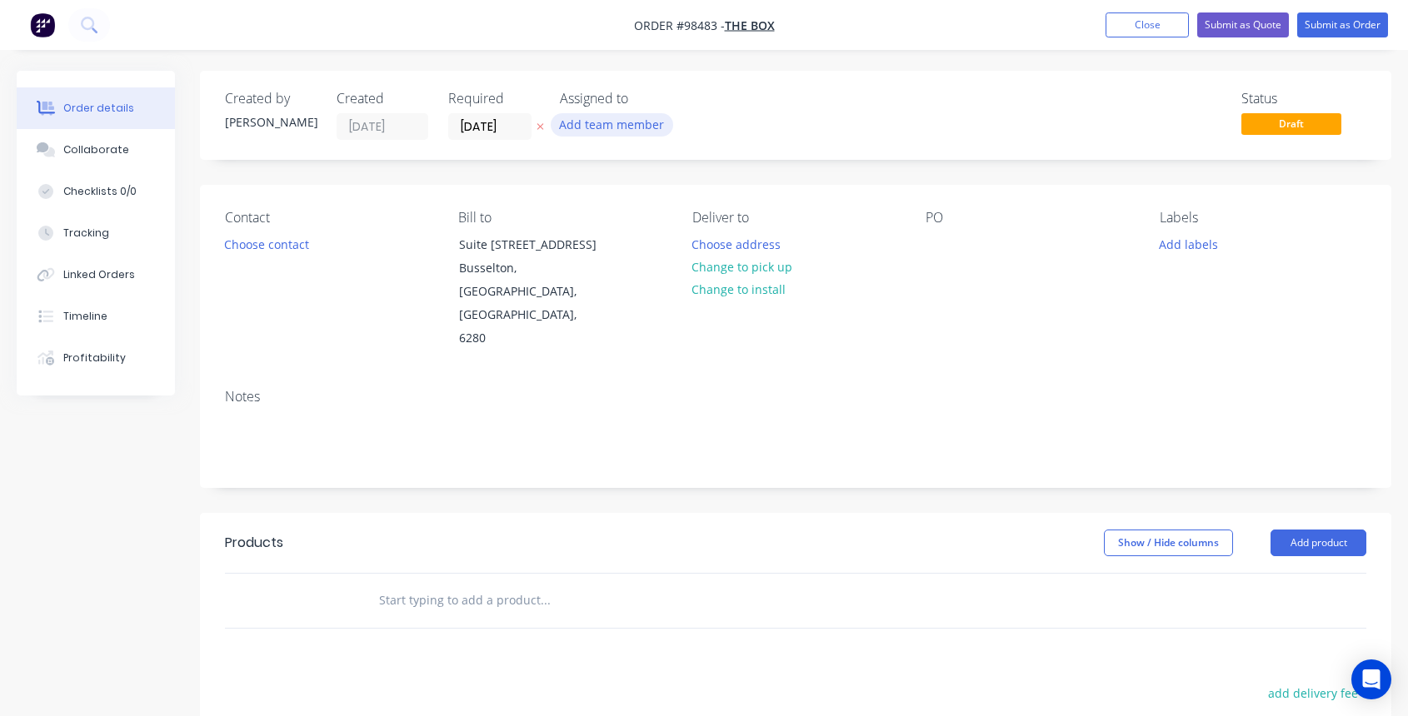
click at [581, 127] on button "Add team member" at bounding box center [612, 124] width 122 height 22
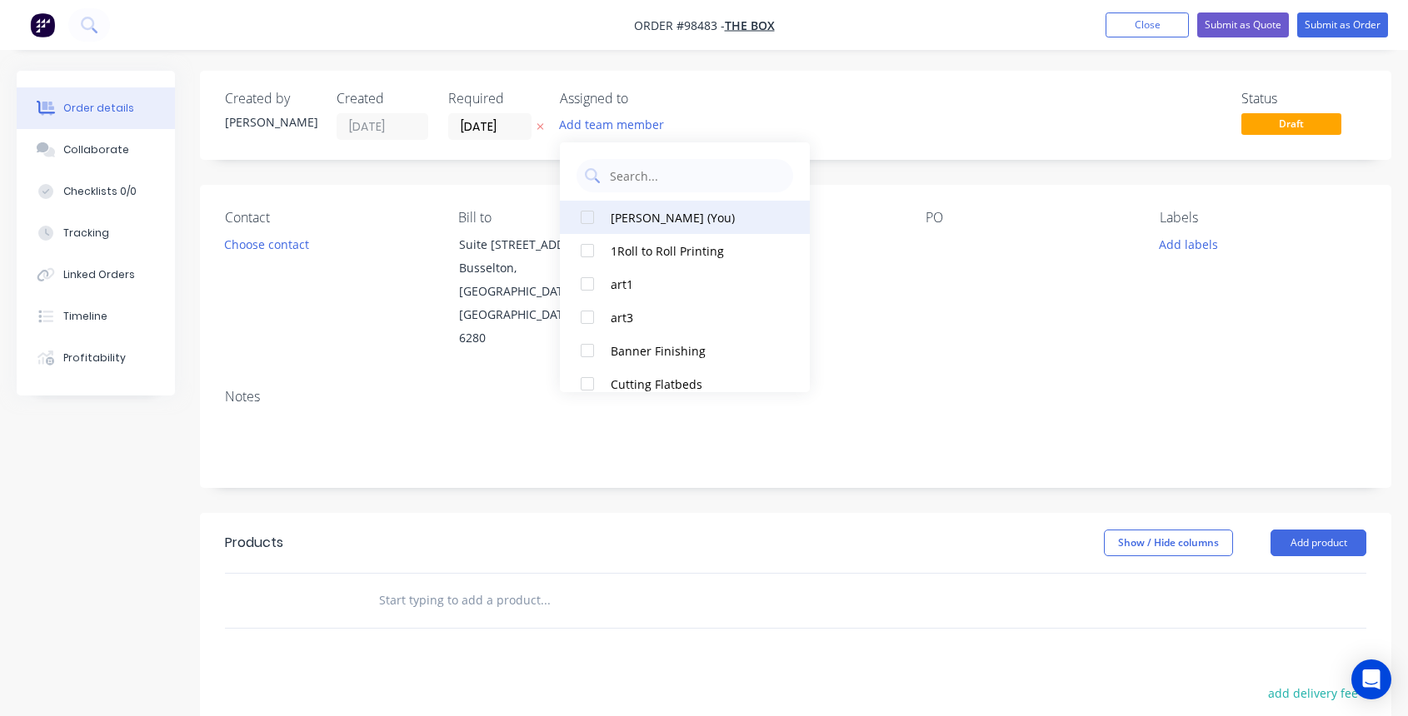
click at [657, 219] on div "[PERSON_NAME] (You)" at bounding box center [694, 217] width 167 height 17
click at [277, 242] on button "Choose contact" at bounding box center [267, 243] width 102 height 22
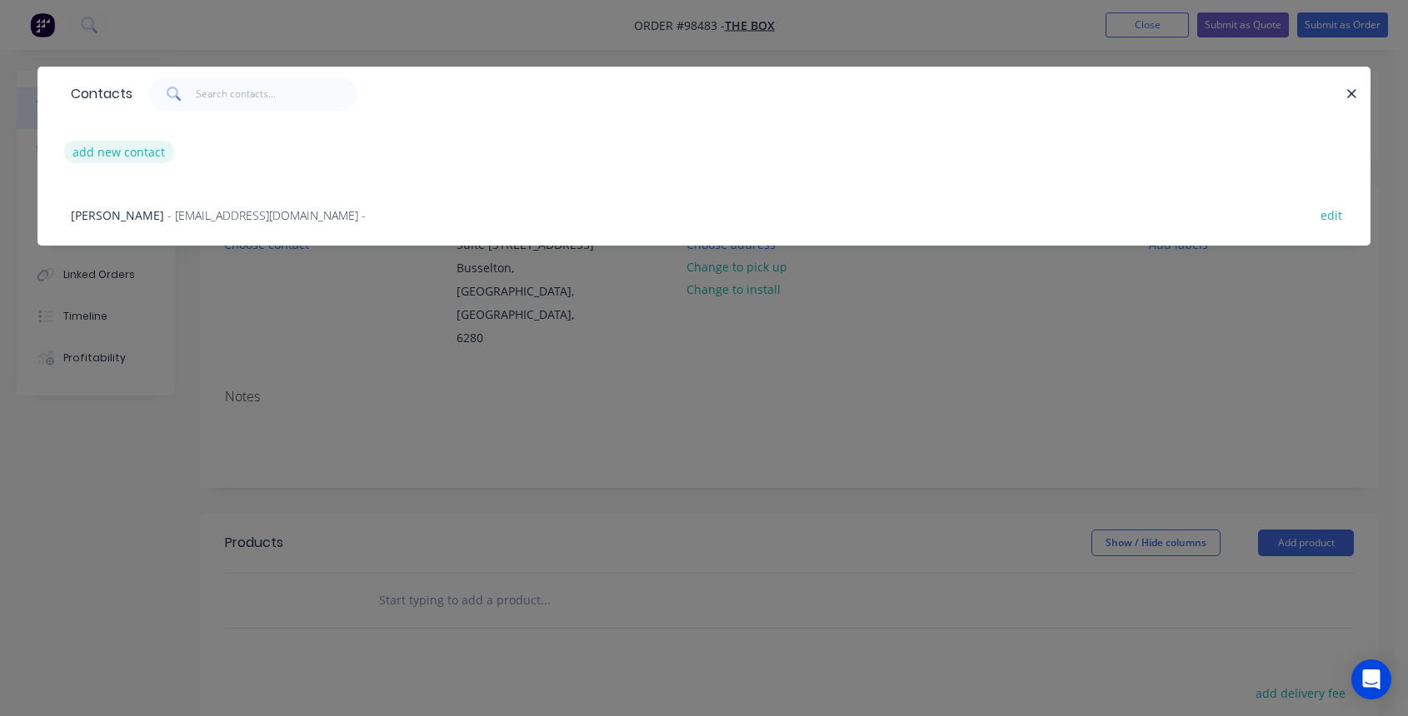
click at [102, 149] on button "add new contact" at bounding box center [119, 152] width 110 height 22
select select "AU"
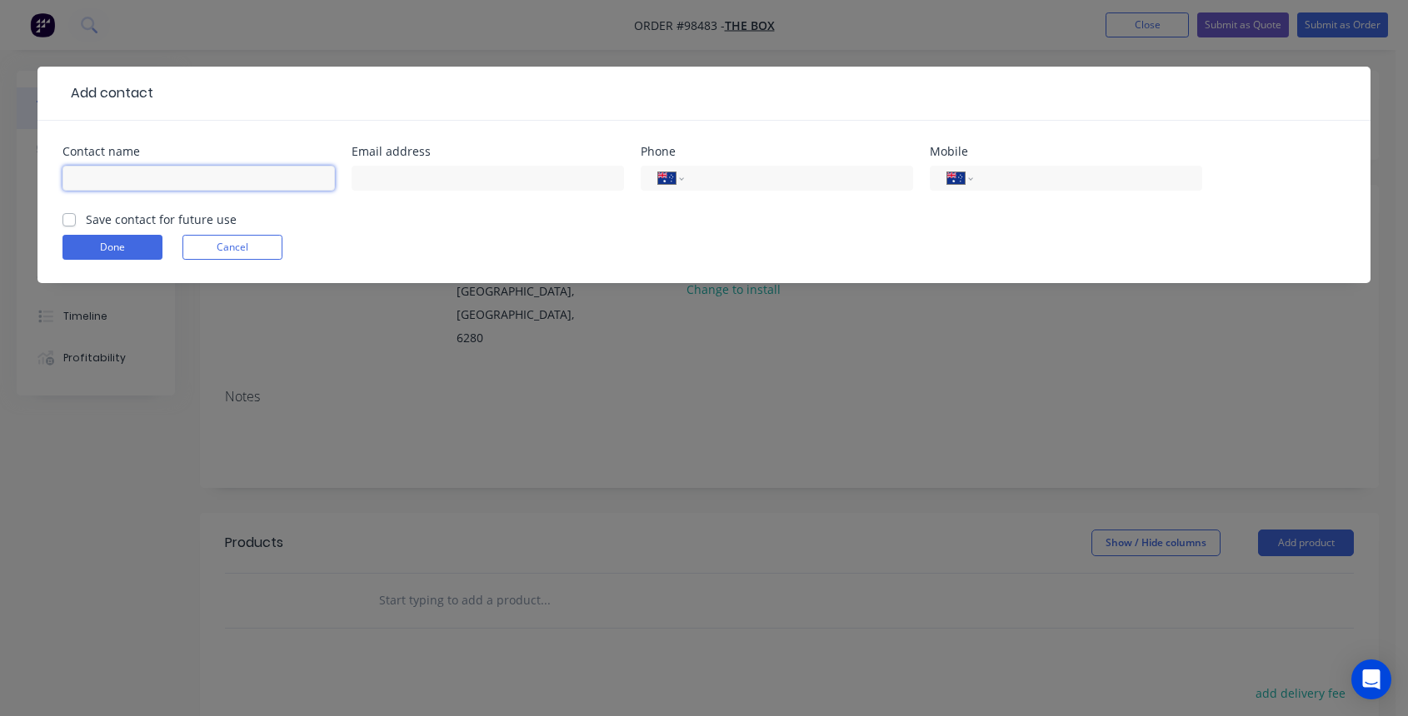
click at [123, 178] on input "text" at bounding box center [198, 178] width 272 height 25
type input "[PERSON_NAME]"
click at [402, 174] on input "text" at bounding box center [488, 178] width 272 height 25
type input "[PERSON_NAME][EMAIL_ADDRESS][DOMAIN_NAME]"
click at [1015, 177] on input "tel" at bounding box center [1085, 178] width 200 height 19
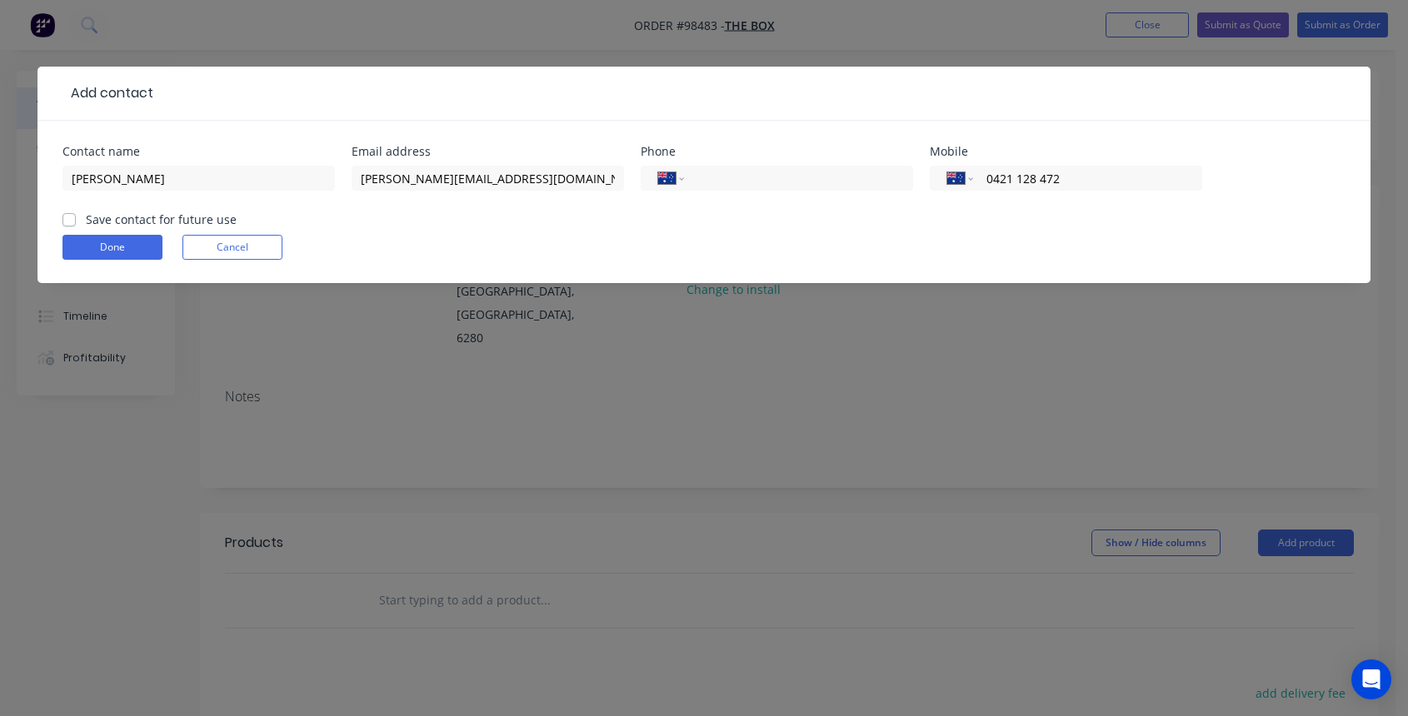
type input "0421 128 472"
click at [86, 219] on label "Save contact for future use" at bounding box center [161, 219] width 151 height 17
click at [67, 219] on input "Save contact for future use" at bounding box center [68, 219] width 13 height 16
checkbox input "true"
click at [107, 253] on button "Done" at bounding box center [112, 247] width 100 height 25
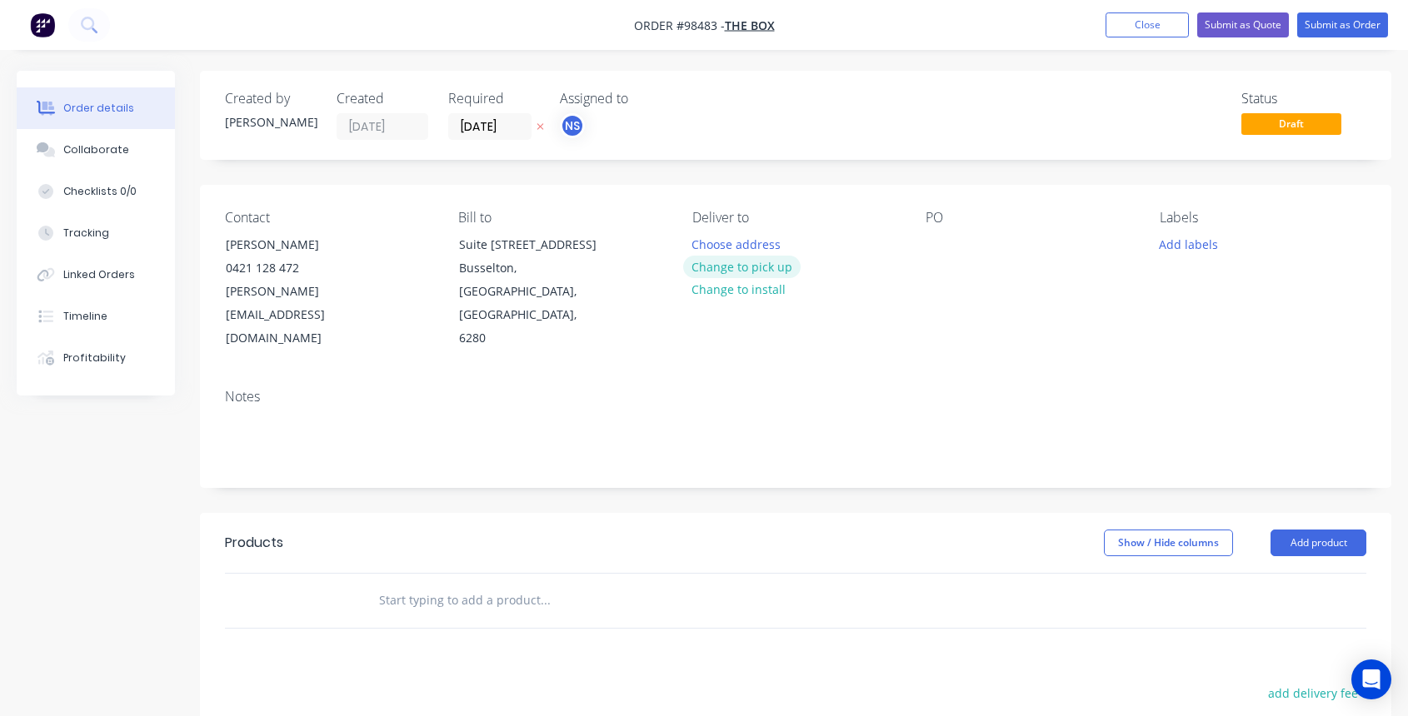
click at [735, 269] on button "Change to pick up" at bounding box center [742, 267] width 118 height 22
click at [709, 243] on div at bounding box center [705, 244] width 27 height 24
click at [936, 247] on div at bounding box center [939, 244] width 27 height 24
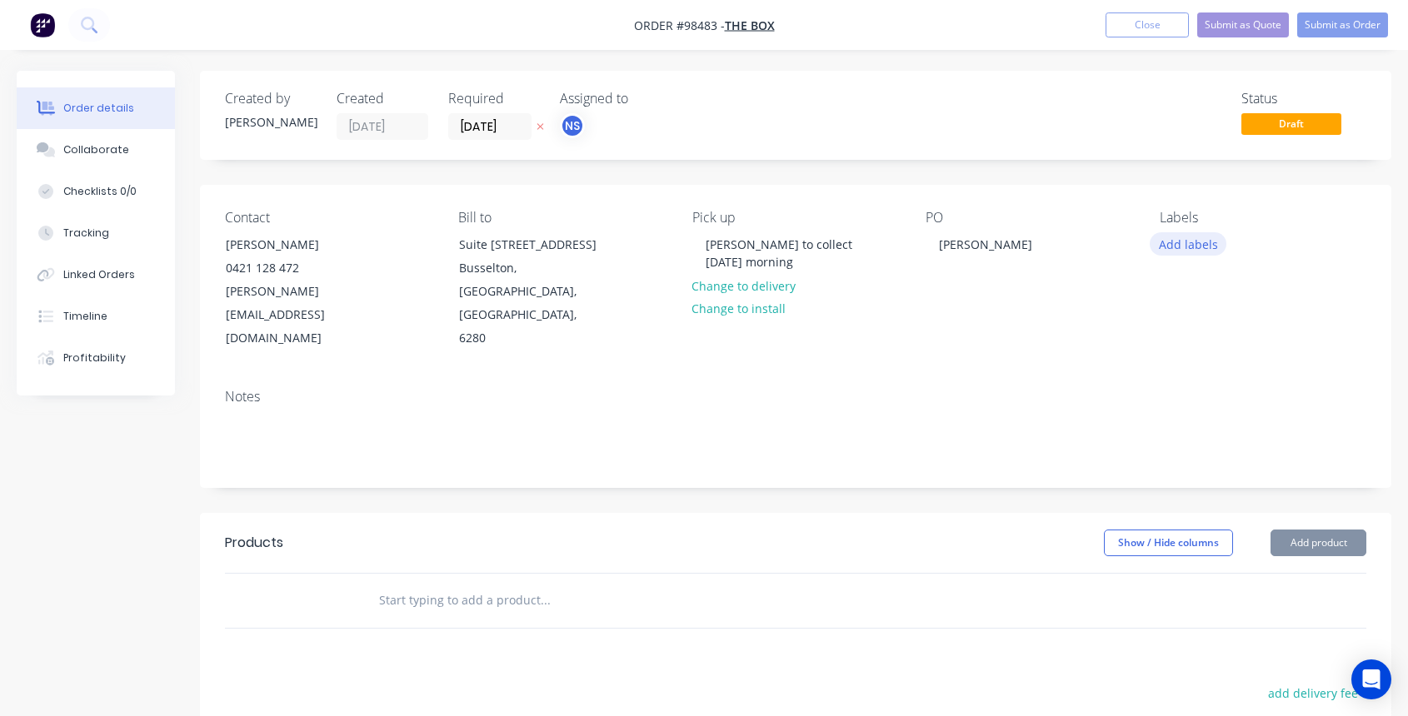
click at [1172, 243] on button "Add labels" at bounding box center [1188, 243] width 77 height 22
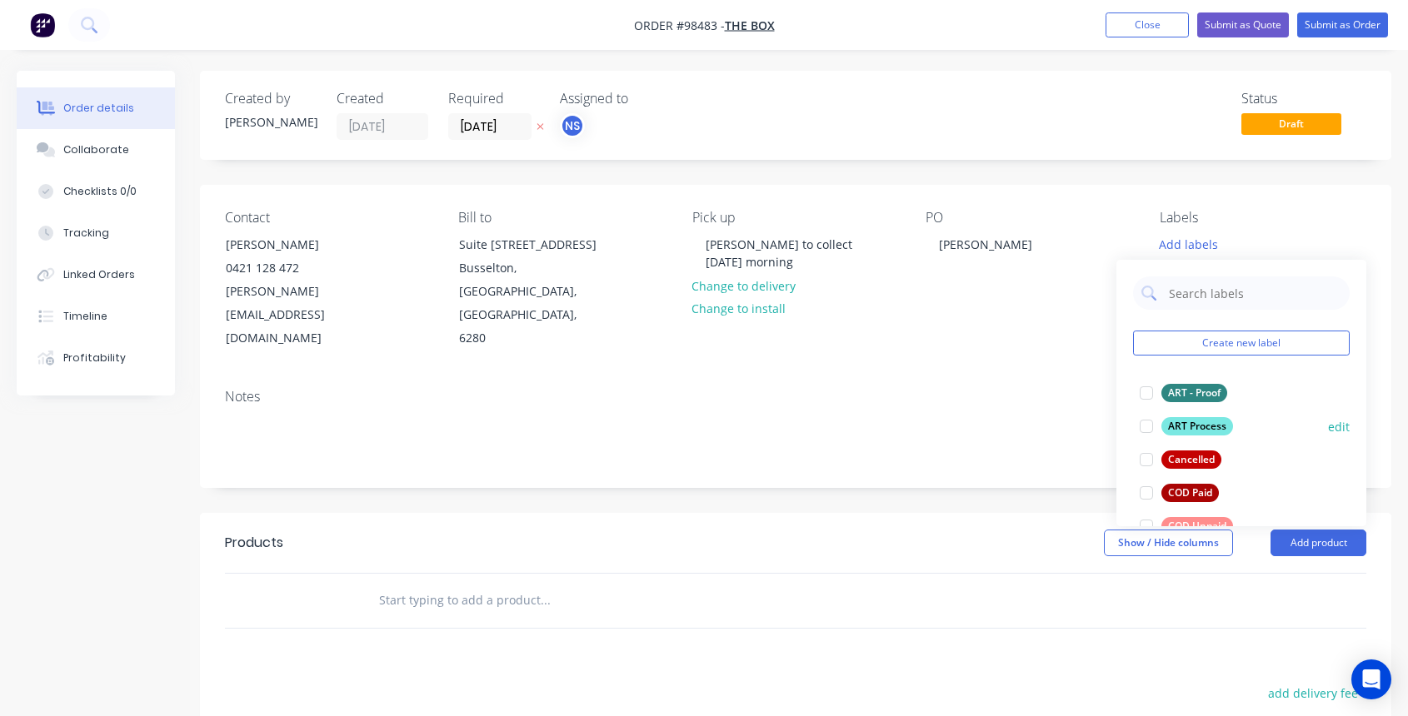
click at [1145, 428] on div at bounding box center [1146, 426] width 33 height 33
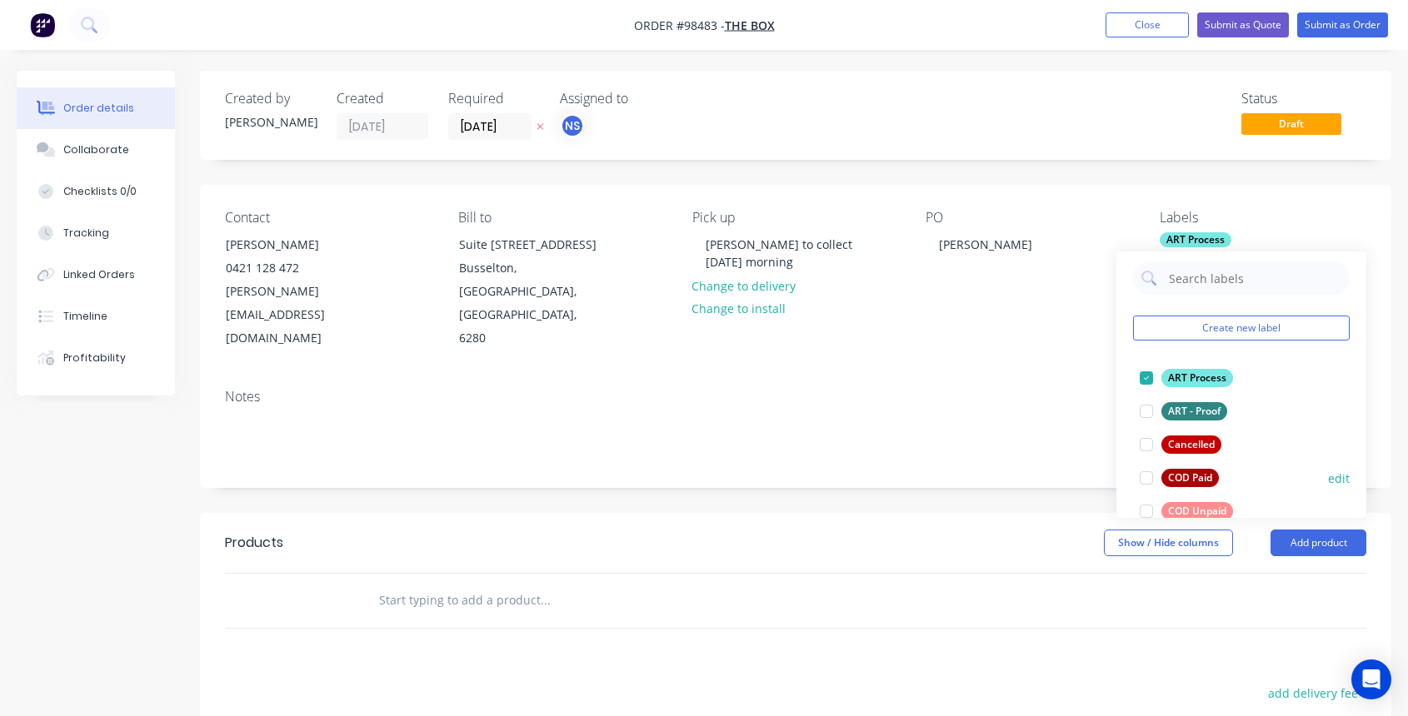
scroll to position [26, 0]
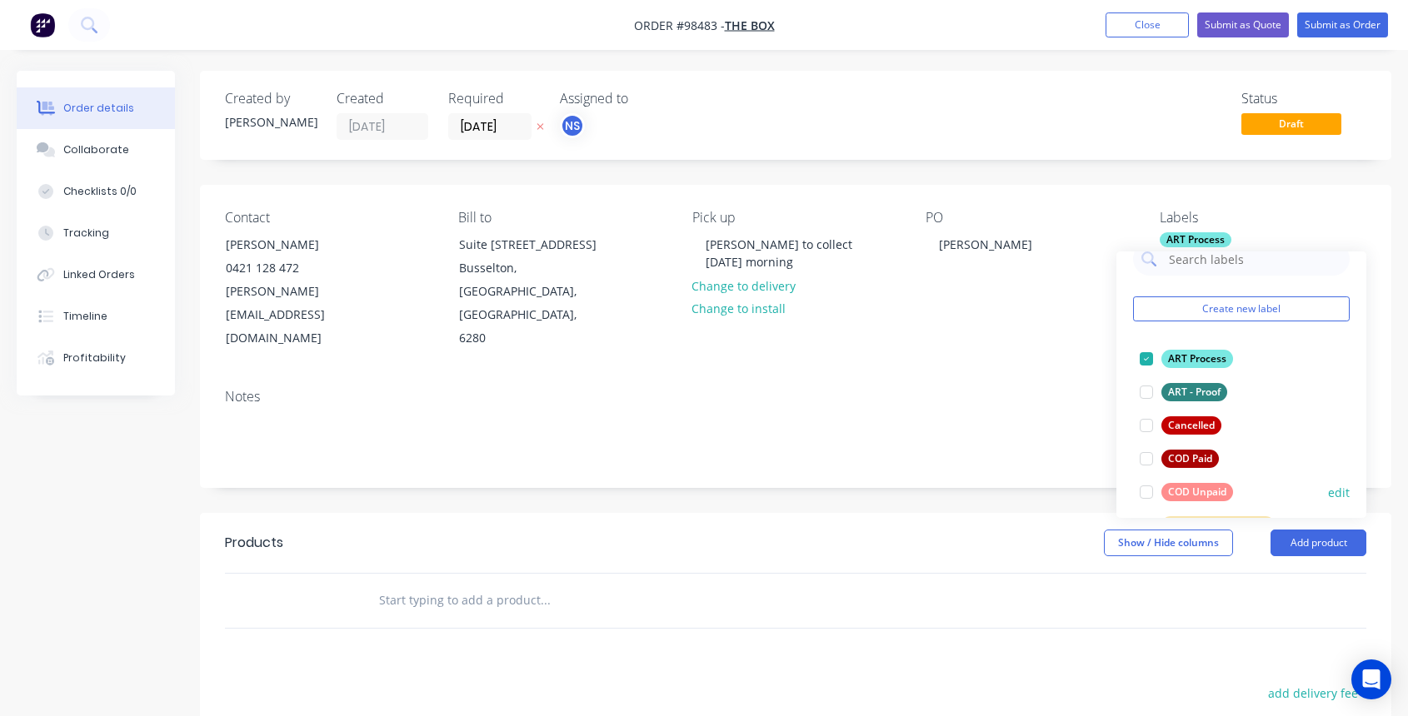
click at [1145, 491] on div at bounding box center [1146, 492] width 33 height 33
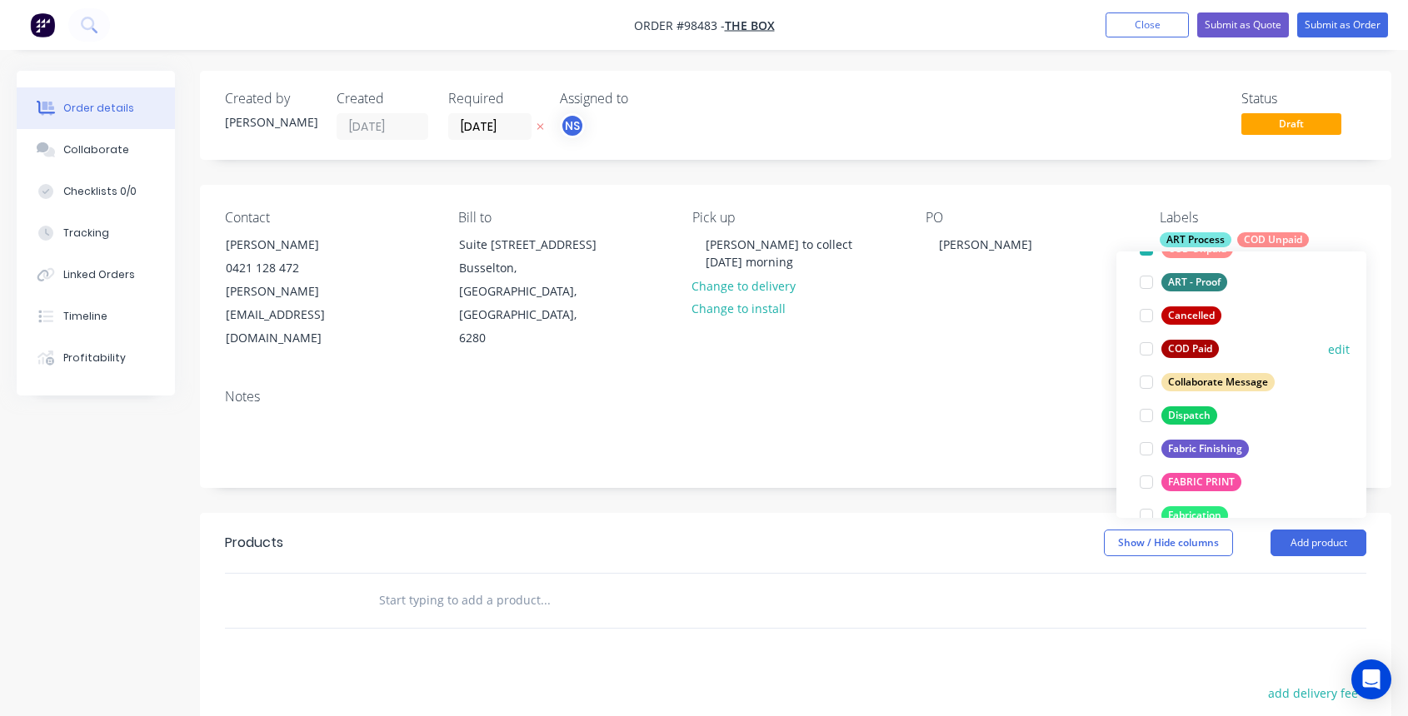
scroll to position [237, 0]
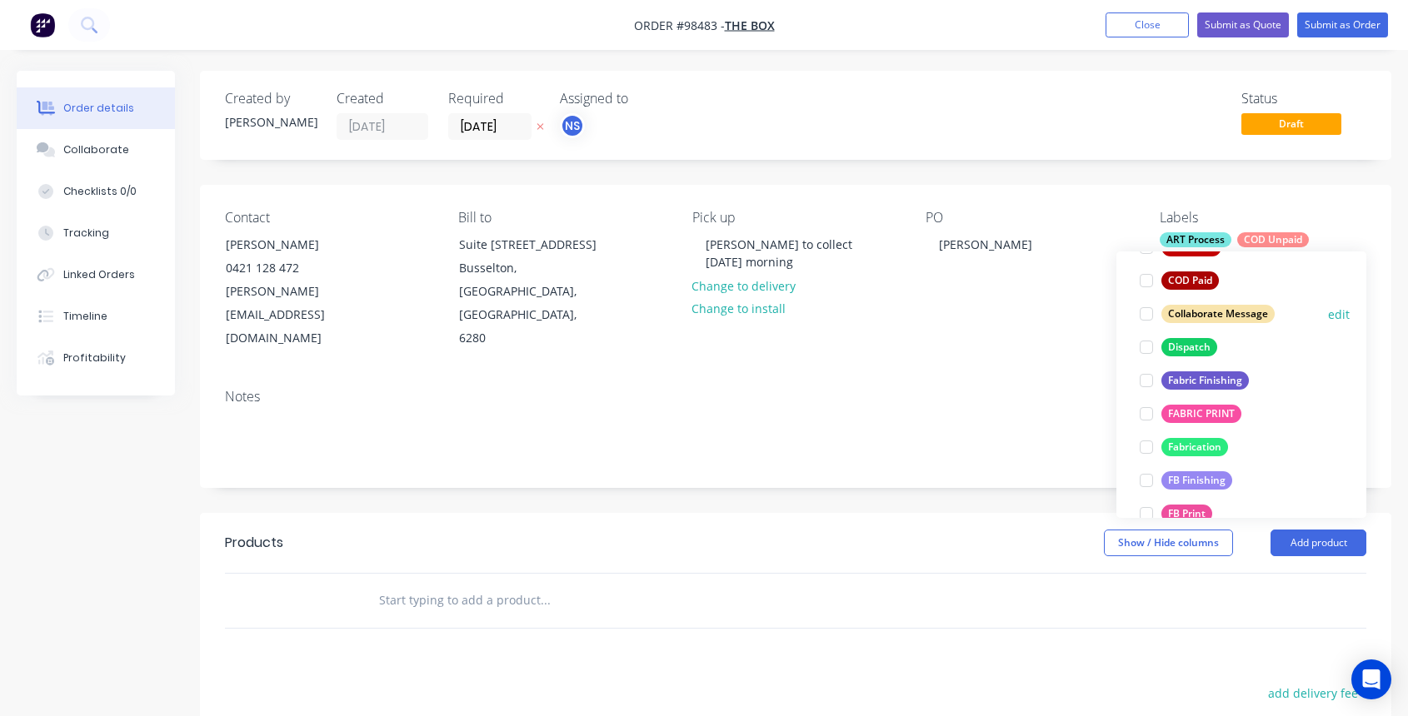
click at [1147, 312] on div at bounding box center [1146, 313] width 33 height 33
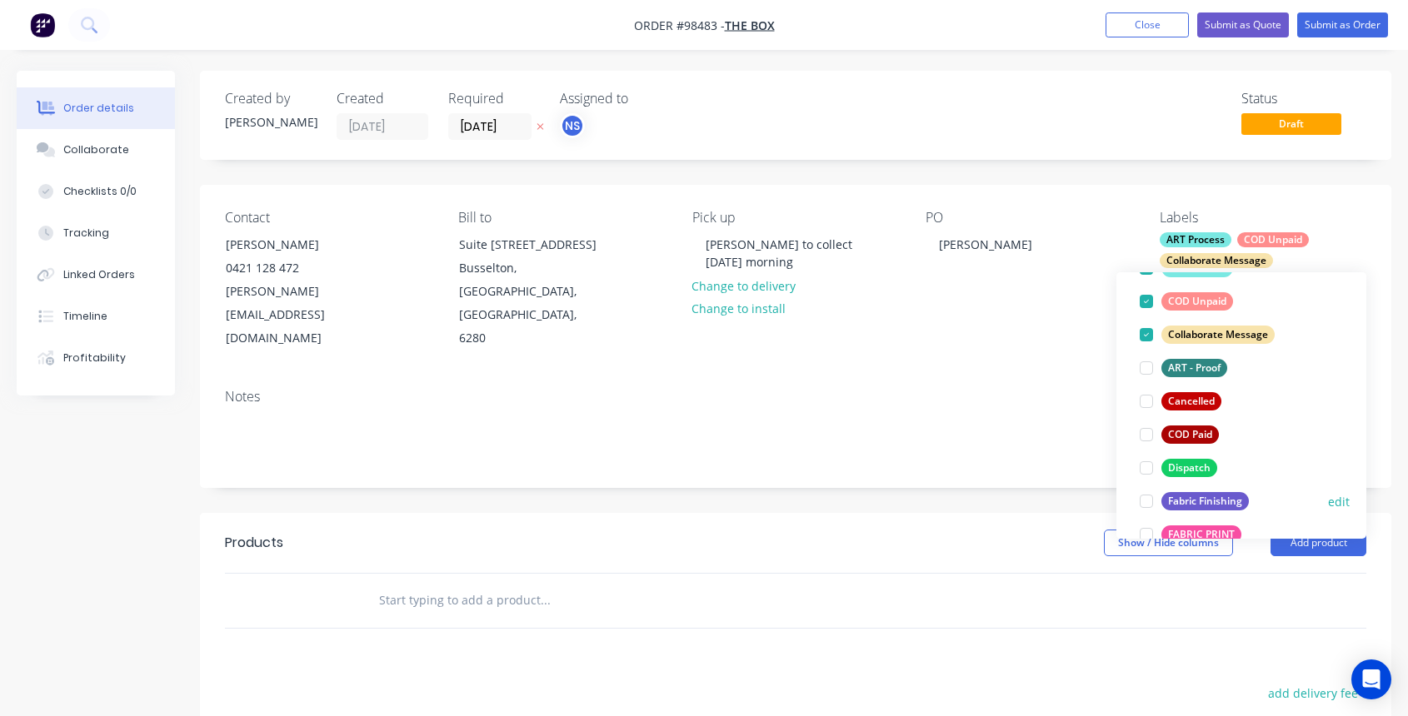
click at [1147, 502] on div at bounding box center [1146, 501] width 33 height 33
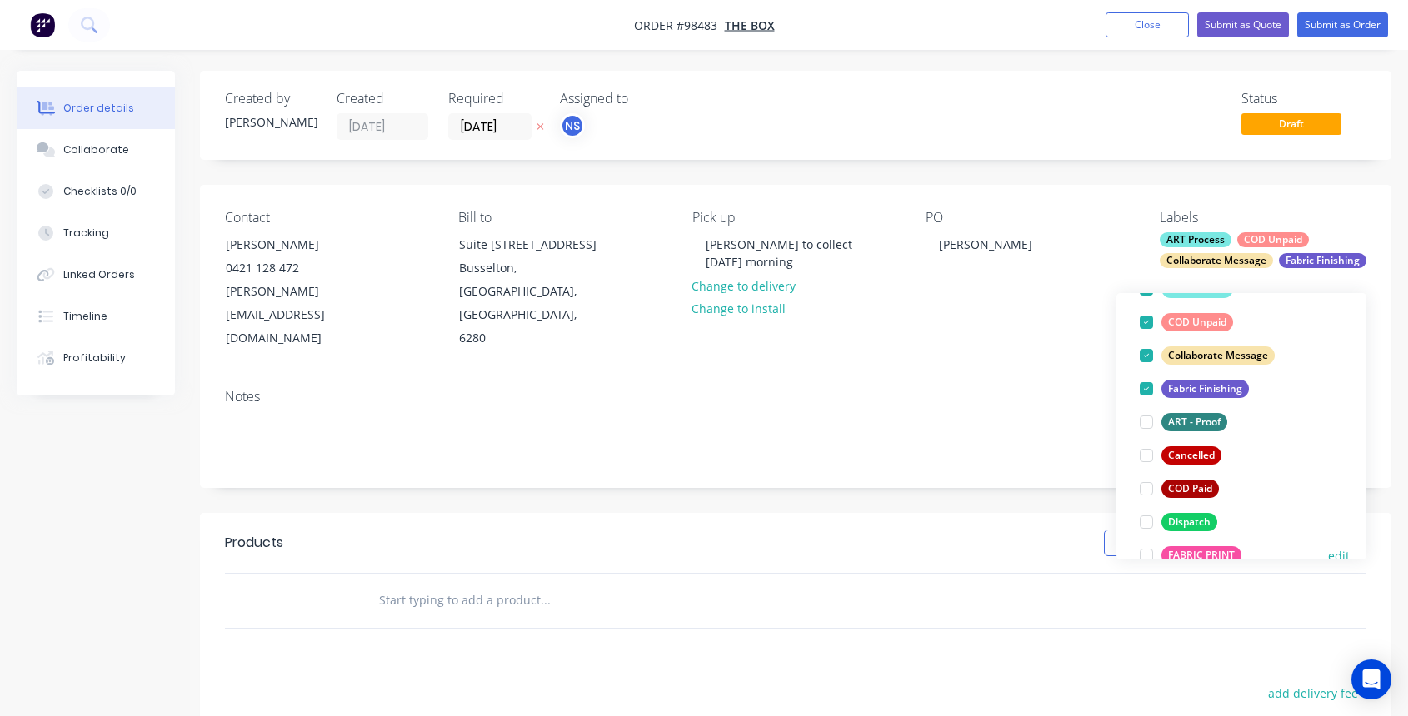
click at [1148, 555] on div at bounding box center [1146, 555] width 33 height 33
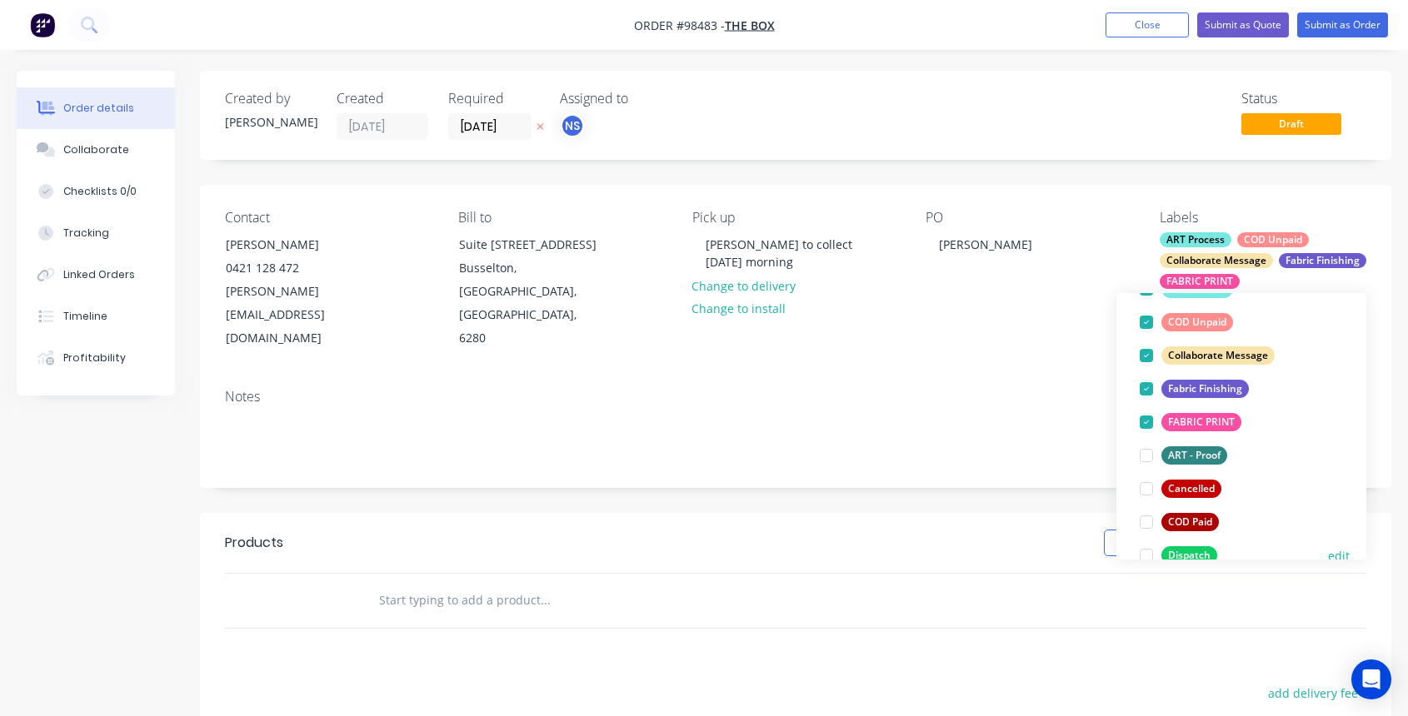
click at [1144, 555] on div at bounding box center [1146, 555] width 33 height 33
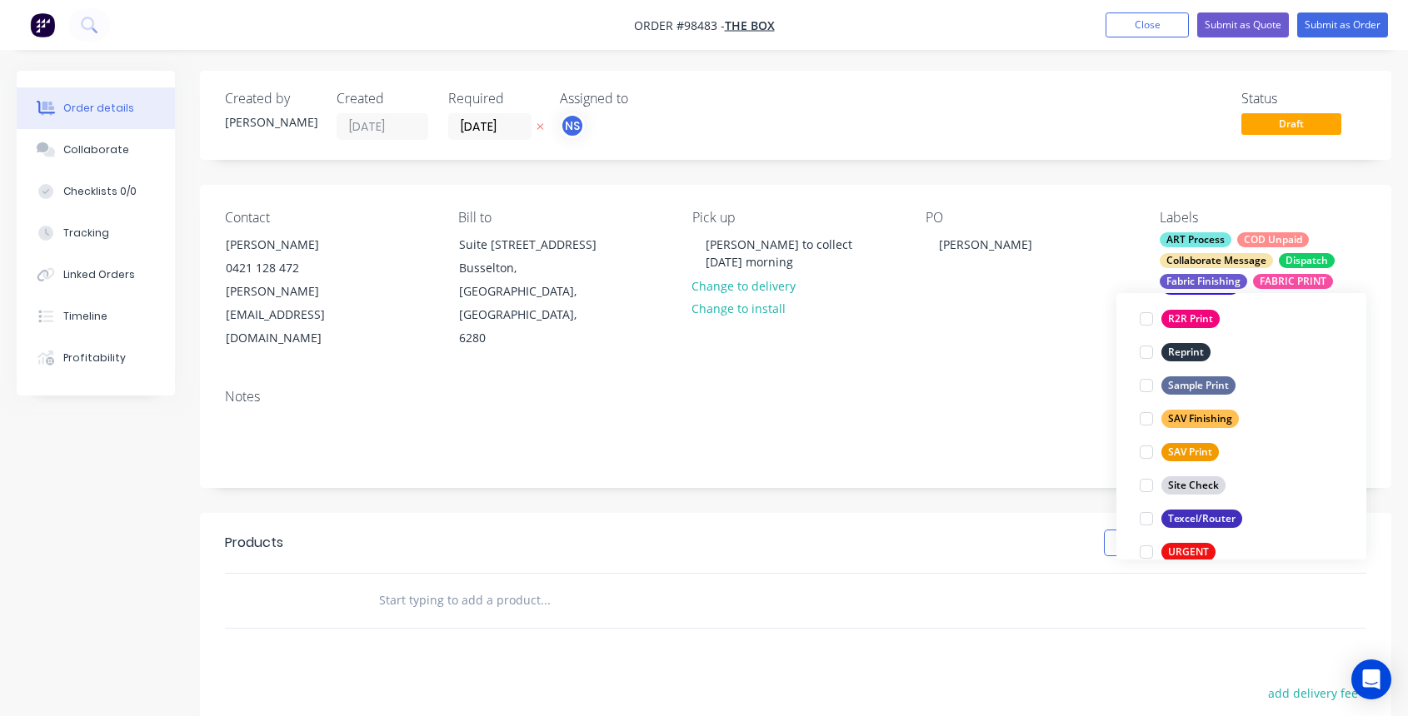
scroll to position [771, 0]
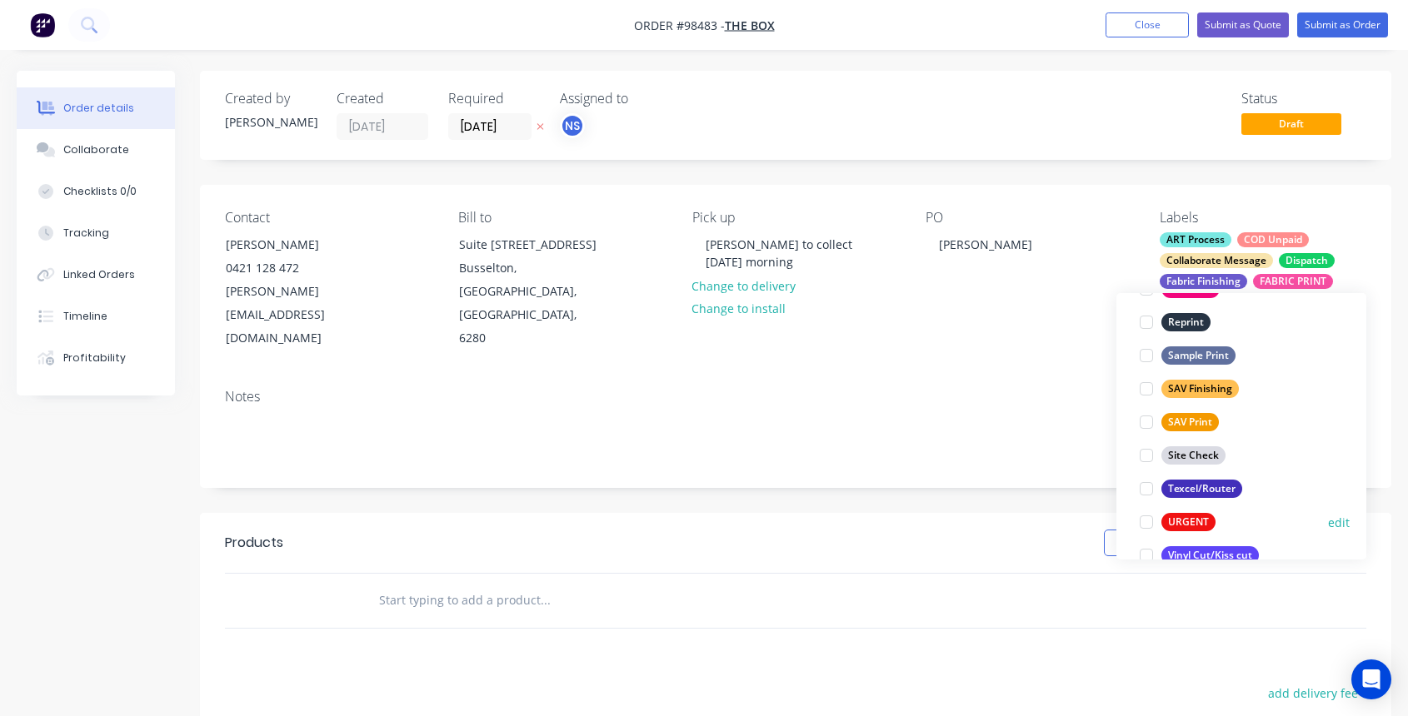
click at [1145, 521] on div at bounding box center [1146, 522] width 33 height 33
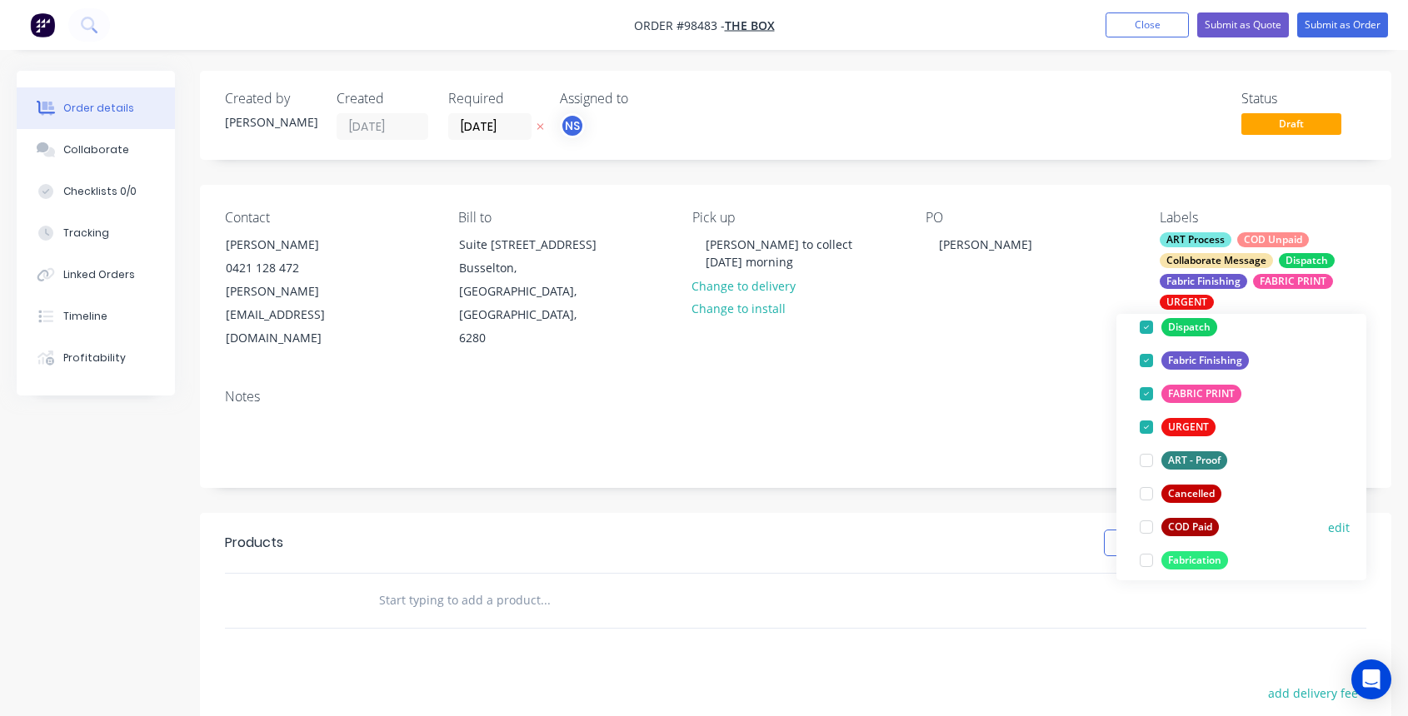
scroll to position [516, 0]
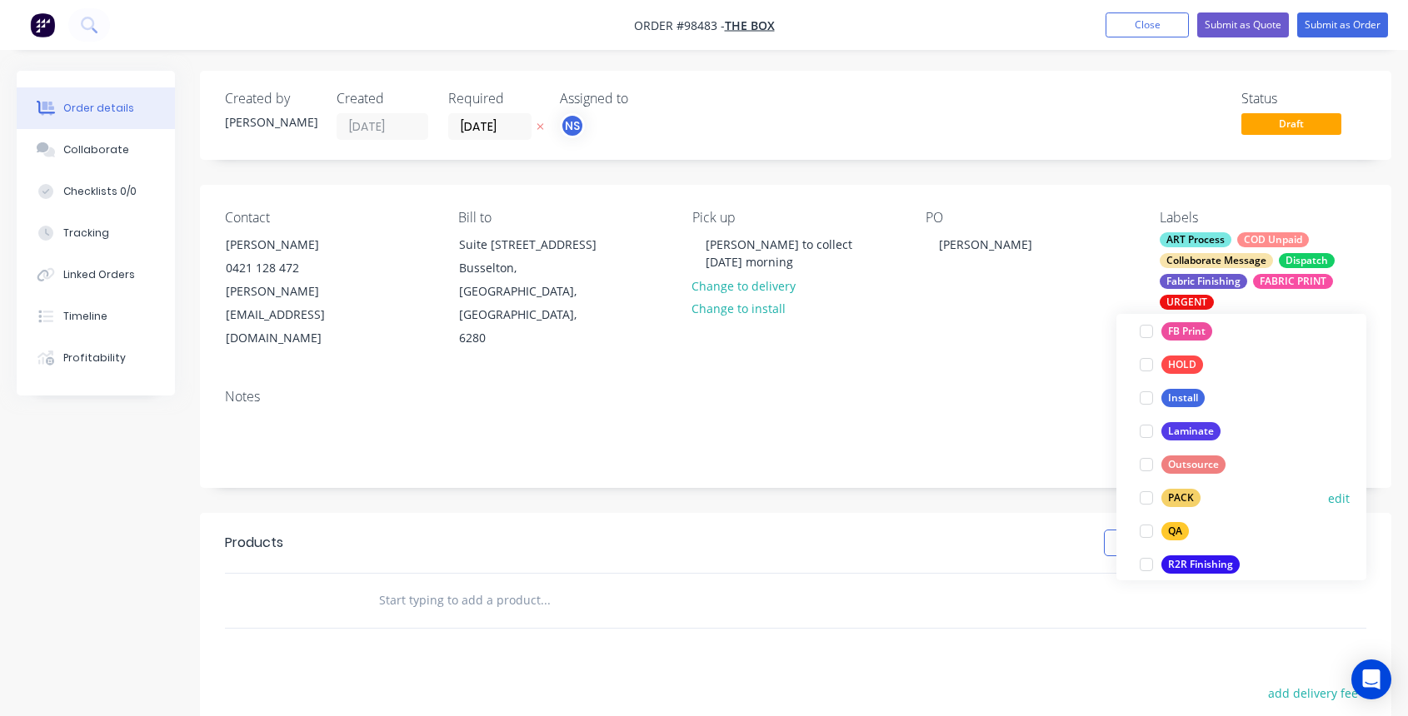
click at [1145, 496] on div at bounding box center [1146, 498] width 33 height 33
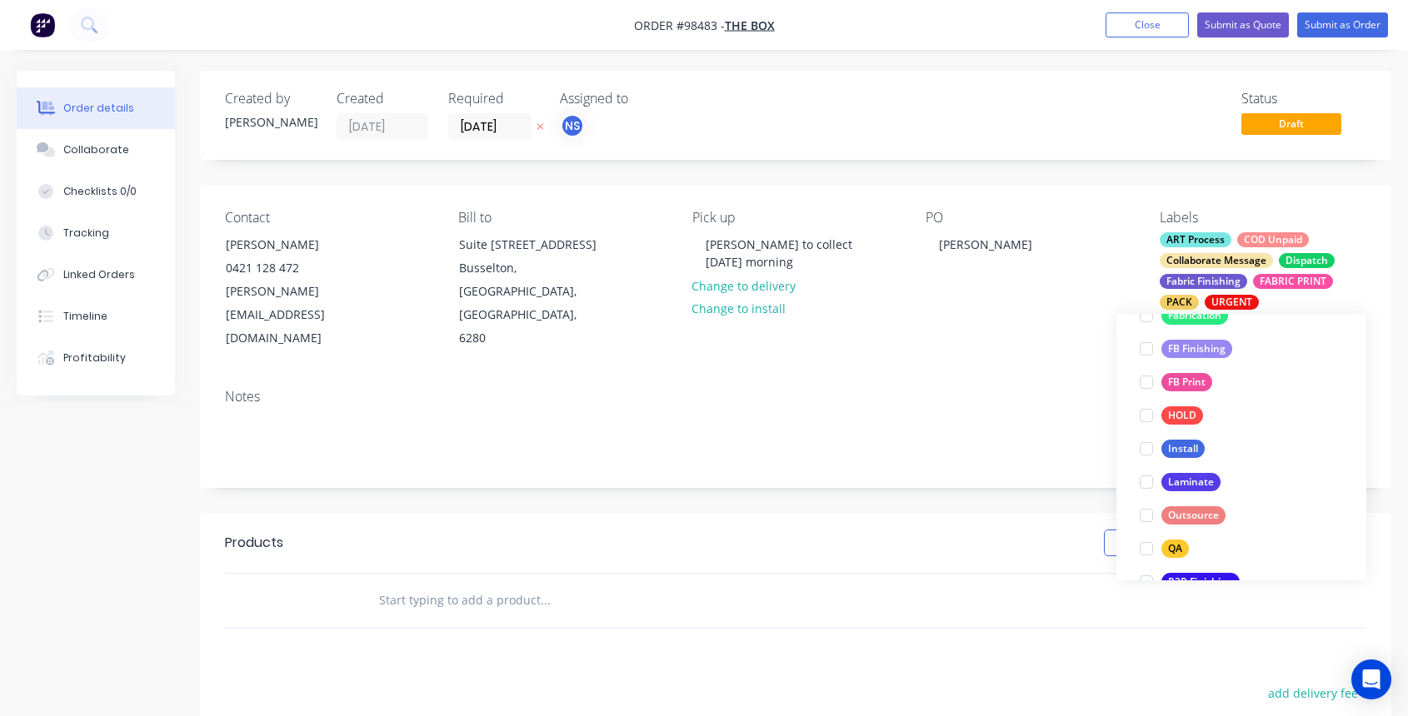
scroll to position [629, 0]
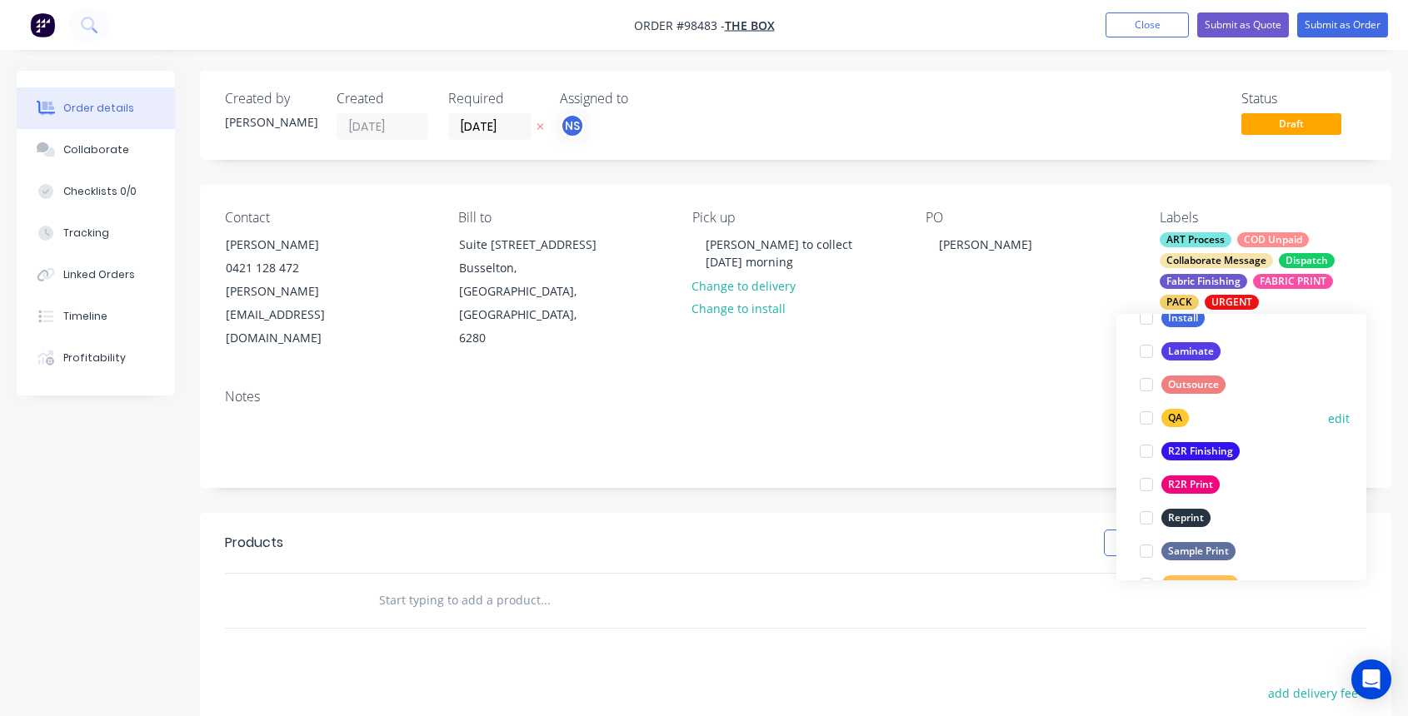
click at [1145, 417] on div at bounding box center [1146, 418] width 33 height 33
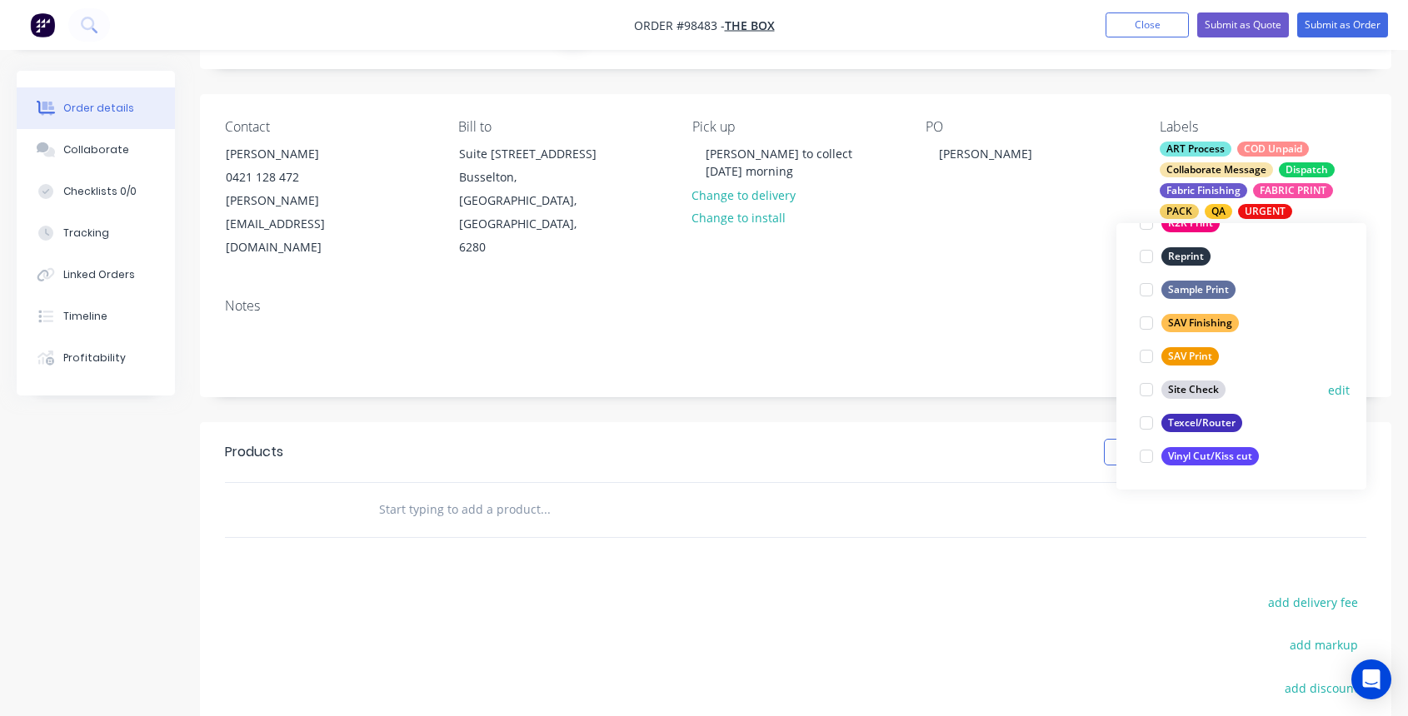
scroll to position [92, 0]
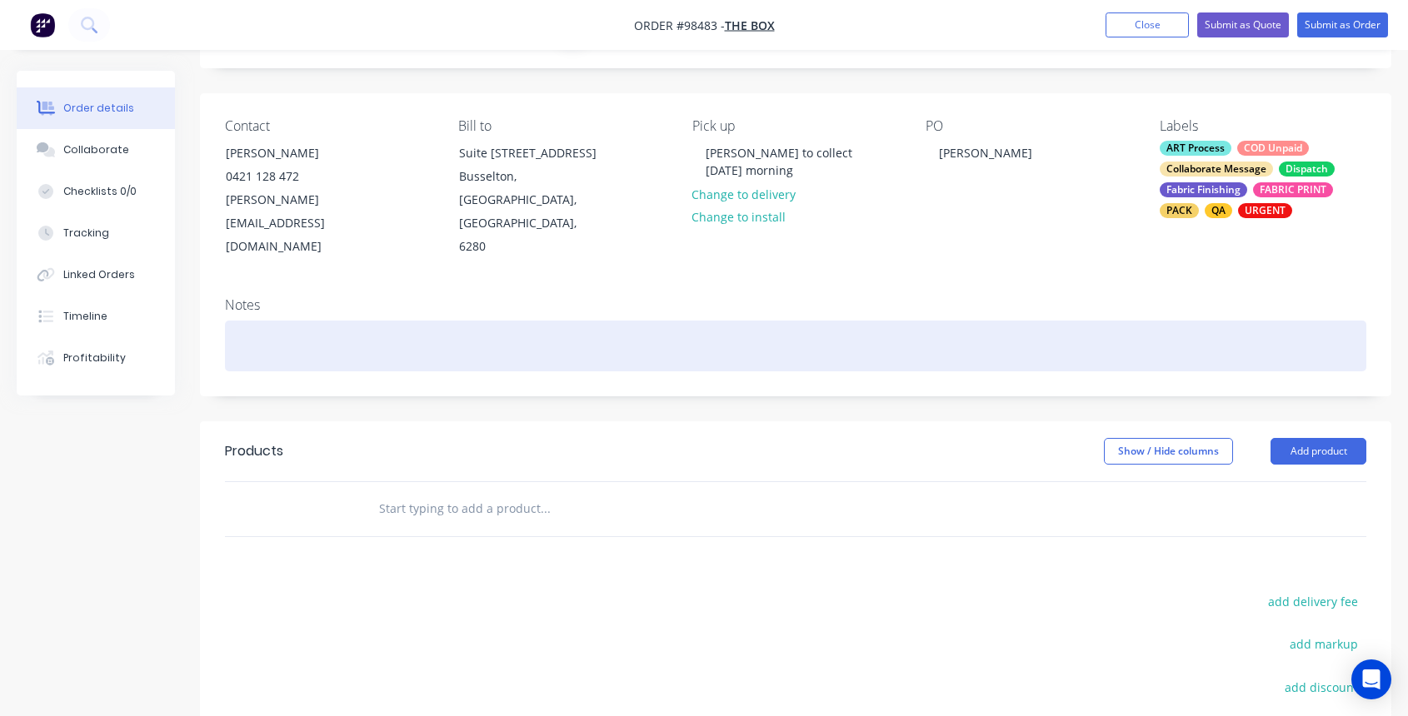
click at [305, 326] on div at bounding box center [795, 346] width 1141 height 51
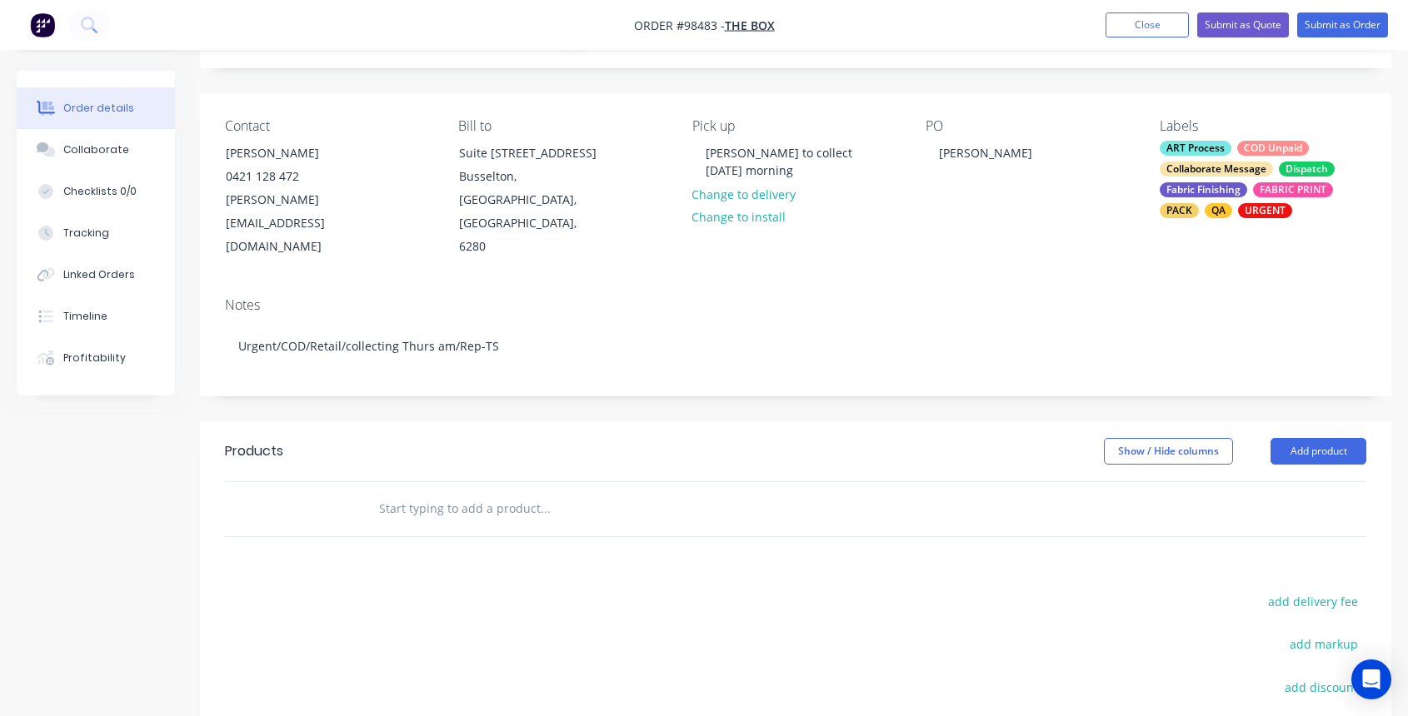
click at [487, 492] on input "text" at bounding box center [544, 508] width 333 height 33
click at [441, 492] on input "text" at bounding box center [544, 508] width 333 height 33
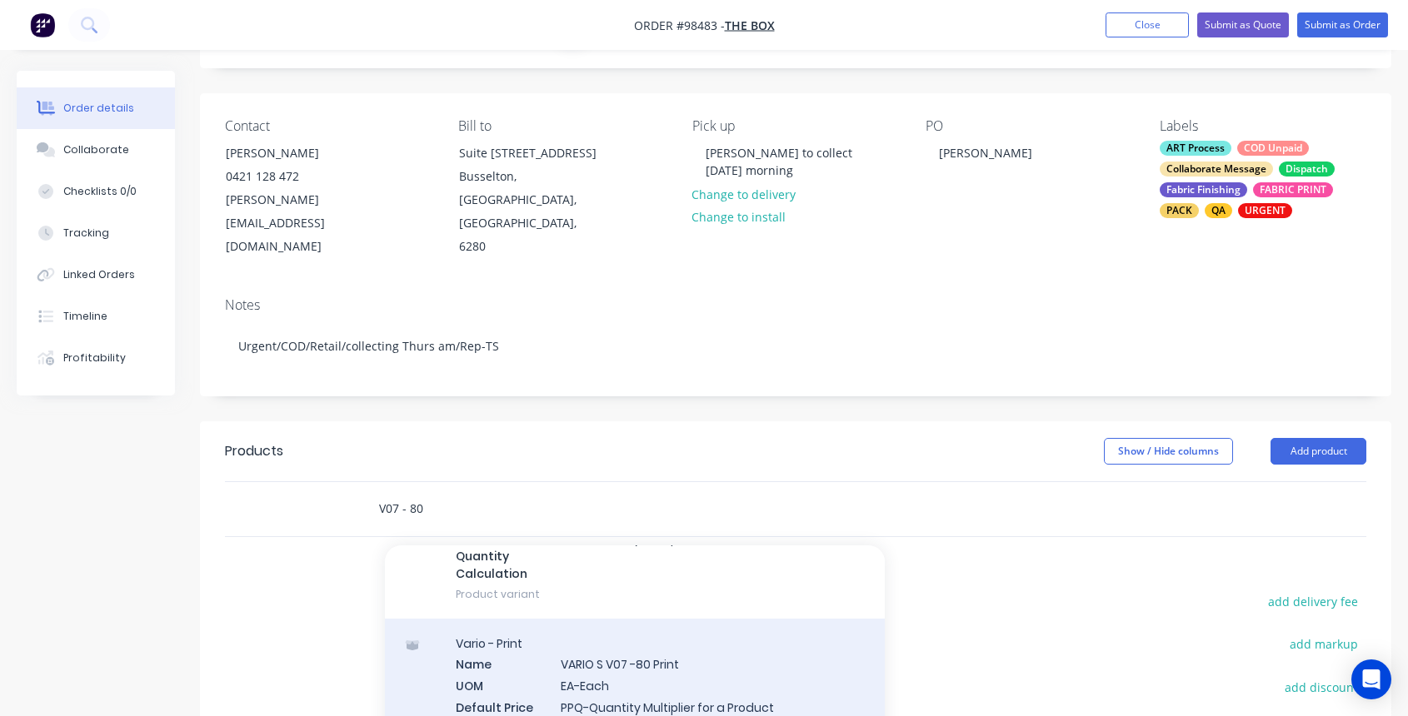
scroll to position [172, 0]
type input "V07 - 80"
click at [696, 638] on div "Vario - Print Name VARIO S V07 -80 Print UOM EA-Each Default Price Quantity Cal…" at bounding box center [635, 701] width 500 height 169
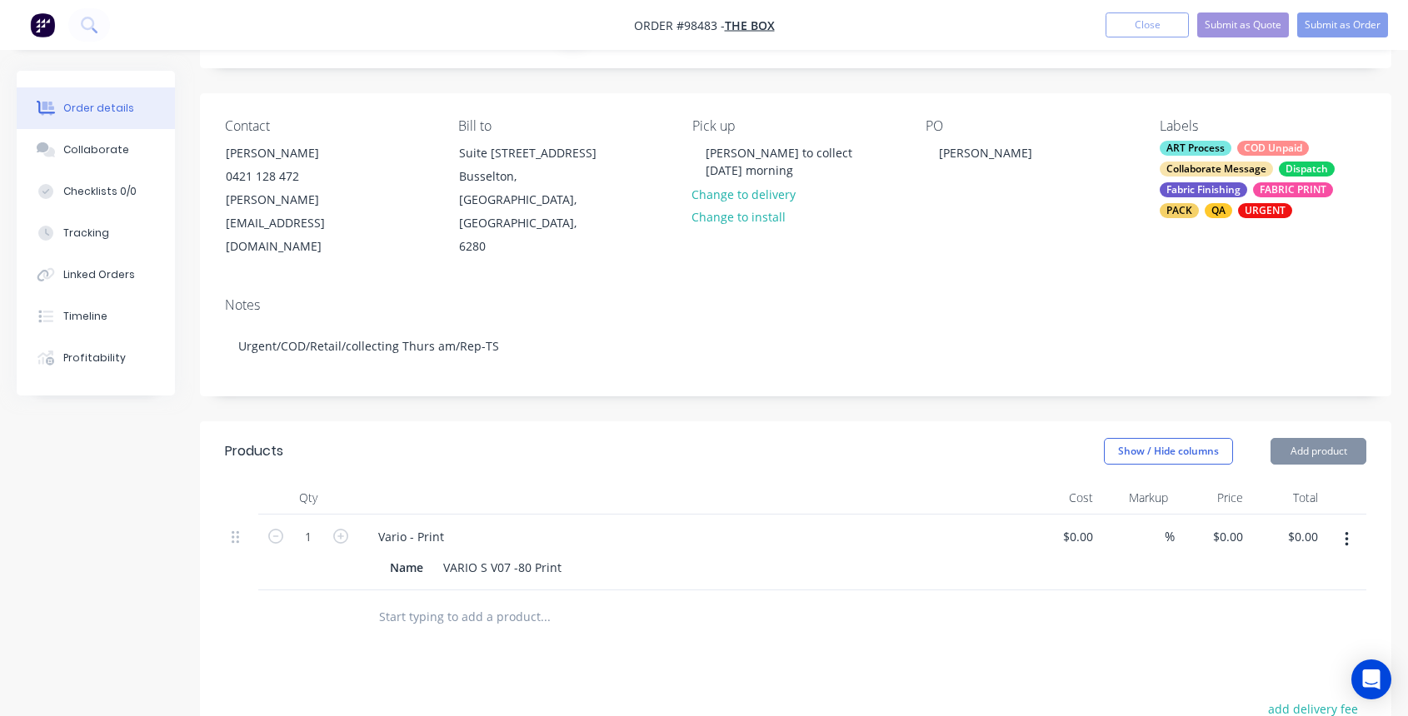
type input "$235.00"
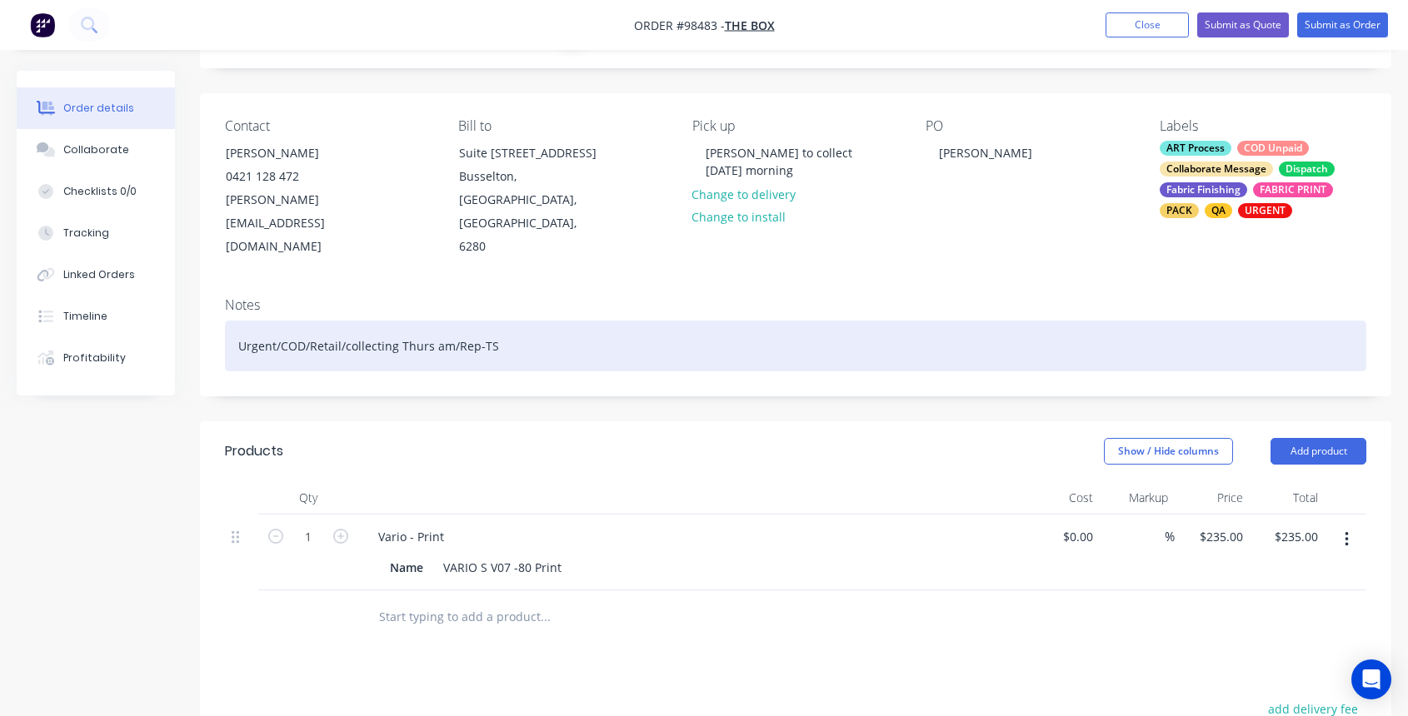
click at [337, 321] on div "Urgent/COD/Retail/collecting Thurs am/Rep-TS" at bounding box center [795, 346] width 1141 height 51
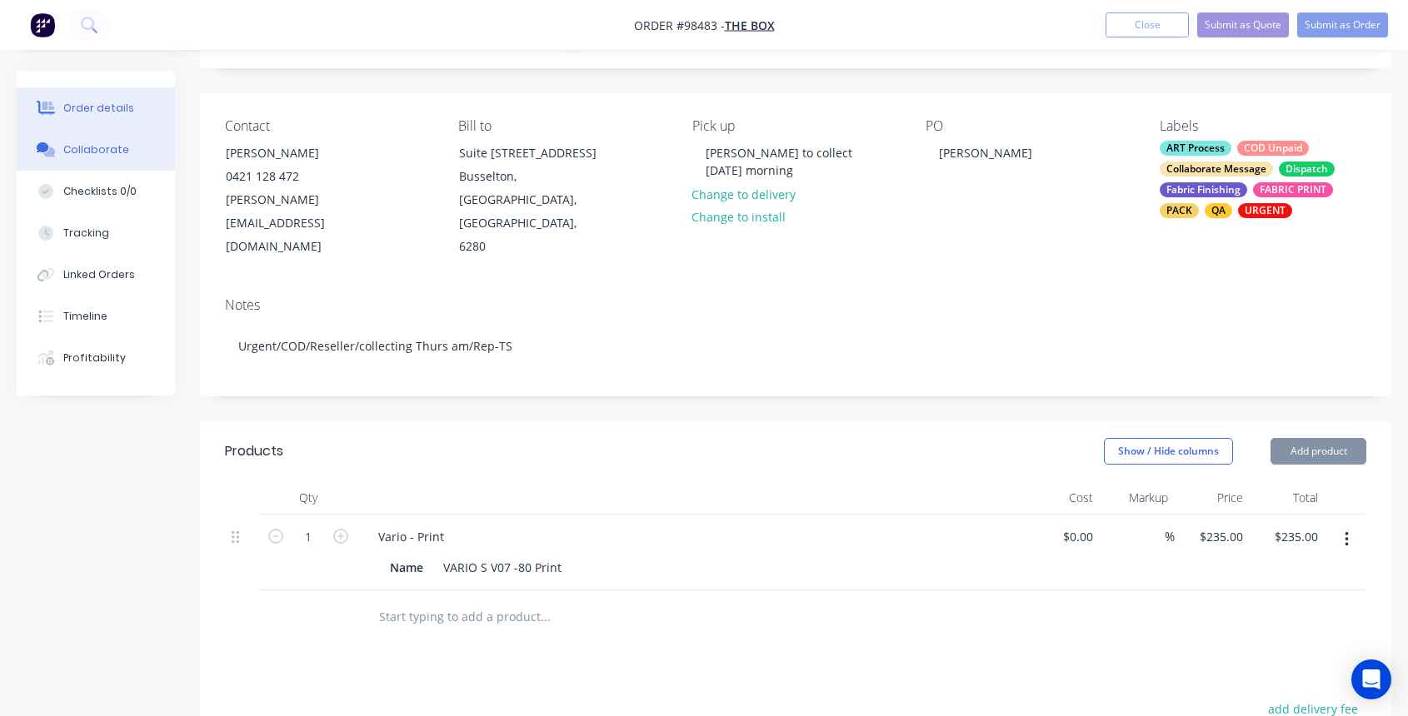
click at [96, 155] on div "Collaborate" at bounding box center [96, 149] width 66 height 15
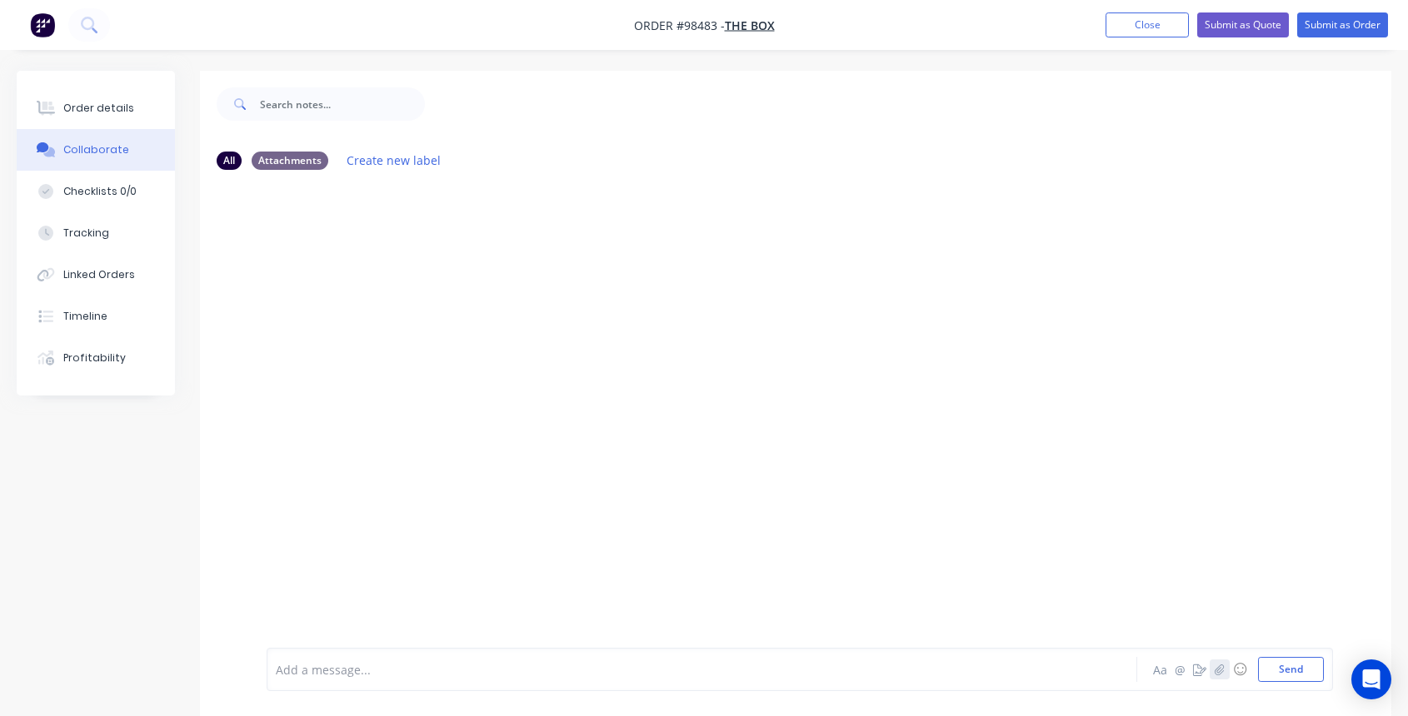
click at [1219, 666] on icon "button" at bounding box center [1219, 669] width 9 height 11
click at [595, 675] on div at bounding box center [670, 669] width 786 height 17
click at [1278, 667] on button "Send" at bounding box center [1291, 669] width 66 height 25
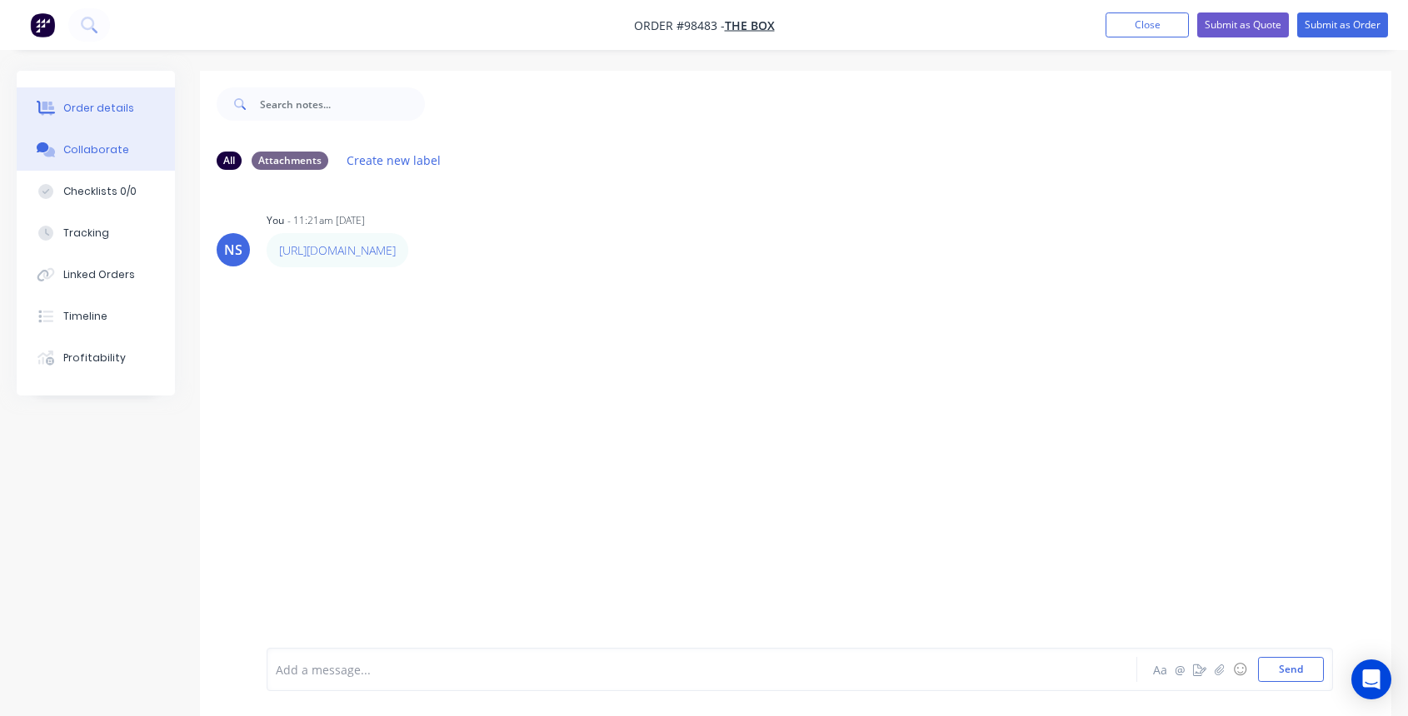
click at [110, 105] on div "Order details" at bounding box center [98, 108] width 71 height 15
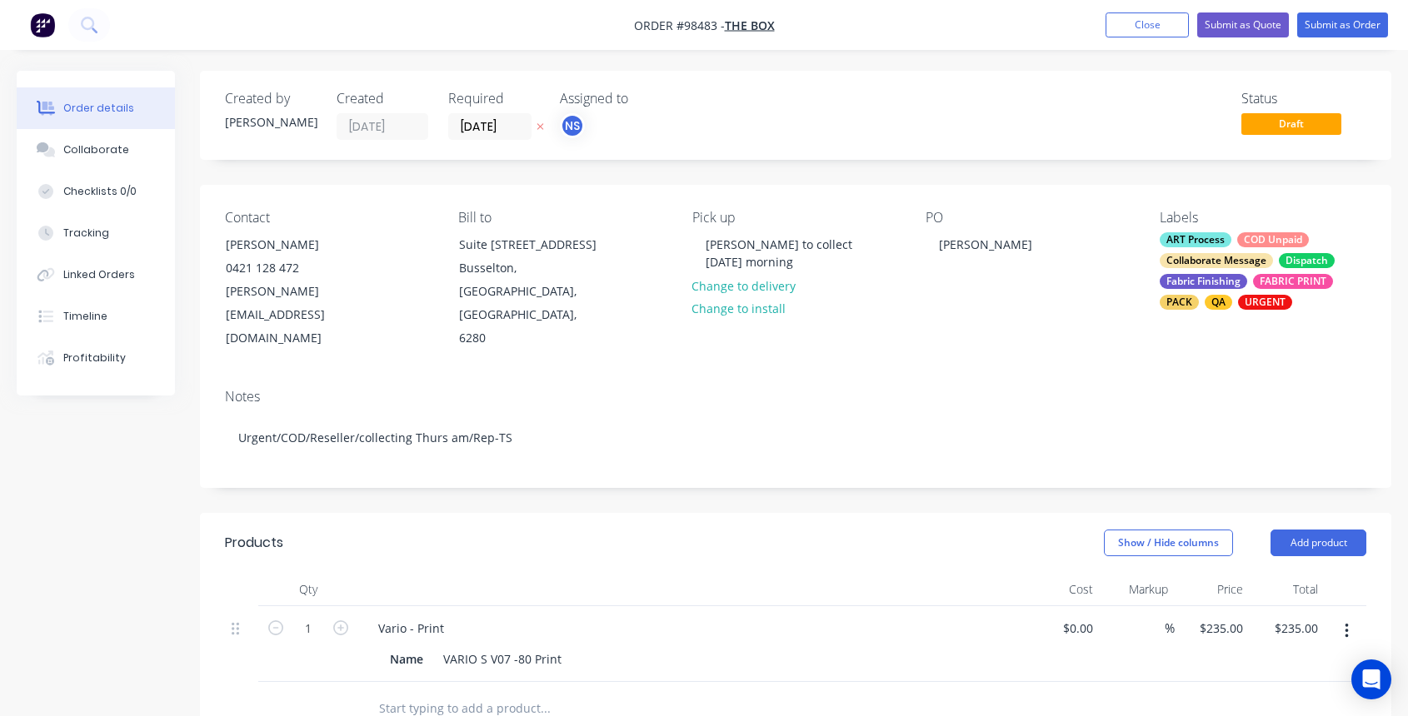
click at [457, 692] on input "text" at bounding box center [544, 708] width 333 height 33
click at [1335, 530] on button "Add product" at bounding box center [1318, 543] width 96 height 27
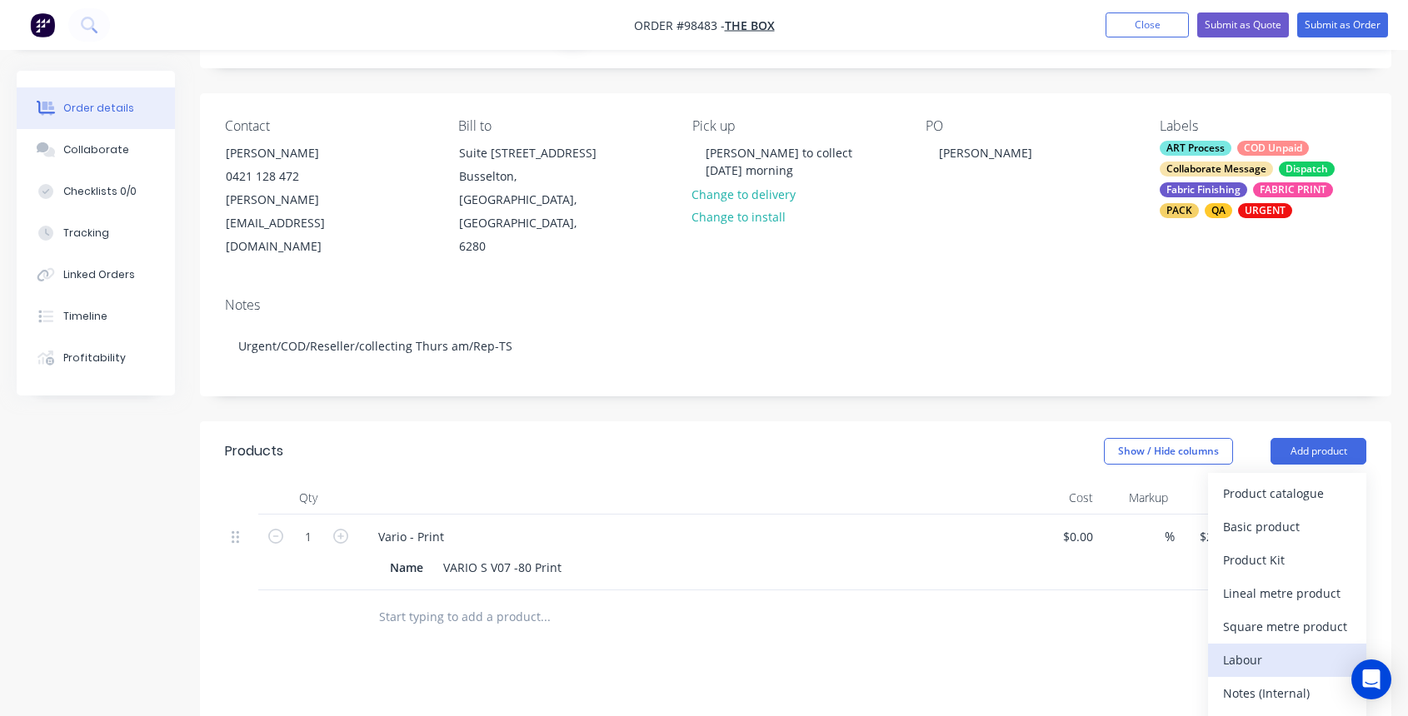
scroll to position [204, 0]
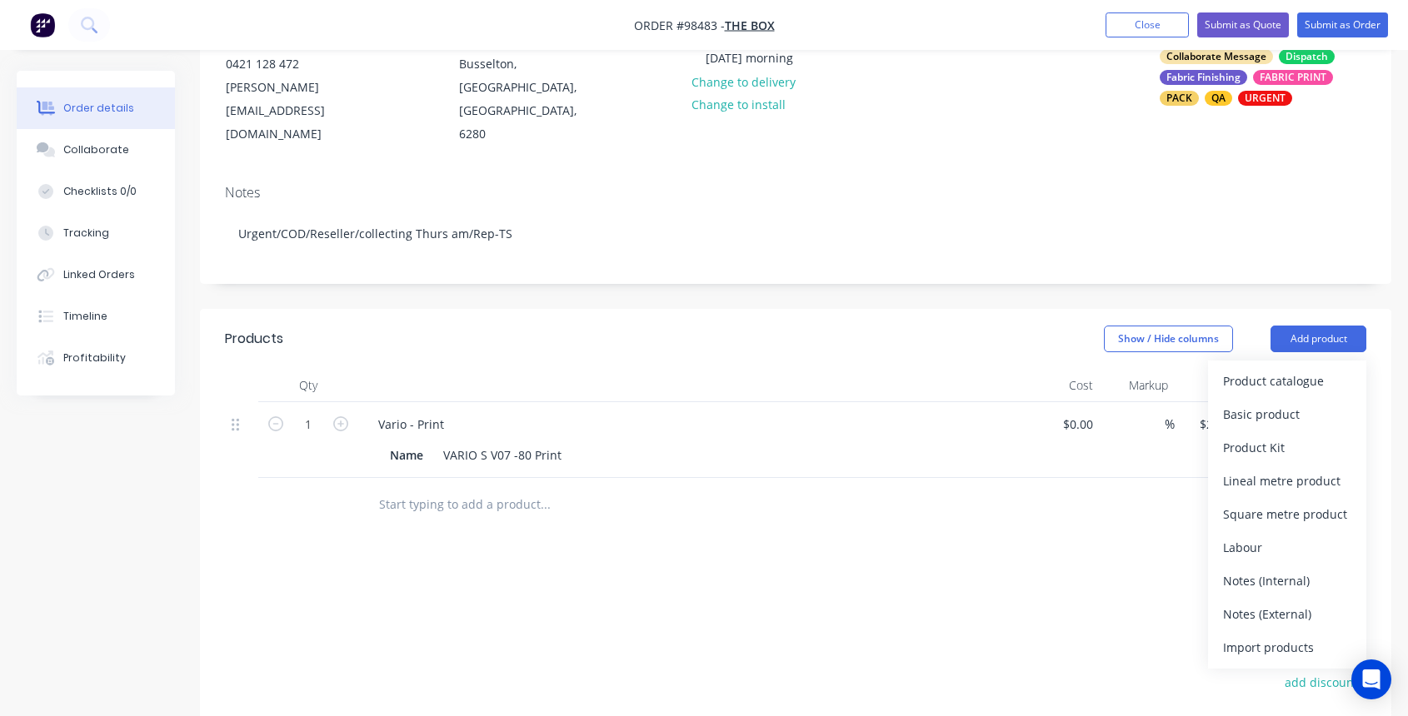
click at [1252, 569] on div "Notes (Internal)" at bounding box center [1287, 581] width 128 height 24
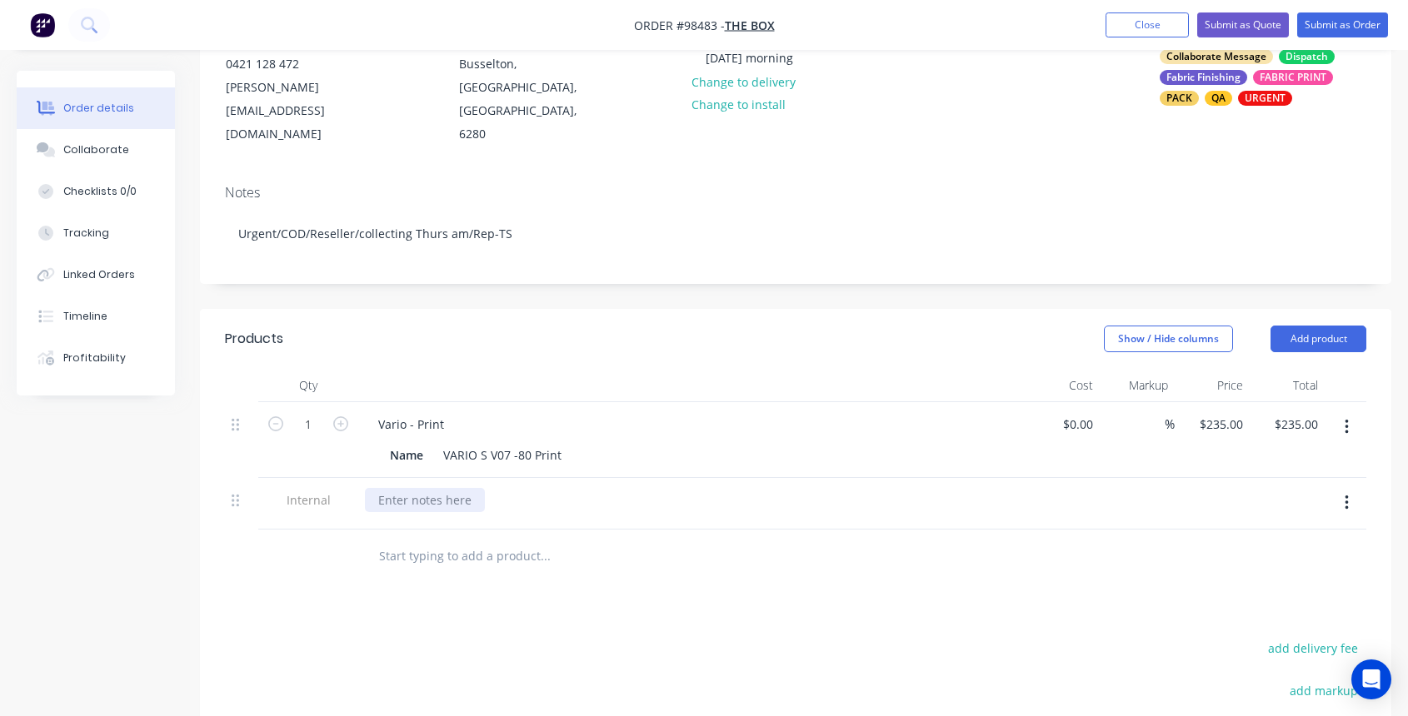
click at [390, 478] on div at bounding box center [691, 504] width 666 height 52
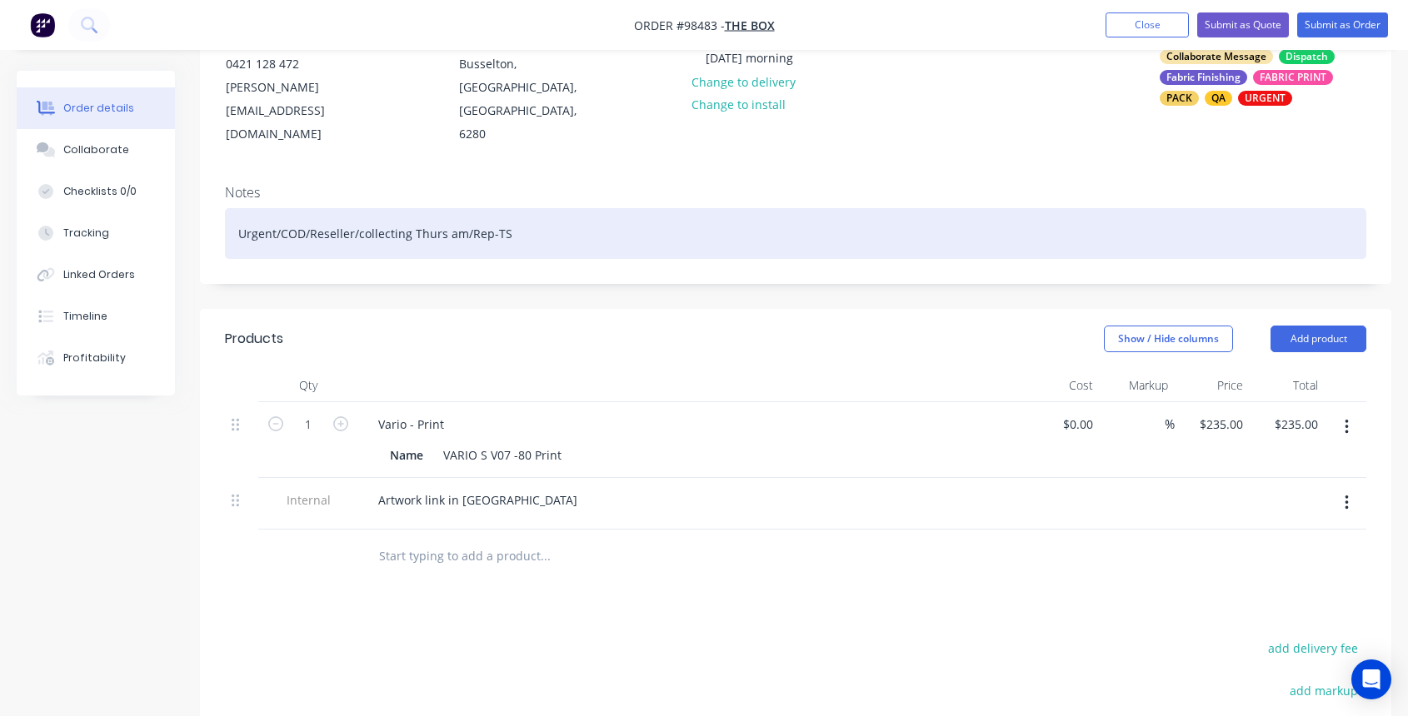
click at [464, 208] on div "Urgent/COD/Reseller/collecting Thurs am/Rep-TS" at bounding box center [795, 233] width 1141 height 51
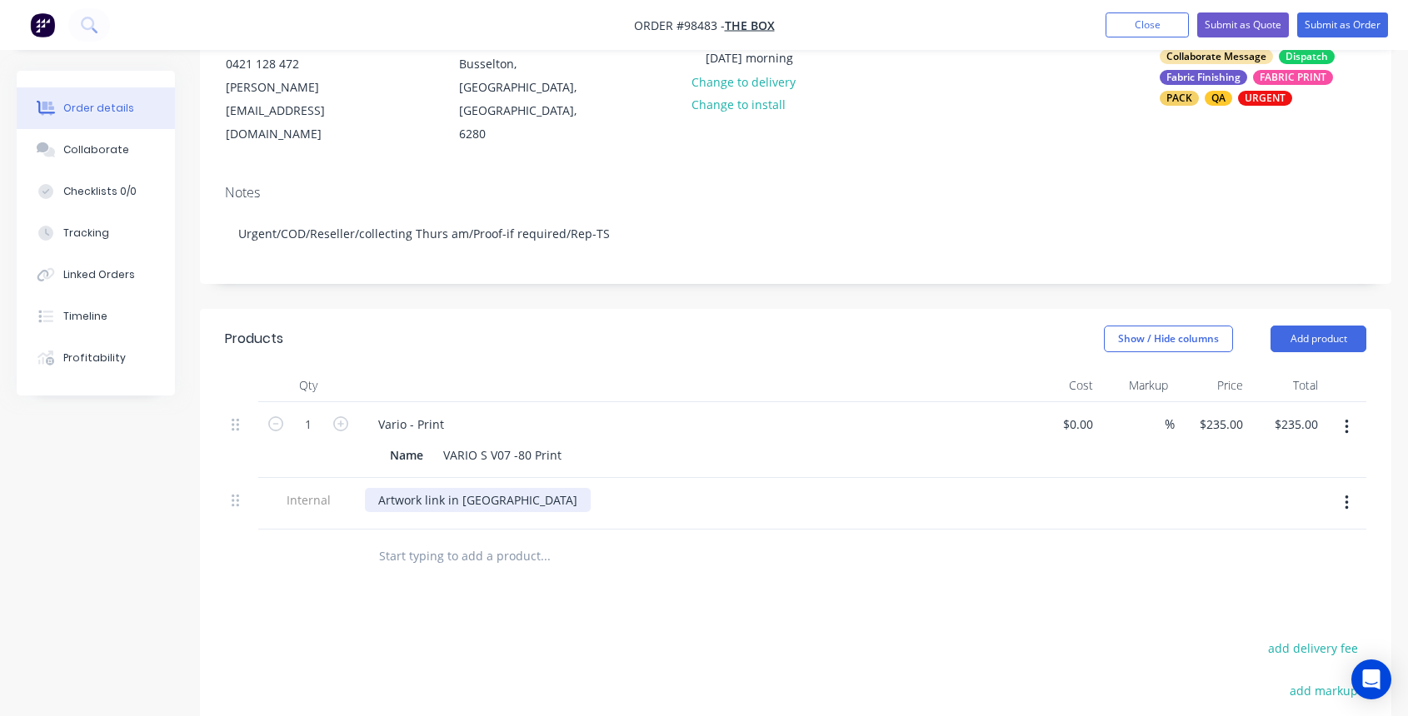
click at [497, 488] on div "Artwork link in [GEOGRAPHIC_DATA]" at bounding box center [478, 500] width 226 height 24
click at [493, 488] on div "Artwork link in [GEOGRAPHIC_DATA]" at bounding box center [478, 500] width 226 height 24
click at [508, 488] on div "Artwork link in Collab - pproof- only if required" at bounding box center [509, 500] width 288 height 24
click at [470, 540] on input "text" at bounding box center [544, 556] width 333 height 33
click at [1284, 326] on button "Add product" at bounding box center [1318, 339] width 96 height 27
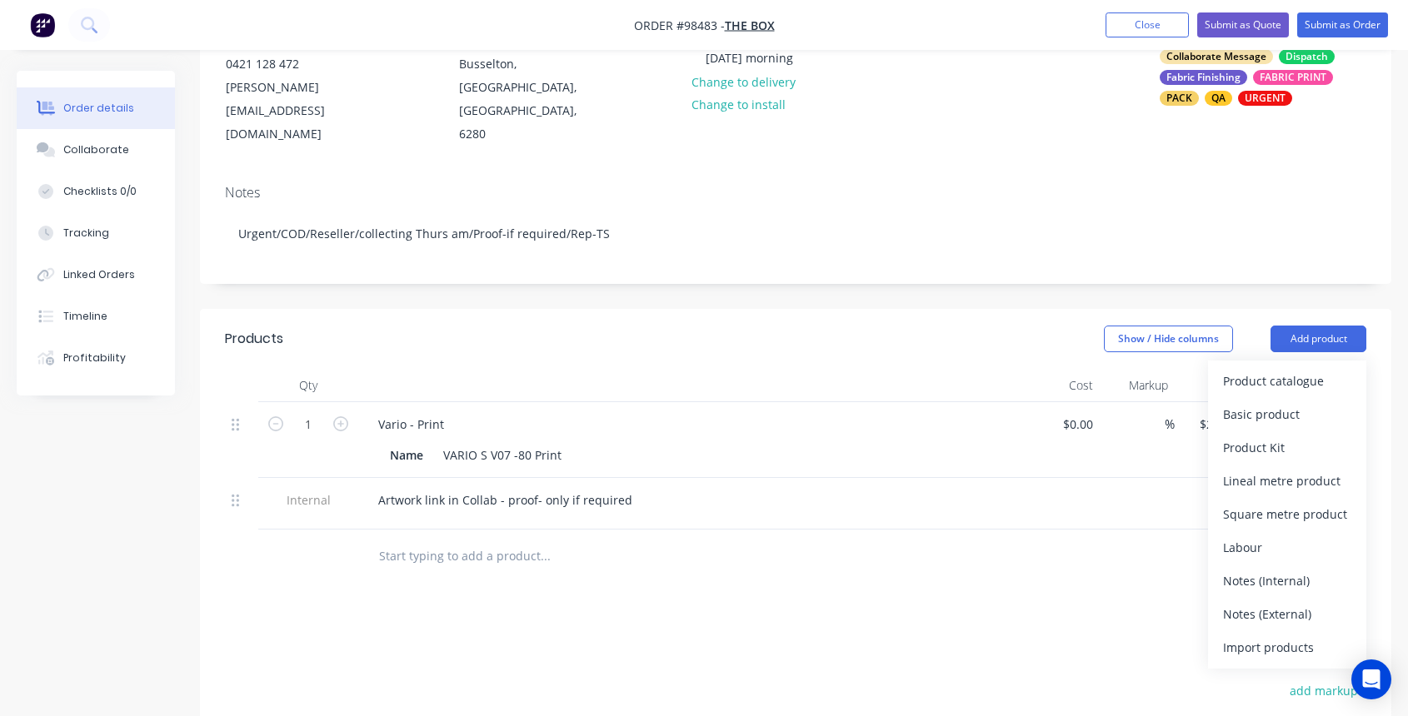
drag, startPoint x: 1277, startPoint y: 574, endPoint x: 1230, endPoint y: 562, distance: 48.9
click at [1276, 602] on div "Notes (External)" at bounding box center [1287, 614] width 128 height 24
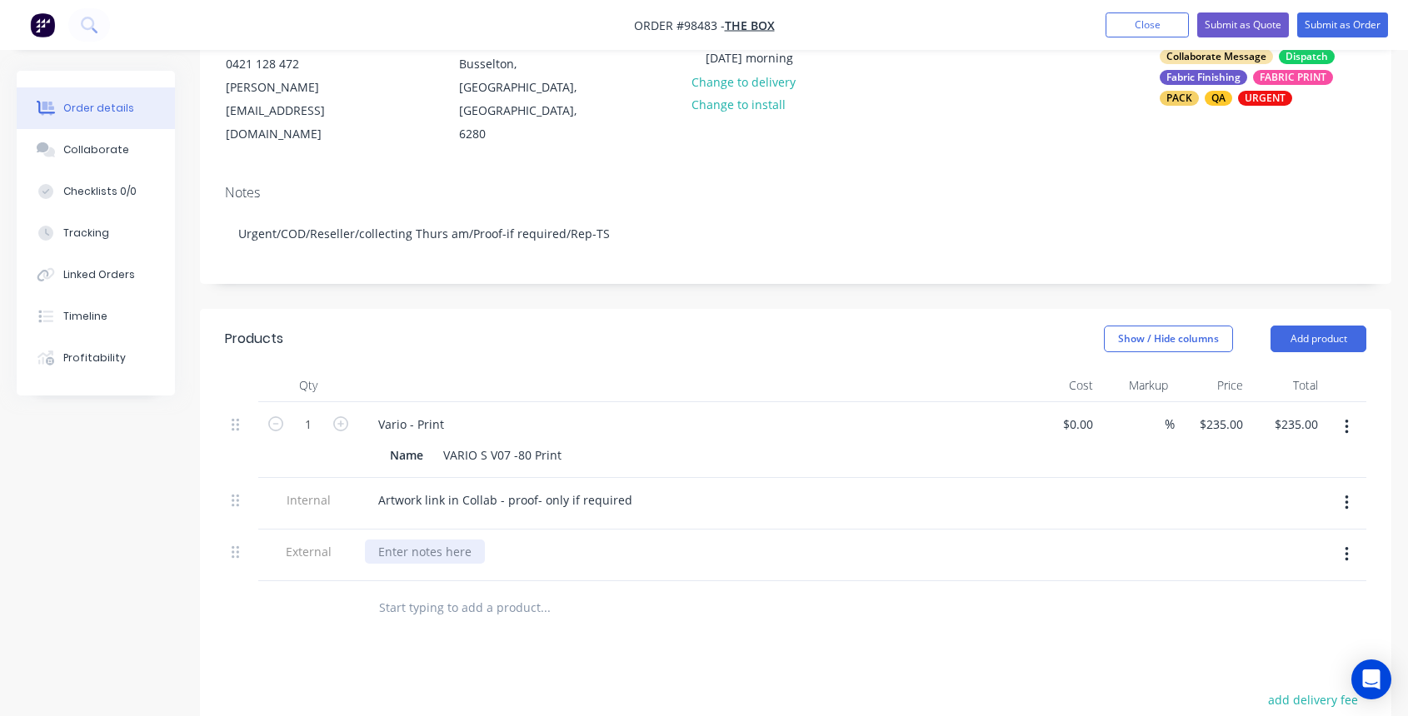
click at [395, 540] on div at bounding box center [425, 552] width 120 height 24
click at [561, 443] on div "VARIO S V07 -80 Print" at bounding box center [503, 455] width 132 height 24
click at [532, 443] on div "VARIO S V07 -80 Print" at bounding box center [503, 455] width 132 height 24
click at [641, 443] on div "VARIO S V07 -80 Double sided - Print" at bounding box center [545, 455] width 217 height 24
click at [1143, 24] on button "Close" at bounding box center [1146, 24] width 83 height 25
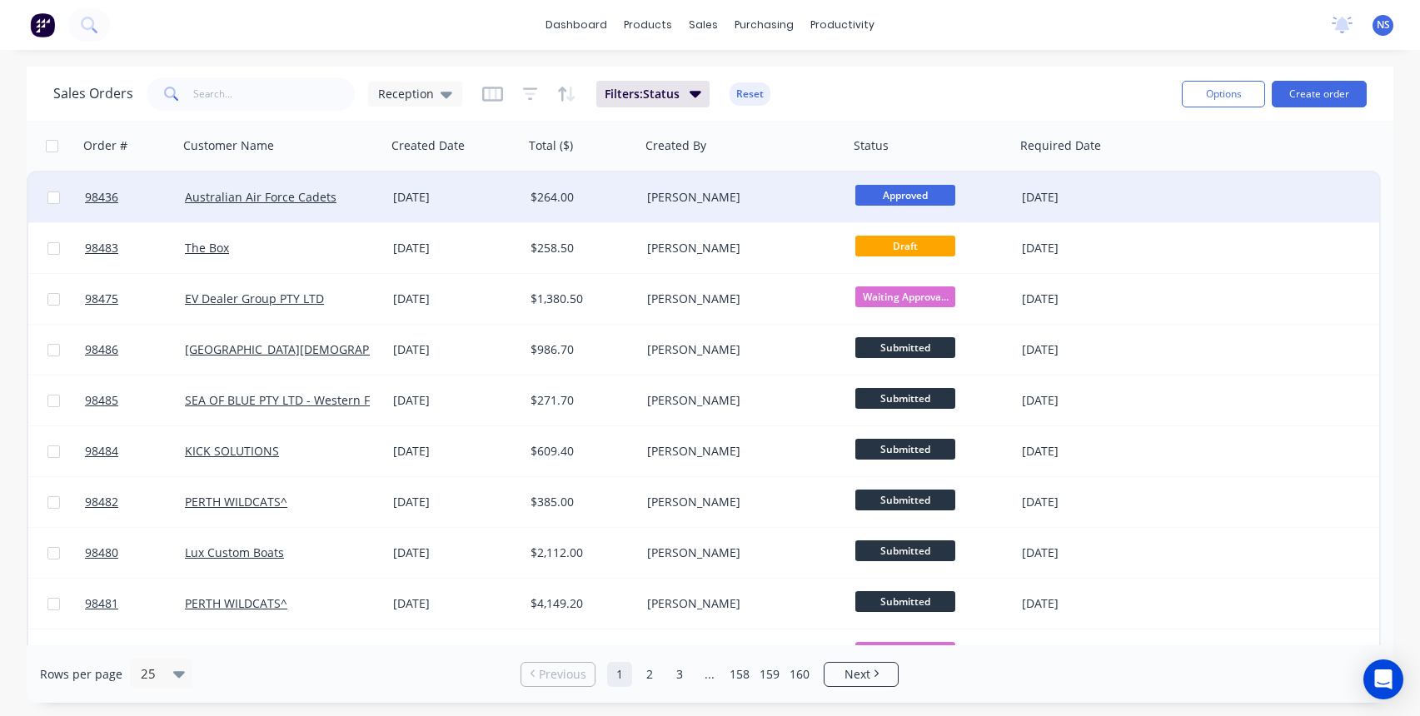
click at [798, 205] on div "[PERSON_NAME]" at bounding box center [739, 197] width 185 height 17
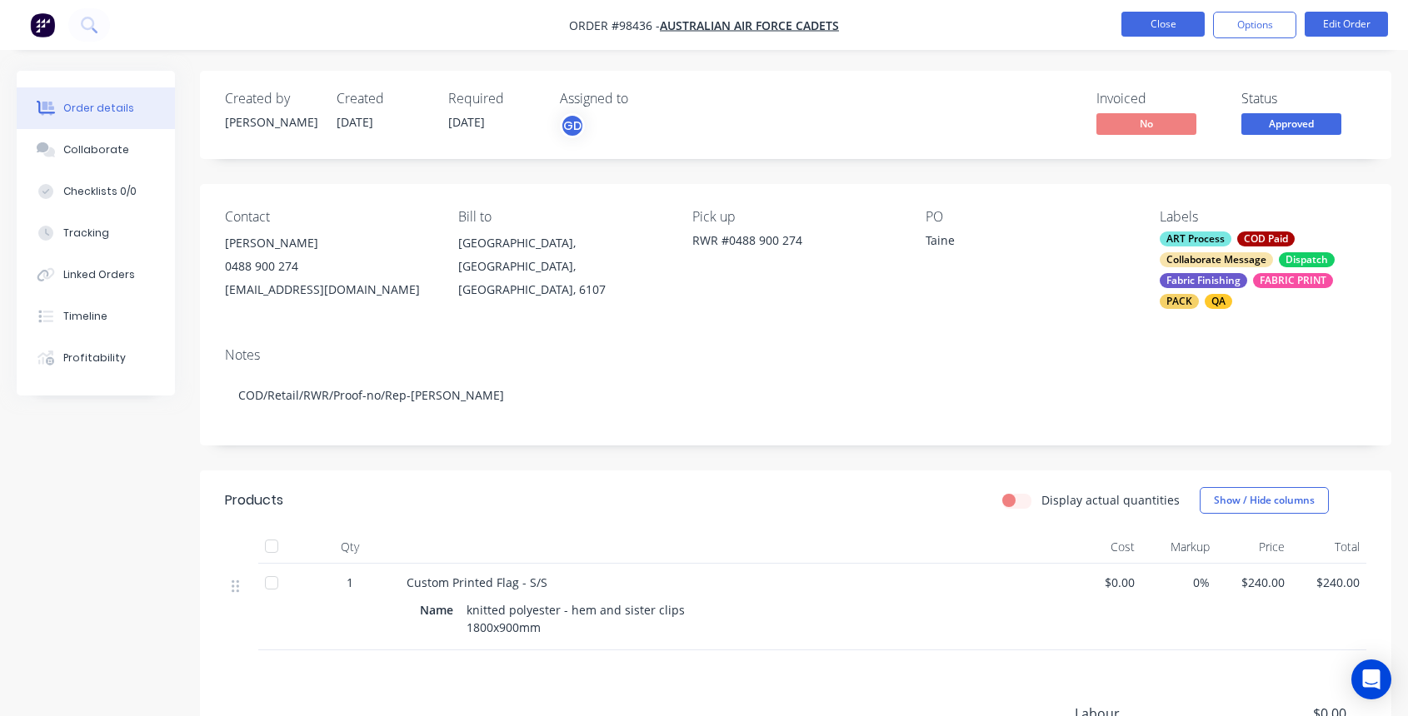
click at [1168, 28] on button "Close" at bounding box center [1162, 24] width 83 height 25
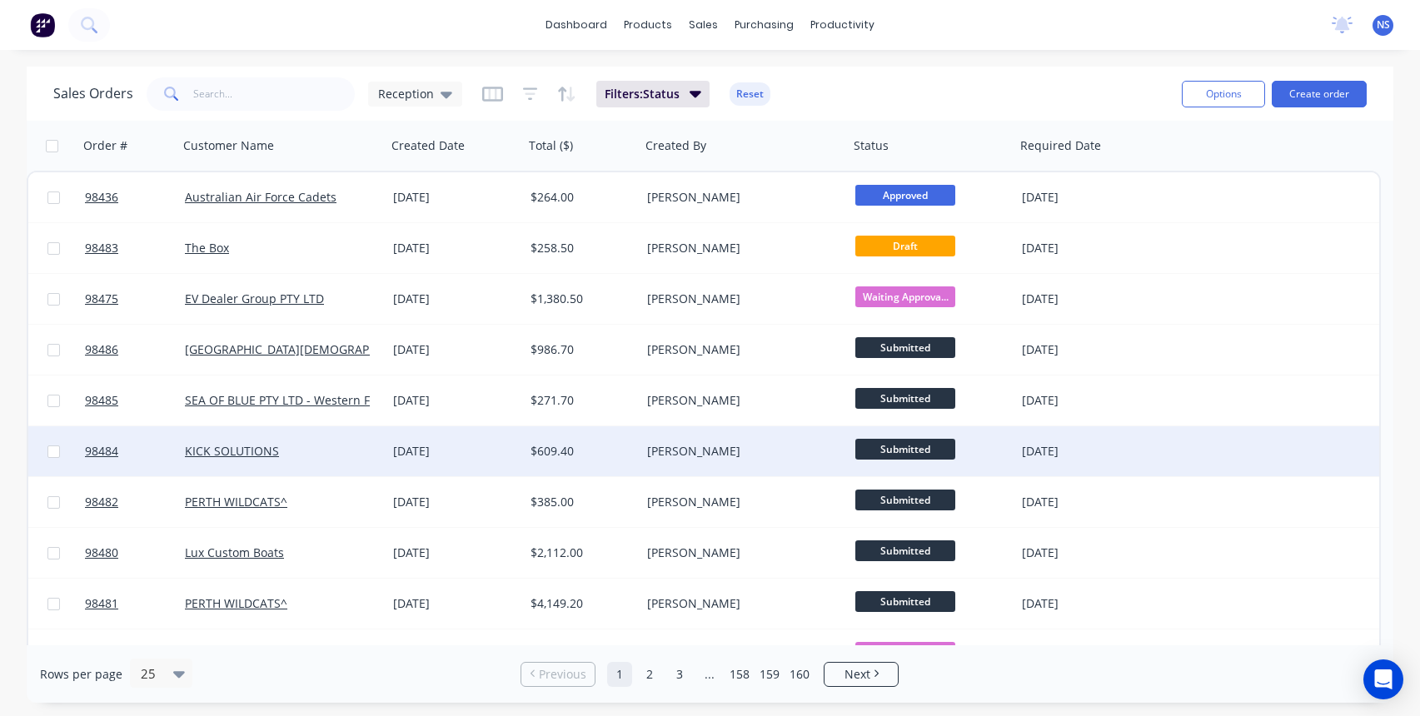
click at [351, 457] on div "KICK SOLUTIONS" at bounding box center [277, 451] width 185 height 17
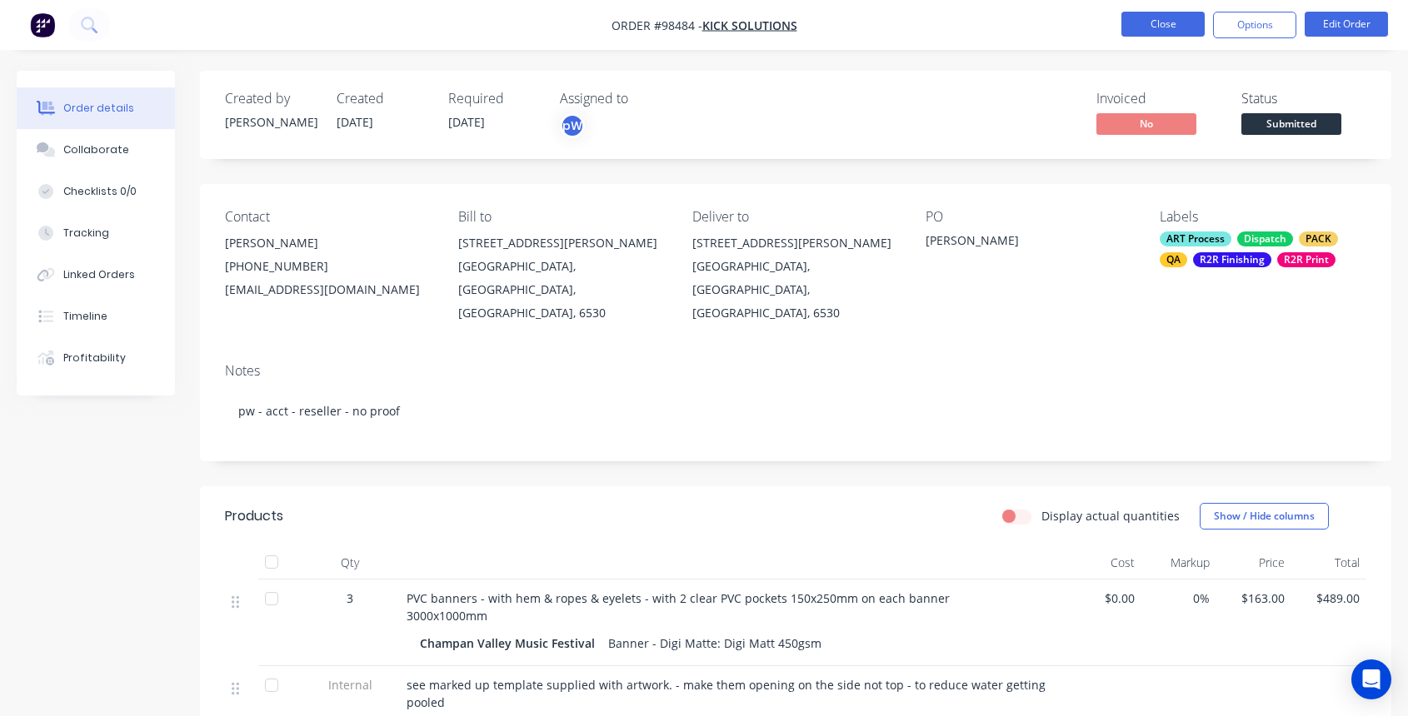
click at [1150, 21] on button "Close" at bounding box center [1162, 24] width 83 height 25
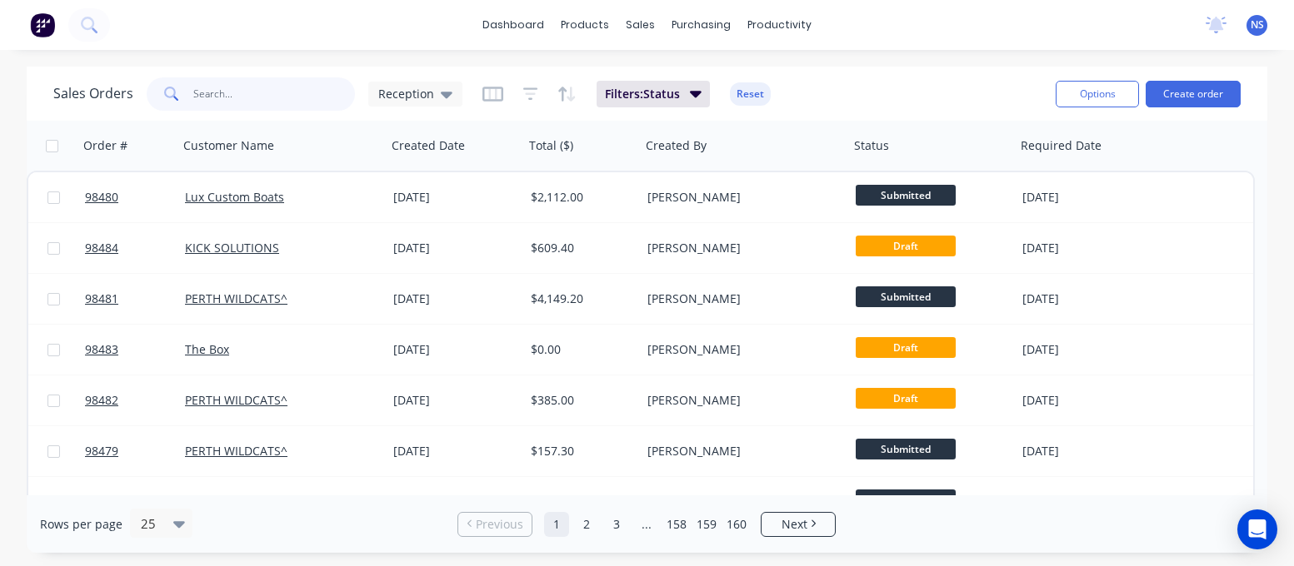
click at [225, 92] on input "text" at bounding box center [274, 93] width 162 height 33
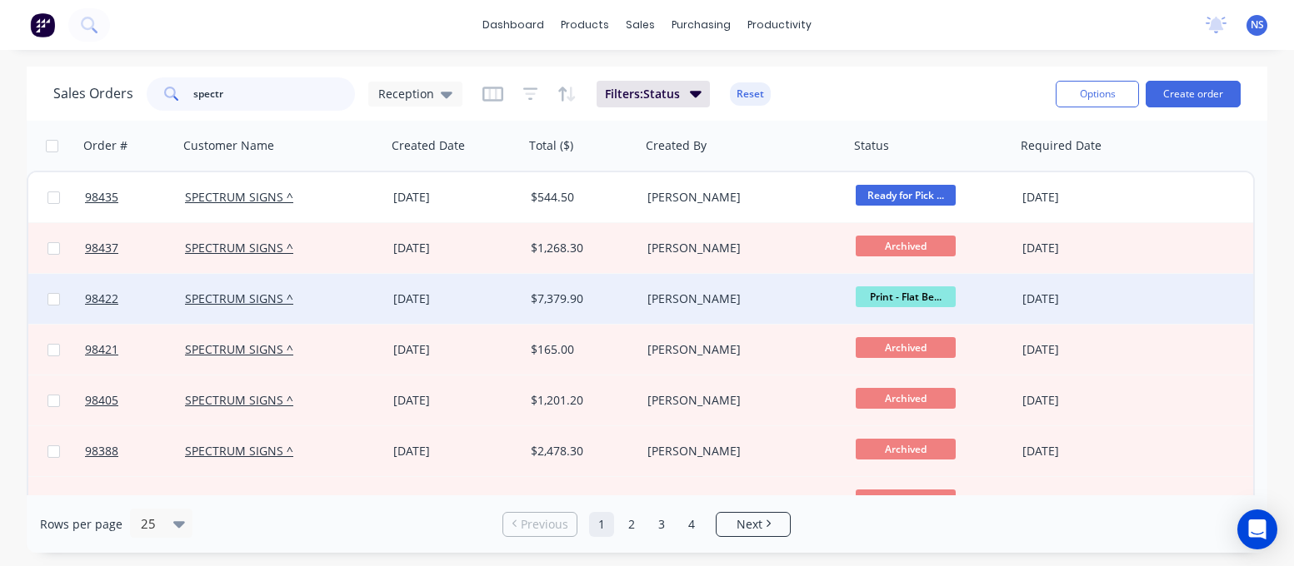
type input "spectr"
click at [333, 299] on div "SPECTRUM SIGNS ^" at bounding box center [277, 299] width 185 height 17
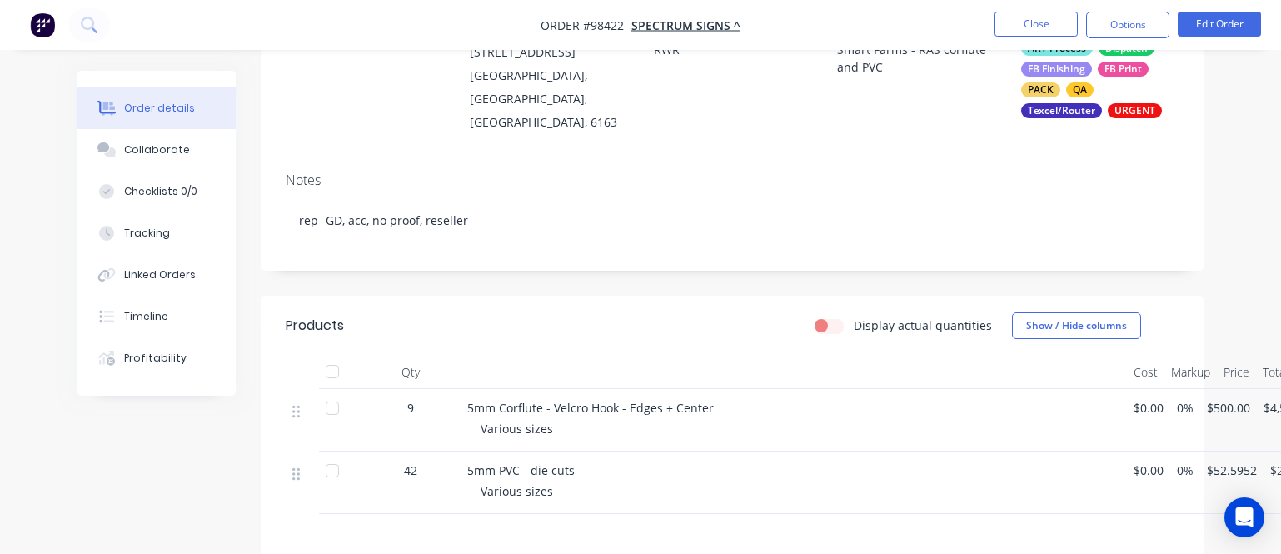
scroll to position [253, 0]
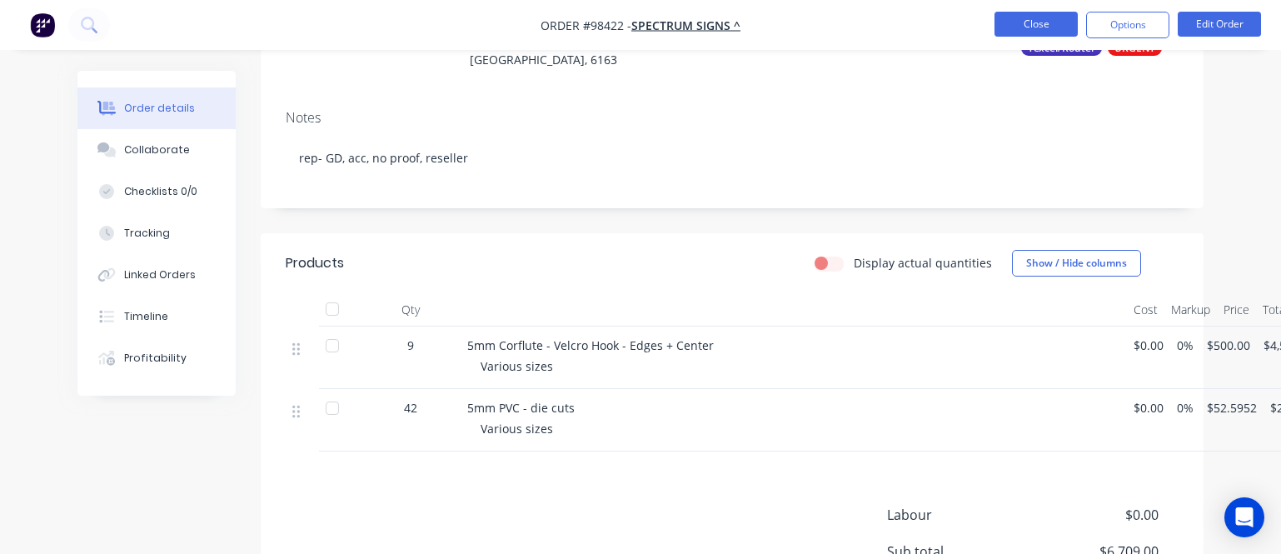
click at [1045, 17] on button "Close" at bounding box center [1036, 24] width 83 height 25
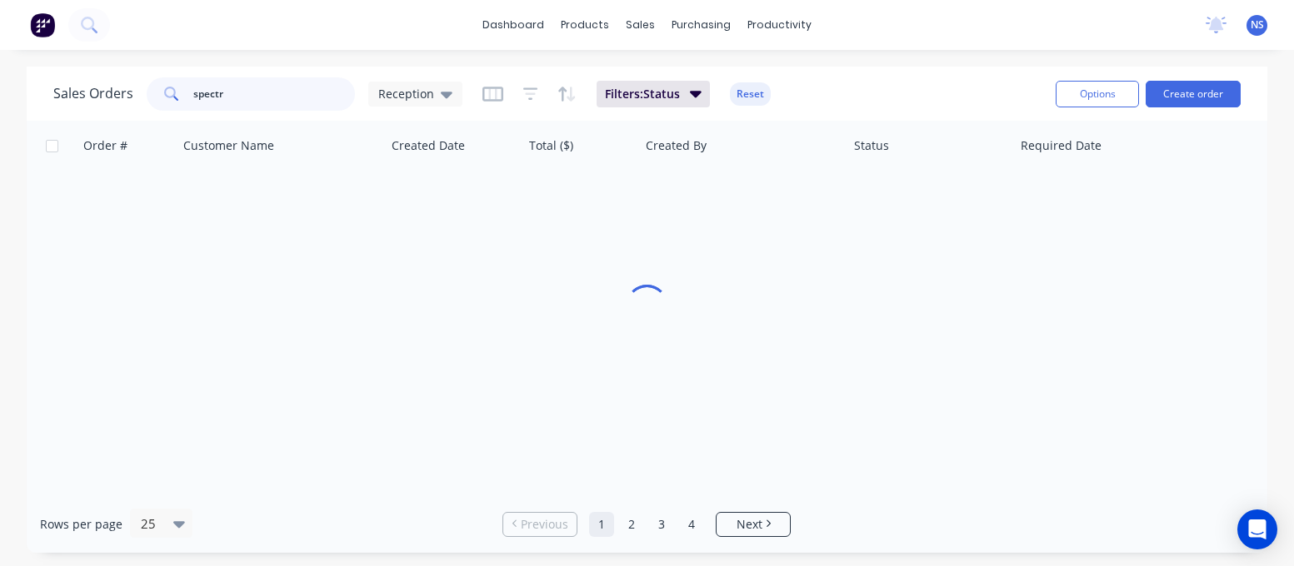
click at [157, 78] on div "spectr" at bounding box center [251, 93] width 208 height 33
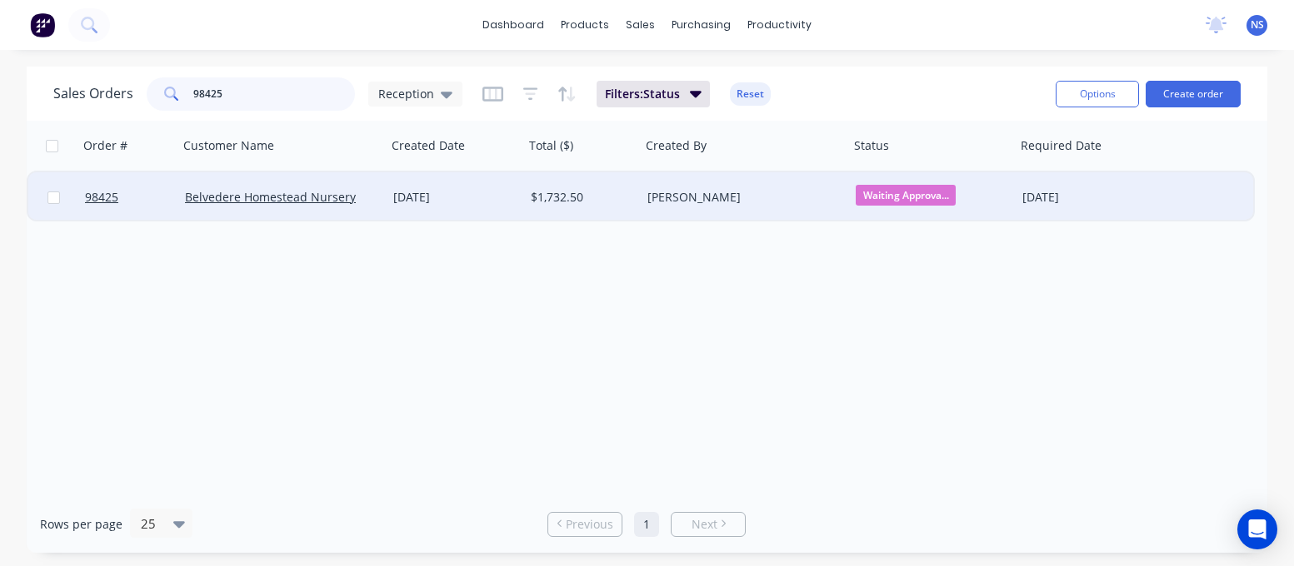
type input "98425"
click at [509, 197] on div "[DATE]" at bounding box center [455, 197] width 124 height 17
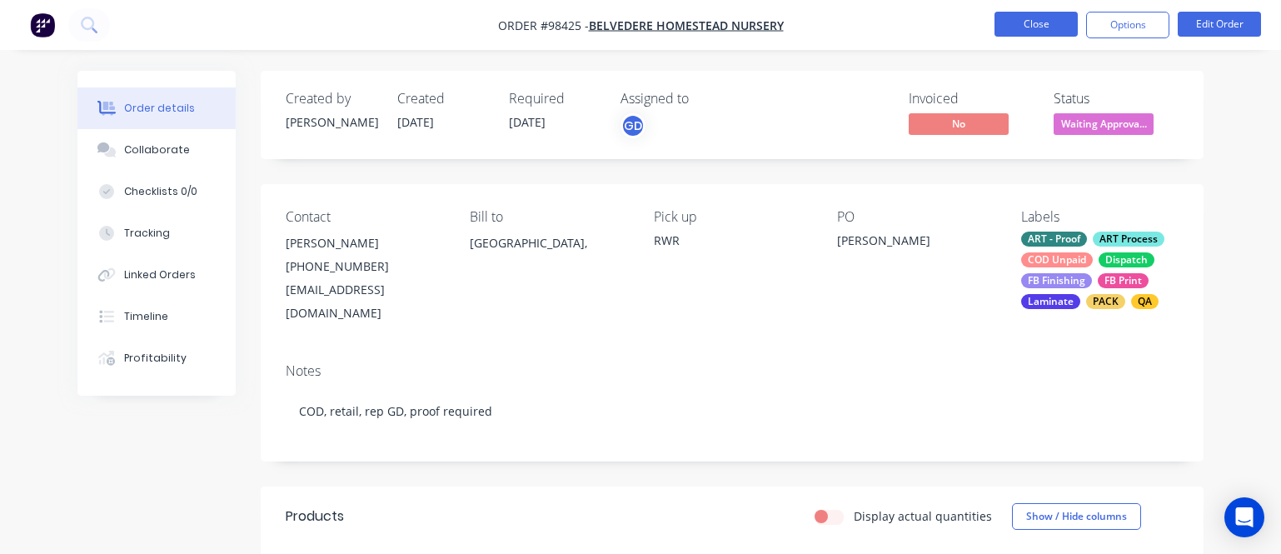
click at [1034, 29] on button "Close" at bounding box center [1036, 24] width 83 height 25
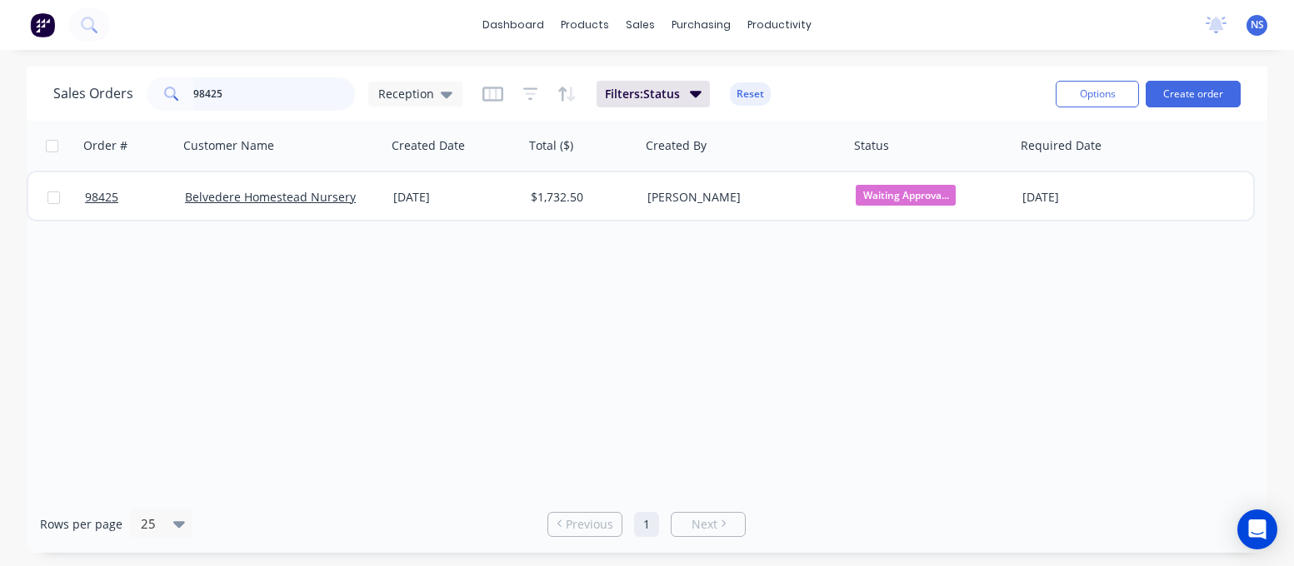
click at [273, 91] on input "98425" at bounding box center [274, 93] width 162 height 33
type input "9"
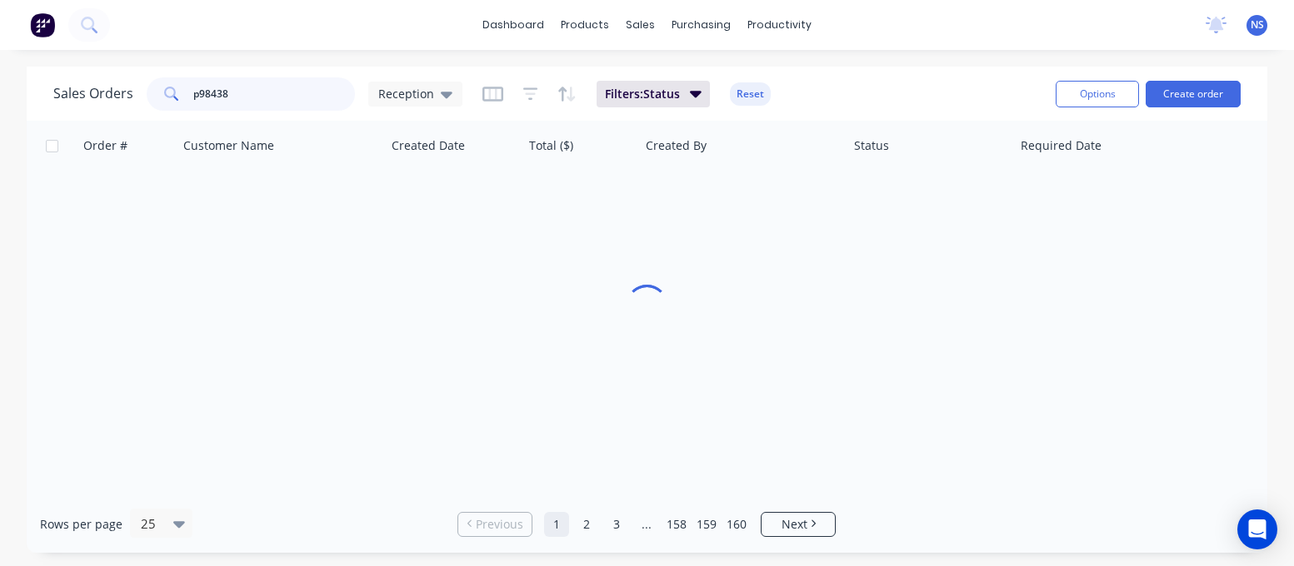
click at [195, 94] on input "p98438" at bounding box center [274, 93] width 162 height 33
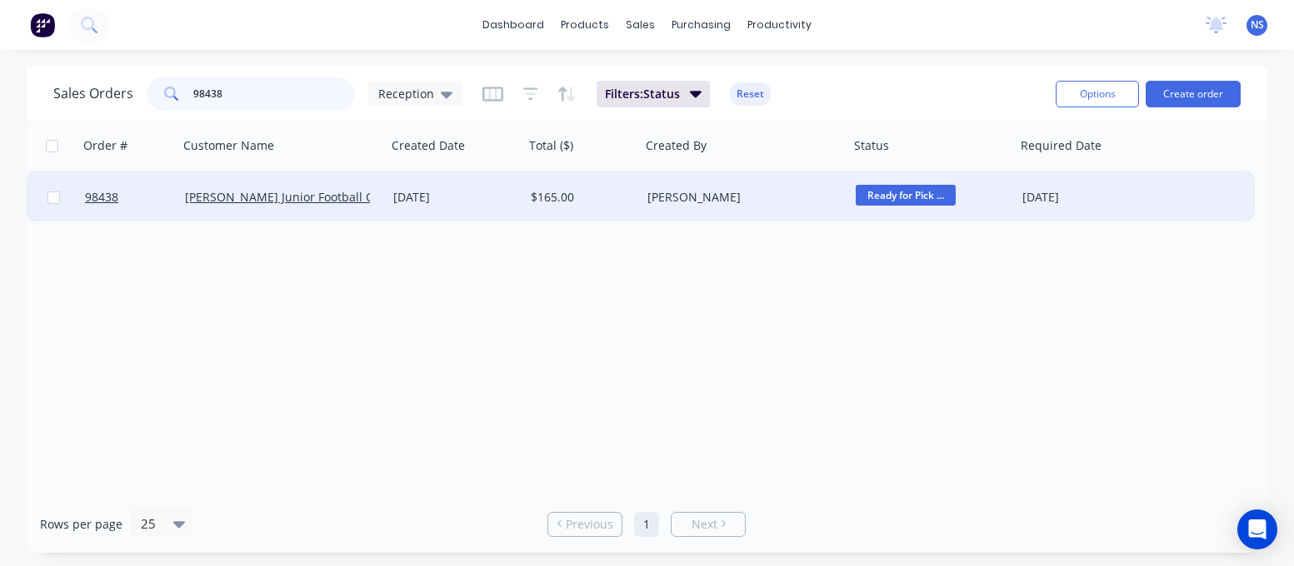
type input "98438"
click at [595, 209] on div "$165.00" at bounding box center [582, 197] width 117 height 50
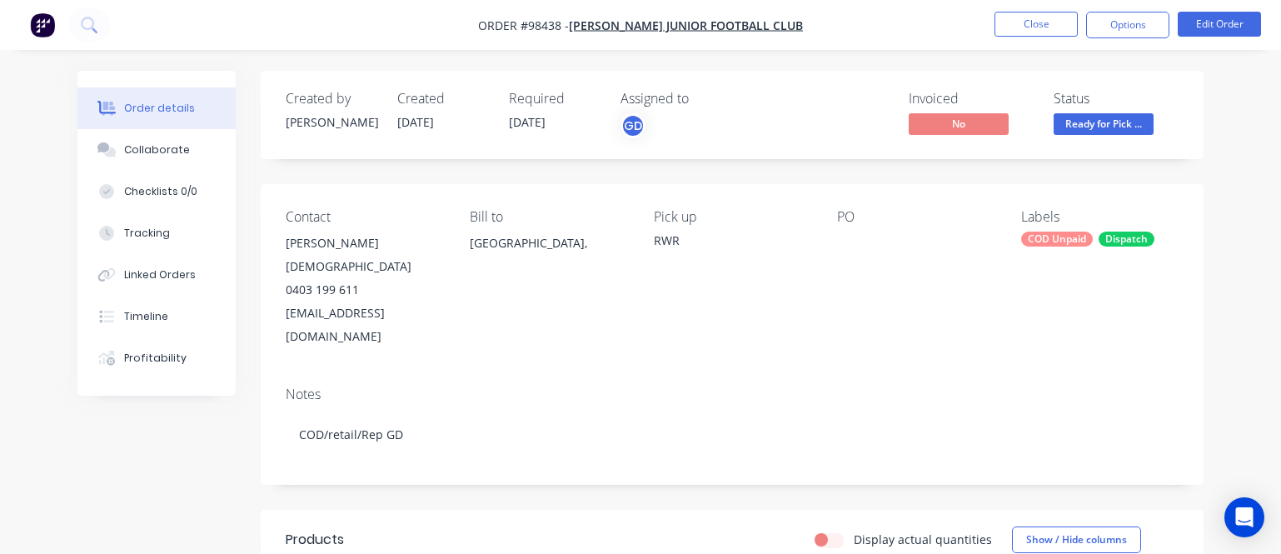
click at [1107, 123] on span "Ready for Pick ..." at bounding box center [1104, 123] width 100 height 21
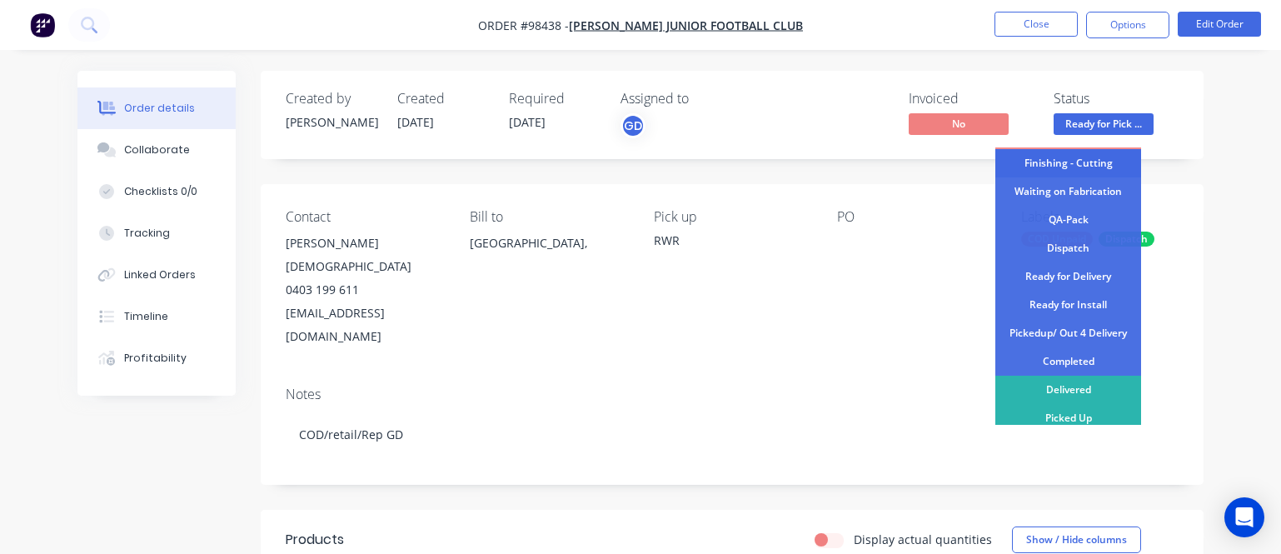
scroll to position [425, 0]
click at [1072, 361] on div "Completed" at bounding box center [1069, 360] width 146 height 28
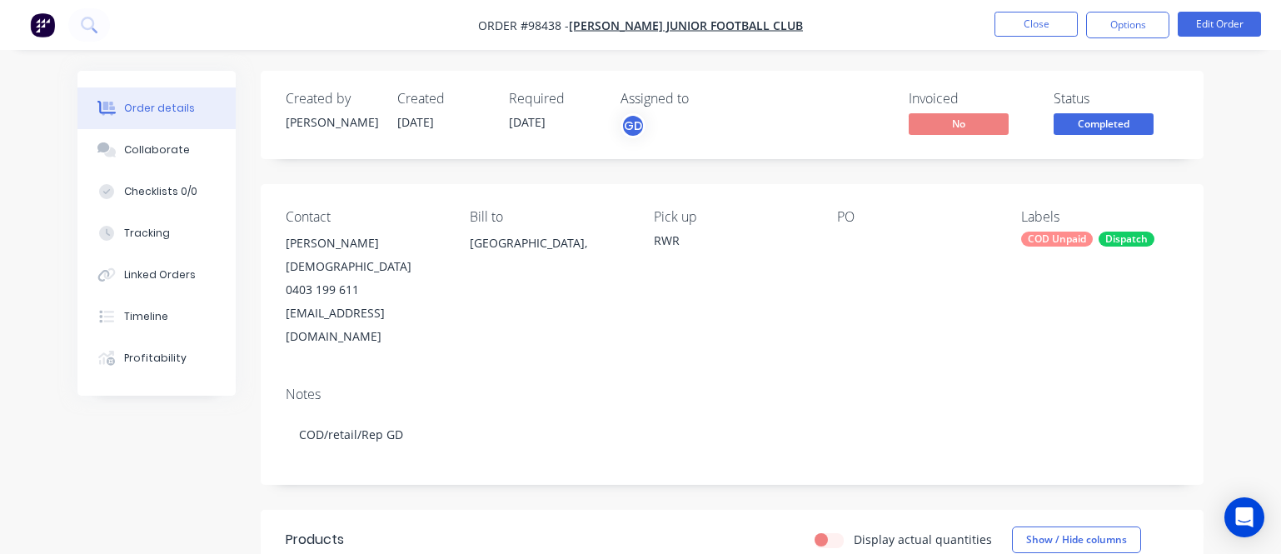
click at [1085, 238] on div "COD Unpaid" at bounding box center [1057, 239] width 72 height 15
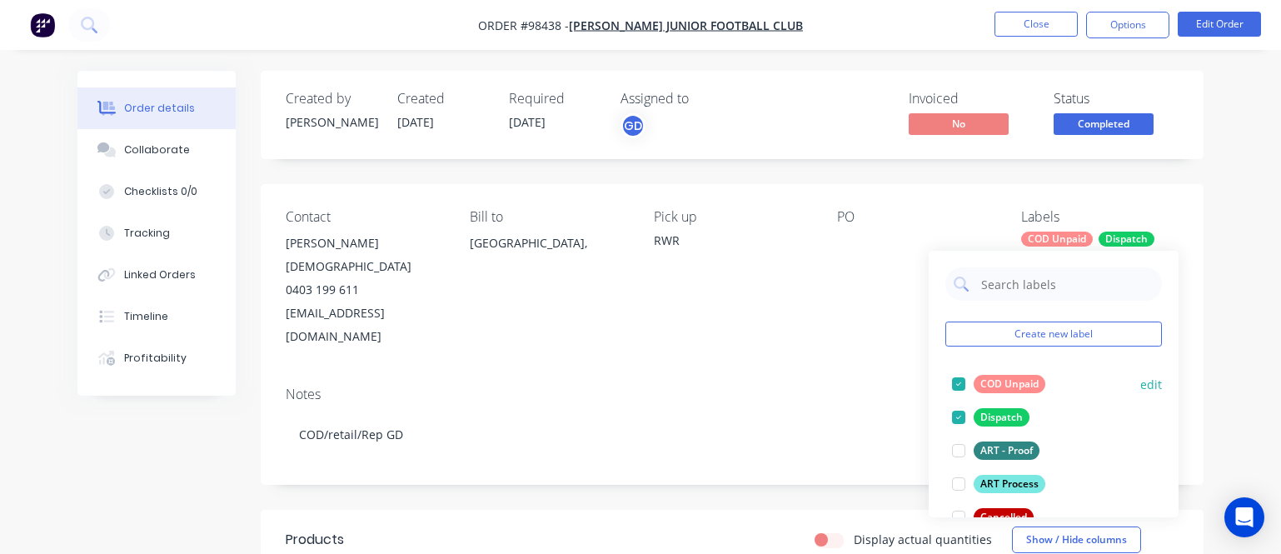
click at [1033, 387] on div "COD Unpaid" at bounding box center [1010, 384] width 72 height 18
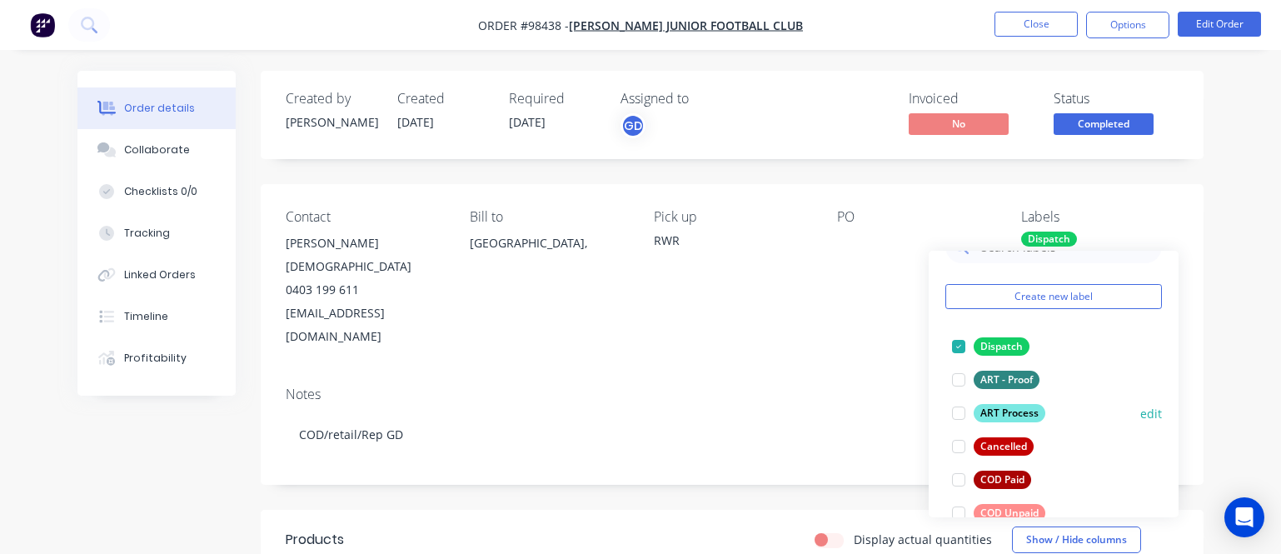
scroll to position [57, 0]
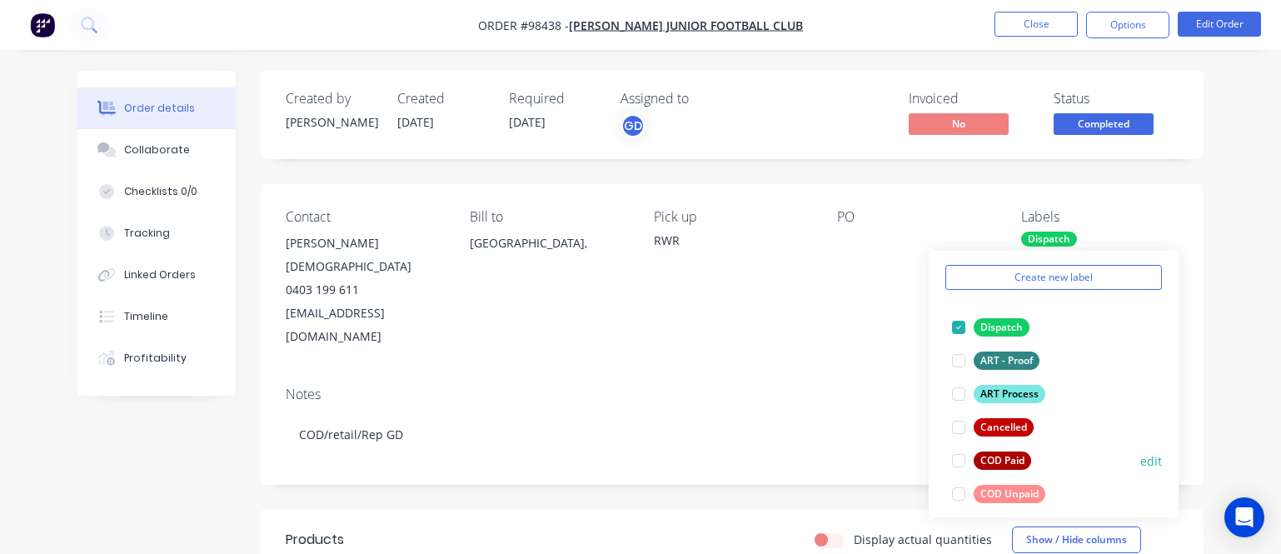
click at [962, 461] on div at bounding box center [958, 460] width 33 height 33
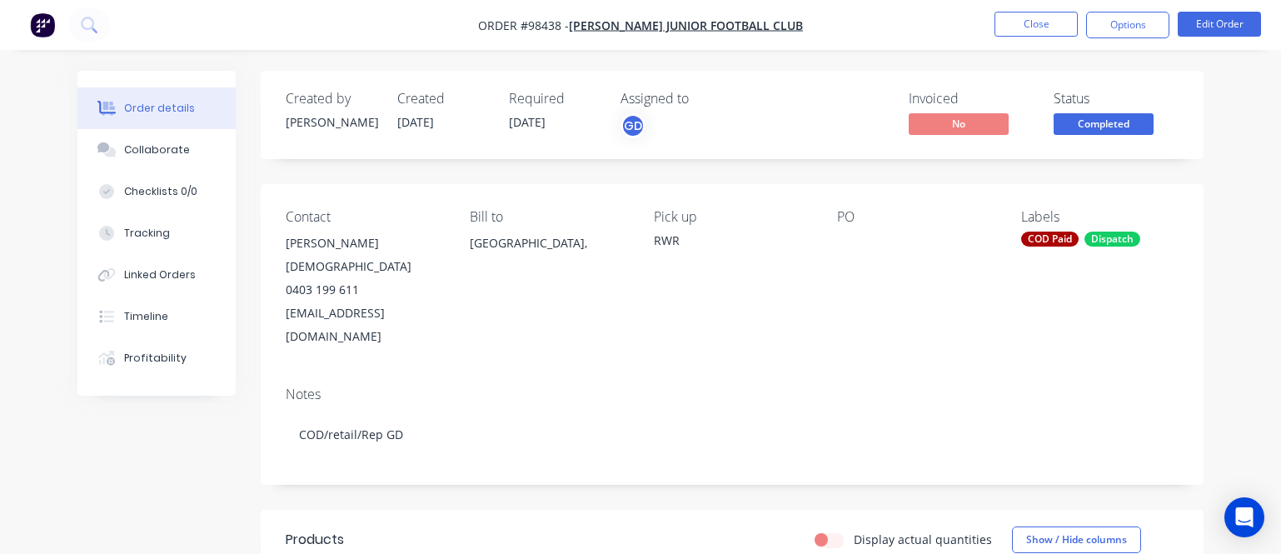
click at [522, 291] on div "Contact Jenny Gay 0403 199 611 juniorregistrar@piarawaterspirates.com.au Bill t…" at bounding box center [732, 278] width 943 height 189
drag, startPoint x: 522, startPoint y: 291, endPoint x: 285, endPoint y: 289, distance: 236.6
click at [284, 291] on div "Contact Jenny Gay 0403 199 611 juniorregistrar@piarawaterspirates.com.au Bill t…" at bounding box center [732, 278] width 943 height 189
copy div "juniorregistrar@piarawaterspirates.com.au"
